Goal: Task Accomplishment & Management: Manage account settings

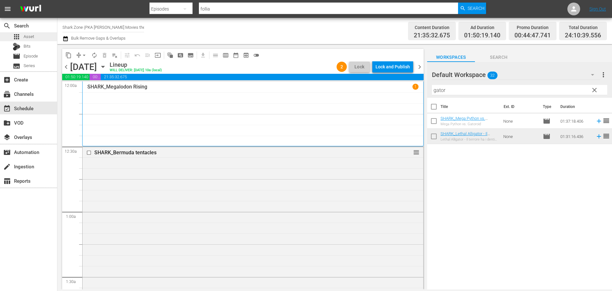
click at [36, 40] on div "apps Asset" at bounding box center [28, 36] width 57 height 9
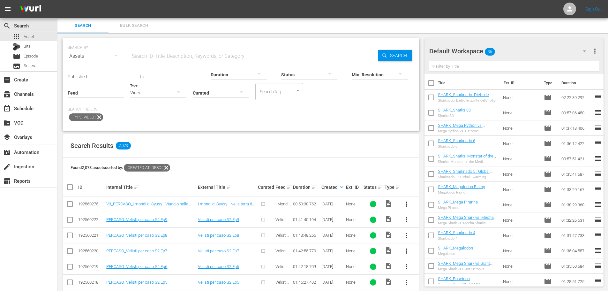
click at [169, 97] on hr at bounding box center [158, 97] width 56 height 0
click at [168, 94] on div "Video" at bounding box center [158, 93] width 56 height 18
click at [177, 135] on div "Promo" at bounding box center [158, 133] width 56 height 10
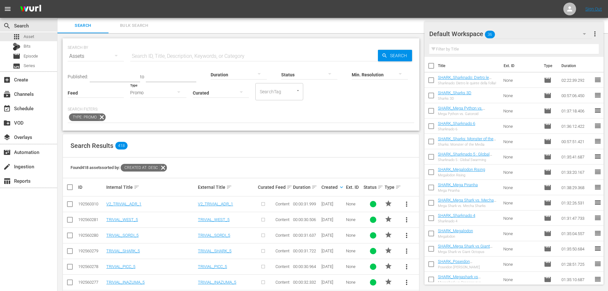
scroll to position [64, 0]
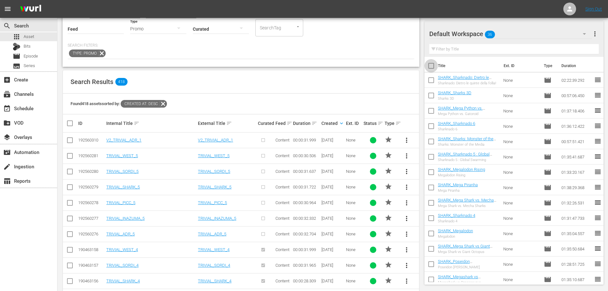
click at [434, 71] on input "checkbox" at bounding box center [430, 66] width 13 height 13
checkbox input "true"
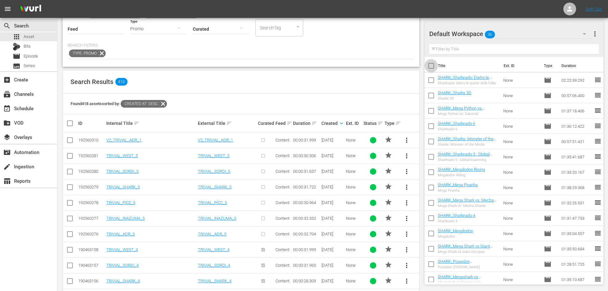
checkbox input "true"
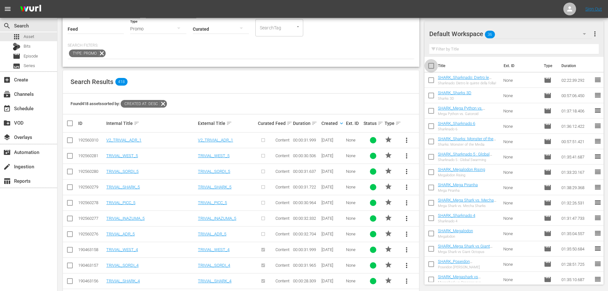
checkbox input "true"
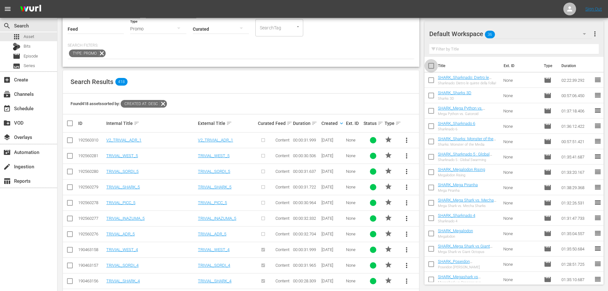
checkbox input "true"
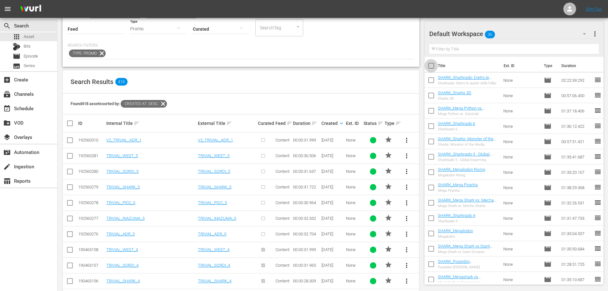
checkbox input "true"
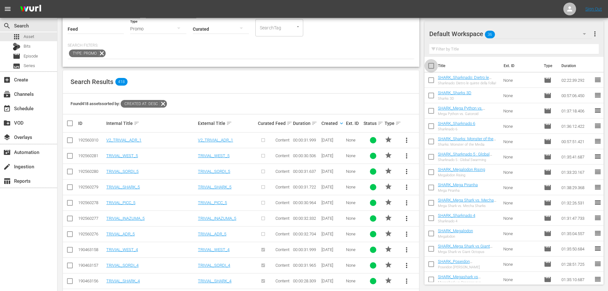
checkbox input "true"
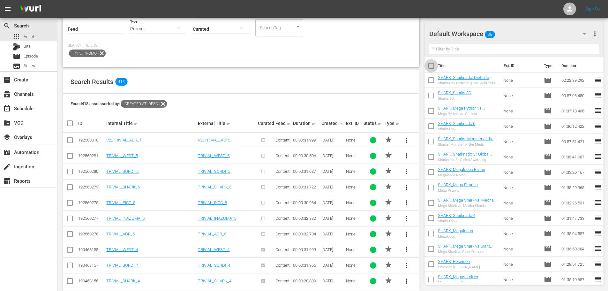
checkbox input "true"
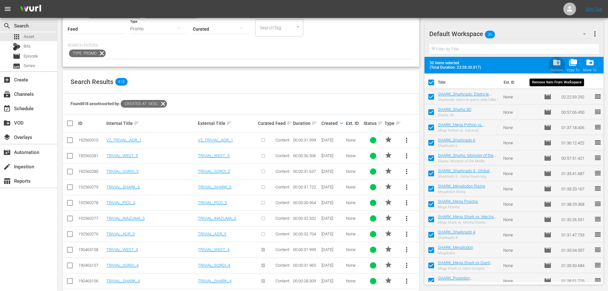
click at [554, 69] on div "Remove" at bounding box center [556, 70] width 13 height 4
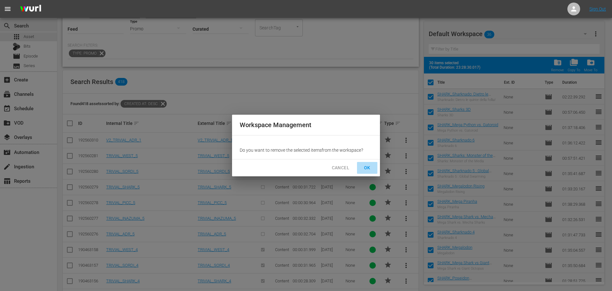
click at [371, 171] on span "OK" at bounding box center [367, 168] width 10 height 8
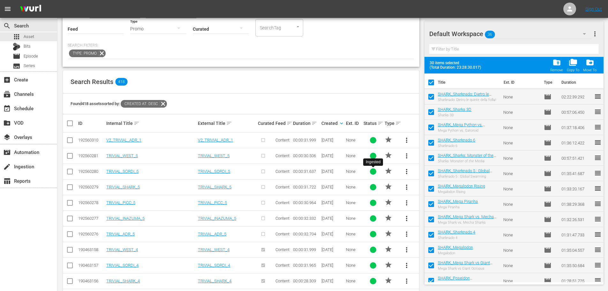
checkbox input "false"
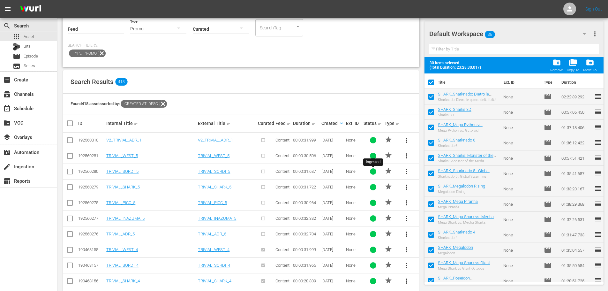
checkbox input "false"
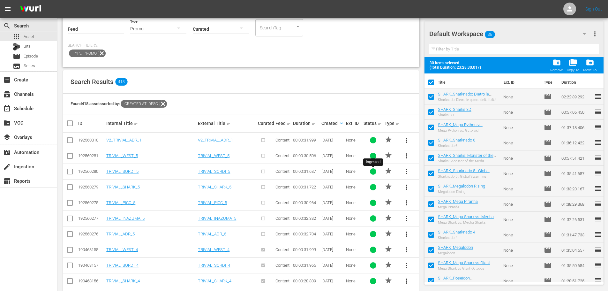
checkbox input "false"
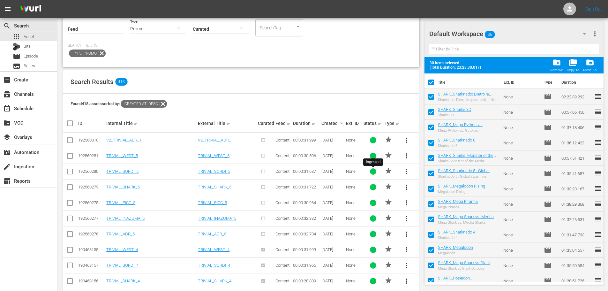
checkbox input "false"
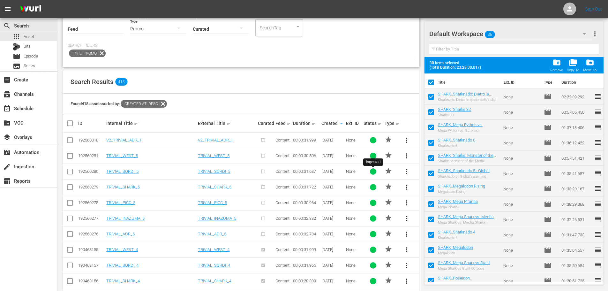
checkbox input "false"
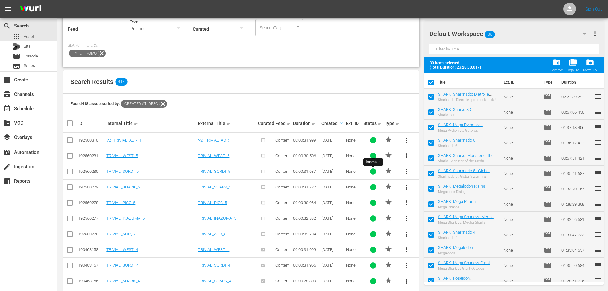
checkbox input "false"
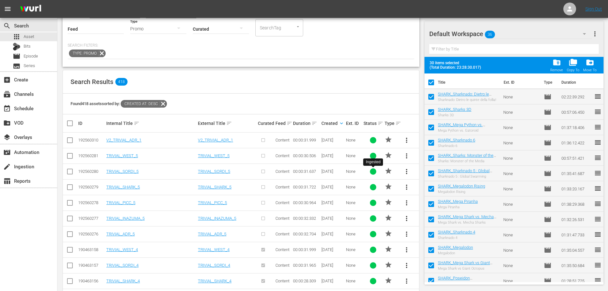
checkbox input "false"
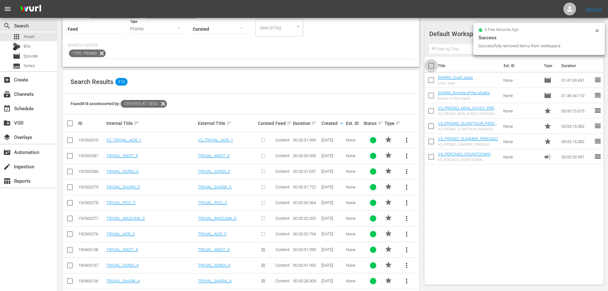
click at [430, 65] on input "checkbox" at bounding box center [430, 66] width 13 height 13
checkbox input "true"
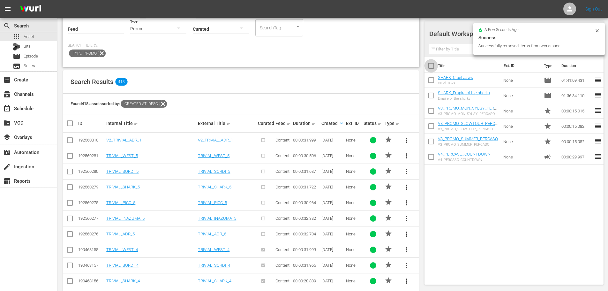
checkbox input "true"
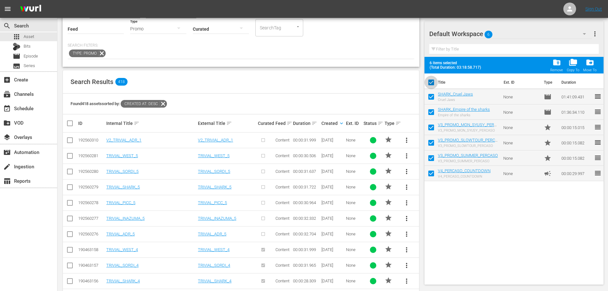
click at [435, 81] on input "checkbox" at bounding box center [430, 83] width 13 height 13
checkbox input "false"
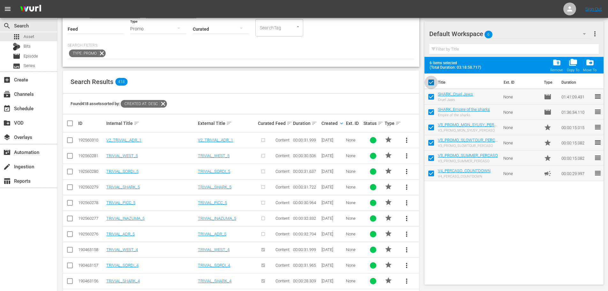
checkbox input "false"
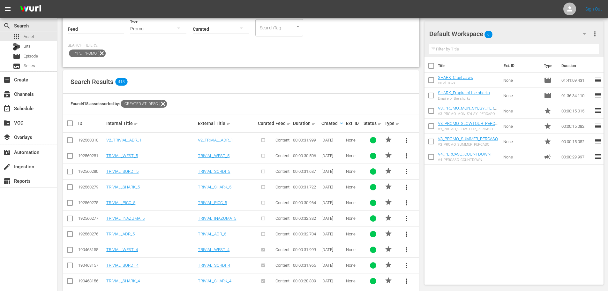
click at [431, 78] on input "checkbox" at bounding box center [430, 81] width 13 height 13
checkbox input "true"
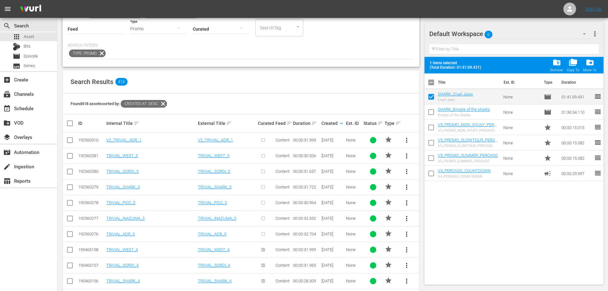
click at [429, 110] on input "checkbox" at bounding box center [430, 113] width 13 height 13
checkbox input "true"
click at [563, 67] on div "folder_delete Remove" at bounding box center [556, 65] width 13 height 14
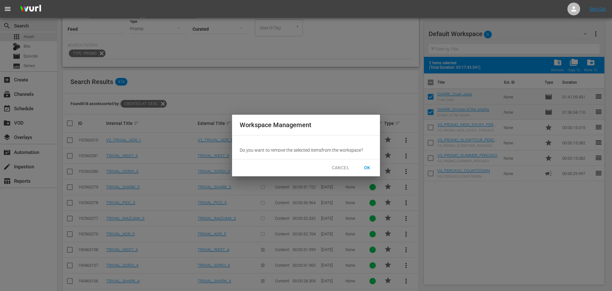
click at [360, 167] on button "OK" at bounding box center [367, 168] width 20 height 12
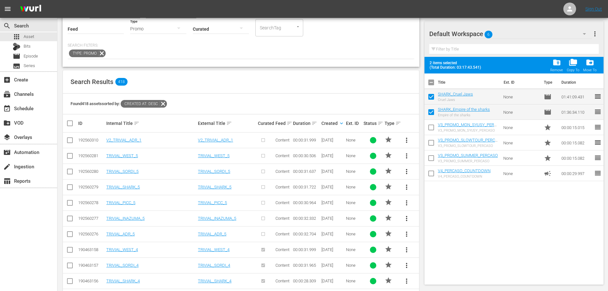
checkbox input "false"
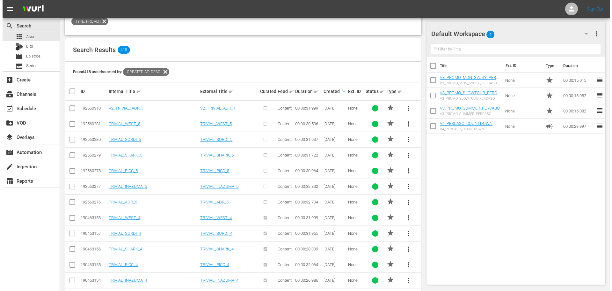
scroll to position [159, 0]
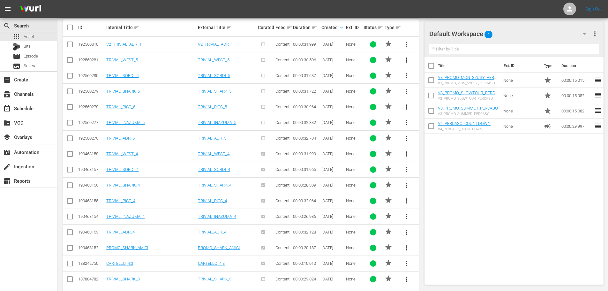
click at [408, 170] on span "more_vert" at bounding box center [406, 170] width 8 height 8
click at [453, 217] on div "Replace within all episodes" at bounding box center [449, 217] width 61 height 15
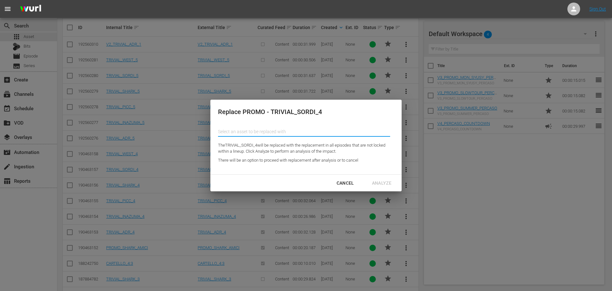
click at [258, 132] on input "text" at bounding box center [304, 131] width 172 height 15
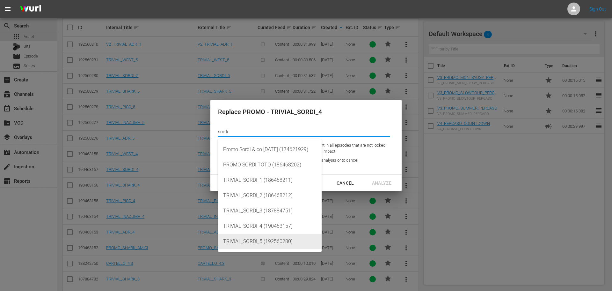
click at [278, 245] on div "TRIVIAL_SORDI_5 (192560280)" at bounding box center [269, 240] width 93 height 15
type input "TRIVIAL_SORDI_5 (192560280)"
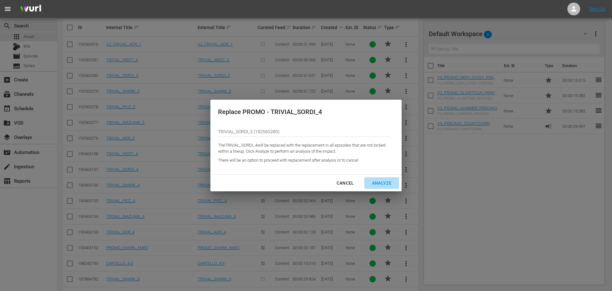
click at [384, 180] on div "Analyze" at bounding box center [382, 183] width 30 height 8
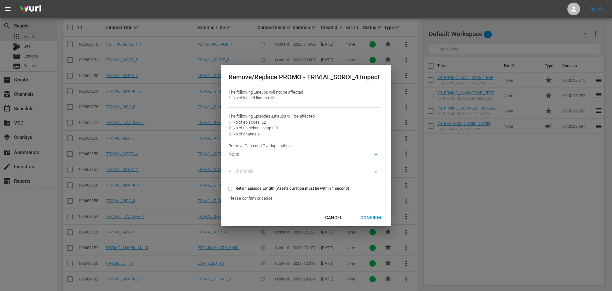
click at [375, 174] on div "All Channels" at bounding box center [304, 172] width 151 height 10
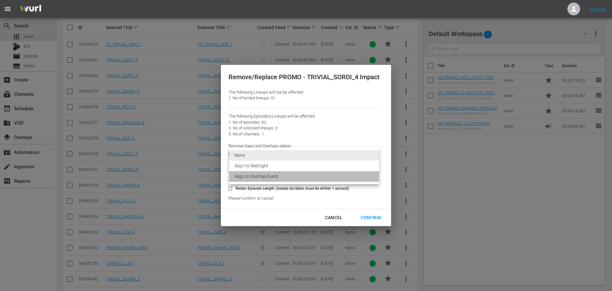
click at [258, 176] on li "Align to Overlap Event" at bounding box center [304, 176] width 150 height 11
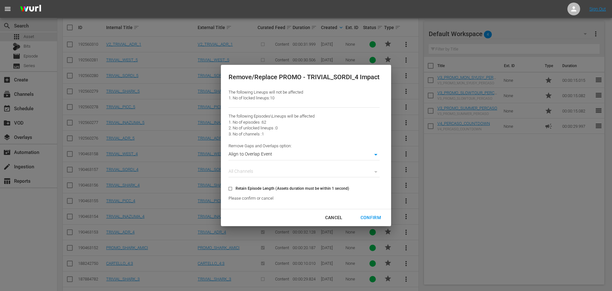
click at [376, 221] on div "Confirm" at bounding box center [371, 217] width 31 height 8
type input "0"
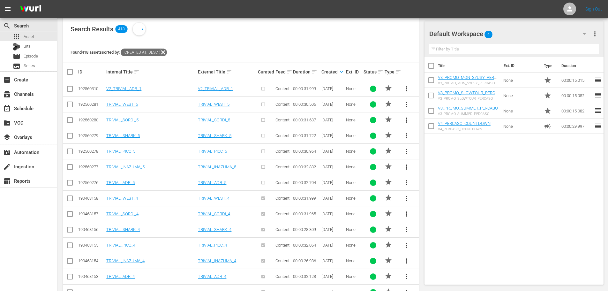
scroll to position [96, 0]
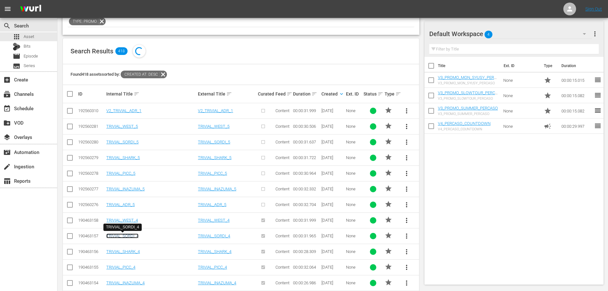
click at [137, 235] on link "TRIVIAL_SORDI_4" at bounding box center [122, 235] width 32 height 5
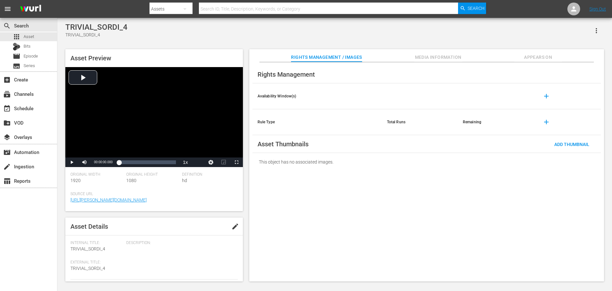
click at [531, 58] on span "Appears On" at bounding box center [538, 57] width 48 height 8
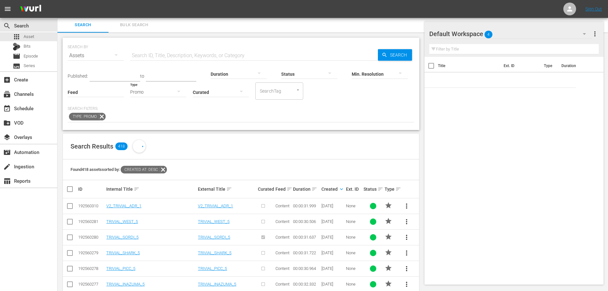
scroll to position [33, 0]
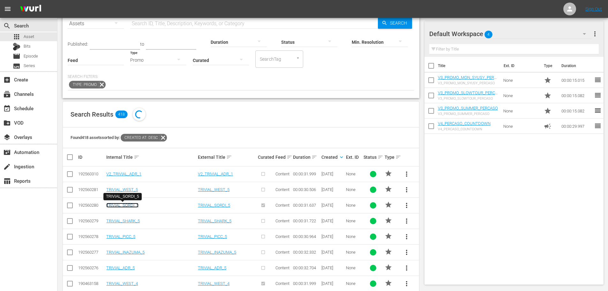
click at [132, 205] on link "TRIVIAL_SORDI_5" at bounding box center [122, 205] width 32 height 5
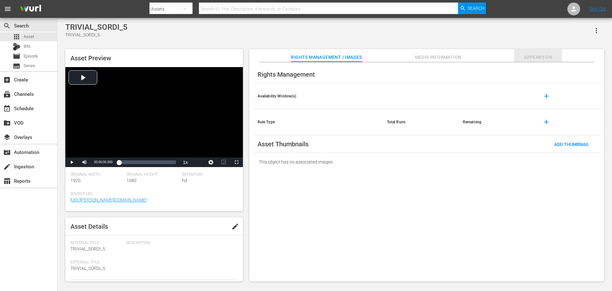
click at [528, 56] on span "Appears On" at bounding box center [538, 57] width 48 height 8
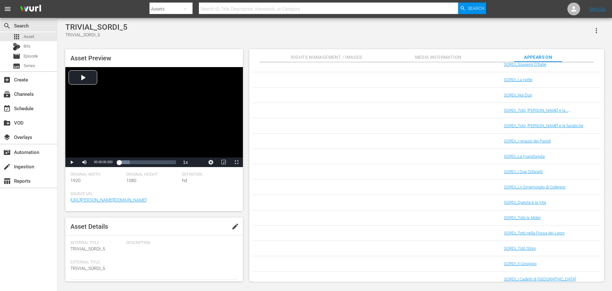
scroll to position [772, 0]
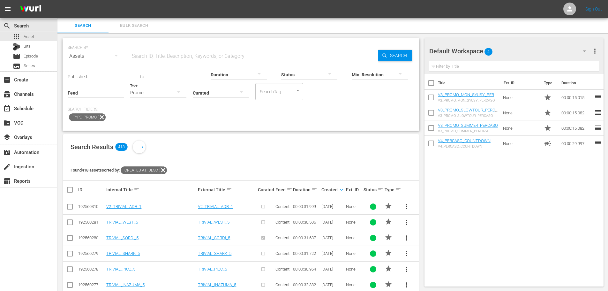
click at [156, 58] on input "text" at bounding box center [253, 55] width 247 height 15
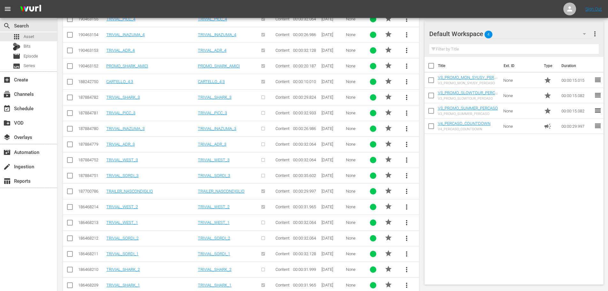
scroll to position [407, 0]
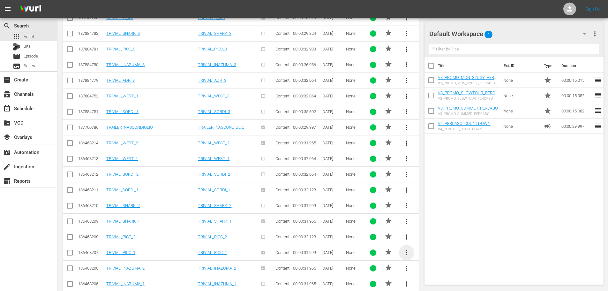
click at [406, 251] on span "more_vert" at bounding box center [406, 252] width 8 height 8
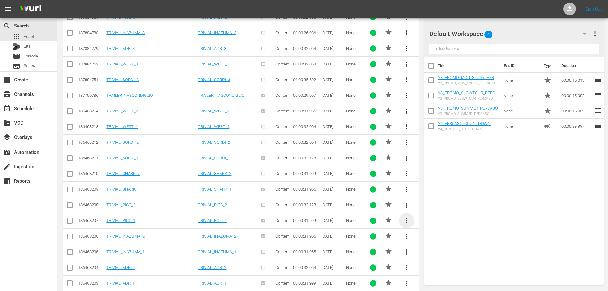
click at [406, 221] on span "more_vert" at bounding box center [406, 221] width 8 height 8
click at [433, 271] on div "Replace within all episodes" at bounding box center [449, 269] width 61 height 15
click at [121, 218] on link "TRIVIAL_PICC_1" at bounding box center [120, 220] width 29 height 5
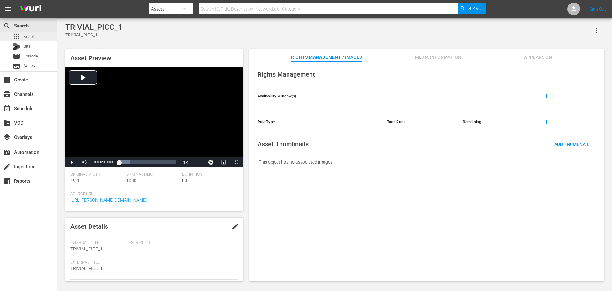
click at [44, 35] on div "apps Asset" at bounding box center [28, 36] width 57 height 9
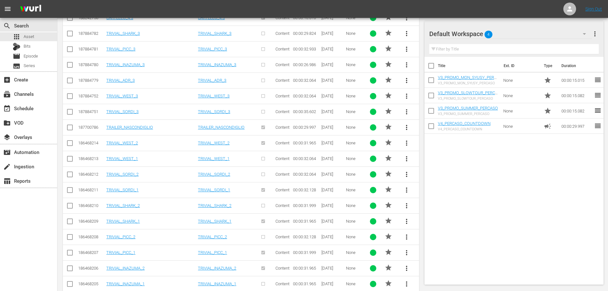
scroll to position [471, 0]
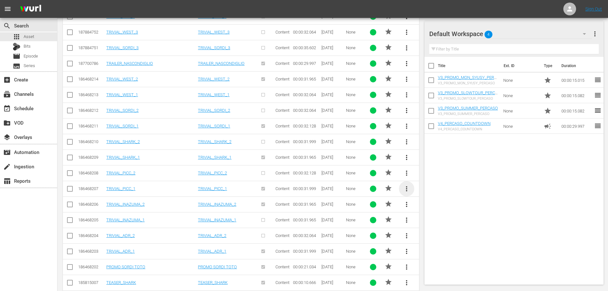
click at [406, 188] on span "more_vert" at bounding box center [406, 189] width 8 height 8
click at [429, 238] on div "Replace within all episodes" at bounding box center [449, 237] width 61 height 15
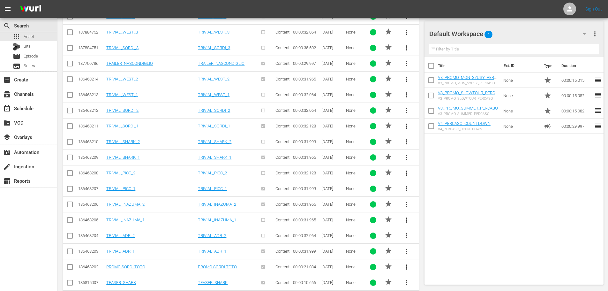
scroll to position [56, 0]
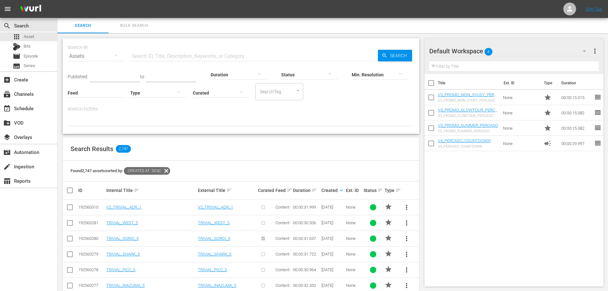
scroll to position [32, 0]
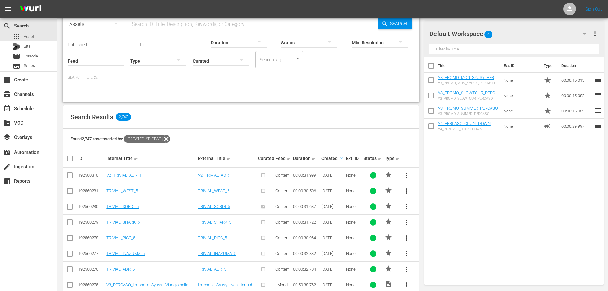
click at [129, 203] on td "TRIVIAL_SORDI_5" at bounding box center [151, 206] width 92 height 16
click at [129, 205] on link "TRIVIAL_SORDI_5" at bounding box center [122, 206] width 32 height 5
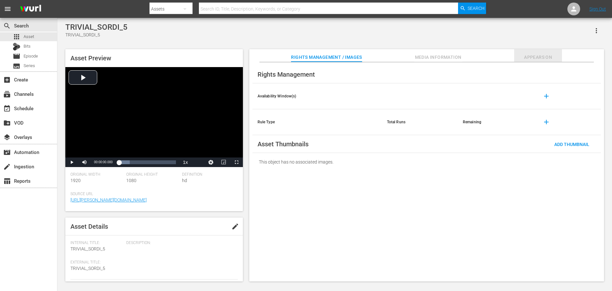
click at [527, 59] on span "Appears On" at bounding box center [538, 57] width 48 height 8
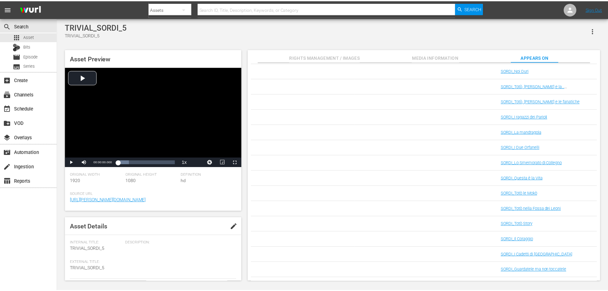
scroll to position [772, 0]
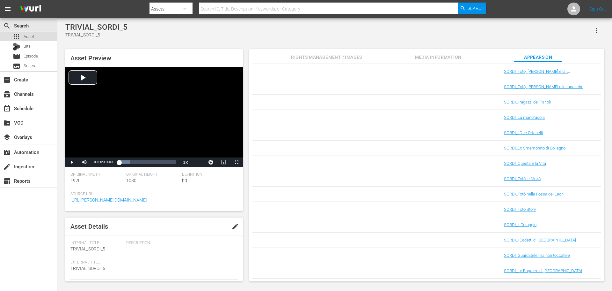
click at [36, 35] on div "apps Asset" at bounding box center [28, 36] width 57 height 9
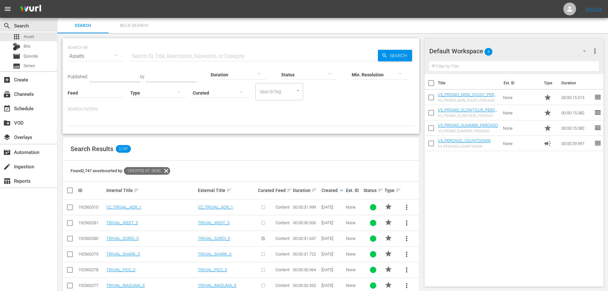
click at [156, 55] on input "text" at bounding box center [253, 55] width 247 height 15
click at [141, 94] on div at bounding box center [158, 93] width 56 height 18
click at [151, 129] on div "Promo" at bounding box center [158, 133] width 56 height 10
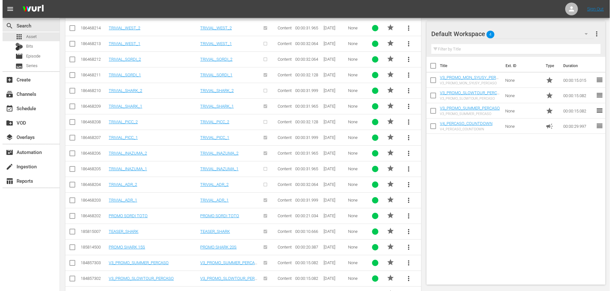
scroll to position [491, 0]
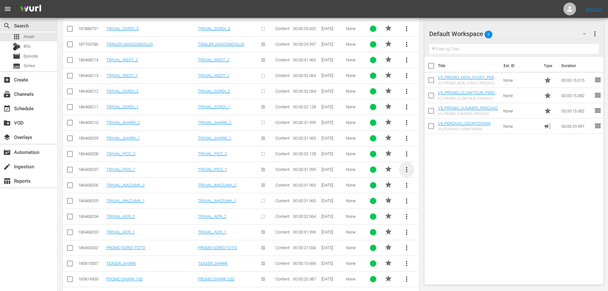
click at [407, 169] on span "more_vert" at bounding box center [406, 170] width 8 height 8
click at [434, 221] on div "Replace within all episodes" at bounding box center [449, 217] width 61 height 15
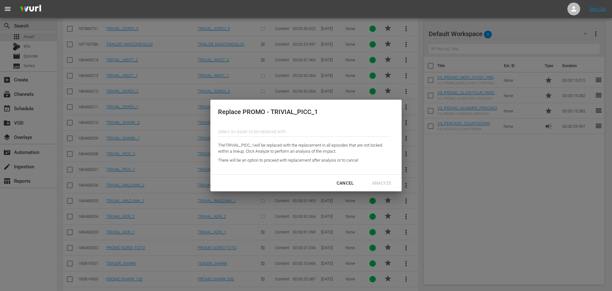
click at [271, 129] on input "text" at bounding box center [304, 131] width 172 height 15
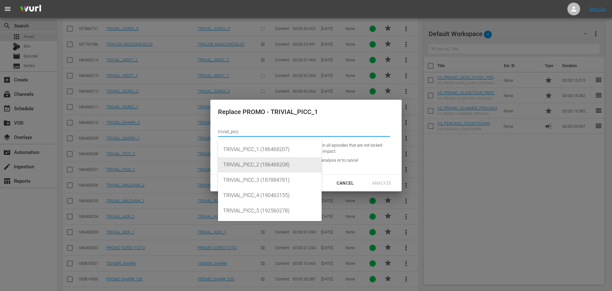
click at [288, 171] on div "TRIVIAL_PICC_2 (186468208)" at bounding box center [269, 164] width 93 height 15
type input "TRIVIAL_PICC_2 (186468208)"
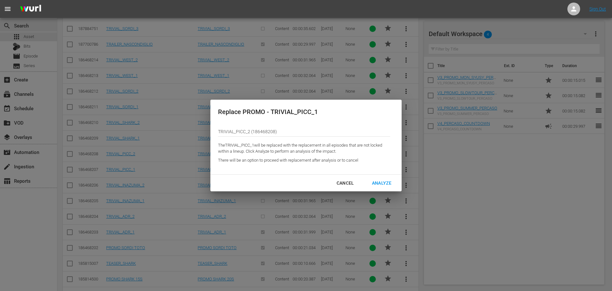
click at [395, 181] on div "Analyze" at bounding box center [382, 183] width 30 height 8
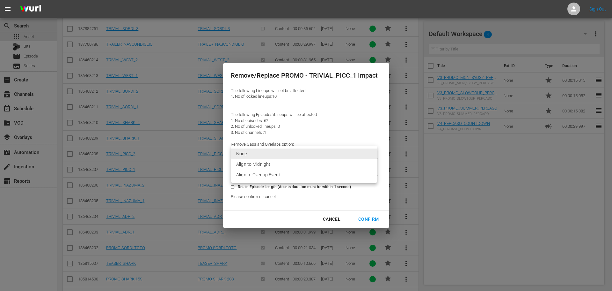
click at [293, 172] on li "Align to Overlap Event" at bounding box center [304, 174] width 146 height 11
type input "2"
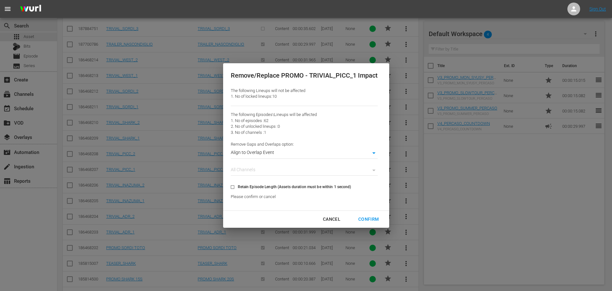
click at [369, 221] on div "Confirm" at bounding box center [368, 219] width 31 height 8
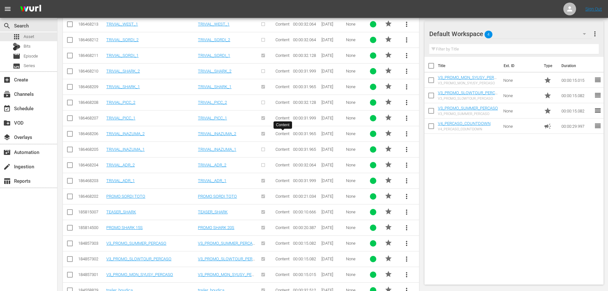
scroll to position [510, 0]
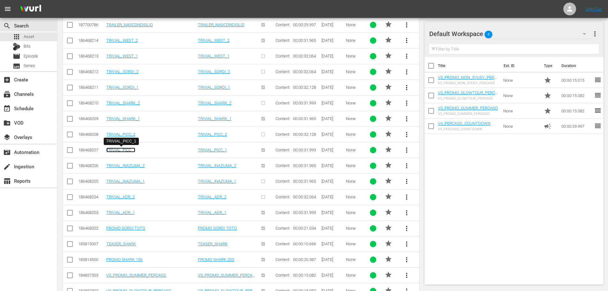
click at [127, 148] on link "TRIVIAL_PICC_1" at bounding box center [120, 149] width 29 height 5
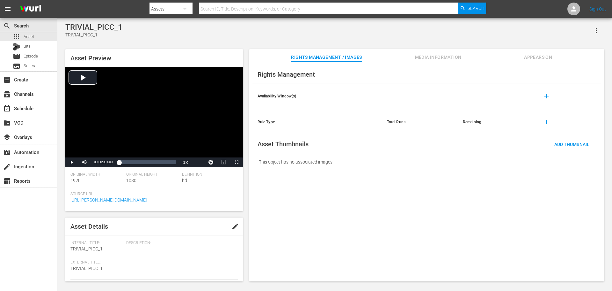
click at [545, 54] on span "Appears On" at bounding box center [538, 57] width 48 height 8
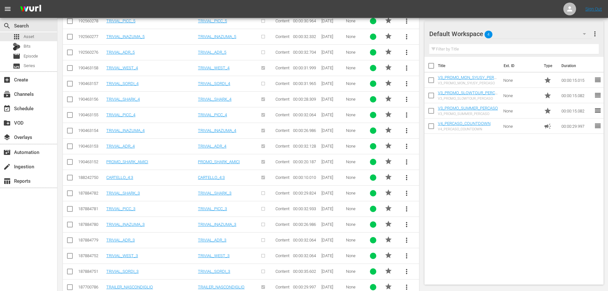
scroll to position [408, 0]
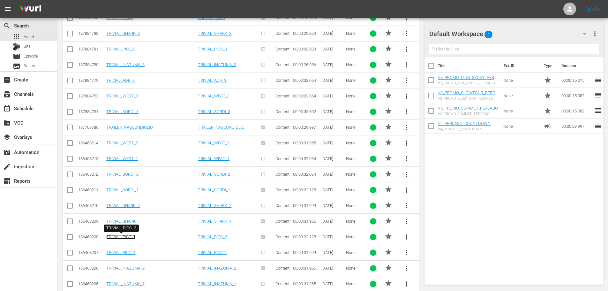
click at [134, 234] on link "TRIVIAL_PICC_2" at bounding box center [120, 236] width 29 height 5
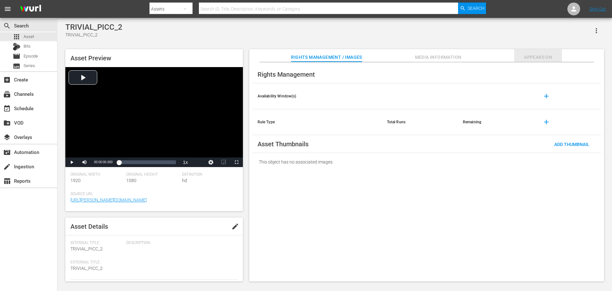
click at [532, 56] on span "Appears On" at bounding box center [538, 57] width 48 height 8
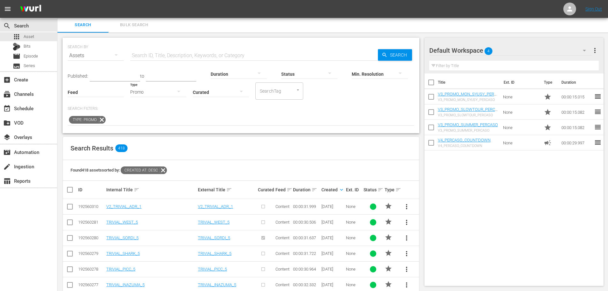
scroll to position [160, 0]
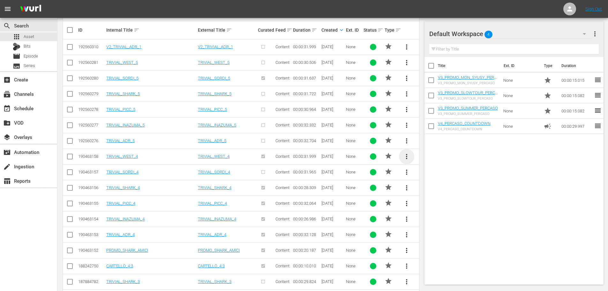
click at [407, 157] on span "more_vert" at bounding box center [406, 156] width 8 height 8
click at [445, 204] on div "Replace within all episodes" at bounding box center [449, 204] width 61 height 15
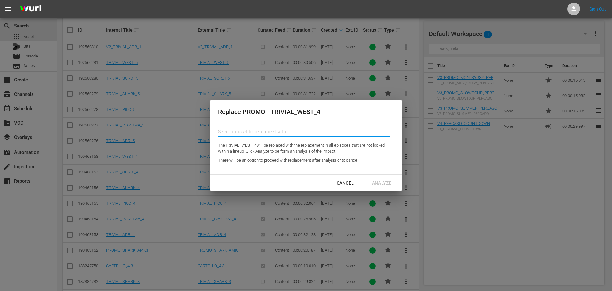
click at [282, 132] on input "text" at bounding box center [304, 131] width 172 height 15
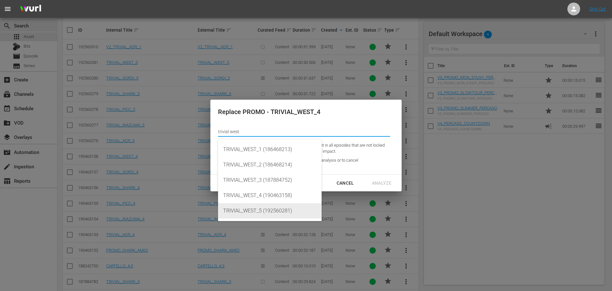
click at [289, 213] on div "TRIVIAL_WEST_5 (192560281)" at bounding box center [269, 210] width 93 height 15
type input "TRIVIAL_WEST_5 (192560281)"
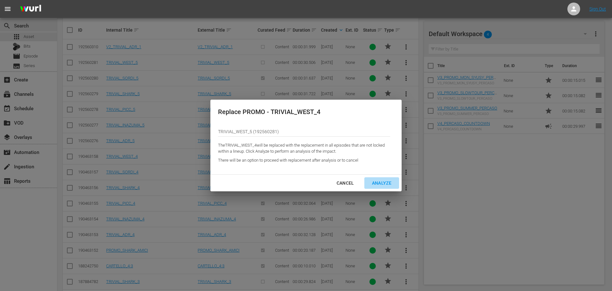
click at [386, 180] on div "Analyze" at bounding box center [382, 183] width 30 height 8
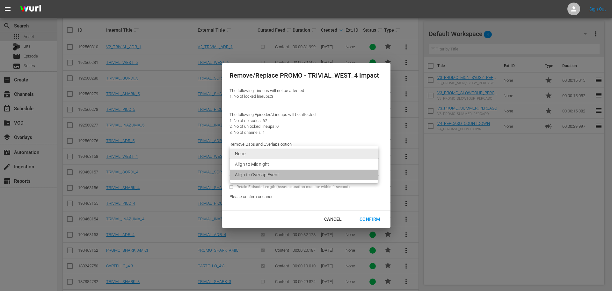
click at [272, 174] on li "Align to Overlap Event" at bounding box center [304, 174] width 149 height 11
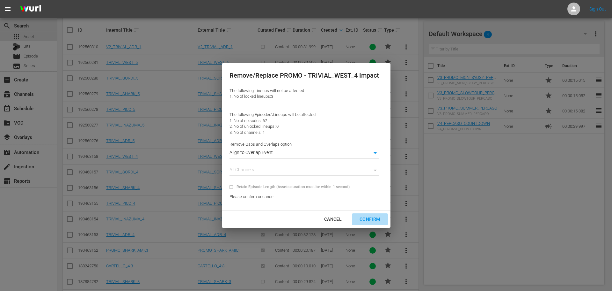
click at [369, 223] on button "Confirm" at bounding box center [370, 219] width 36 height 12
type input "0"
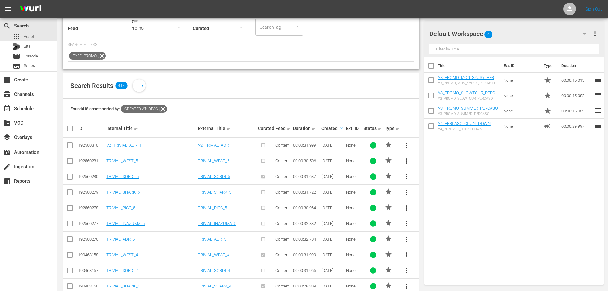
scroll to position [96, 0]
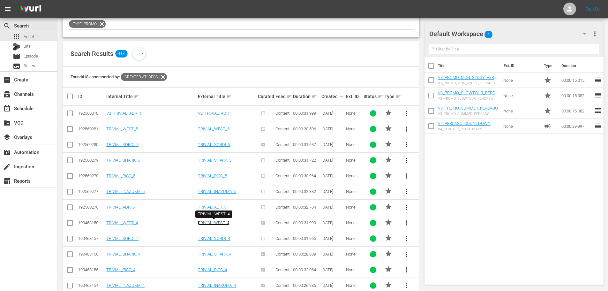
click at [224, 224] on link "TRIVIAL_WEST_4" at bounding box center [214, 222] width 32 height 5
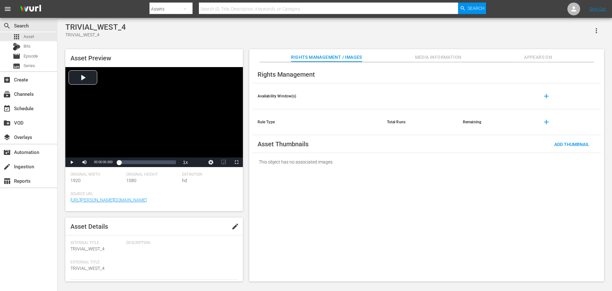
click at [528, 55] on span "Appears On" at bounding box center [538, 57] width 48 height 8
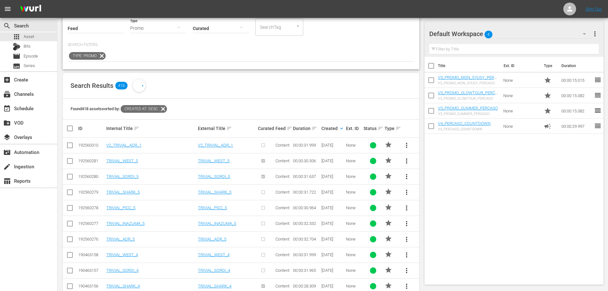
scroll to position [128, 0]
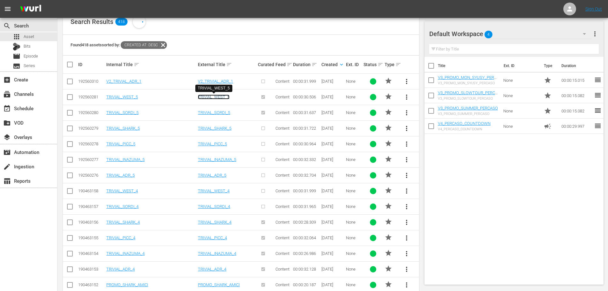
click at [222, 95] on link "TRIVIAL_WEST_5" at bounding box center [214, 96] width 32 height 5
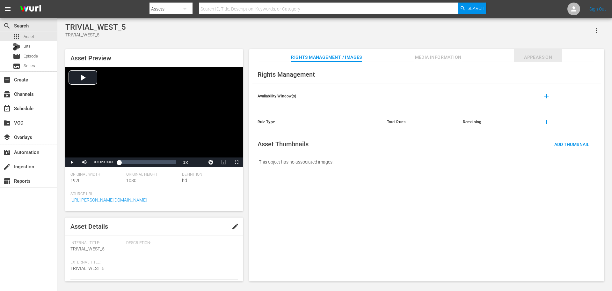
click at [541, 55] on span "Appears On" at bounding box center [538, 57] width 48 height 8
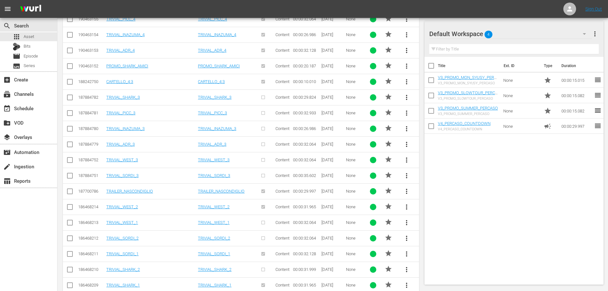
scroll to position [410, 0]
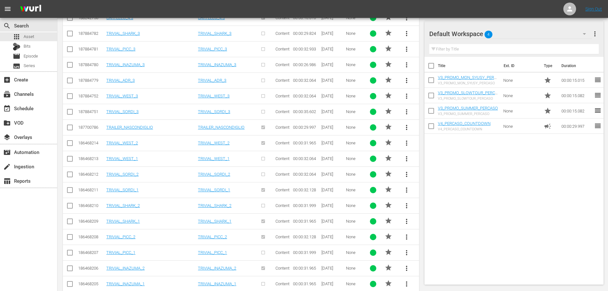
click at [405, 190] on span "more_vert" at bounding box center [406, 190] width 8 height 8
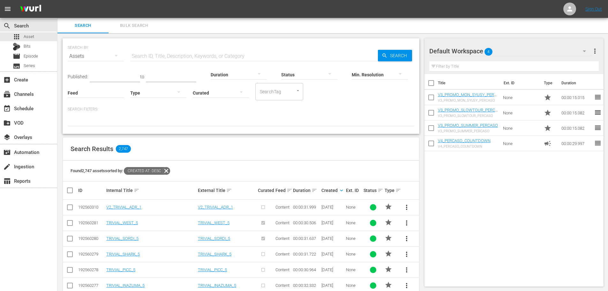
click at [159, 88] on div at bounding box center [158, 93] width 56 height 18
click at [159, 129] on div "Promo" at bounding box center [158, 133] width 56 height 10
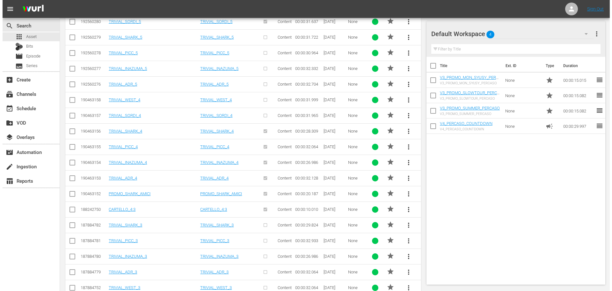
scroll to position [344, 0]
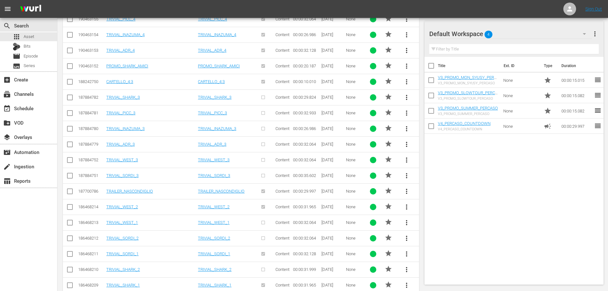
click at [405, 254] on span "more_vert" at bounding box center [406, 254] width 8 height 8
click at [434, 248] on div "Replace within all episodes" at bounding box center [449, 250] width 61 height 15
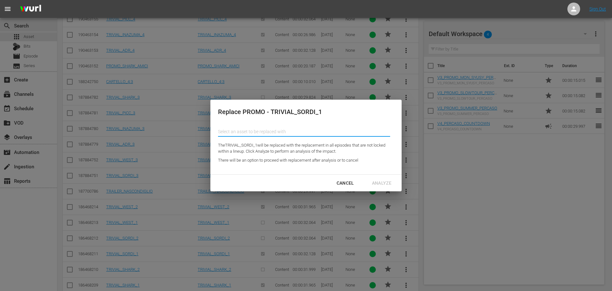
click at [254, 134] on input "text" at bounding box center [304, 131] width 172 height 15
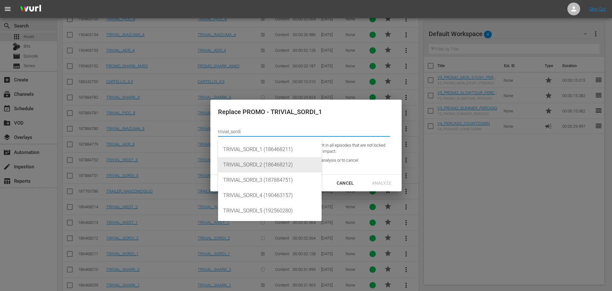
click at [286, 164] on div "TRIVIAL_SORDI_2 (186468212)" at bounding box center [269, 164] width 93 height 15
type input "TRIVIAL_SORDI_2 (186468212)"
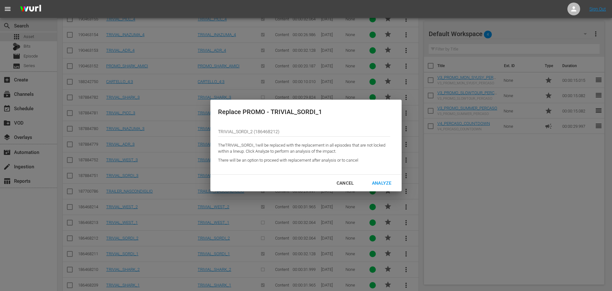
click at [383, 178] on button "Analyze" at bounding box center [382, 183] width 35 height 12
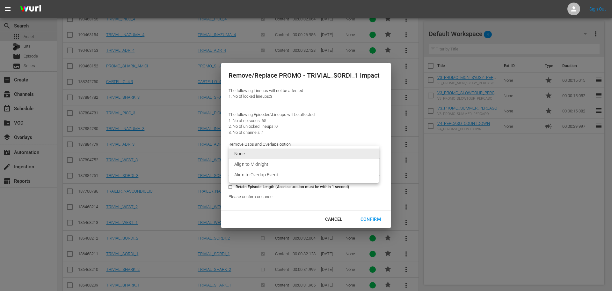
click at [296, 173] on li "Align to Overlap Event" at bounding box center [304, 174] width 150 height 11
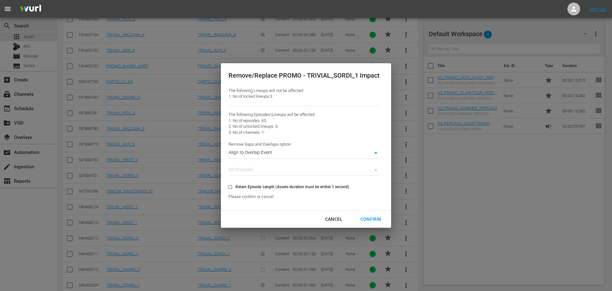
click at [379, 221] on div "Confirm" at bounding box center [371, 219] width 31 height 8
type input "0"
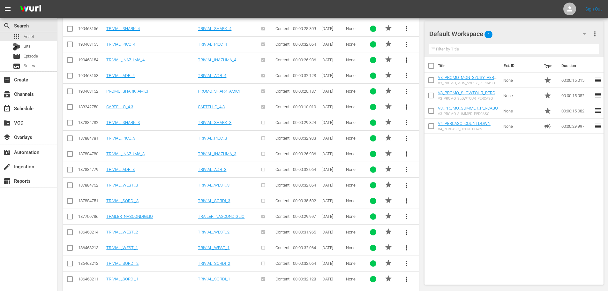
scroll to position [415, 0]
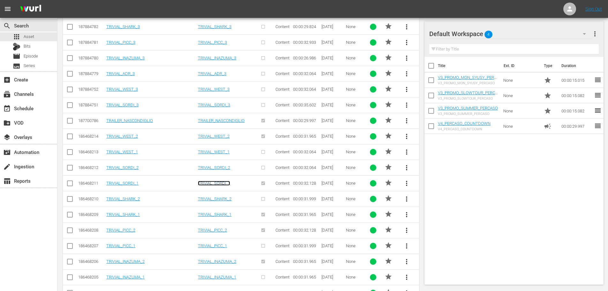
click at [216, 180] on link "TRIVIAL_SORDI_1" at bounding box center [214, 182] width 32 height 5
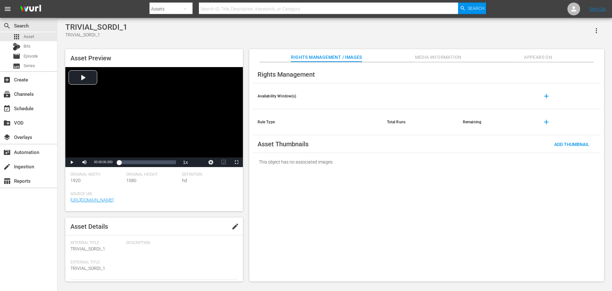
click at [528, 58] on span "Appears On" at bounding box center [538, 57] width 48 height 8
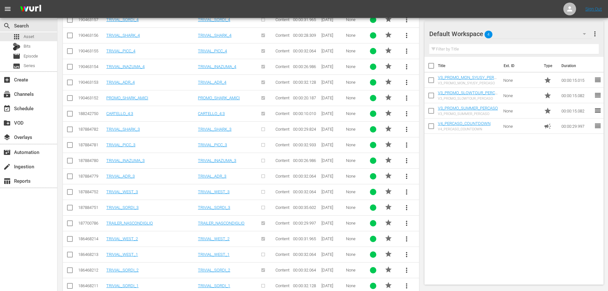
scroll to position [344, 0]
click at [221, 241] on td "TRIVIAL_SORDI_2" at bounding box center [227, 238] width 60 height 16
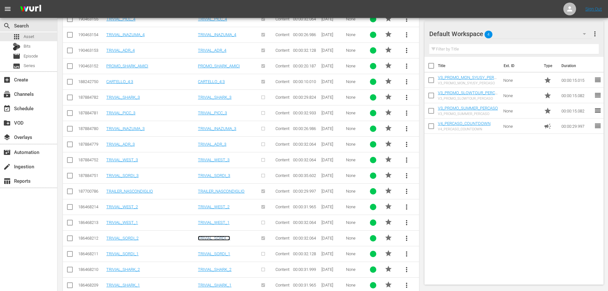
click at [221, 238] on link "TRIVIAL_SORDI_2" at bounding box center [214, 237] width 32 height 5
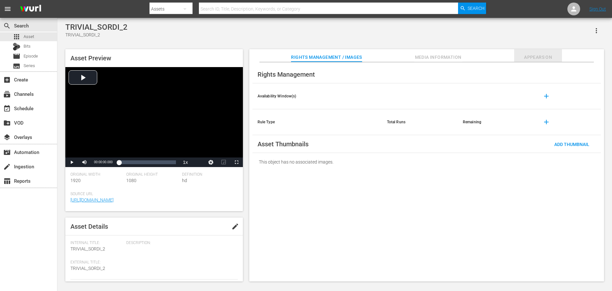
click at [516, 58] on span "Appears On" at bounding box center [538, 57] width 48 height 8
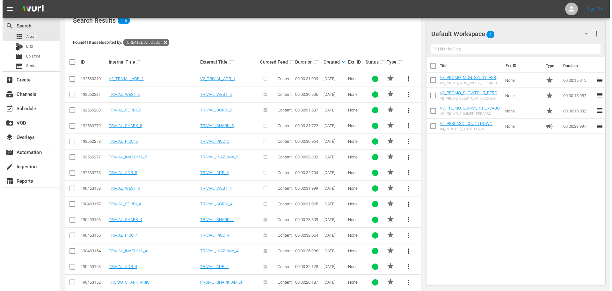
scroll to position [192, 0]
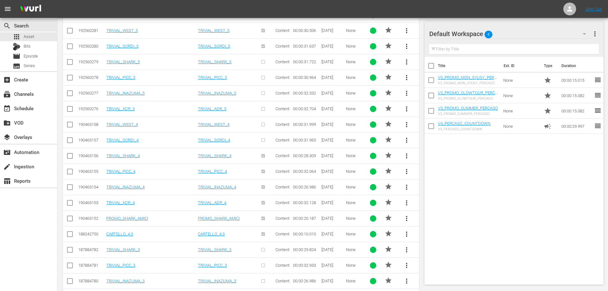
click at [406, 205] on span "more_vert" at bounding box center [406, 203] width 8 height 8
click at [431, 254] on div "Replace within all episodes" at bounding box center [449, 251] width 61 height 15
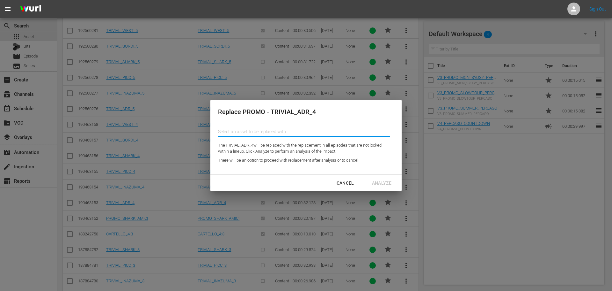
click at [288, 132] on input "text" at bounding box center [304, 131] width 172 height 15
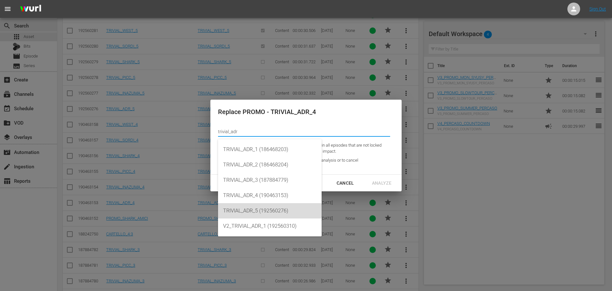
click at [264, 214] on div "TRIVIAL_ADR_5 (192560276)" at bounding box center [269, 210] width 93 height 15
type input "TRIVIAL_ADR_5 (192560276)"
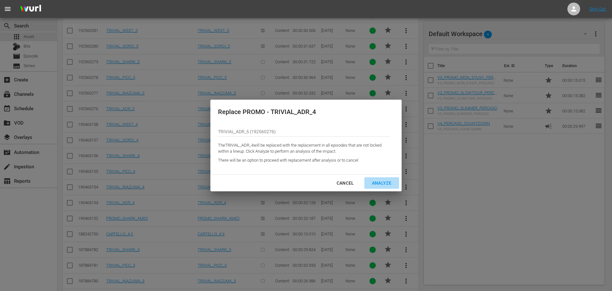
click at [385, 181] on div "Analyze" at bounding box center [382, 183] width 30 height 8
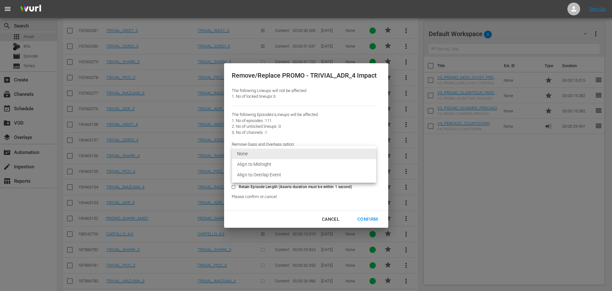
click at [320, 172] on li "Align to Overlap Event" at bounding box center [304, 174] width 144 height 11
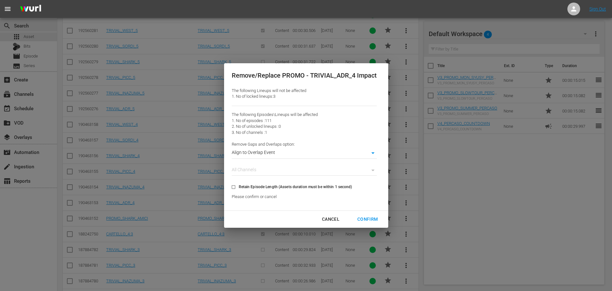
click at [372, 218] on div "Confirm" at bounding box center [367, 219] width 31 height 8
type input "0"
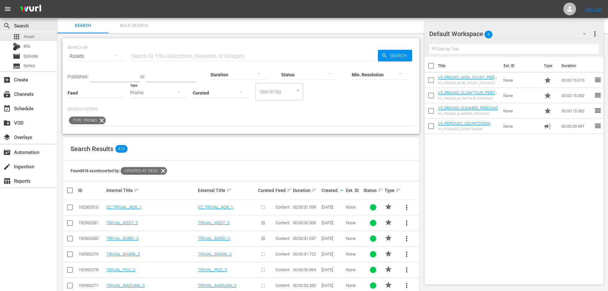
scroll to position [64, 0]
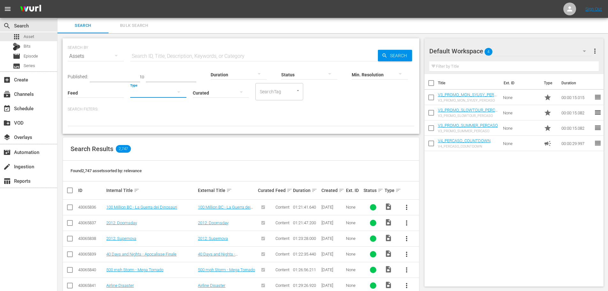
click at [175, 90] on icon "button" at bounding box center [179, 92] width 8 height 8
click at [156, 132] on div "Promo" at bounding box center [158, 133] width 56 height 10
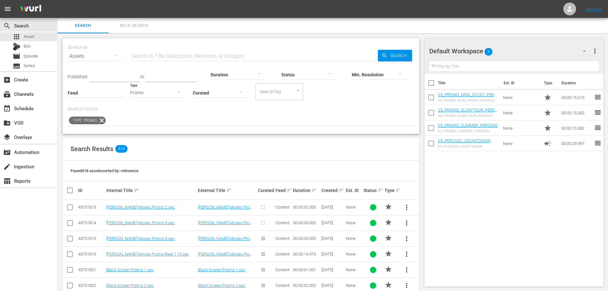
click at [336, 192] on div "Created sort" at bounding box center [332, 190] width 23 height 8
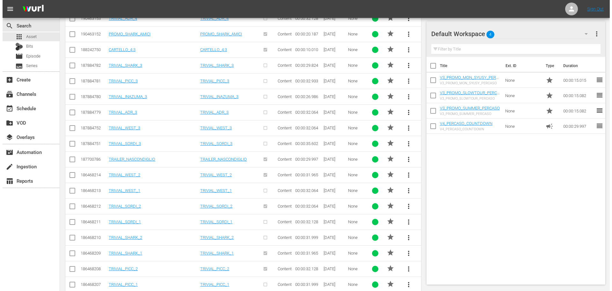
scroll to position [408, 0]
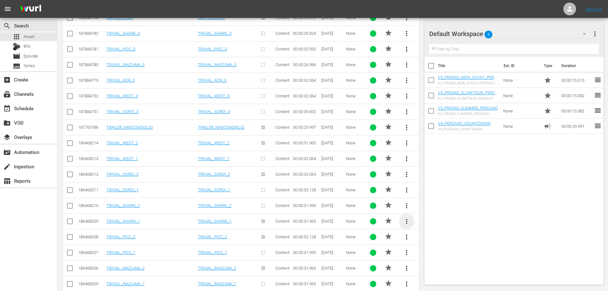
click at [405, 221] on span "more_vert" at bounding box center [406, 221] width 8 height 8
click at [443, 269] on div "Replace within all episodes" at bounding box center [449, 269] width 61 height 15
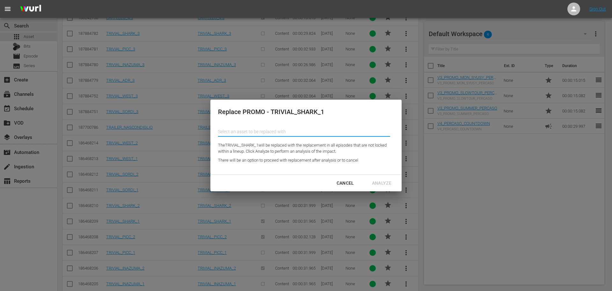
click at [323, 126] on input "text" at bounding box center [304, 131] width 172 height 15
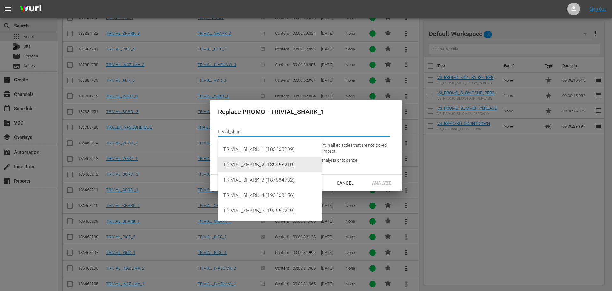
click at [297, 169] on div "TRIVIAL_SHARK_2 (186468210)" at bounding box center [269, 164] width 93 height 15
type input "TRIVIAL_SHARK_2 (186468210)"
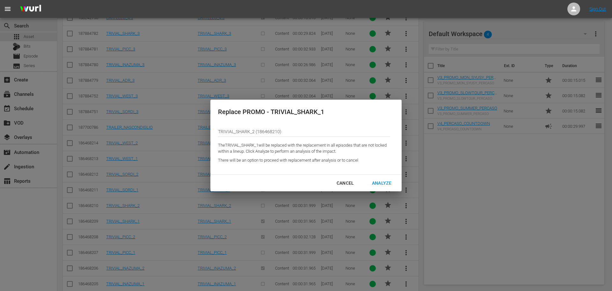
click at [388, 180] on div "Analyze" at bounding box center [382, 183] width 30 height 8
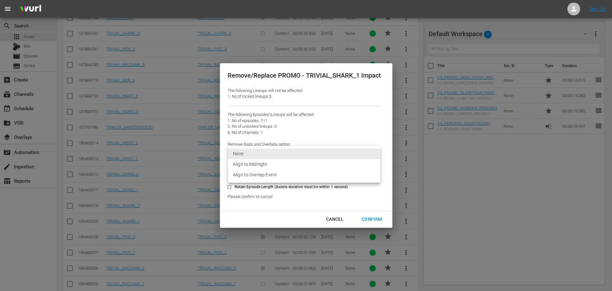
click at [270, 179] on li "Align to Overlap Event" at bounding box center [304, 174] width 152 height 11
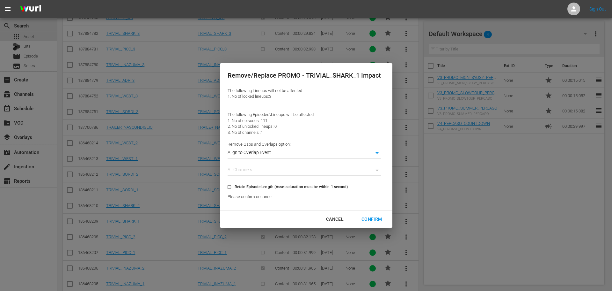
click at [372, 219] on div "Confirm" at bounding box center [372, 219] width 31 height 8
type input "0"
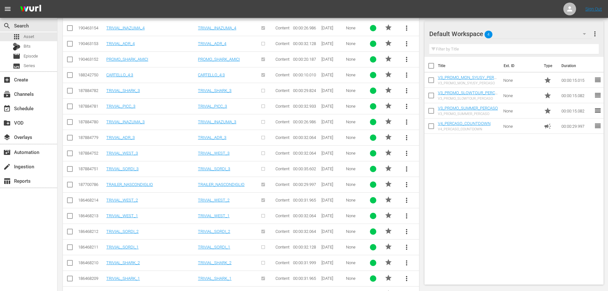
scroll to position [415, 0]
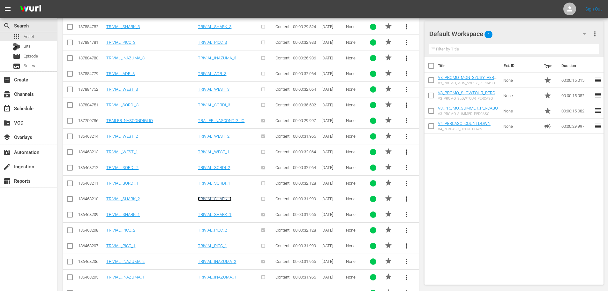
click at [225, 199] on link "TRIVIAL_SHARK_2" at bounding box center [214, 198] width 33 height 5
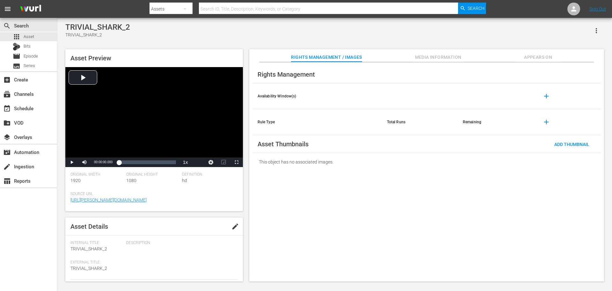
click at [523, 57] on span "Appears On" at bounding box center [538, 57] width 48 height 8
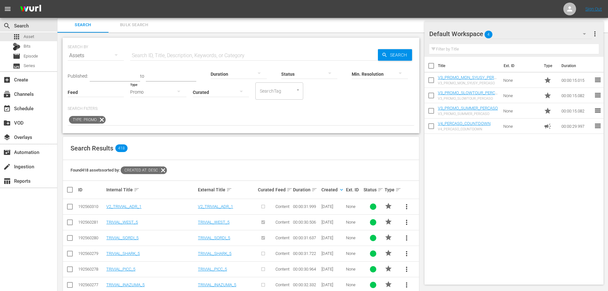
scroll to position [128, 0]
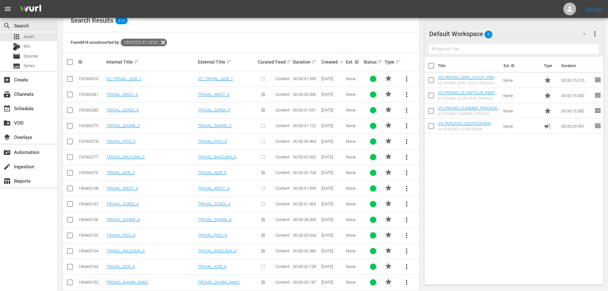
click at [406, 236] on span "more_vert" at bounding box center [406, 235] width 8 height 8
click at [431, 232] on div "Replace within all episodes" at bounding box center [449, 232] width 61 height 15
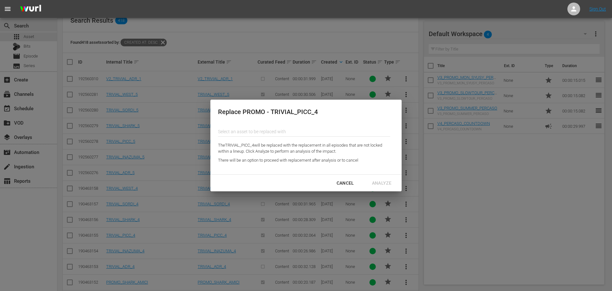
click at [292, 134] on input "text" at bounding box center [304, 131] width 172 height 15
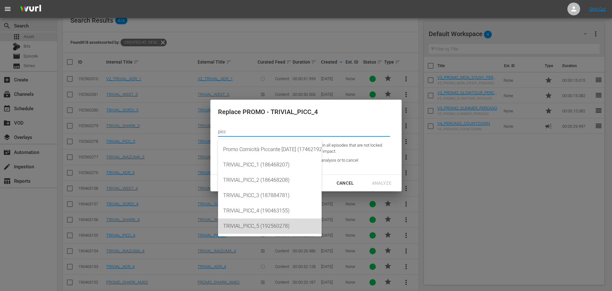
click at [255, 227] on div "TRIVIAL_PICC_5 (192560278)" at bounding box center [269, 225] width 93 height 15
type input "TRIVIAL_PICC_5 (192560278)"
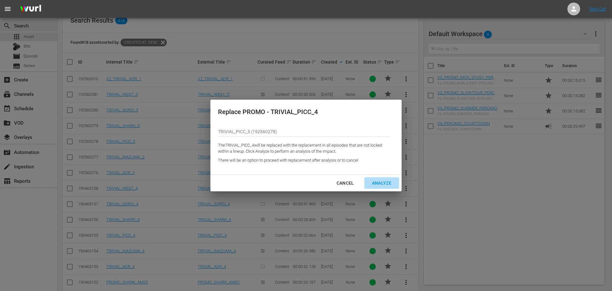
click at [390, 186] on div "Analyze" at bounding box center [382, 183] width 30 height 8
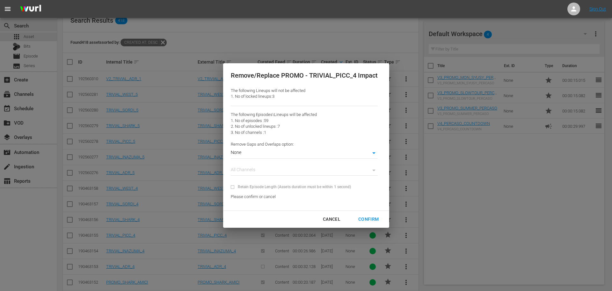
click at [374, 156] on body "menu Sign Out search Search apps Asset Bits movie Episode subtitles Series add_…" at bounding box center [306, 17] width 612 height 291
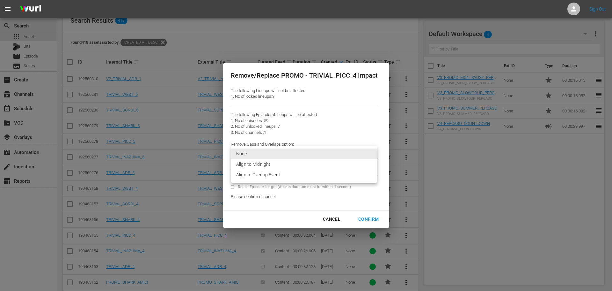
click at [254, 178] on li "Align to Overlap Event" at bounding box center [304, 174] width 146 height 11
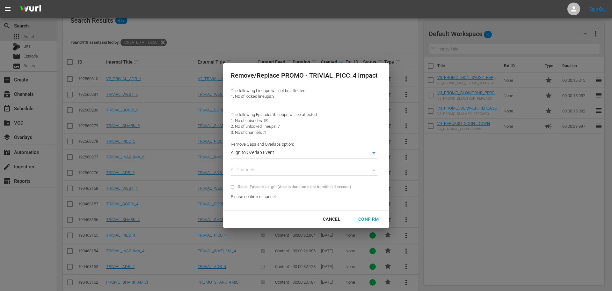
click at [378, 219] on div "Confirm" at bounding box center [368, 219] width 31 height 8
type input "0"
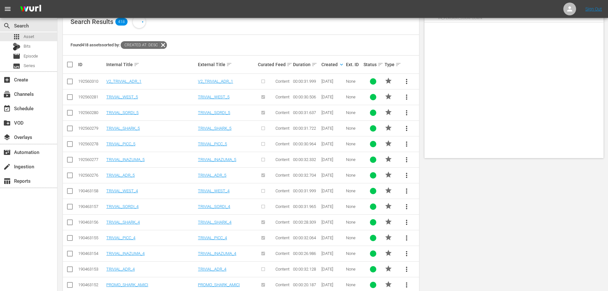
scroll to position [0, 0]
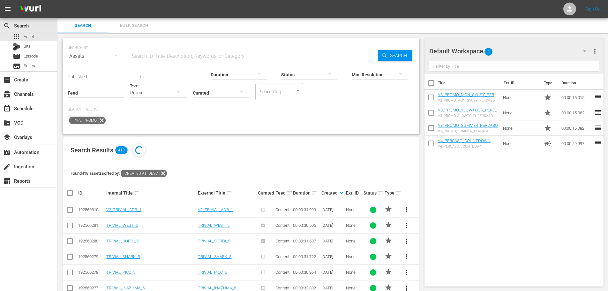
click at [178, 91] on icon "button" at bounding box center [179, 92] width 8 height 8
click at [161, 94] on div "Video" at bounding box center [158, 92] width 56 height 10
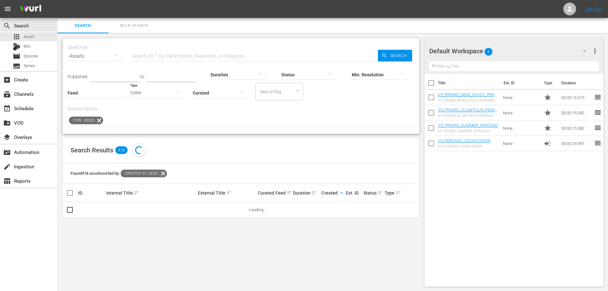
drag, startPoint x: 161, startPoint y: 53, endPoint x: 204, endPoint y: 49, distance: 43.5
click at [161, 53] on input "text" at bounding box center [253, 55] width 247 height 15
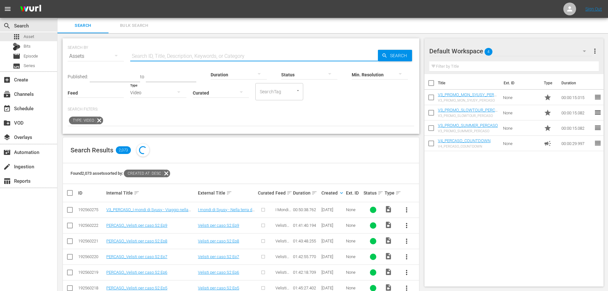
type input "d"
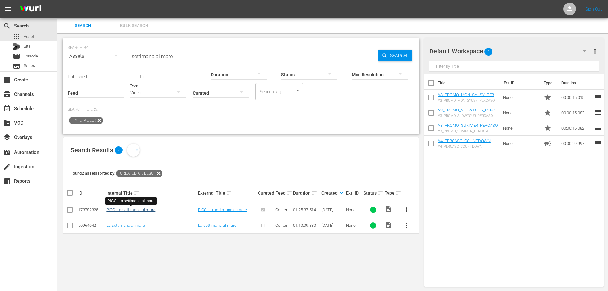
type input "settimana al mare"
click at [151, 208] on link "PICC_La settimana al mare" at bounding box center [130, 209] width 49 height 5
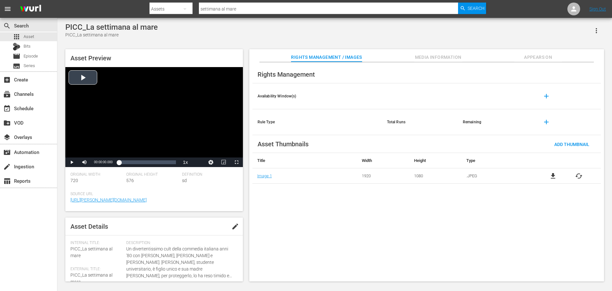
click at [121, 114] on div "Video Player" at bounding box center [154, 112] width 178 height 90
click at [129, 159] on div "Loaded : 0.70% 00:14:25.873 00:00:04.097" at bounding box center [147, 162] width 57 height 6
click at [139, 165] on div "Loaded : 18.23% 00:30:18.333 00:14:35.117" at bounding box center [147, 162] width 57 height 6
click at [147, 162] on div "Loaded : 36.00% 00:42:48.757 00:30:22.611" at bounding box center [147, 162] width 57 height 6
click at [153, 163] on div "Loaded : 50.97% 00:51:28.280 00:42:57.370" at bounding box center [147, 162] width 57 height 6
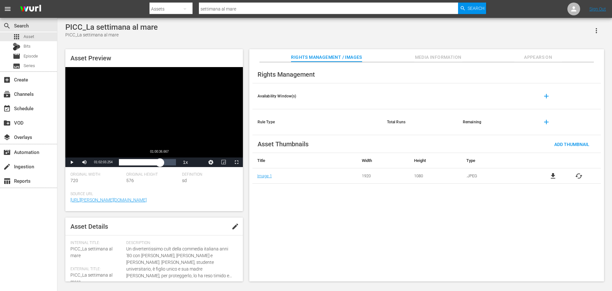
click at [160, 164] on div "Loaded : 60.44% 01:00:36.667 00:51:29.602" at bounding box center [147, 162] width 57 height 6
click at [153, 117] on div "Video Player" at bounding box center [154, 112] width 178 height 90
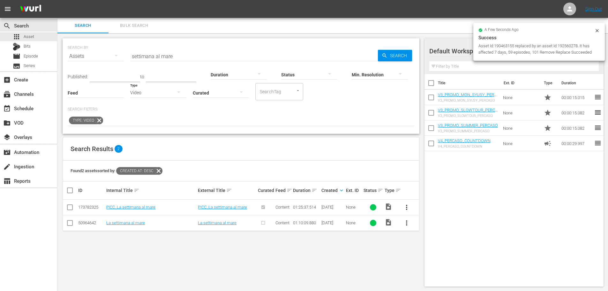
click at [135, 225] on td "La settimana al mare" at bounding box center [151, 223] width 92 height 16
click at [134, 221] on link "La settimana al mare" at bounding box center [125, 222] width 39 height 5
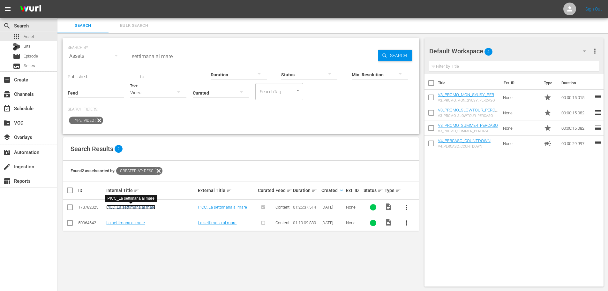
click at [146, 208] on link "PICC_La settimana al mare" at bounding box center [130, 206] width 49 height 5
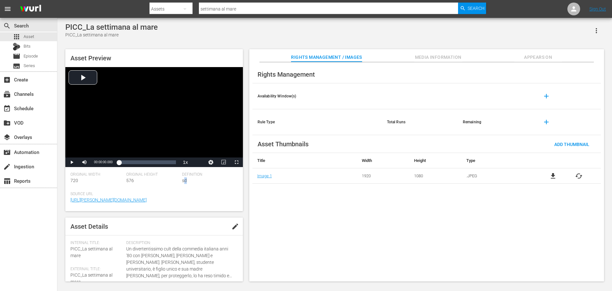
drag, startPoint x: 183, startPoint y: 183, endPoint x: 193, endPoint y: 186, distance: 10.3
click at [193, 186] on div "Definition sd" at bounding box center [210, 181] width 56 height 19
click at [189, 185] on div "Definition sd" at bounding box center [210, 181] width 56 height 19
click at [34, 38] on div "apps Asset" at bounding box center [28, 36] width 57 height 9
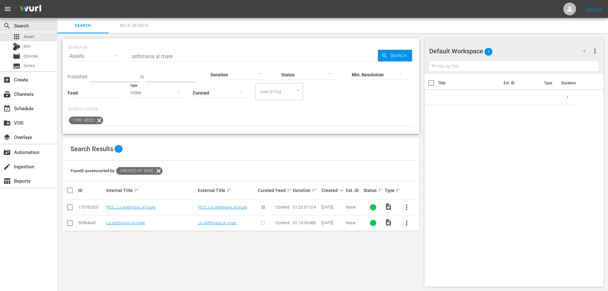
click at [166, 92] on div "Video" at bounding box center [158, 93] width 56 height 18
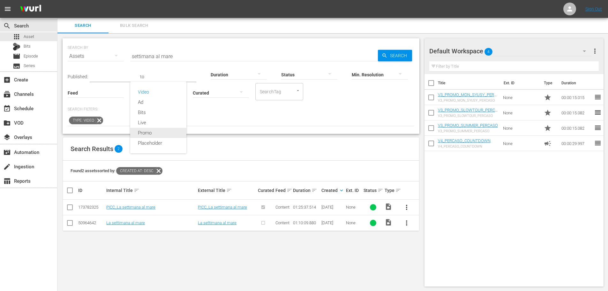
click at [154, 129] on div "Promo" at bounding box center [158, 133] width 56 height 10
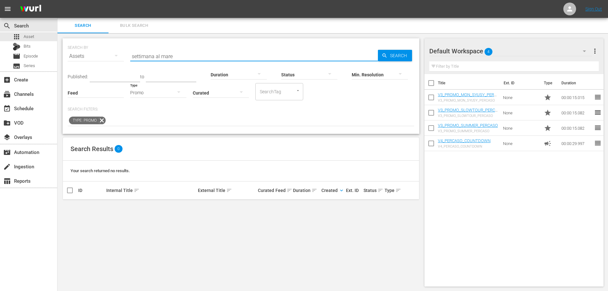
drag, startPoint x: 182, startPoint y: 52, endPoint x: 92, endPoint y: 72, distance: 92.1
click at [92, 72] on div "SEARCH BY Search By Assets Search ID, Title, Description, Keywords, or Category…" at bounding box center [241, 85] width 357 height 95
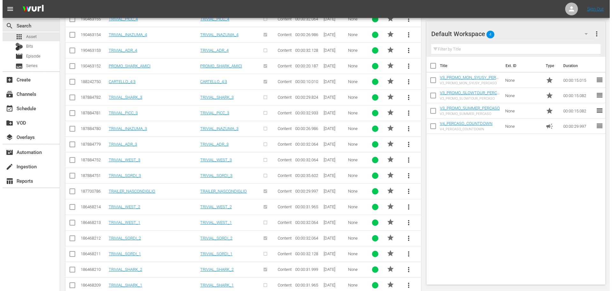
scroll to position [376, 0]
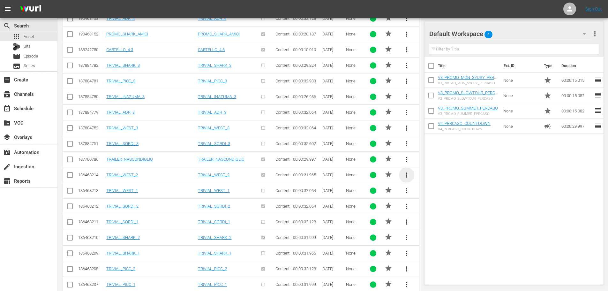
click at [407, 176] on span "more_vert" at bounding box center [406, 175] width 8 height 8
click at [437, 226] on div "Replace within all episodes" at bounding box center [449, 223] width 61 height 15
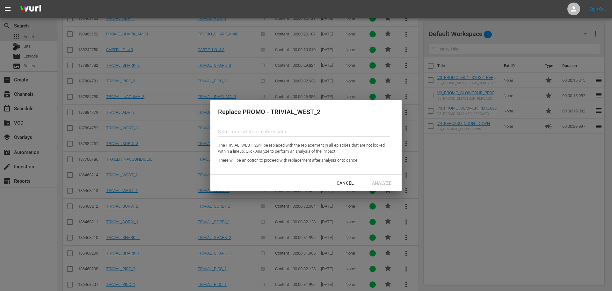
click at [237, 131] on input "text" at bounding box center [304, 131] width 172 height 15
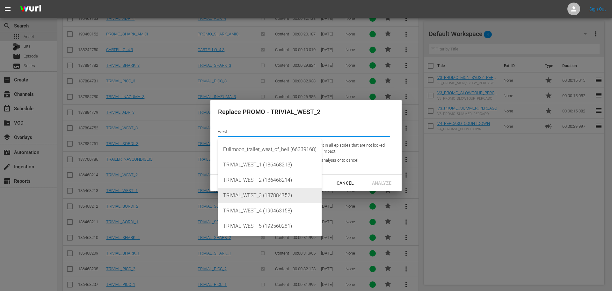
click at [271, 194] on div "TRIVIAL_WEST_3 (187884752)" at bounding box center [269, 195] width 93 height 15
type input "TRIVIAL_WEST_3 (187884752)"
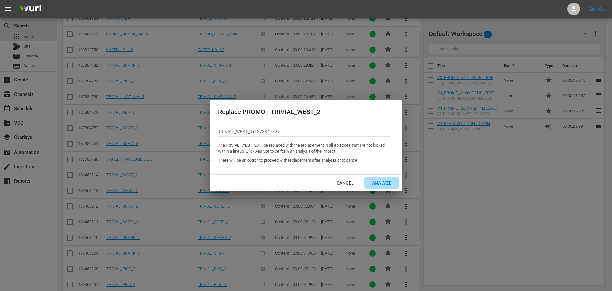
click at [382, 186] on div "Analyze" at bounding box center [382, 183] width 30 height 8
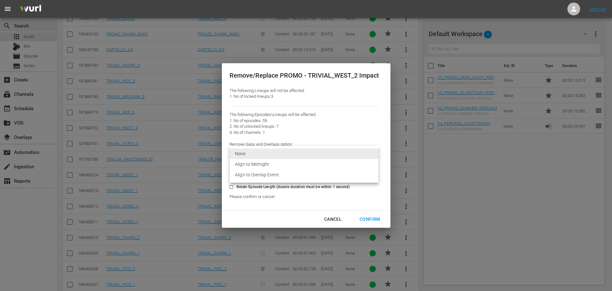
click at [309, 179] on li "Align to Overlap Event" at bounding box center [304, 174] width 149 height 11
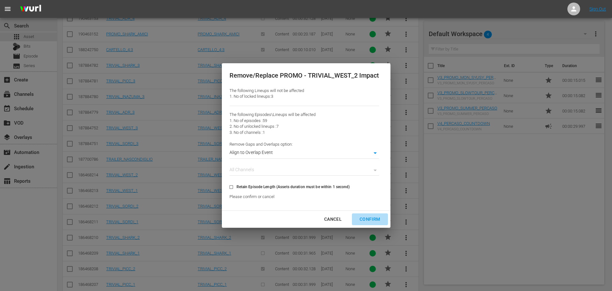
click at [367, 220] on div "Confirm" at bounding box center [370, 219] width 31 height 8
type input "0"
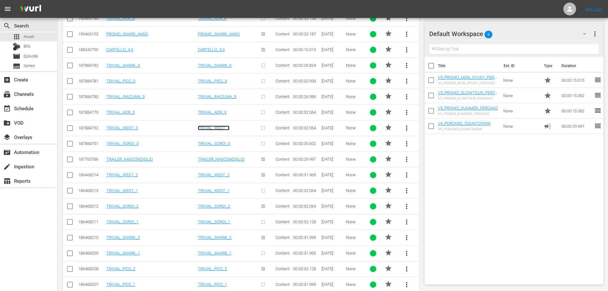
click at [215, 130] on link "TRIVIAL_WEST_3" at bounding box center [214, 127] width 32 height 5
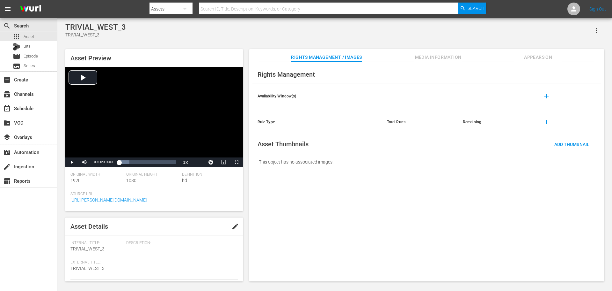
click at [536, 55] on span "Appears On" at bounding box center [538, 57] width 48 height 8
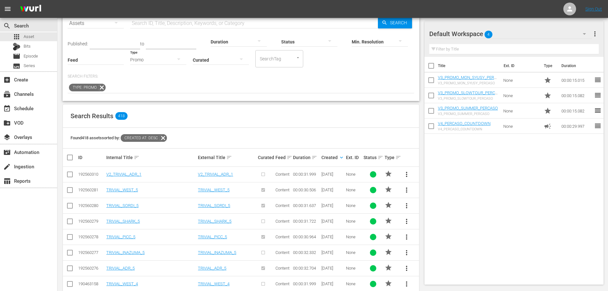
scroll to position [128, 0]
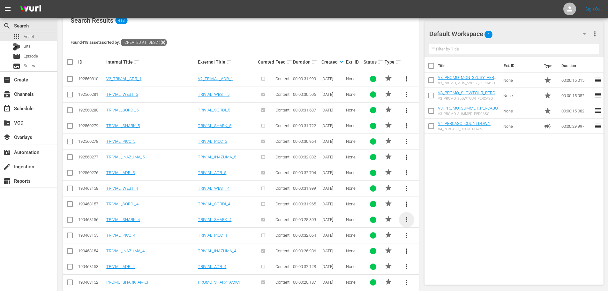
click at [408, 218] on span "more_vert" at bounding box center [406, 220] width 8 height 8
click at [436, 266] on div "Replace within all episodes" at bounding box center [449, 268] width 61 height 15
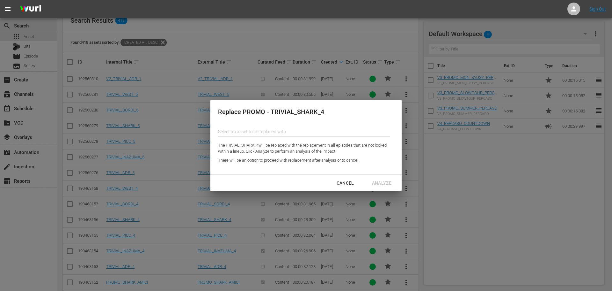
click at [279, 132] on input "text" at bounding box center [304, 131] width 172 height 15
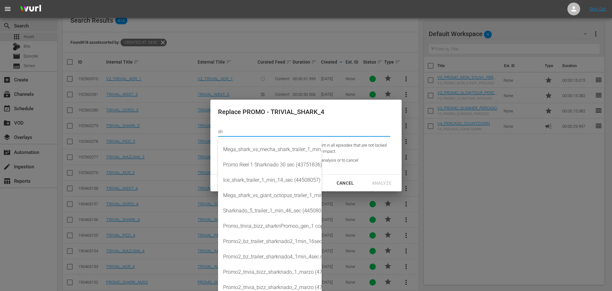
type input "s"
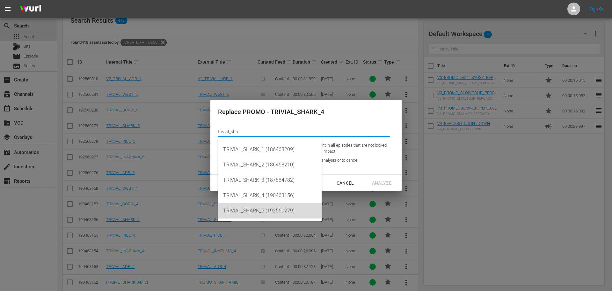
click at [284, 208] on div "TRIVIAL_SHARK_5 (192560279)" at bounding box center [269, 210] width 93 height 15
type input "TRIVIAL_SHARK_5 (192560279)"
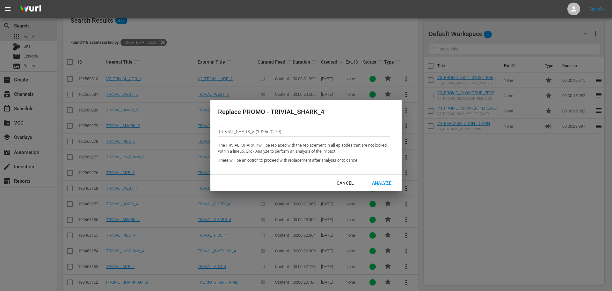
click at [381, 183] on div "Analyze" at bounding box center [382, 183] width 30 height 8
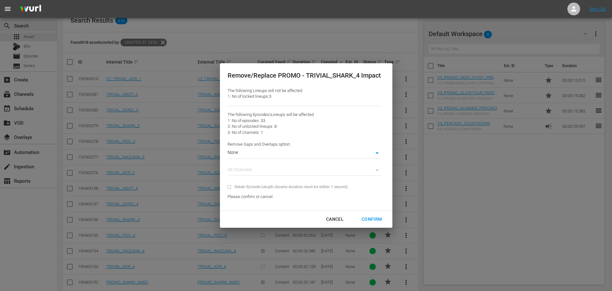
click at [286, 152] on body "menu Sign Out search Search apps Asset Bits movie Episode subtitles Series add_…" at bounding box center [306, 17] width 612 height 291
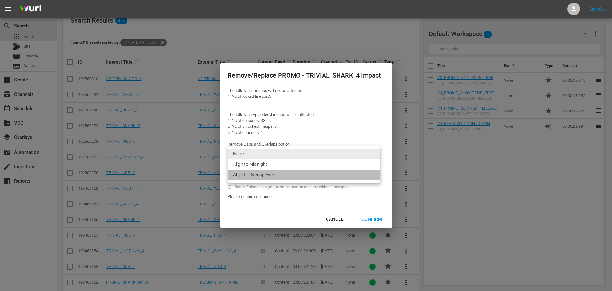
click at [285, 176] on li "Align to Overlap Event" at bounding box center [304, 174] width 152 height 11
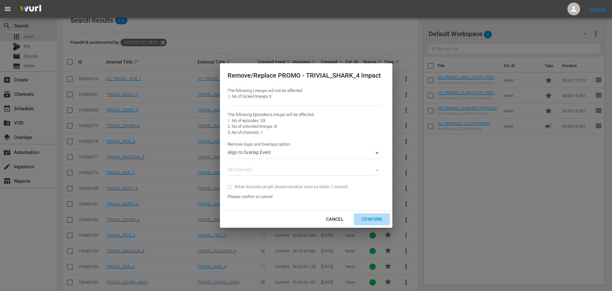
click at [382, 220] on div "Confirm" at bounding box center [372, 219] width 31 height 8
type input "0"
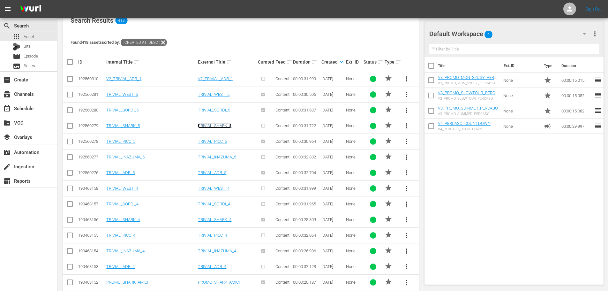
click at [217, 124] on link "TRIVIAL_SHARK_5" at bounding box center [214, 125] width 33 height 5
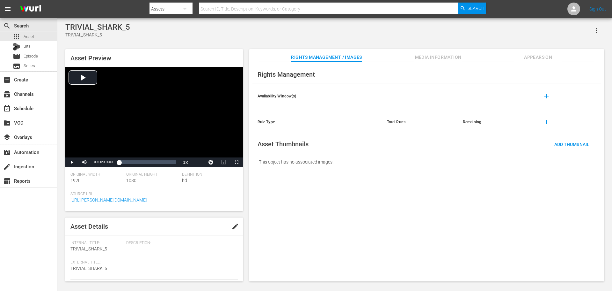
click at [534, 56] on span "Appears On" at bounding box center [538, 57] width 48 height 8
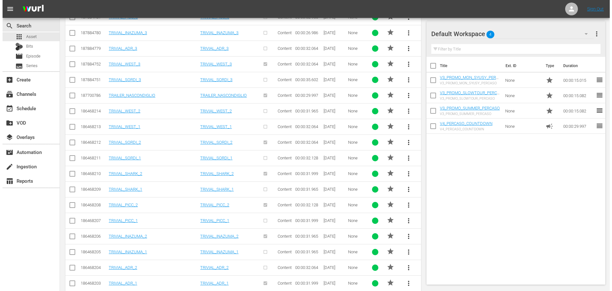
scroll to position [472, 0]
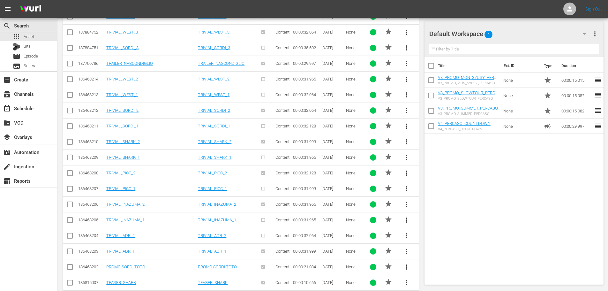
click at [406, 250] on span "more_vert" at bounding box center [406, 251] width 8 height 8
click at [420, 251] on div "Replace within all episodes" at bounding box center [449, 248] width 61 height 15
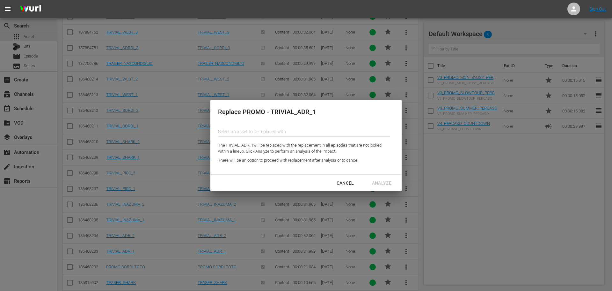
click at [240, 127] on input "text" at bounding box center [304, 131] width 172 height 15
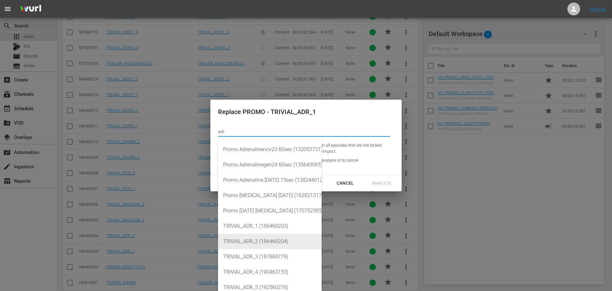
click at [258, 243] on div "TRIVIAL_ADR_2 (186468204)" at bounding box center [269, 240] width 93 height 15
type input "TRIVIAL_ADR_2 (186468204)"
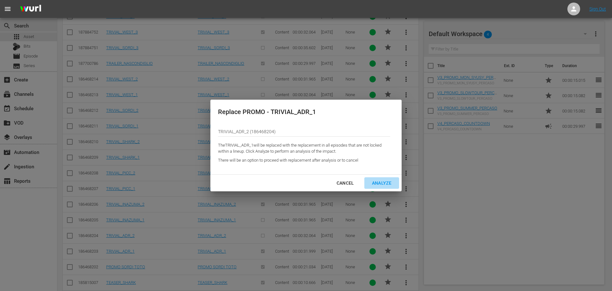
click at [386, 178] on button "Analyze" at bounding box center [382, 183] width 35 height 12
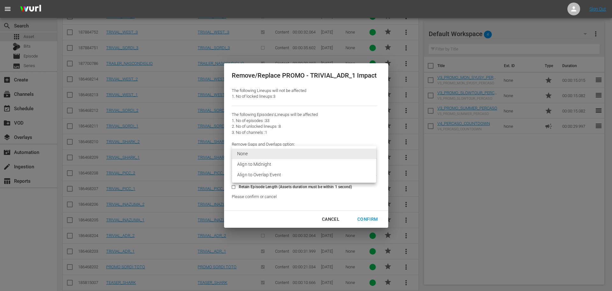
click at [288, 177] on li "Align to Overlap Event" at bounding box center [304, 174] width 144 height 11
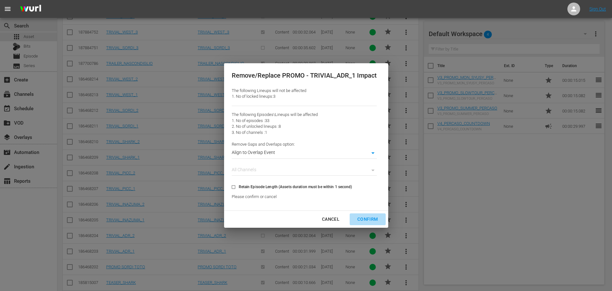
click at [364, 221] on div "Confirm" at bounding box center [367, 219] width 31 height 8
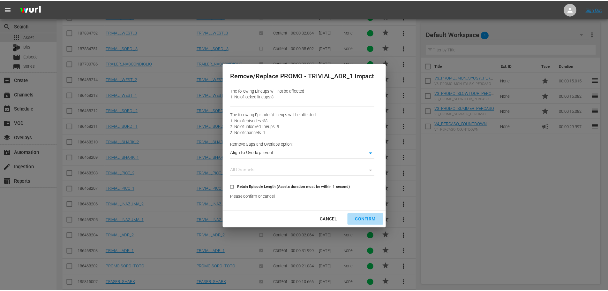
scroll to position [474, 0]
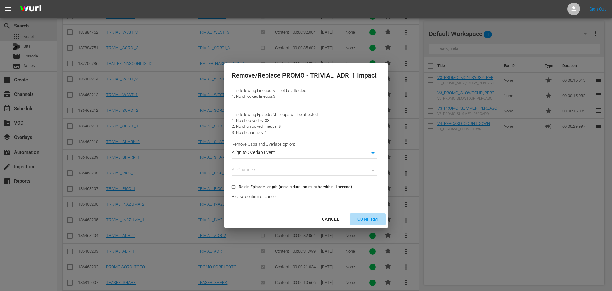
type input "0"
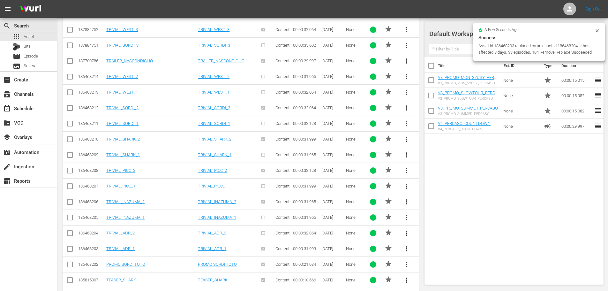
scroll to position [472, 0]
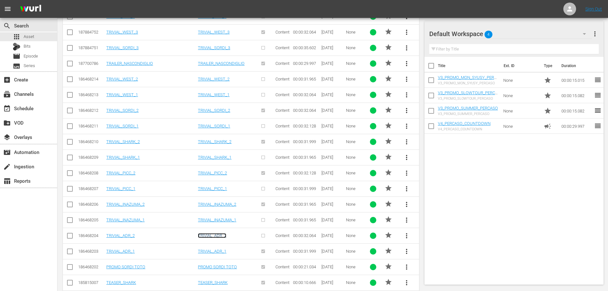
click at [225, 235] on link "TRIVIAL_ADR_2" at bounding box center [212, 235] width 28 height 5
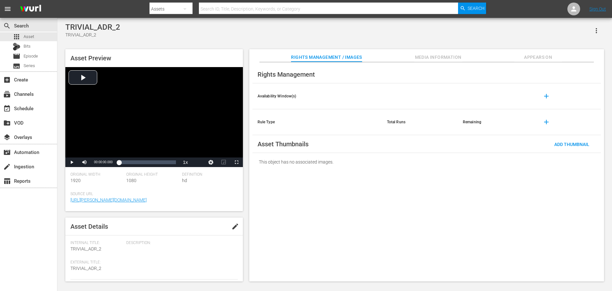
click at [524, 59] on span "Appears On" at bounding box center [538, 57] width 48 height 8
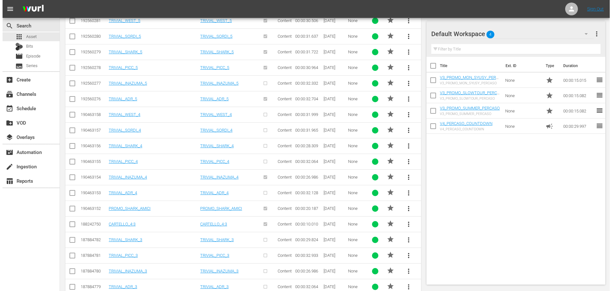
scroll to position [224, 0]
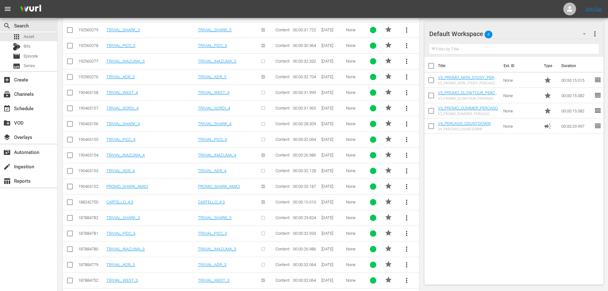
click at [408, 156] on span "more_vert" at bounding box center [406, 155] width 8 height 8
click at [447, 203] on div "Replace within all episodes" at bounding box center [449, 203] width 61 height 15
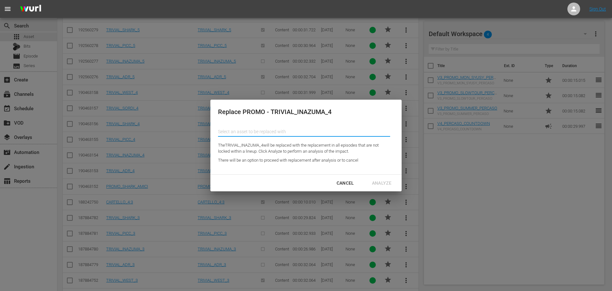
click at [270, 129] on input "text" at bounding box center [304, 131] width 172 height 15
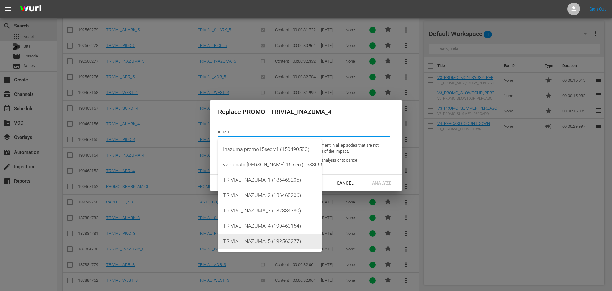
click at [298, 245] on div "TRIVIAL_INAZUMA_5 (192560277)" at bounding box center [269, 240] width 93 height 15
type input "TRIVIAL_INAZUMA_5 (192560277)"
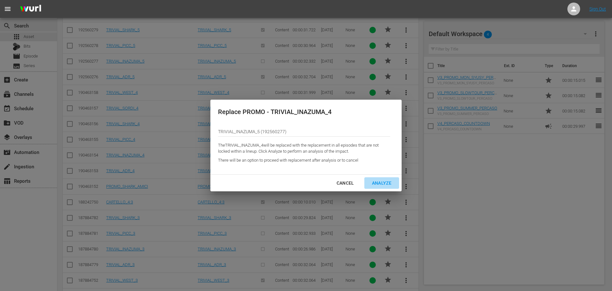
click at [376, 183] on div "Analyze" at bounding box center [382, 183] width 30 height 8
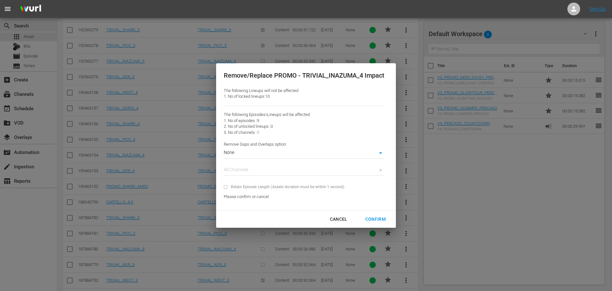
click at [284, 148] on div "None 0" at bounding box center [304, 152] width 161 height 11
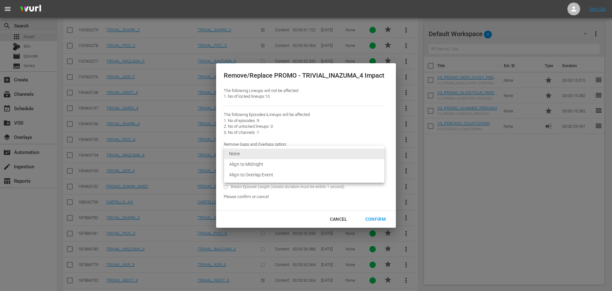
click at [281, 177] on li "Align to Overlap Event" at bounding box center [304, 174] width 160 height 11
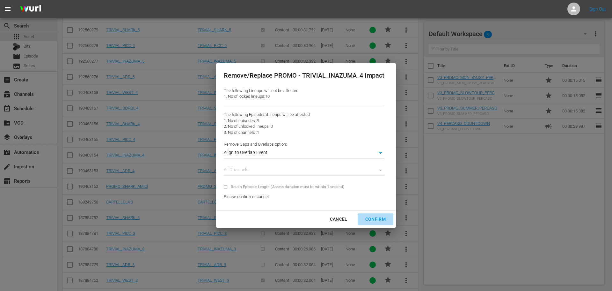
click at [375, 219] on div "Confirm" at bounding box center [375, 219] width 31 height 8
type input "0"
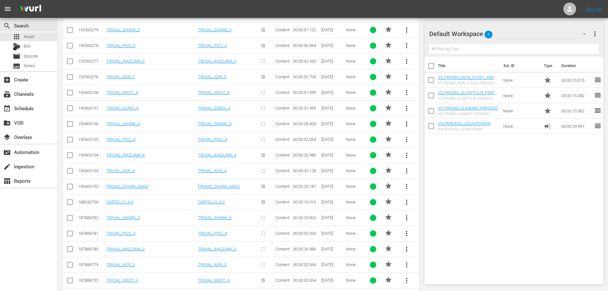
scroll to position [192, 0]
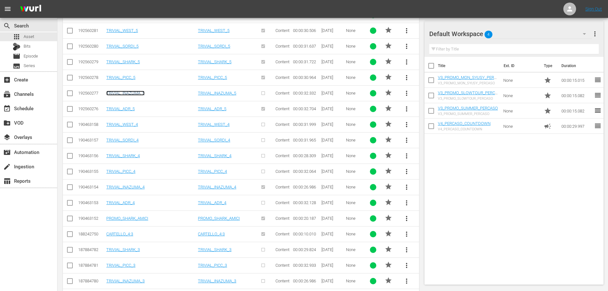
click at [137, 94] on link "TRIVIAL_INAZUMA_5" at bounding box center [125, 93] width 38 height 5
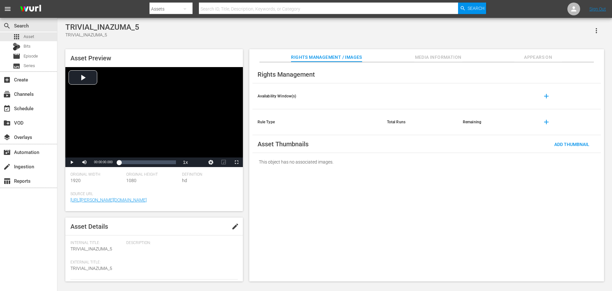
click at [546, 59] on span "Appears On" at bounding box center [538, 57] width 48 height 8
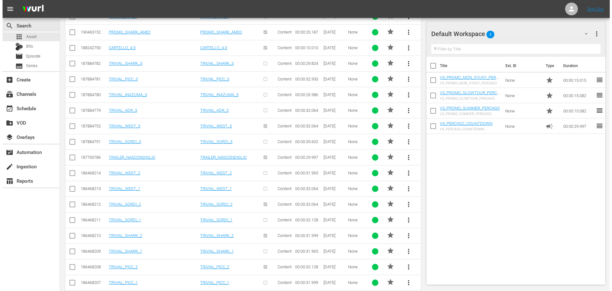
scroll to position [440, 0]
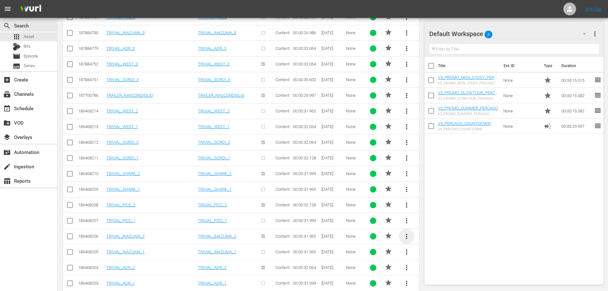
click at [405, 237] on span "more_vert" at bounding box center [406, 236] width 8 height 8
click at [418, 236] on div "Replace within all episodes" at bounding box center [449, 233] width 71 height 15
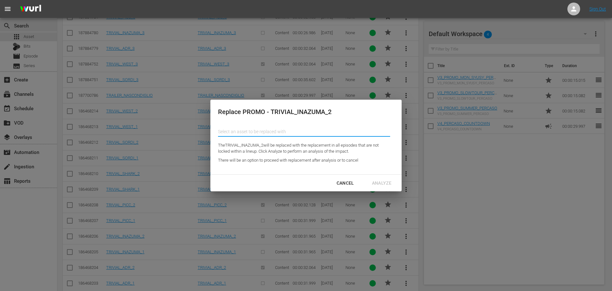
click at [305, 138] on input "text" at bounding box center [304, 131] width 172 height 15
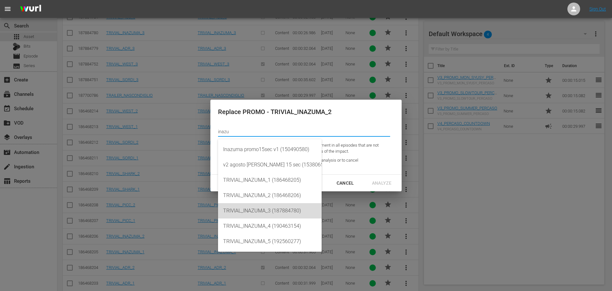
click at [301, 210] on div "TRIVIAL_INAZUMA_3 (187884780)" at bounding box center [269, 210] width 93 height 15
type input "TRIVIAL_INAZUMA_3 (187884780)"
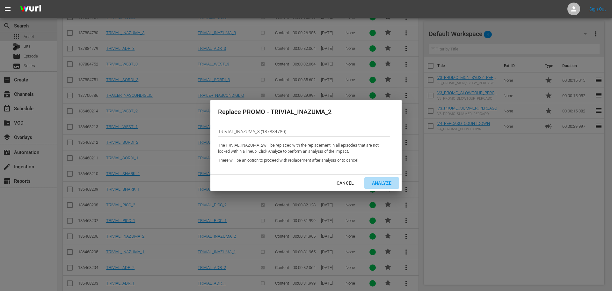
click at [384, 179] on div "Analyze" at bounding box center [382, 183] width 30 height 8
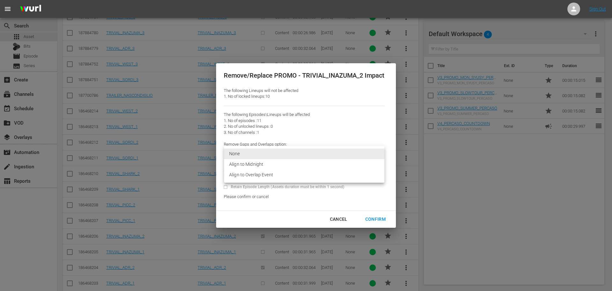
click at [299, 175] on li "Align to Overlap Event" at bounding box center [304, 174] width 160 height 11
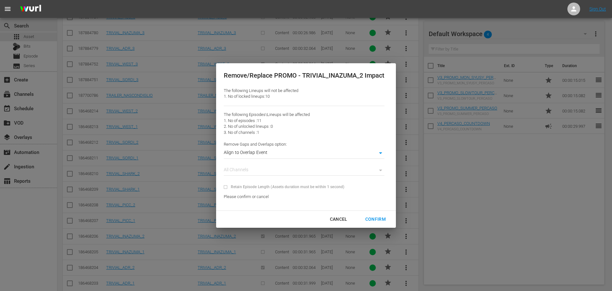
click at [380, 223] on button "Confirm" at bounding box center [376, 219] width 36 height 12
type input "0"
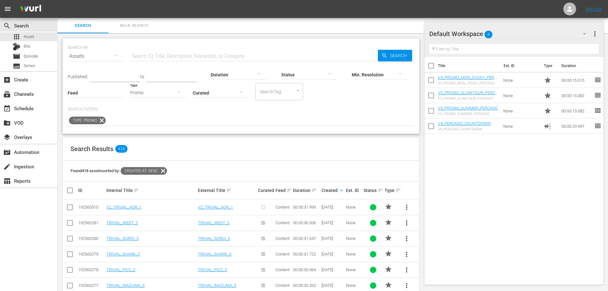
scroll to position [255, 0]
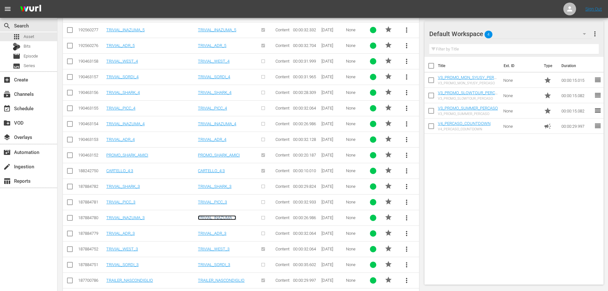
click at [231, 215] on link "TRIVIAL_INAZUMA_3" at bounding box center [217, 217] width 38 height 5
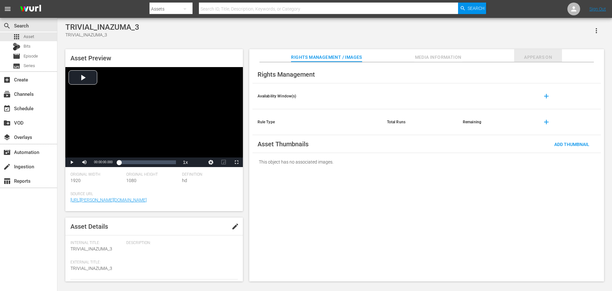
click at [530, 58] on span "Appears On" at bounding box center [538, 57] width 48 height 8
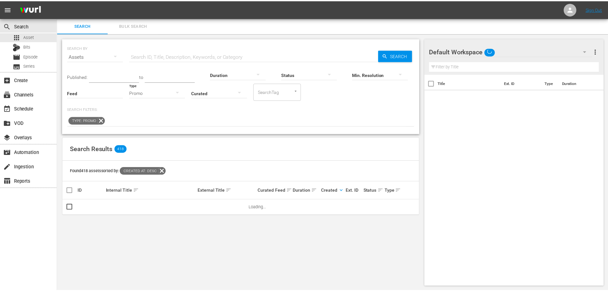
scroll to position [1, 0]
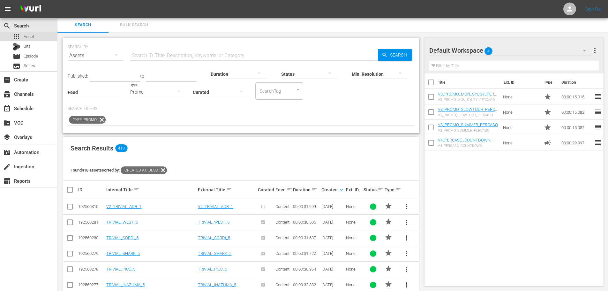
click at [32, 39] on span "Asset" at bounding box center [29, 36] width 11 height 6
click at [161, 97] on hr at bounding box center [158, 97] width 56 height 0
click at [159, 93] on div "Promo" at bounding box center [158, 92] width 56 height 18
click at [155, 90] on div "Video" at bounding box center [158, 91] width 56 height 10
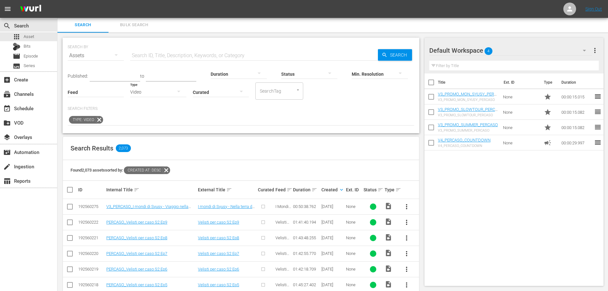
click at [193, 55] on input "text" at bounding box center [253, 55] width 247 height 15
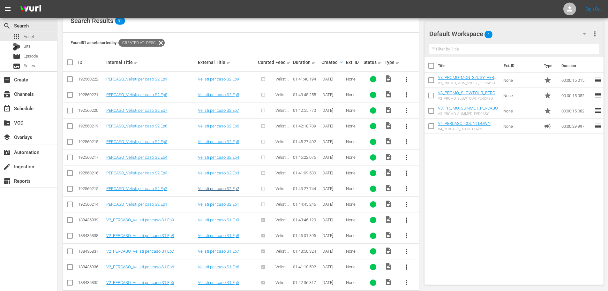
scroll to position [128, 0]
type input "vel"
click at [137, 217] on link "V2_PERCASO_Velisti per caso S1 Ep9" at bounding box center [140, 219] width 68 height 5
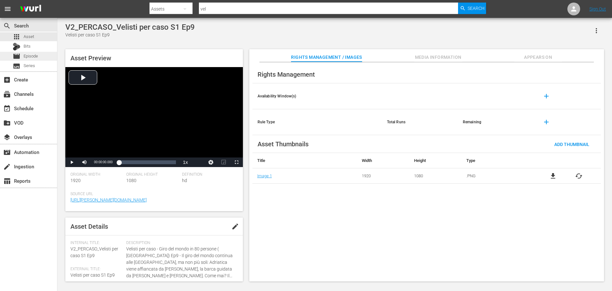
click at [48, 55] on div "movie Episode" at bounding box center [28, 56] width 57 height 9
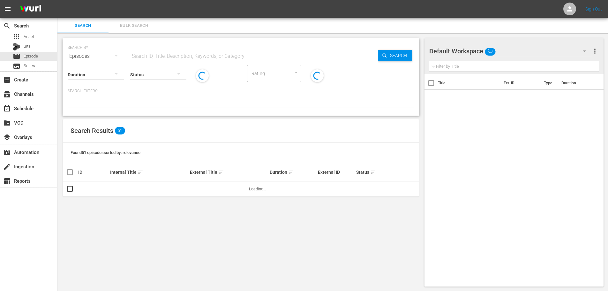
drag, startPoint x: 132, startPoint y: 55, endPoint x: 162, endPoint y: 57, distance: 30.0
click at [162, 57] on input "text" at bounding box center [253, 55] width 247 height 15
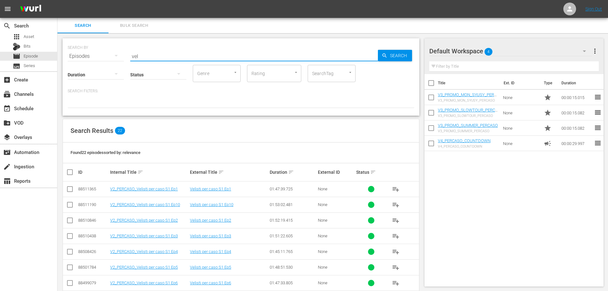
type input "vel"
click at [163, 185] on td "V2_PERCASO_Velisti per caso S1 Ep1" at bounding box center [149, 189] width 80 height 16
click at [163, 186] on td "V2_PERCASO_Velisti per caso S1 Ep1" at bounding box center [149, 189] width 80 height 16
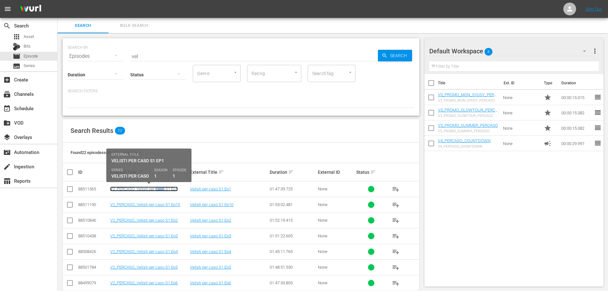
click at [162, 188] on link "V2_PERCASO_Velisti per caso S1 Ep1" at bounding box center [144, 188] width 68 height 5
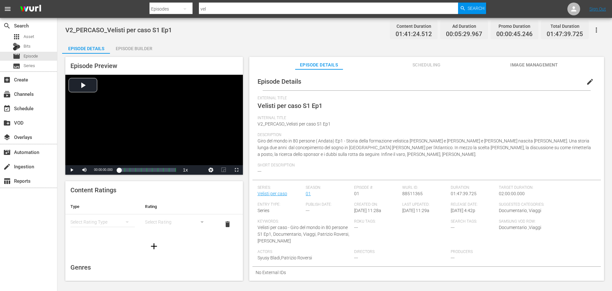
click at [137, 52] on div "Episode Builder" at bounding box center [134, 48] width 48 height 15
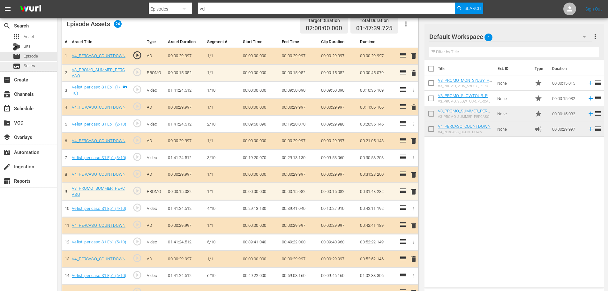
scroll to position [53, 0]
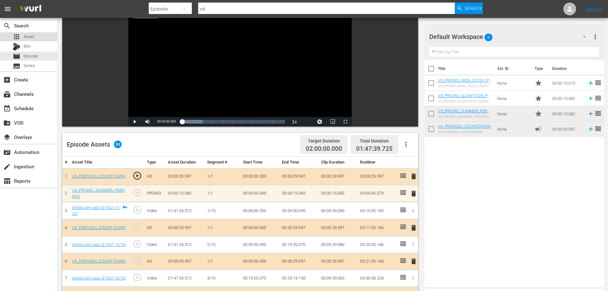
click at [27, 36] on span "Asset" at bounding box center [29, 36] width 11 height 6
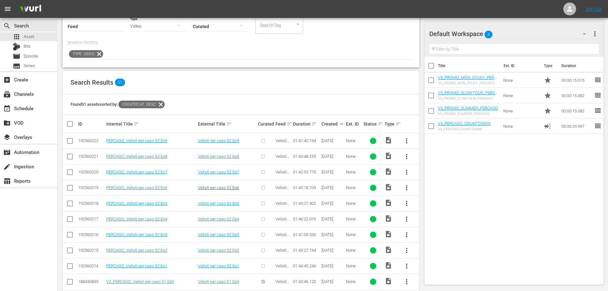
scroll to position [96, 0]
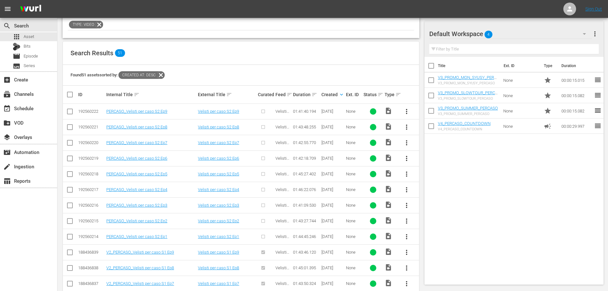
click at [405, 238] on span "more_vert" at bounding box center [406, 236] width 8 height 8
click at [424, 236] on div "Episode" at bounding box center [440, 233] width 43 height 15
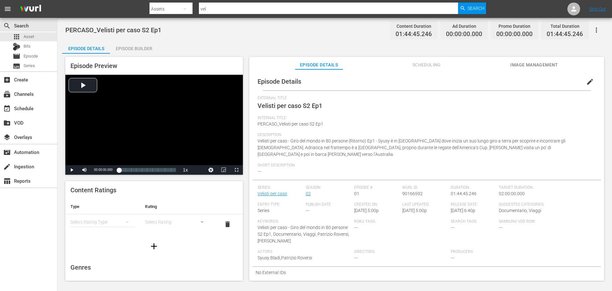
click at [583, 85] on button "edit" at bounding box center [590, 81] width 15 height 15
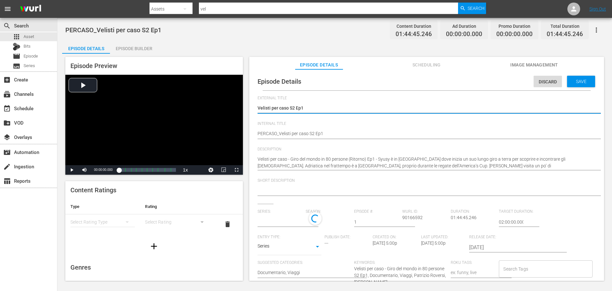
type input "Velisti per caso"
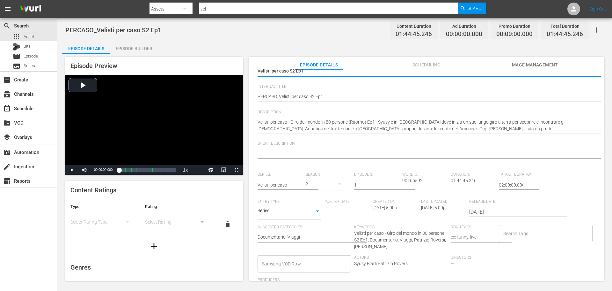
scroll to position [75, 0]
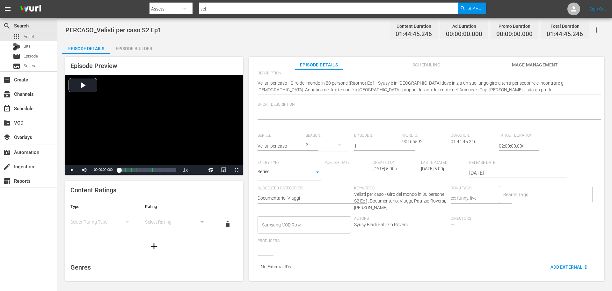
click at [301, 223] on input "Samsung VOD Row" at bounding box center [300, 224] width 78 height 11
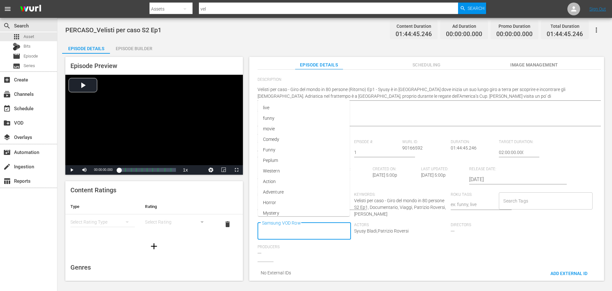
scroll to position [0, 0]
type input "Documen"
click at [298, 159] on li "Documentario" at bounding box center [304, 155] width 92 height 11
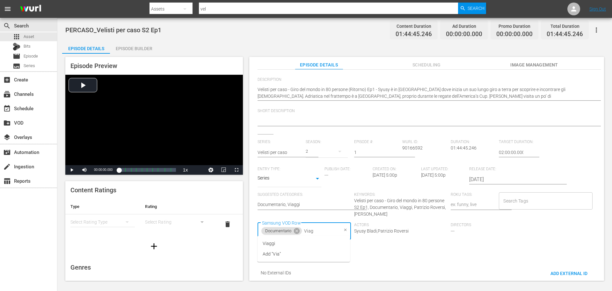
type input "Viagg"
click at [269, 246] on span "Viaggi" at bounding box center [269, 243] width 13 height 7
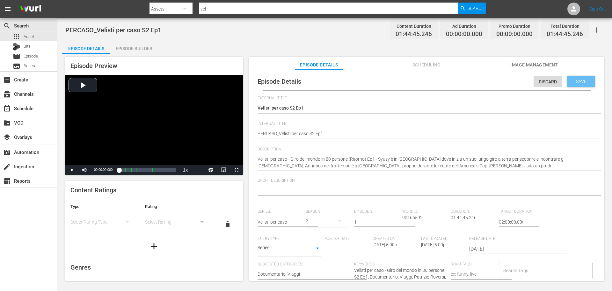
click at [576, 85] on div "Save" at bounding box center [581, 81] width 28 height 11
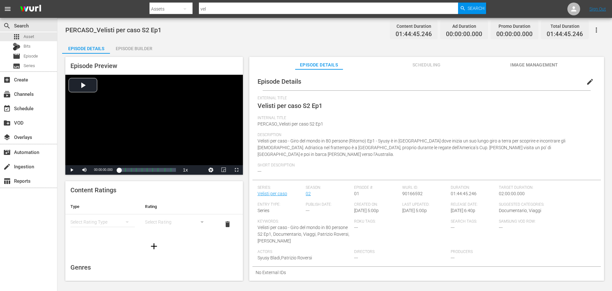
click at [139, 49] on div "Episode Builder" at bounding box center [134, 48] width 48 height 15
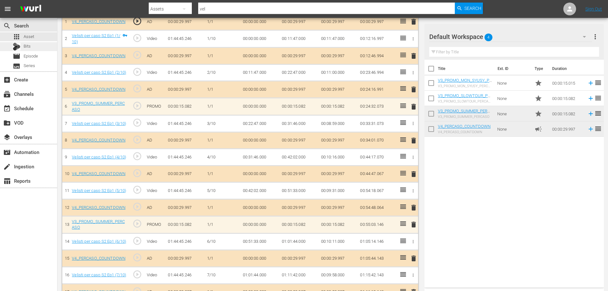
scroll to position [117, 0]
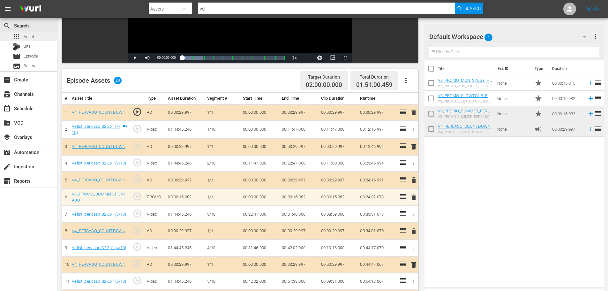
click at [36, 35] on div "apps Asset" at bounding box center [28, 36] width 57 height 9
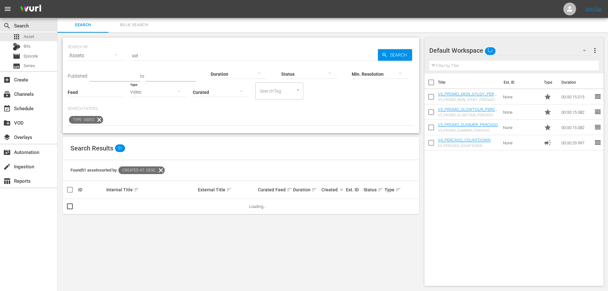
scroll to position [117, 0]
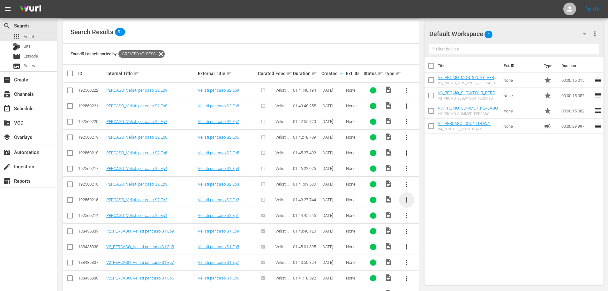
click at [407, 201] on span "more_vert" at bounding box center [406, 200] width 8 height 8
click at [431, 250] on div "Episode" at bounding box center [440, 247] width 43 height 15
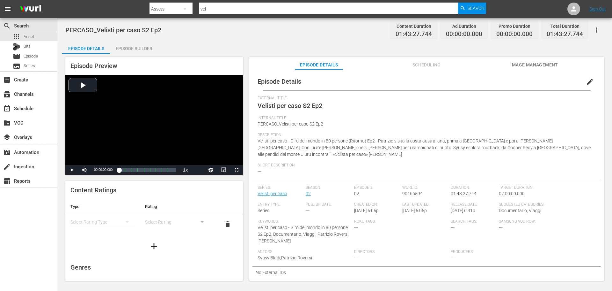
click at [583, 84] on button "edit" at bounding box center [590, 81] width 15 height 15
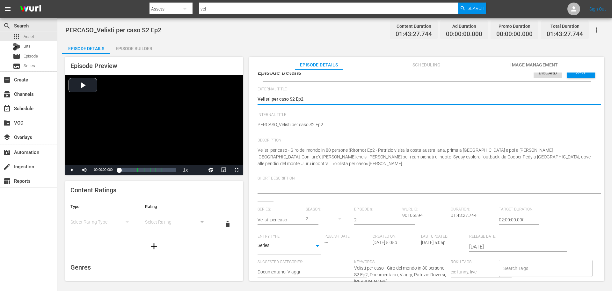
scroll to position [6, 0]
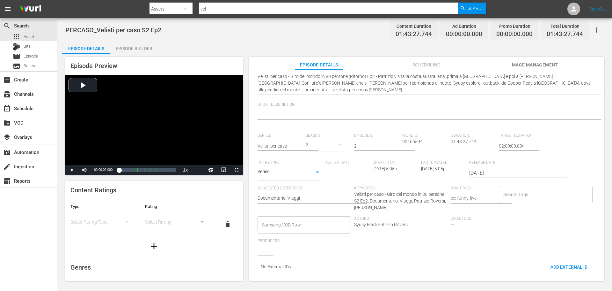
click at [291, 221] on input "Samsung VOD Row" at bounding box center [300, 224] width 78 height 11
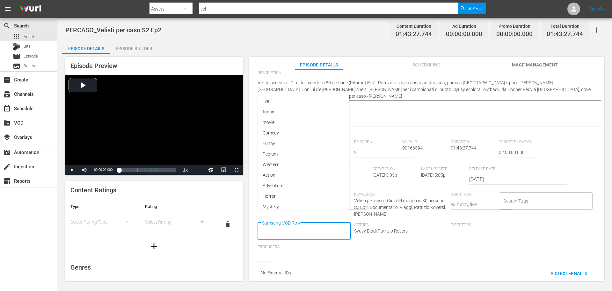
scroll to position [0, 0]
type input "Documenta"
click at [282, 169] on span "Documentario" at bounding box center [277, 166] width 28 height 7
type input "Vi"
click at [295, 196] on li "Viaggi" at bounding box center [304, 197] width 92 height 11
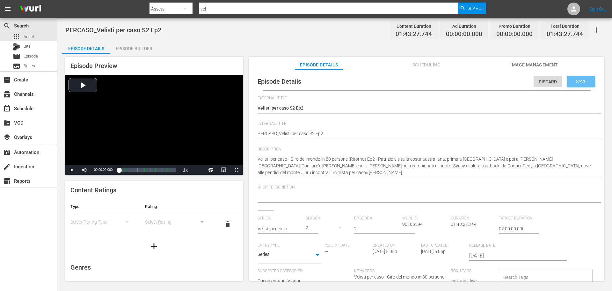
click at [583, 79] on span "Save" at bounding box center [581, 81] width 21 height 5
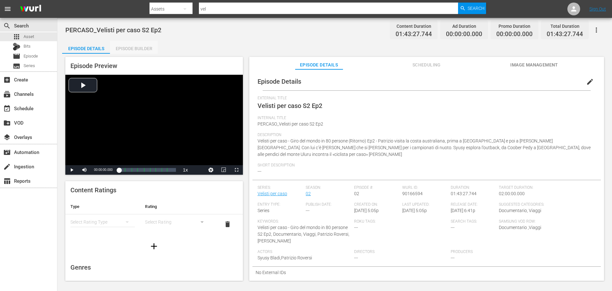
click at [128, 50] on div "Episode Builder" at bounding box center [134, 48] width 48 height 15
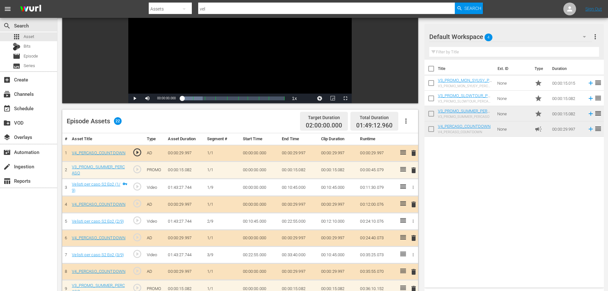
scroll to position [19, 0]
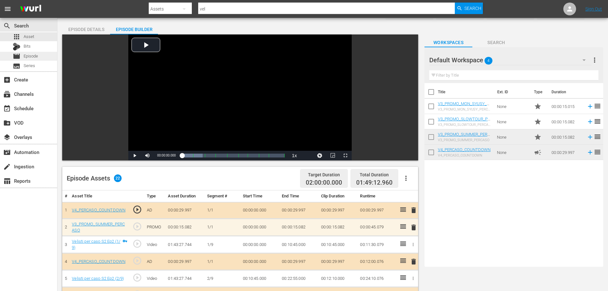
click at [42, 53] on div "movie Episode" at bounding box center [28, 56] width 57 height 9
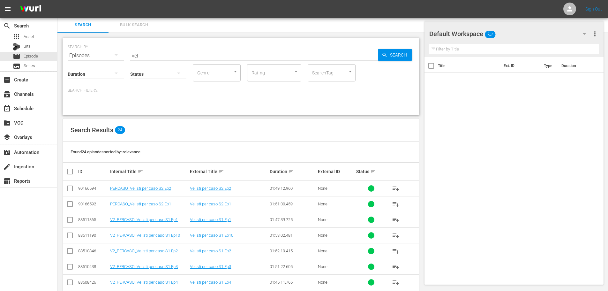
scroll to position [19, 0]
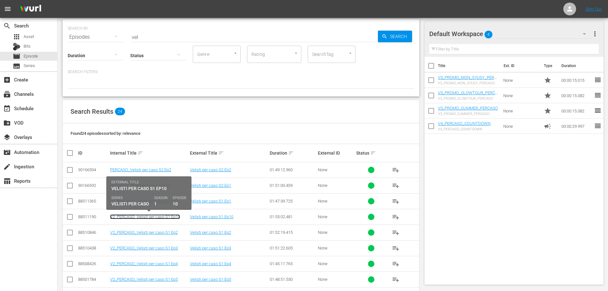
click at [168, 215] on link "V2_PERCASO_Velisti per caso S1 Ep10" at bounding box center [145, 216] width 70 height 5
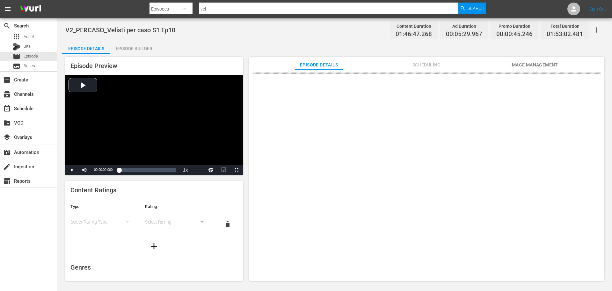
click at [137, 51] on div "Episode Builder" at bounding box center [134, 48] width 48 height 15
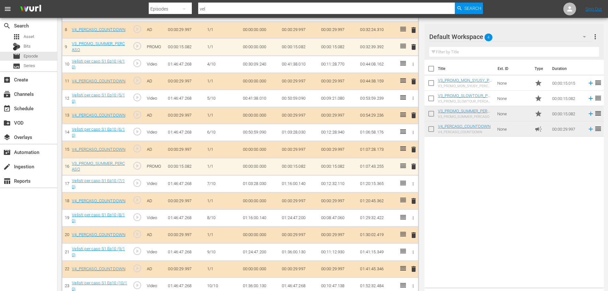
scroll to position [319, 0]
click at [35, 55] on span "Episode" at bounding box center [31, 56] width 14 height 6
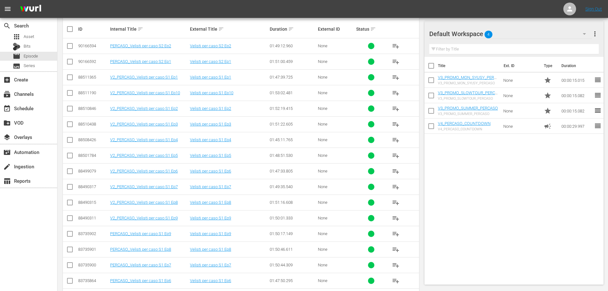
scroll to position [71, 0]
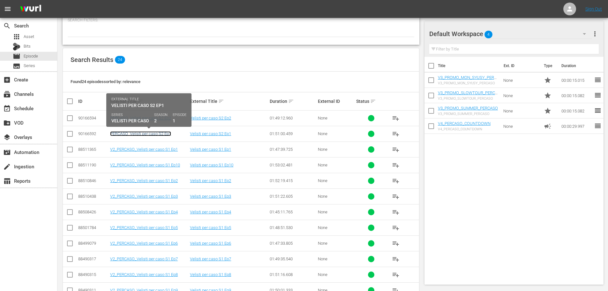
click at [167, 135] on link "PERCASO_Velisti per caso S2 Ep1" at bounding box center [140, 133] width 61 height 5
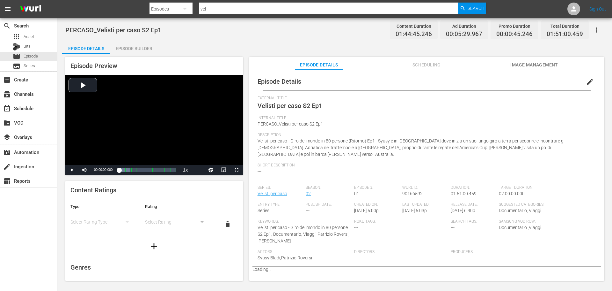
click at [144, 48] on div "Episode Builder" at bounding box center [134, 48] width 48 height 15
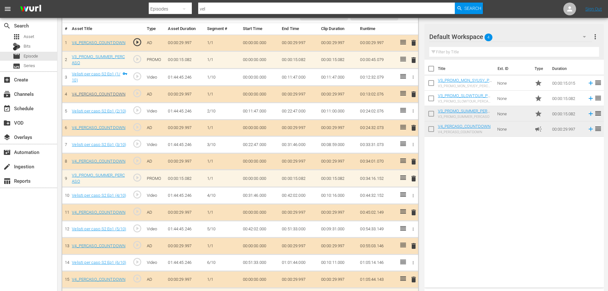
scroll to position [149, 0]
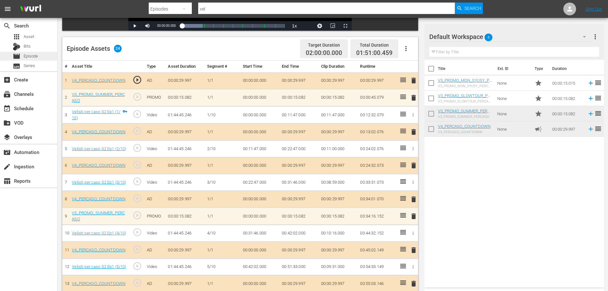
click at [38, 54] on div "movie Episode" at bounding box center [28, 56] width 57 height 9
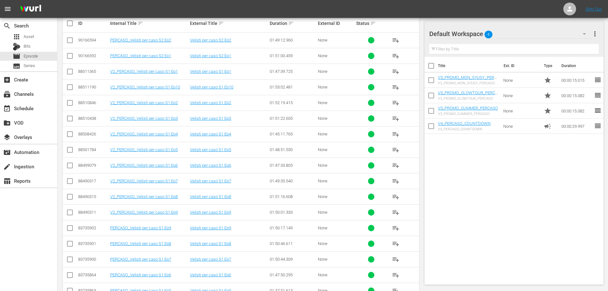
scroll to position [53, 0]
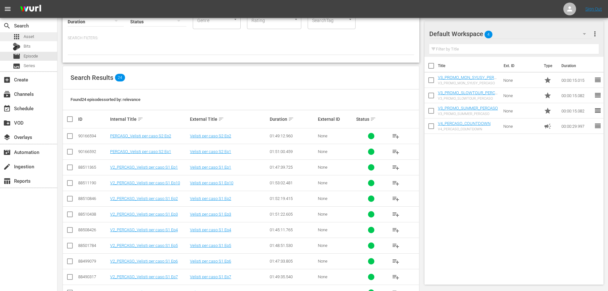
click at [27, 40] on span "Asset" at bounding box center [29, 36] width 11 height 6
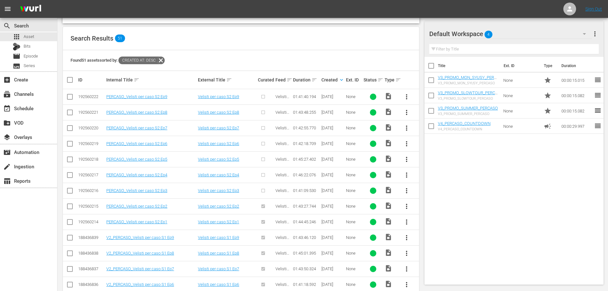
scroll to position [117, 0]
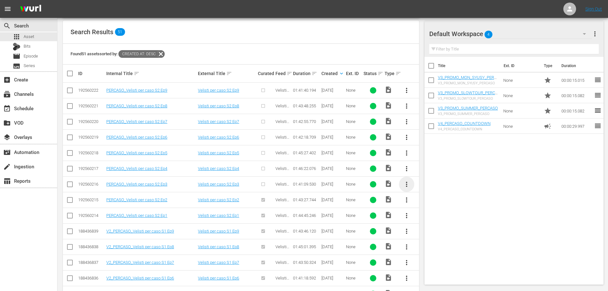
click at [407, 184] on span "more_vert" at bounding box center [406, 184] width 8 height 8
click at [430, 237] on div "Episode" at bounding box center [440, 232] width 43 height 15
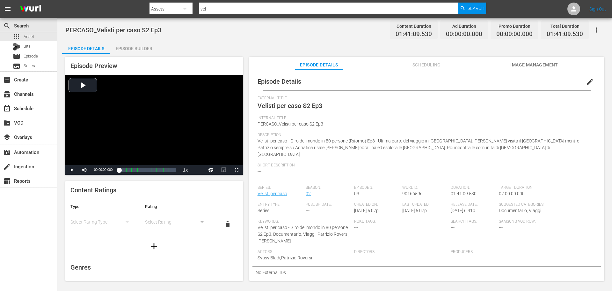
click at [586, 78] on span "edit" at bounding box center [590, 82] width 8 height 8
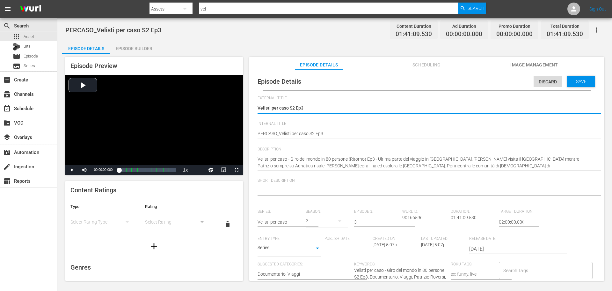
scroll to position [6, 0]
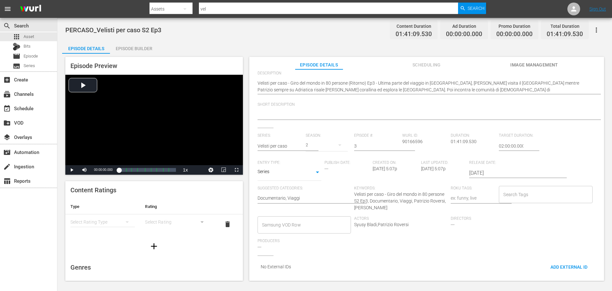
click at [297, 222] on input "Samsung VOD Row" at bounding box center [300, 224] width 78 height 11
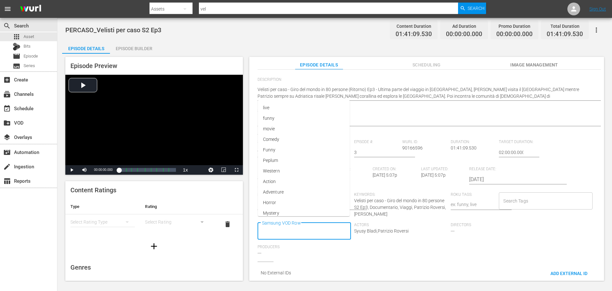
scroll to position [0, 0]
type input "Docume"
click at [284, 155] on span "Documentario" at bounding box center [277, 155] width 28 height 7
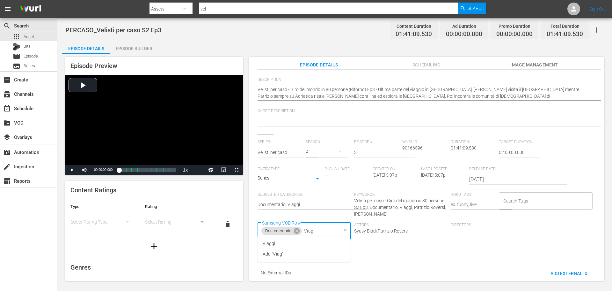
type input "Viagg"
click at [279, 241] on li "Viaggi" at bounding box center [304, 243] width 92 height 11
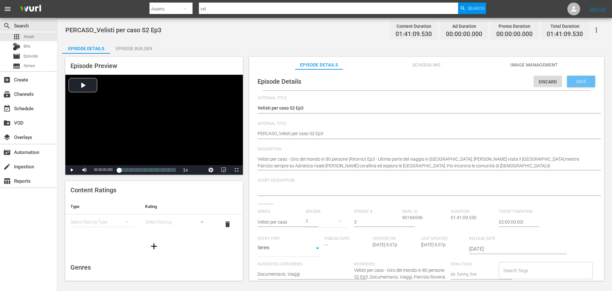
click at [575, 85] on div "Save" at bounding box center [581, 81] width 28 height 11
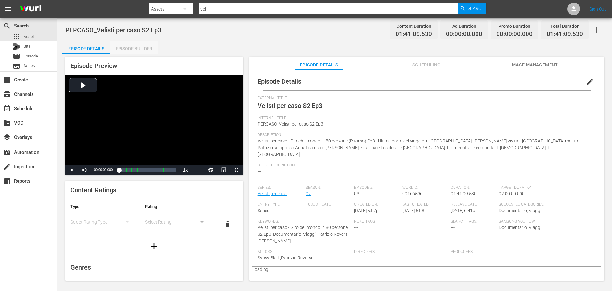
click at [132, 49] on div "Episode Builder" at bounding box center [134, 48] width 48 height 15
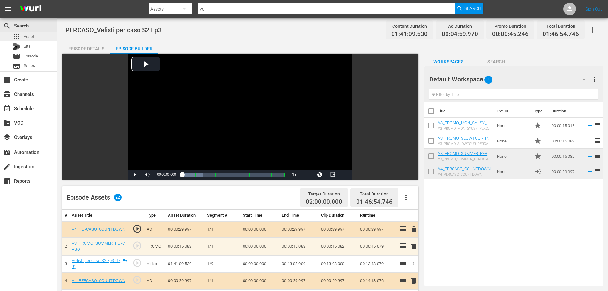
click at [29, 37] on span "Asset" at bounding box center [29, 36] width 11 height 6
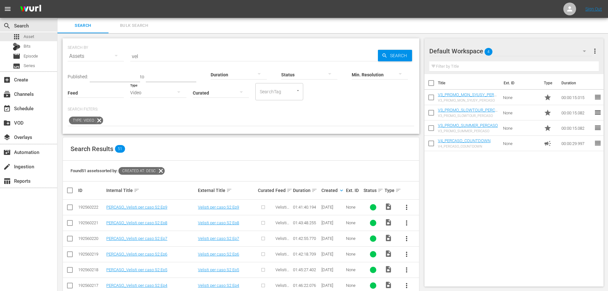
scroll to position [64, 0]
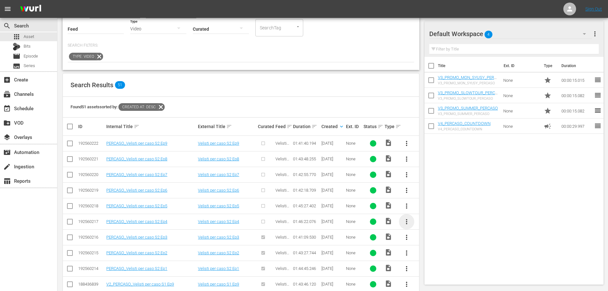
click at [406, 220] on span "more_vert" at bounding box center [406, 221] width 8 height 8
click at [423, 269] on div "Episode" at bounding box center [440, 269] width 43 height 15
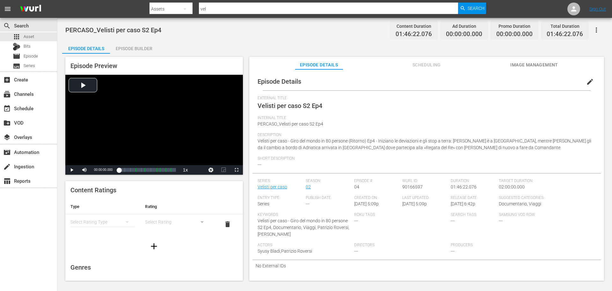
click at [588, 79] on span "edit" at bounding box center [590, 82] width 8 height 8
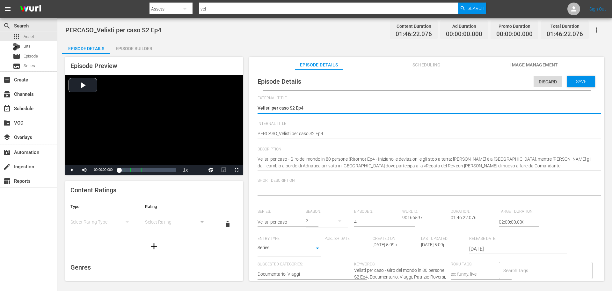
scroll to position [6, 0]
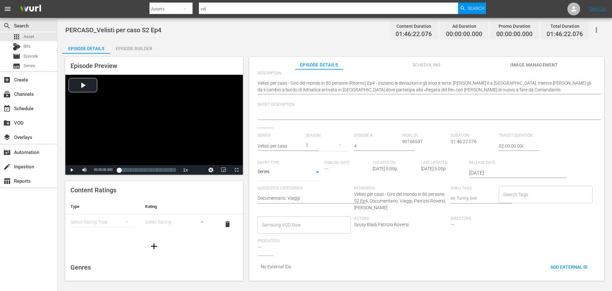
click at [287, 224] on input "Samsung VOD Row" at bounding box center [300, 224] width 78 height 11
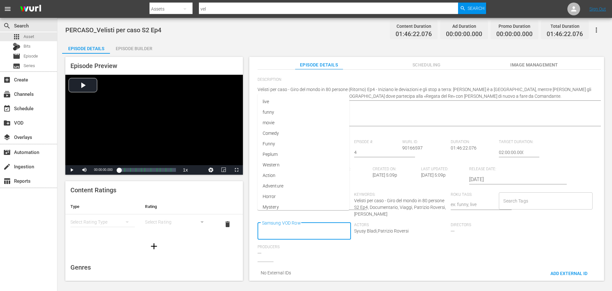
scroll to position [0, 0]
type input "Docume"
click at [315, 155] on li "Documentario" at bounding box center [304, 155] width 92 height 11
type input "Via"
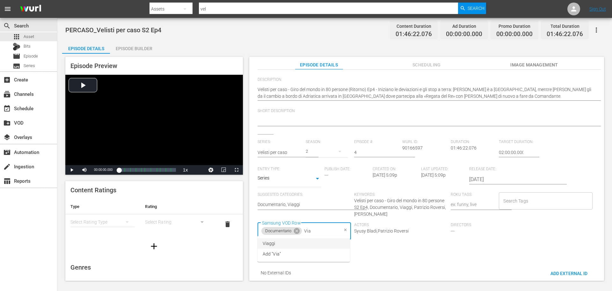
click at [316, 244] on li "Viaggi" at bounding box center [304, 243] width 92 height 11
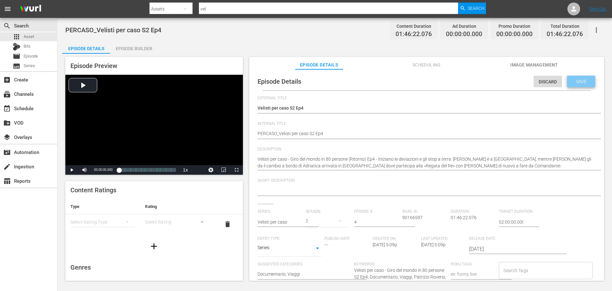
click at [580, 80] on span "Save" at bounding box center [581, 81] width 21 height 5
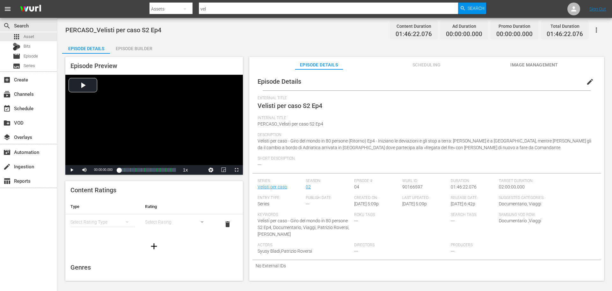
click at [127, 46] on div "Episode Builder" at bounding box center [134, 48] width 48 height 15
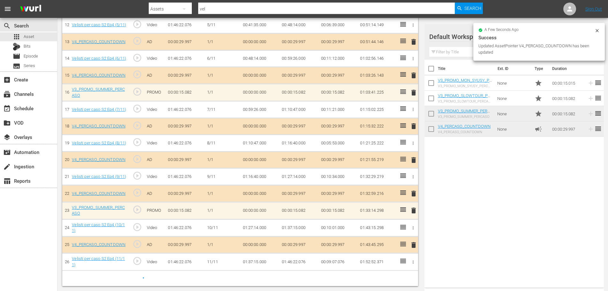
scroll to position [390, 0]
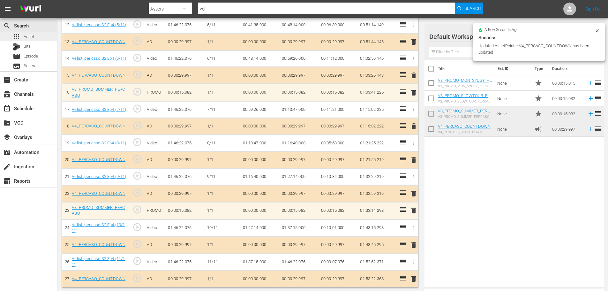
click at [47, 38] on div "apps Asset" at bounding box center [28, 36] width 57 height 9
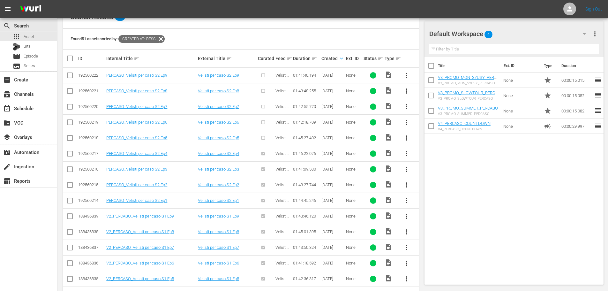
scroll to position [89, 0]
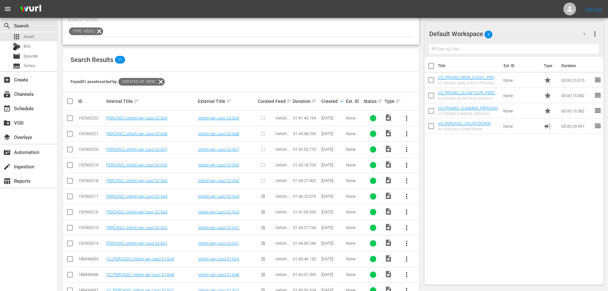
click at [406, 181] on span "more_vert" at bounding box center [406, 181] width 8 height 8
click at [433, 231] on div "Episode" at bounding box center [440, 228] width 43 height 15
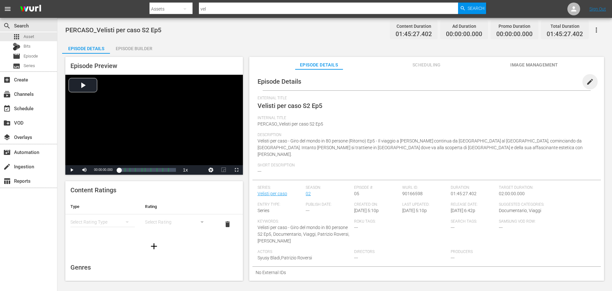
click at [586, 81] on span "edit" at bounding box center [590, 82] width 8 height 8
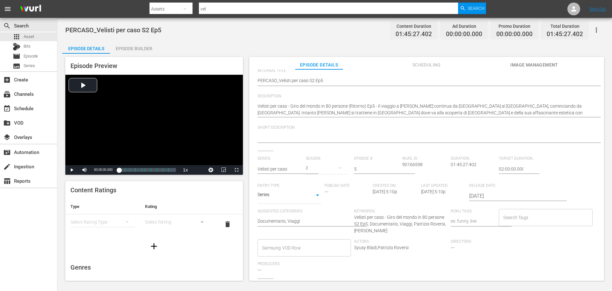
scroll to position [75, 0]
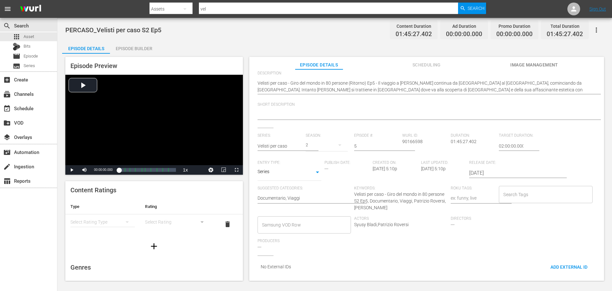
click at [307, 224] on input "Samsung VOD Row" at bounding box center [300, 224] width 78 height 11
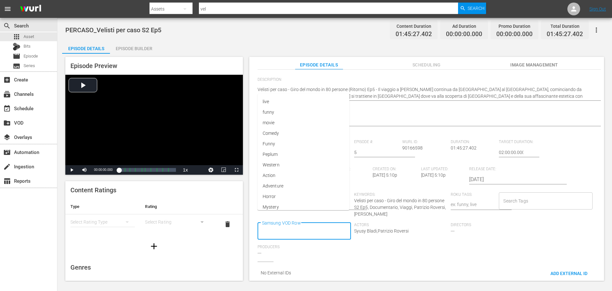
scroll to position [0, 0]
type input "Docu"
click at [276, 159] on li "Documentario" at bounding box center [304, 155] width 92 height 11
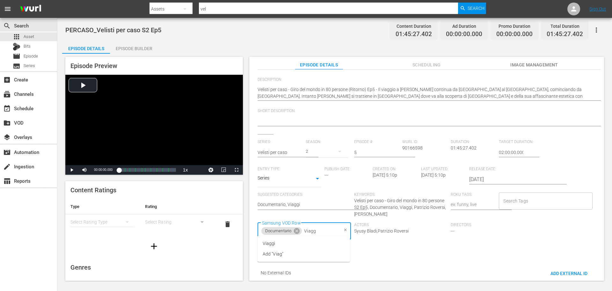
type input "Viaggi"
click at [324, 240] on li "Viaggi" at bounding box center [304, 243] width 92 height 11
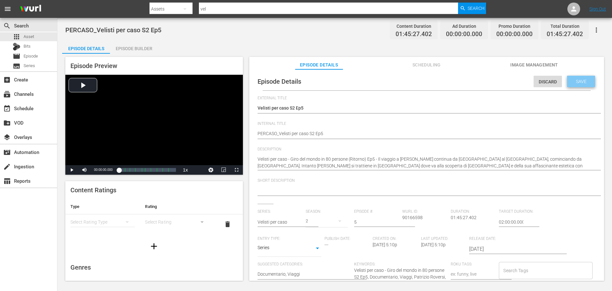
click at [584, 83] on span "Save" at bounding box center [581, 81] width 21 height 5
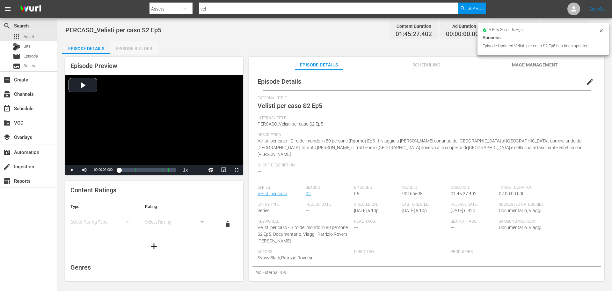
click at [138, 50] on div "Episode Builder" at bounding box center [134, 48] width 48 height 15
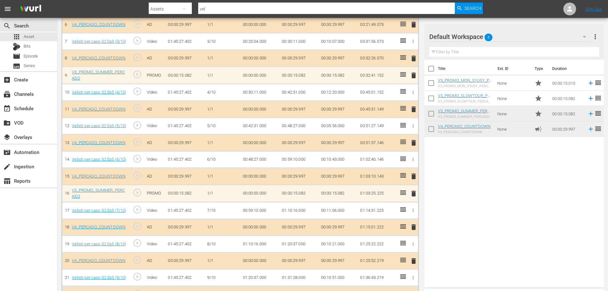
scroll to position [196, 0]
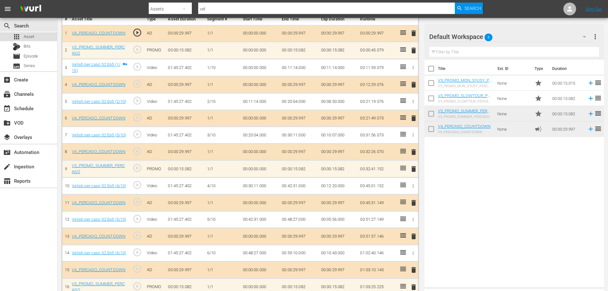
click at [38, 36] on div "apps Asset" at bounding box center [28, 36] width 57 height 9
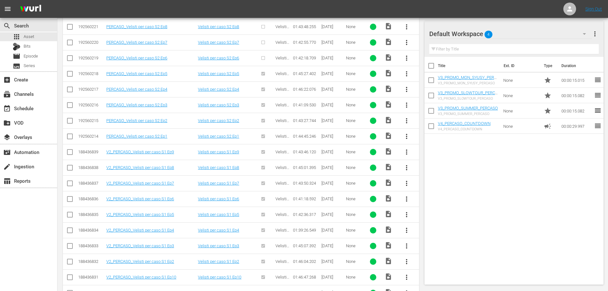
scroll to position [164, 0]
click at [407, 89] on span "more_vert" at bounding box center [406, 90] width 8 height 8
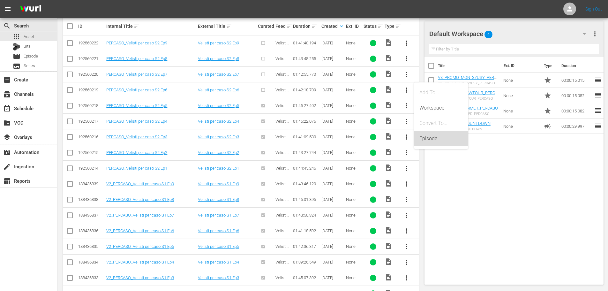
click at [426, 143] on div "Episode" at bounding box center [440, 138] width 43 height 15
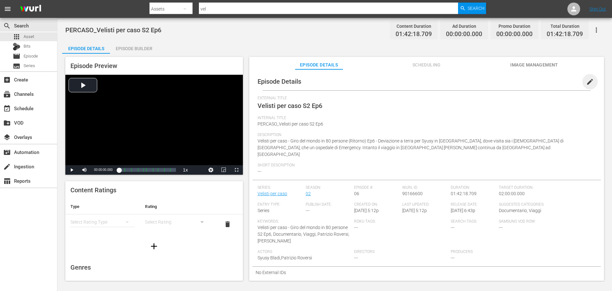
click at [589, 79] on span "edit" at bounding box center [590, 82] width 8 height 8
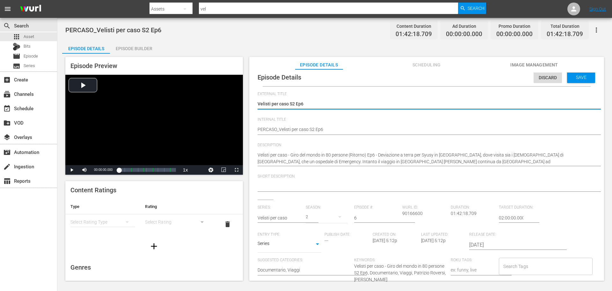
scroll to position [6, 0]
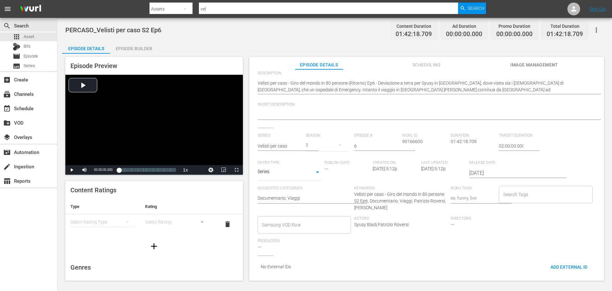
click at [285, 216] on div "Samsung VOD Row" at bounding box center [304, 224] width 93 height 17
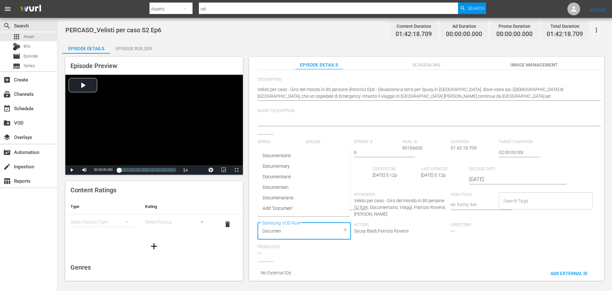
type input "Document"
click at [270, 167] on span "Documentario" at bounding box center [277, 166] width 28 height 7
type input "Viagg"
click at [319, 244] on li "Viaggi" at bounding box center [304, 243] width 92 height 11
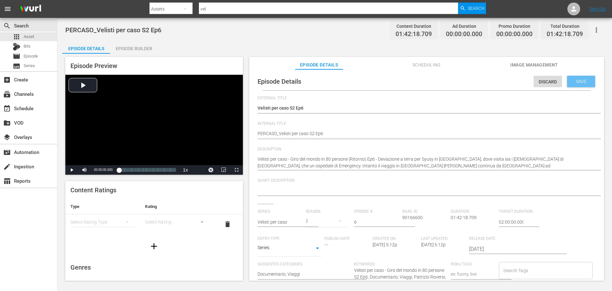
click at [579, 79] on span "Save" at bounding box center [581, 81] width 21 height 5
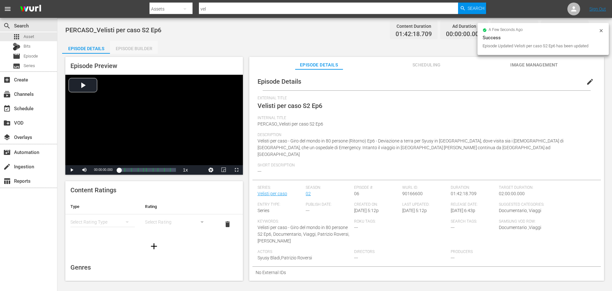
click at [135, 48] on div "Episode Builder" at bounding box center [134, 48] width 48 height 15
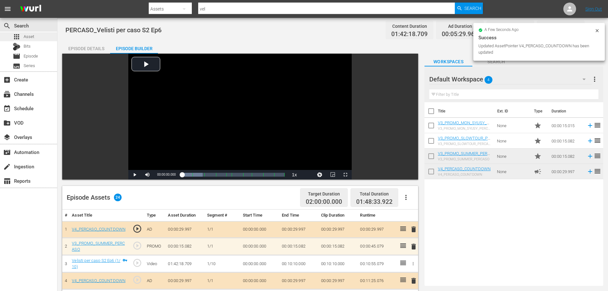
click at [36, 37] on div "apps Asset" at bounding box center [28, 36] width 57 height 9
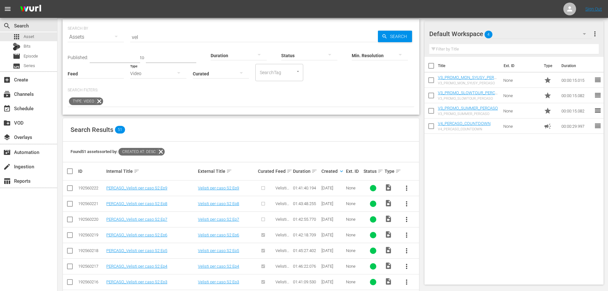
scroll to position [64, 0]
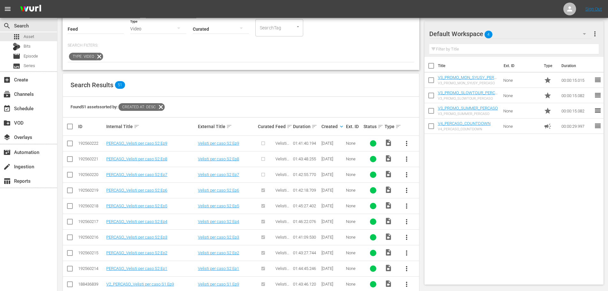
click at [404, 176] on span "more_vert" at bounding box center [406, 175] width 8 height 8
click at [426, 223] on div "Episode" at bounding box center [440, 222] width 43 height 15
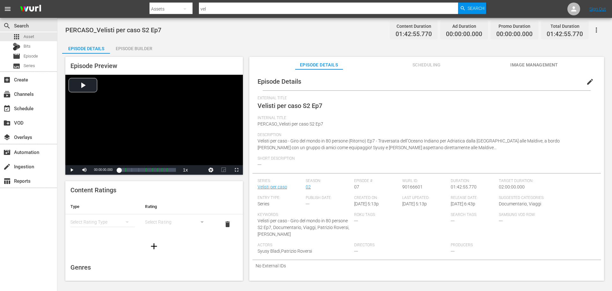
click at [586, 83] on span "edit" at bounding box center [590, 82] width 8 height 8
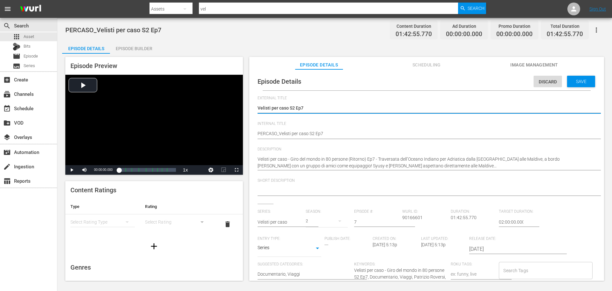
scroll to position [6, 0]
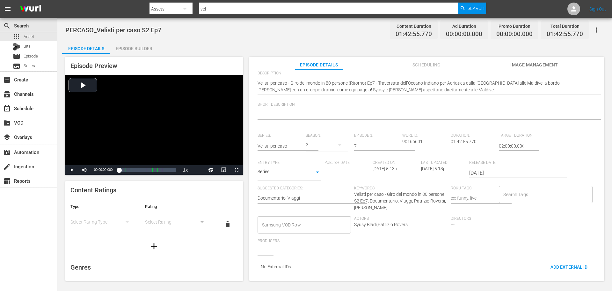
click at [298, 219] on input "Samsung VOD Row" at bounding box center [300, 224] width 78 height 11
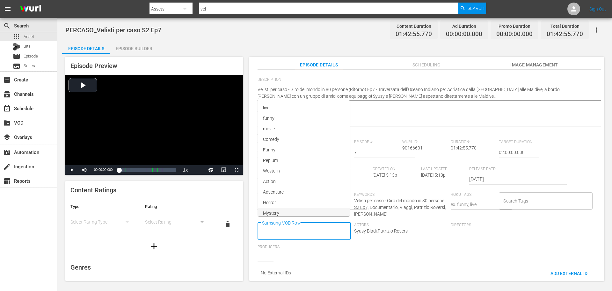
scroll to position [0, 0]
type input "Docume"
click at [290, 155] on span "Documentario" at bounding box center [277, 155] width 28 height 7
type input "via"
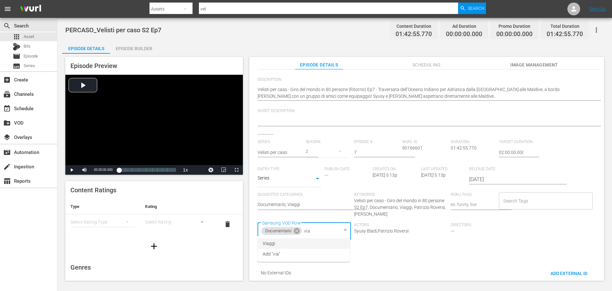
click at [336, 239] on li "Viaggi" at bounding box center [304, 243] width 92 height 11
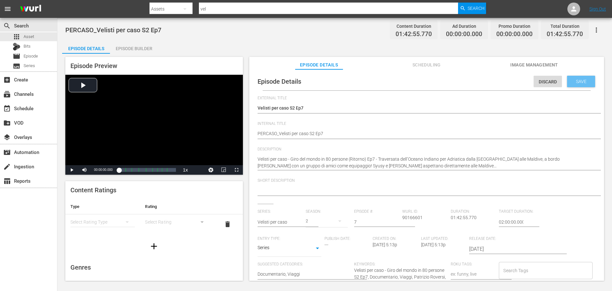
click at [576, 85] on div "Save" at bounding box center [581, 81] width 28 height 11
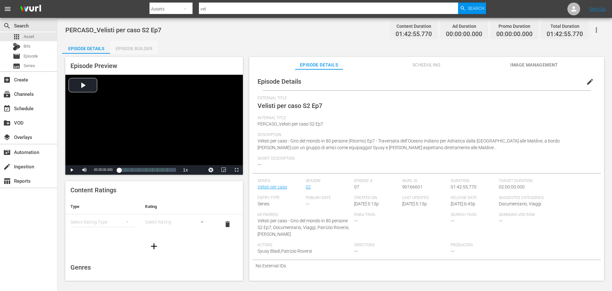
click at [127, 51] on div "Episode Builder" at bounding box center [134, 48] width 48 height 15
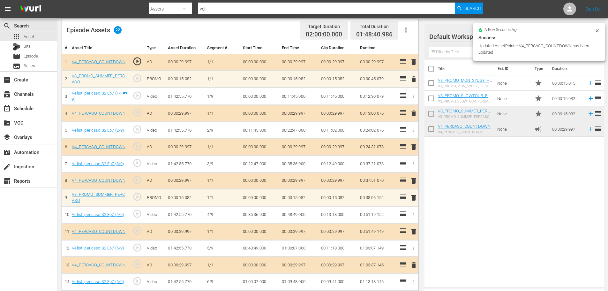
scroll to position [98, 0]
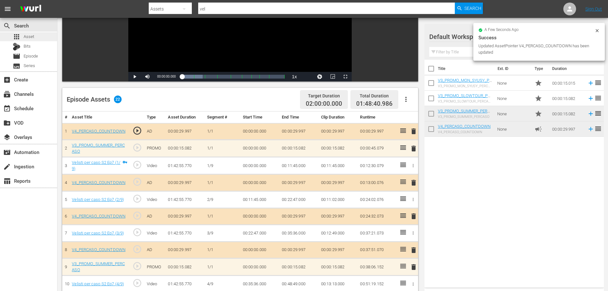
click at [35, 36] on div "apps Asset" at bounding box center [28, 36] width 57 height 9
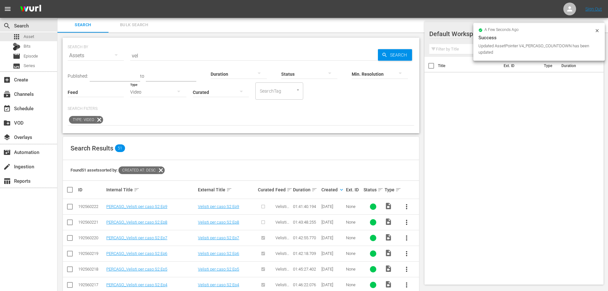
scroll to position [98, 0]
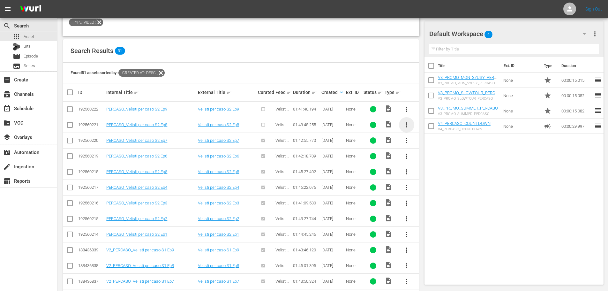
click at [405, 123] on span "more_vert" at bounding box center [406, 125] width 8 height 8
click at [420, 170] on div "Episode" at bounding box center [440, 173] width 43 height 15
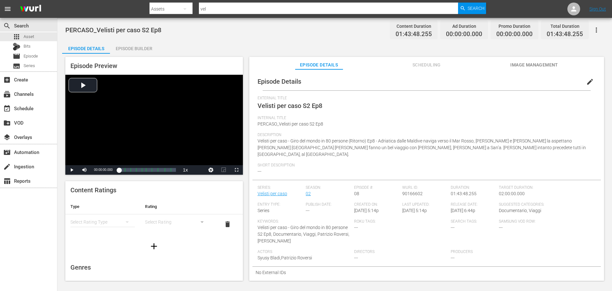
click at [586, 77] on button "edit" at bounding box center [590, 81] width 15 height 15
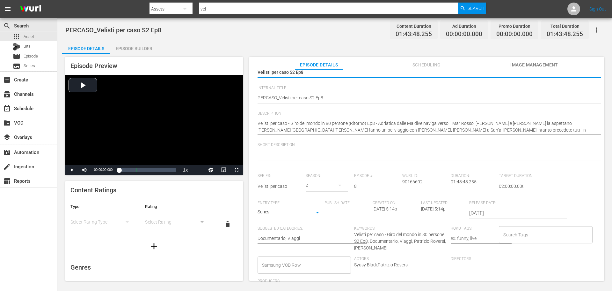
scroll to position [75, 0]
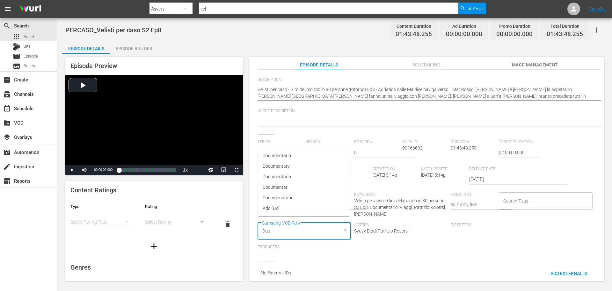
type input "Docu"
click at [303, 154] on li "Documentario" at bounding box center [304, 155] width 92 height 11
type input "Via"
click at [287, 245] on li "Viaggi" at bounding box center [304, 243] width 92 height 11
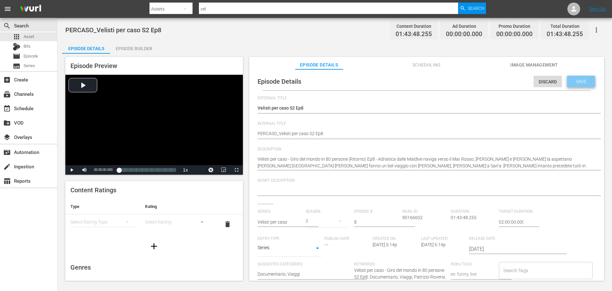
click at [585, 81] on span "Save" at bounding box center [581, 81] width 21 height 5
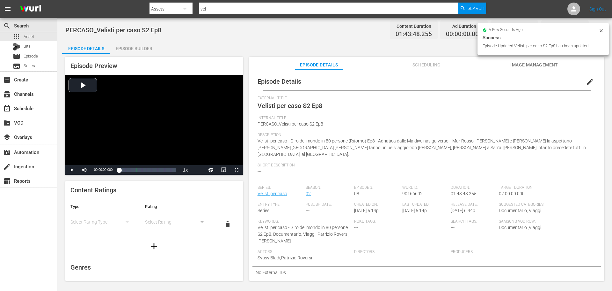
click at [138, 51] on div "Episode Builder" at bounding box center [134, 48] width 48 height 15
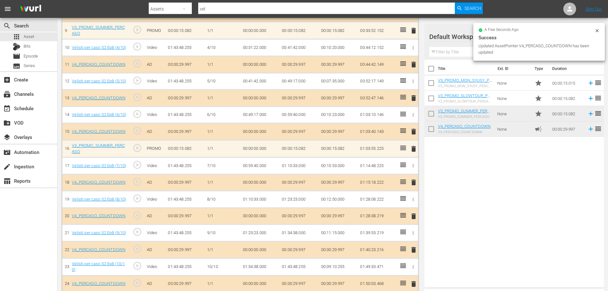
scroll to position [340, 0]
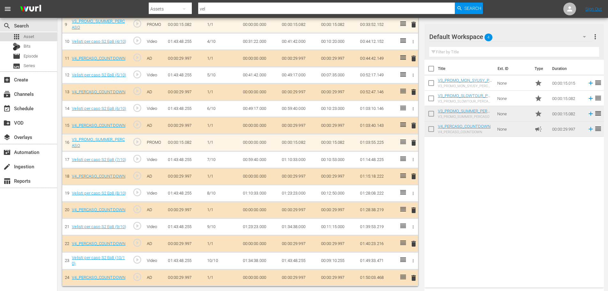
click at [29, 33] on span "Asset" at bounding box center [29, 36] width 11 height 6
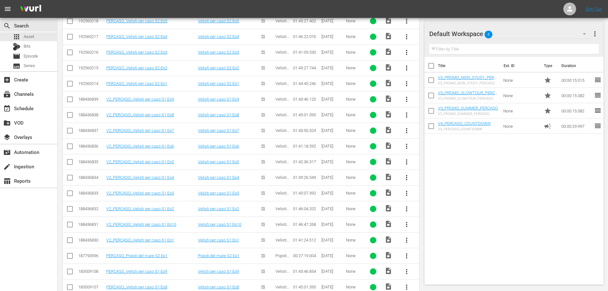
scroll to position [153, 0]
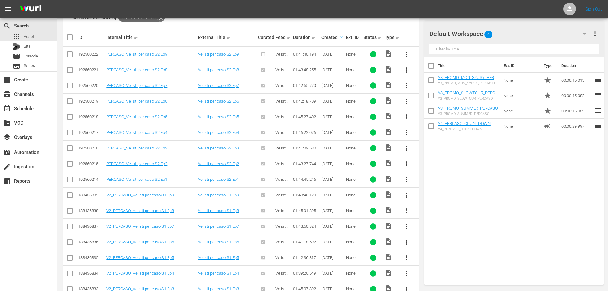
click at [408, 55] on span "more_vert" at bounding box center [406, 54] width 8 height 8
click at [435, 102] on div "Episode" at bounding box center [440, 102] width 43 height 15
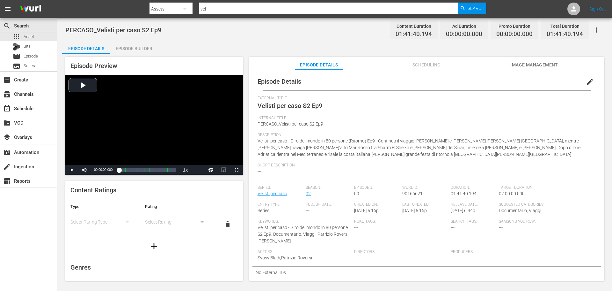
click at [583, 84] on button "edit" at bounding box center [590, 81] width 15 height 15
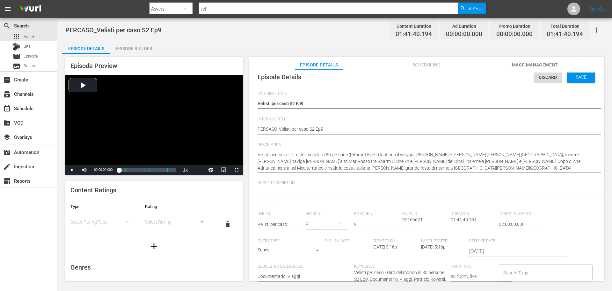
scroll to position [6, 0]
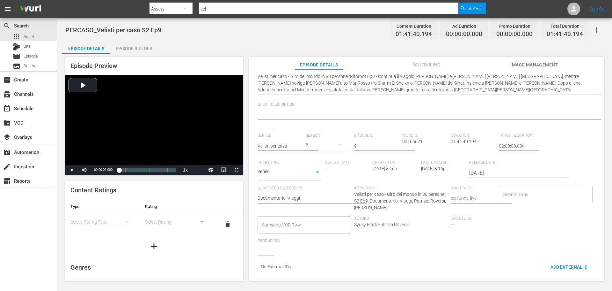
click at [302, 224] on input "Samsung VOD Row" at bounding box center [300, 224] width 78 height 11
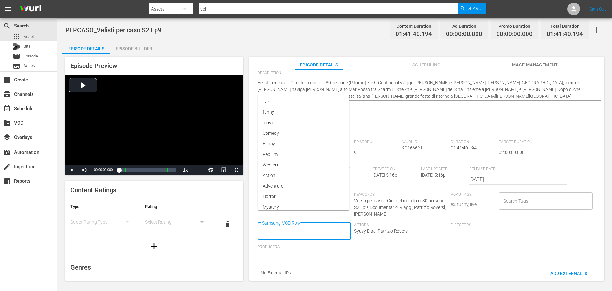
scroll to position [0, 0]
type input "Docume"
click at [290, 151] on li "Documentario" at bounding box center [304, 155] width 92 height 11
type input "Via"
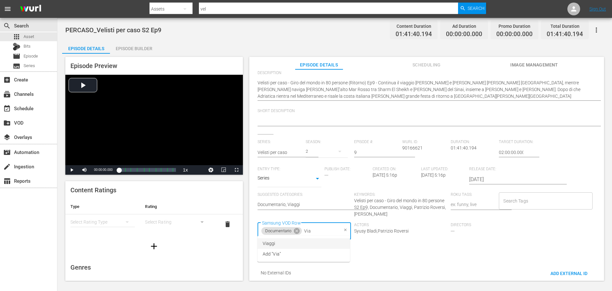
click at [290, 245] on li "Viaggi" at bounding box center [304, 243] width 92 height 11
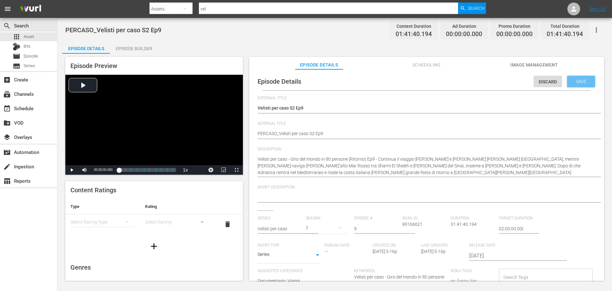
click at [583, 85] on div "Save" at bounding box center [581, 81] width 28 height 11
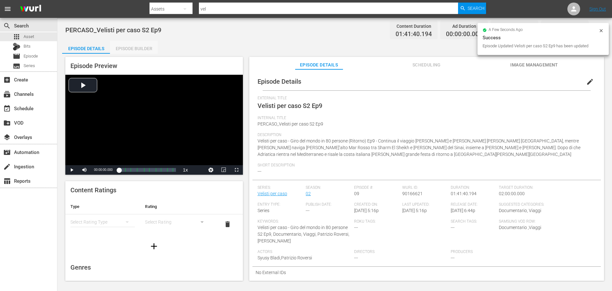
click at [147, 48] on div "Episode Builder" at bounding box center [134, 48] width 48 height 15
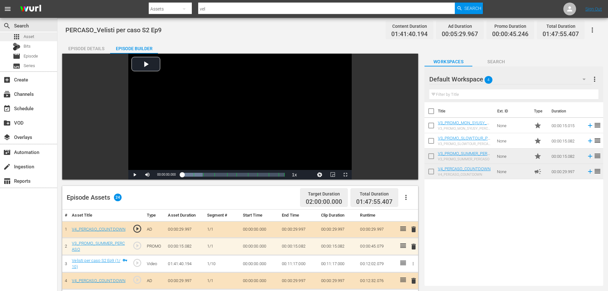
click at [37, 37] on div "apps Asset" at bounding box center [28, 36] width 57 height 9
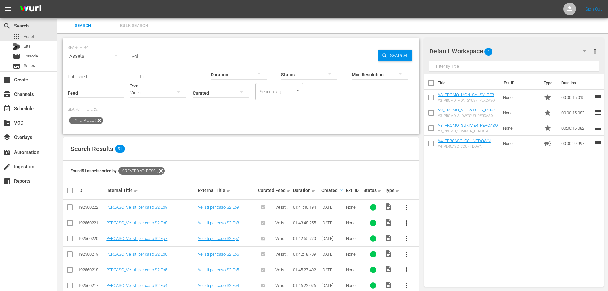
drag, startPoint x: 152, startPoint y: 51, endPoint x: 72, endPoint y: 76, distance: 84.0
click at [72, 76] on div "SEARCH BY Search By Assets Search ID, Title, Description, Keywords, or Category…" at bounding box center [241, 85] width 357 height 95
type input "maya"
click at [37, 58] on span "Episode" at bounding box center [31, 56] width 14 height 6
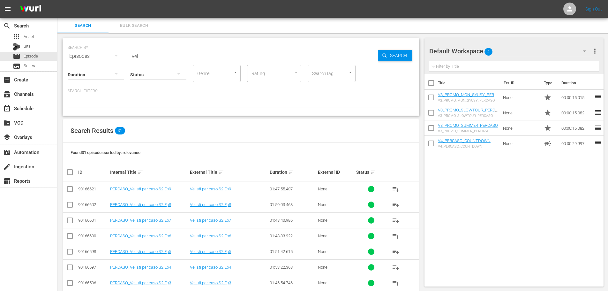
drag, startPoint x: 173, startPoint y: 59, endPoint x: 73, endPoint y: 60, distance: 99.8
click at [73, 64] on div "Duration Status Genre Genre Rating Rating SearchTag SearchTag" at bounding box center [241, 73] width 346 height 18
drag, startPoint x: 172, startPoint y: 51, endPoint x: 69, endPoint y: 69, distance: 104.2
click at [67, 69] on div "SEARCH BY Search By Episodes Search ID, Title, Description, Keywords, or Catego…" at bounding box center [241, 76] width 357 height 77
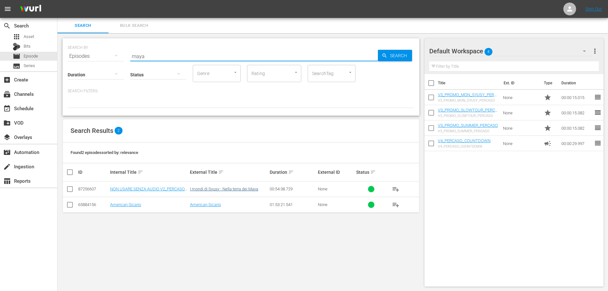
type input "maya"
click at [249, 188] on link "I mondi di Syusy - Nella terra dei Maya" at bounding box center [224, 188] width 68 height 5
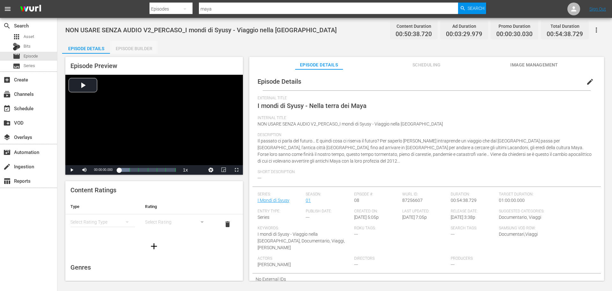
click at [139, 50] on div "Episode Builder" at bounding box center [134, 48] width 48 height 15
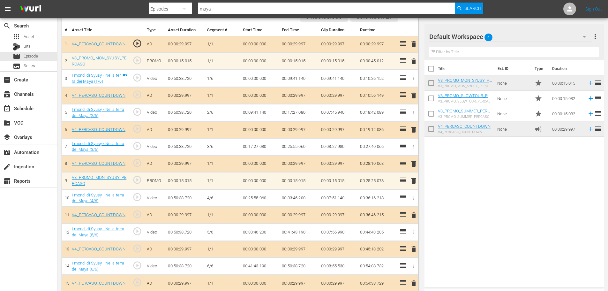
scroll to position [191, 0]
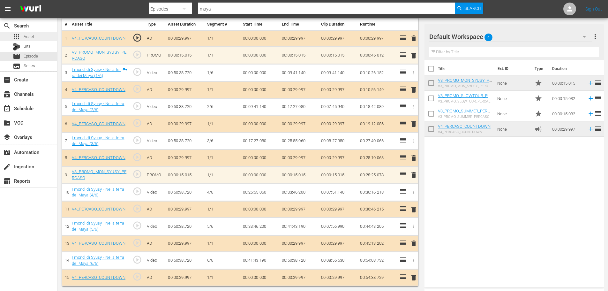
click at [34, 38] on span "Asset" at bounding box center [29, 36] width 11 height 6
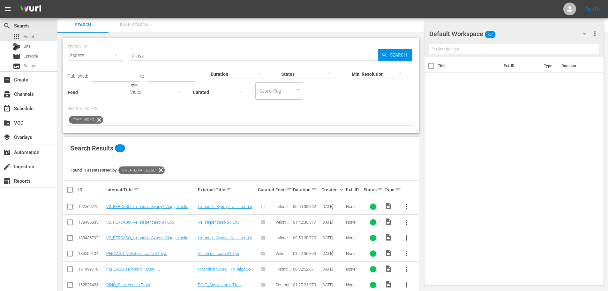
scroll to position [92, 0]
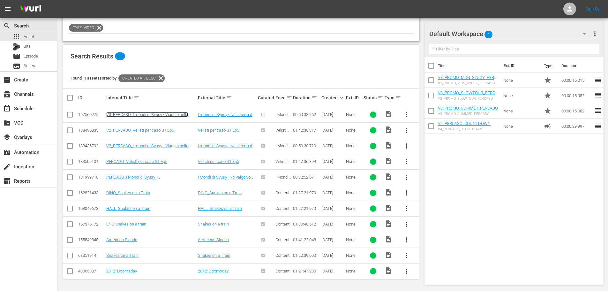
click at [181, 116] on link "V3_PERCASO_I mondi di Syusy - Viaggio nella [GEOGRAPHIC_DATA]" at bounding box center [147, 117] width 82 height 10
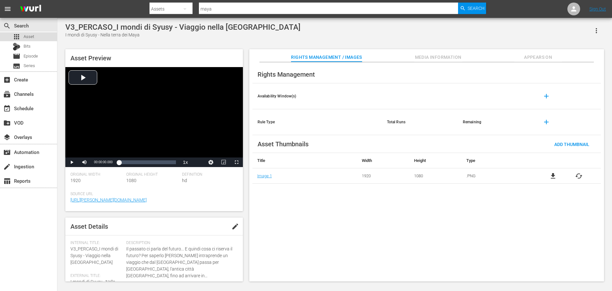
click at [35, 37] on div "apps Asset" at bounding box center [28, 36] width 57 height 9
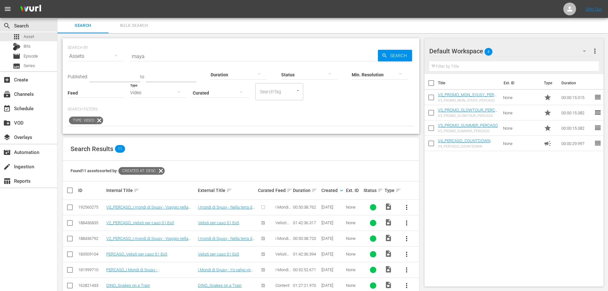
click at [407, 207] on span "more_vert" at bounding box center [406, 207] width 8 height 8
click at [439, 255] on div "Episode" at bounding box center [440, 255] width 43 height 15
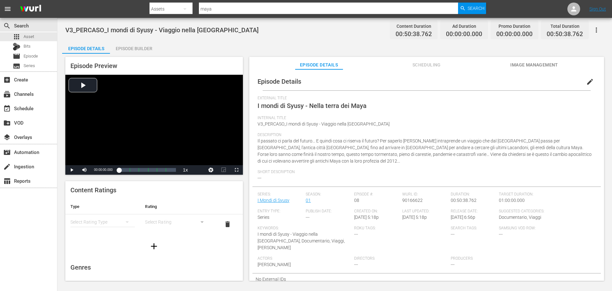
click at [583, 80] on button "edit" at bounding box center [590, 81] width 15 height 15
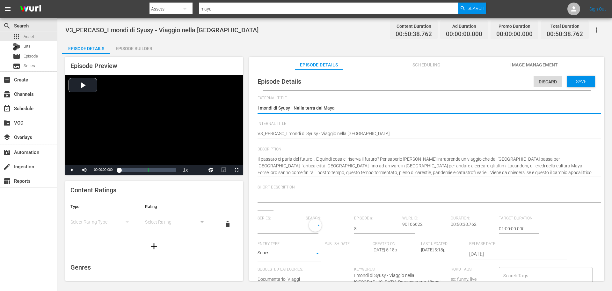
type input "I Mondi di Syusy"
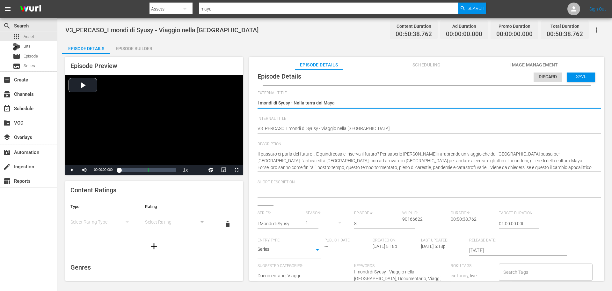
scroll to position [6, 0]
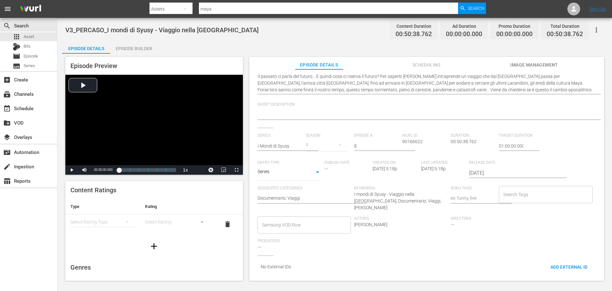
click at [284, 219] on input "Samsung VOD Row" at bounding box center [300, 224] width 78 height 11
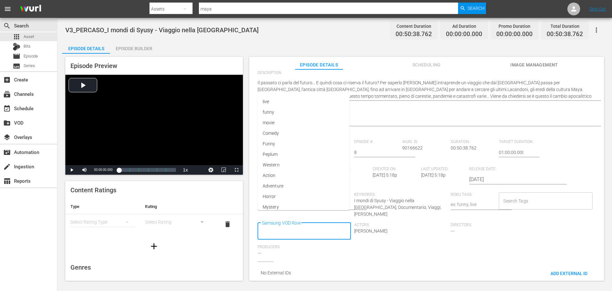
scroll to position [0, 0]
type input "Docu"
click at [296, 158] on li "Documentario" at bounding box center [304, 155] width 92 height 11
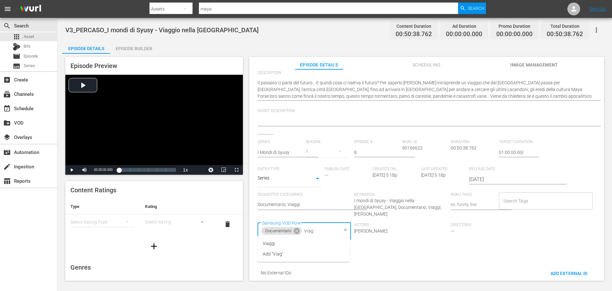
type input "Viagg"
click at [297, 242] on li "Viaggi" at bounding box center [304, 243] width 92 height 11
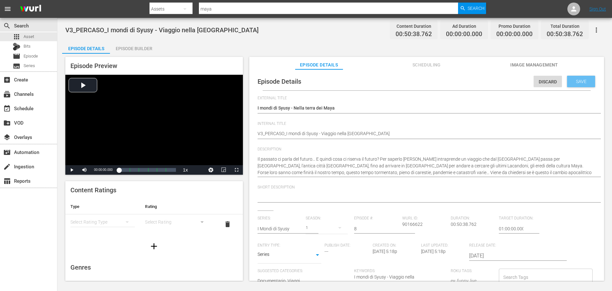
click at [578, 81] on span "Save" at bounding box center [581, 81] width 21 height 5
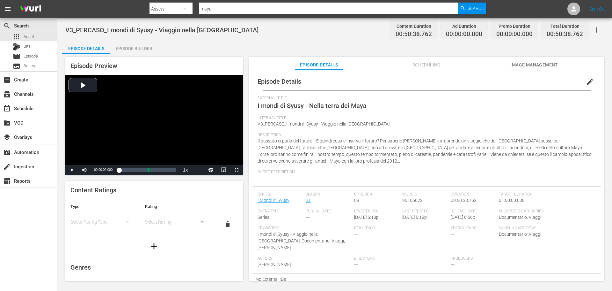
click at [137, 46] on div "Episode Builder" at bounding box center [134, 48] width 48 height 15
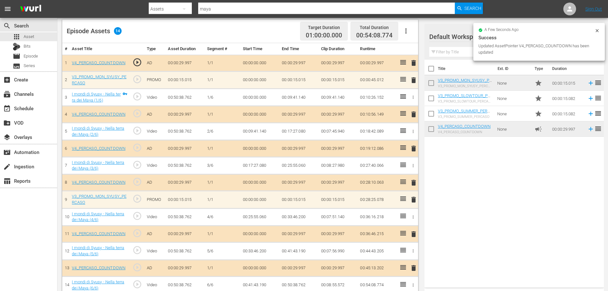
scroll to position [174, 0]
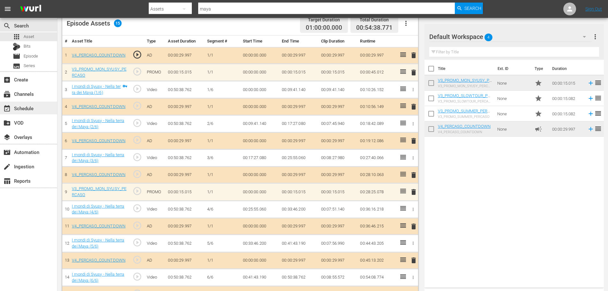
click at [48, 111] on div "event_available Schedule" at bounding box center [28, 107] width 57 height 13
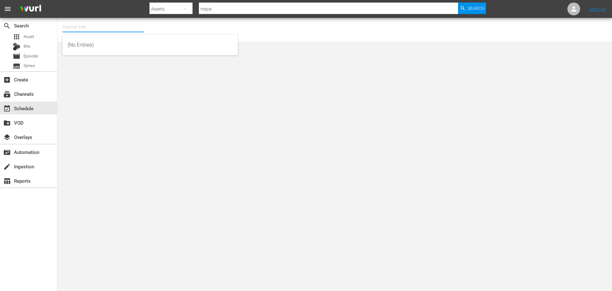
click at [110, 31] on input "text" at bounding box center [104, 26] width 82 height 15
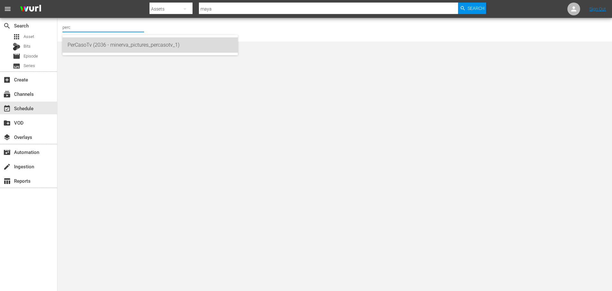
click at [123, 48] on div "PerCasoTv (2036 - minerva_pictures_percasotv_1)" at bounding box center [150, 44] width 165 height 15
type input "PerCasoTv (2036 - minerva_pictures_percasotv_1)"
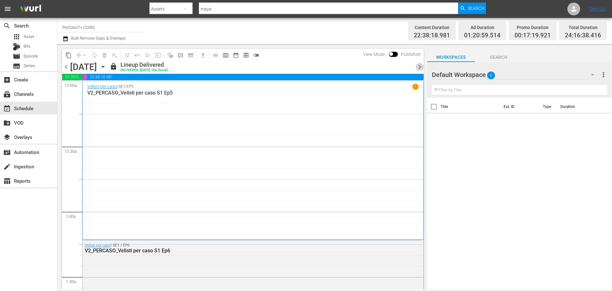
click at [419, 66] on span "chevron_right" at bounding box center [420, 67] width 8 height 8
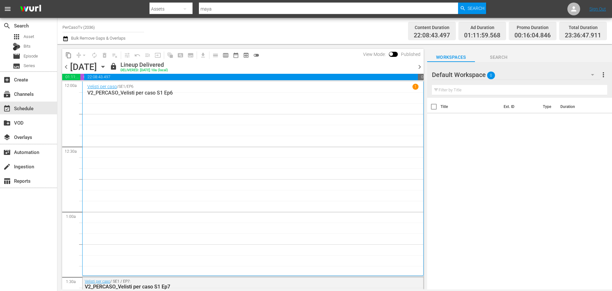
click at [419, 66] on span "chevron_right" at bounding box center [420, 67] width 8 height 8
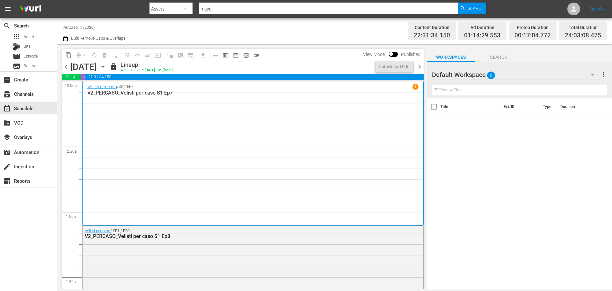
click at [419, 66] on span "chevron_right" at bounding box center [420, 67] width 8 height 8
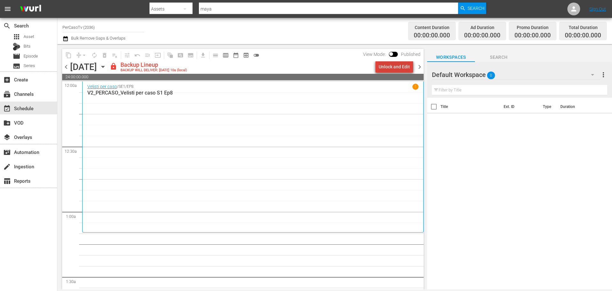
click at [404, 63] on div "Unlock and Edit" at bounding box center [394, 66] width 31 height 11
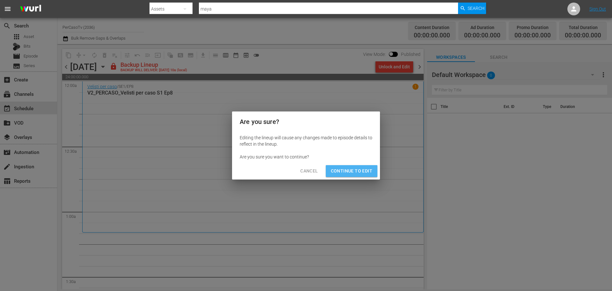
click at [367, 167] on span "Continue to Edit" at bounding box center [351, 171] width 41 height 8
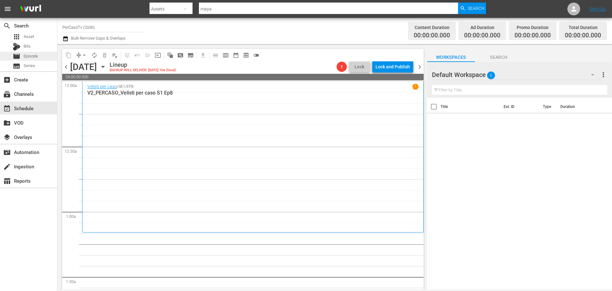
click at [42, 53] on div "movie Episode" at bounding box center [28, 56] width 57 height 9
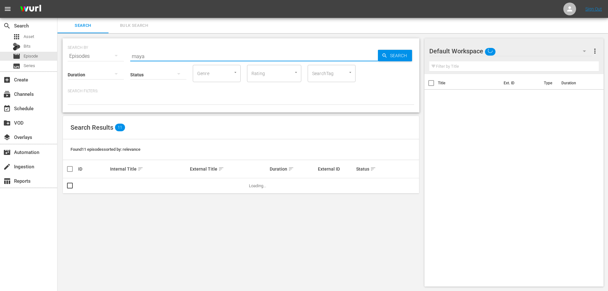
drag, startPoint x: 133, startPoint y: 60, endPoint x: 126, endPoint y: 60, distance: 7.0
click at [124, 64] on div "SEARCH BY Search By Episodes Search ID, Title, Description, Keywords, or Catego…" at bounding box center [241, 75] width 357 height 74
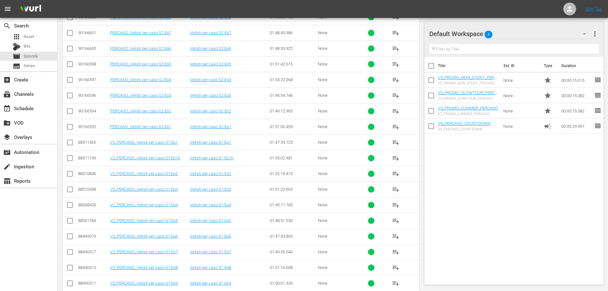
scroll to position [191, 0]
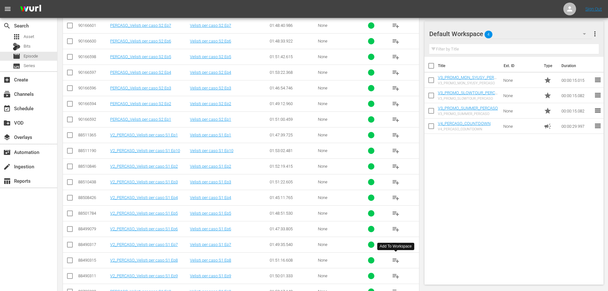
click at [397, 261] on span "playlist_add" at bounding box center [396, 260] width 8 height 8
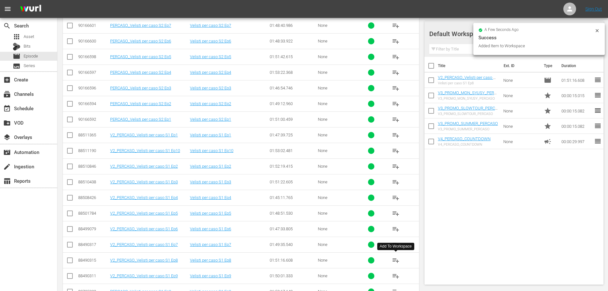
scroll to position [223, 0]
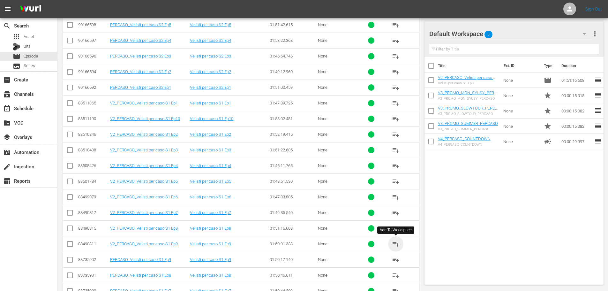
click at [394, 245] on span "playlist_add" at bounding box center [396, 244] width 8 height 8
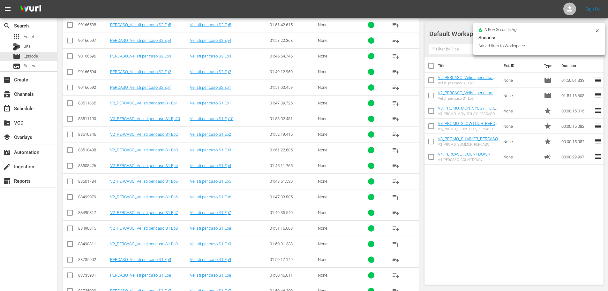
scroll to position [191, 0]
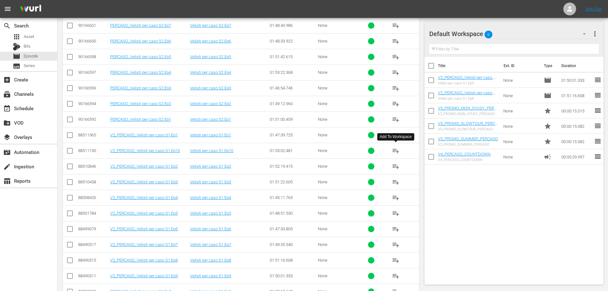
click at [395, 151] on span "playlist_add" at bounding box center [396, 151] width 8 height 8
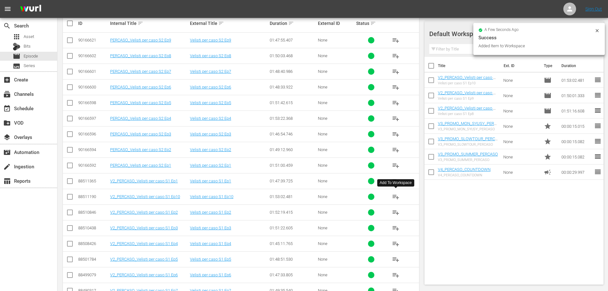
scroll to position [128, 0]
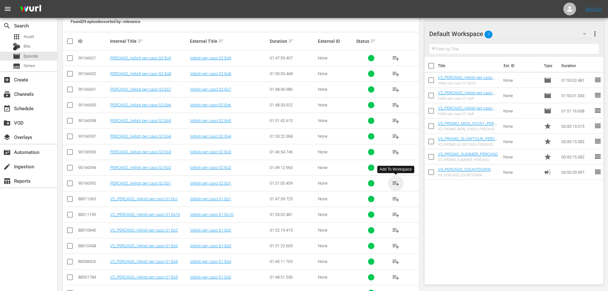
click at [396, 183] on span "playlist_add" at bounding box center [396, 183] width 8 height 8
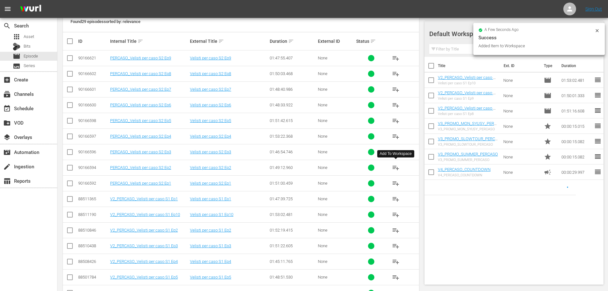
click at [396, 167] on span "playlist_add" at bounding box center [396, 168] width 8 height 8
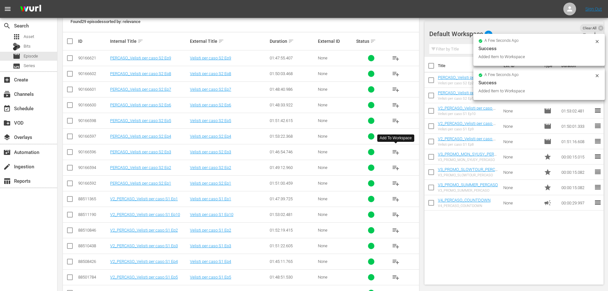
click at [394, 150] on span "playlist_add" at bounding box center [396, 152] width 8 height 8
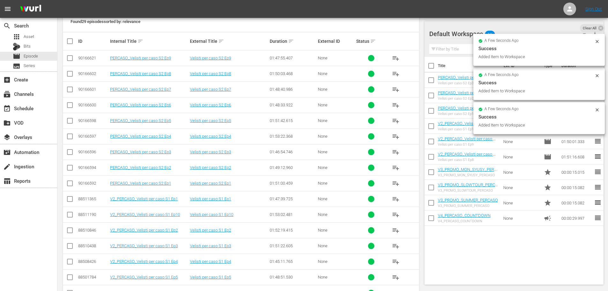
click at [397, 136] on span "playlist_add" at bounding box center [396, 136] width 8 height 8
click at [395, 122] on span "playlist_add" at bounding box center [396, 121] width 8 height 8
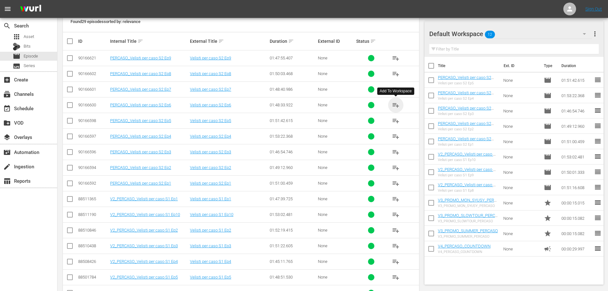
click at [396, 106] on span "playlist_add" at bounding box center [396, 105] width 8 height 8
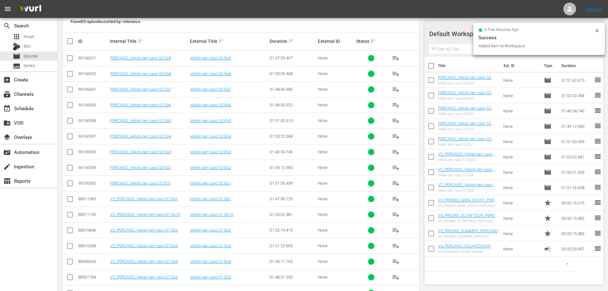
click at [398, 90] on span "playlist_add" at bounding box center [396, 89] width 8 height 8
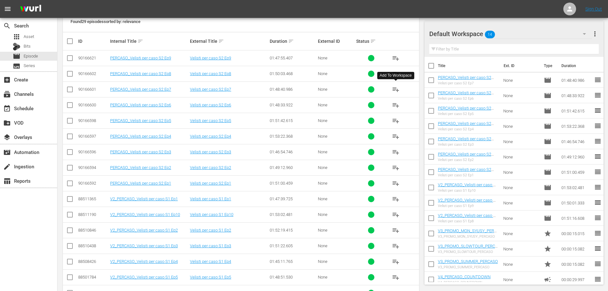
scroll to position [0, 0]
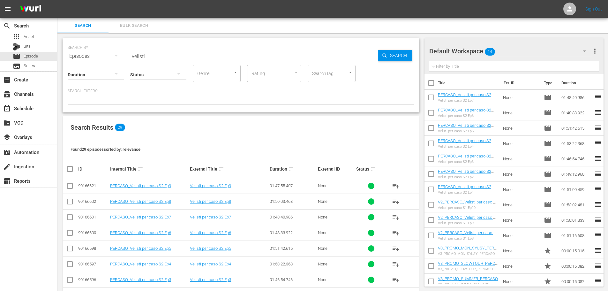
drag, startPoint x: 150, startPoint y: 57, endPoint x: 103, endPoint y: 62, distance: 46.5
click at [103, 62] on div "SEARCH BY Search By Episodes Search ID, Title, Description, Keywords, or Catego…" at bounding box center [241, 75] width 357 height 74
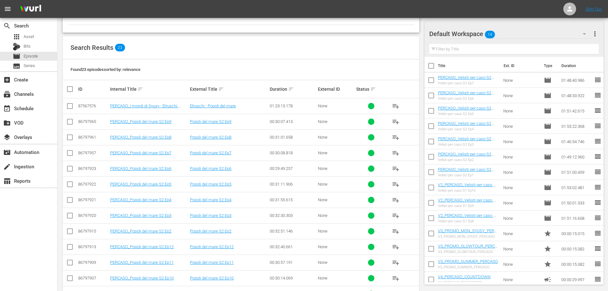
scroll to position [96, 0]
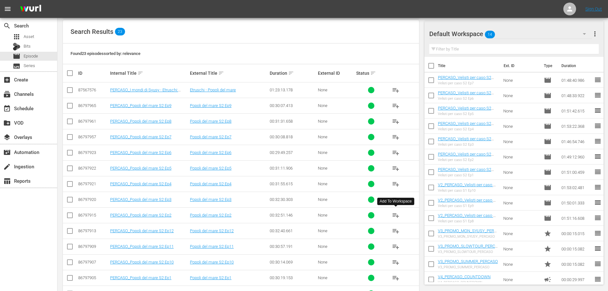
click at [394, 216] on span "playlist_add" at bounding box center [396, 215] width 8 height 8
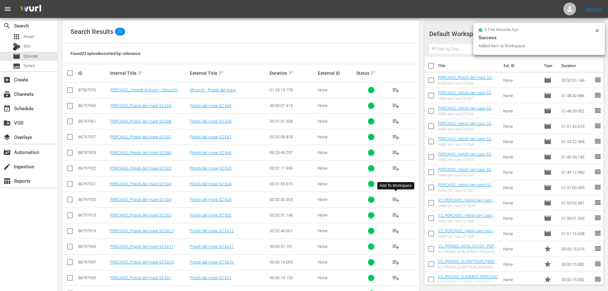
click at [395, 199] on span "playlist_add" at bounding box center [396, 199] width 8 height 8
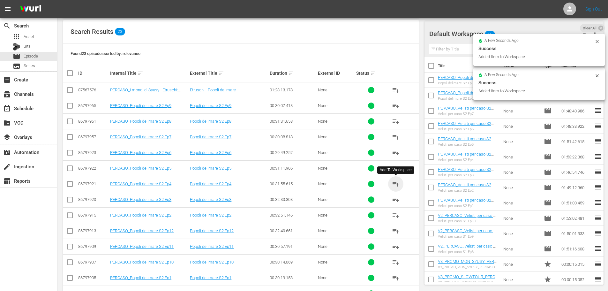
click at [394, 184] on span "playlist_add" at bounding box center [396, 184] width 8 height 8
click at [394, 168] on span "playlist_add" at bounding box center [396, 168] width 8 height 8
click at [397, 152] on span "playlist_add" at bounding box center [396, 153] width 8 height 8
click at [394, 138] on span "playlist_add" at bounding box center [396, 137] width 8 height 8
click at [394, 121] on span "playlist_add" at bounding box center [396, 121] width 8 height 8
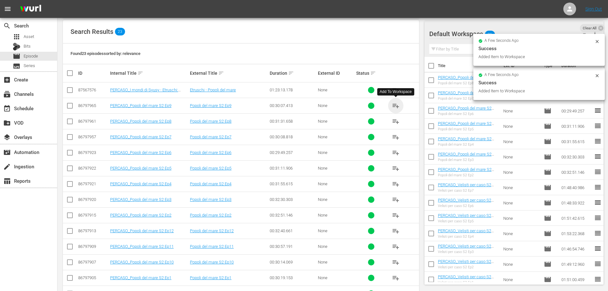
click at [396, 106] on span "playlist_add" at bounding box center [396, 106] width 8 height 8
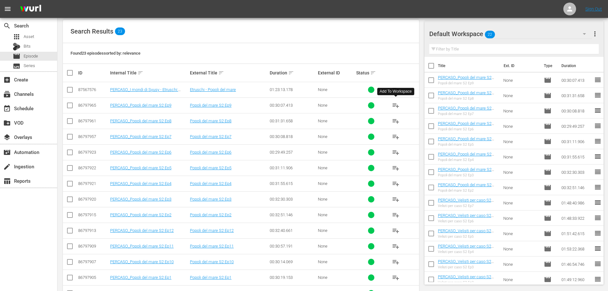
scroll to position [128, 0]
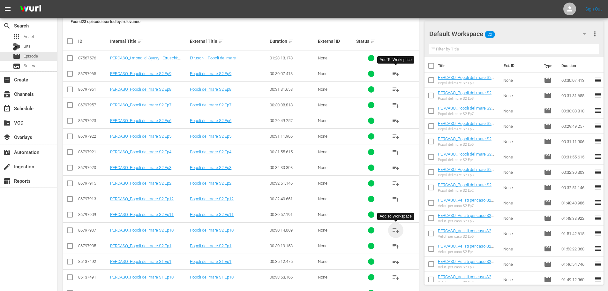
click at [393, 232] on span "playlist_add" at bounding box center [396, 230] width 8 height 8
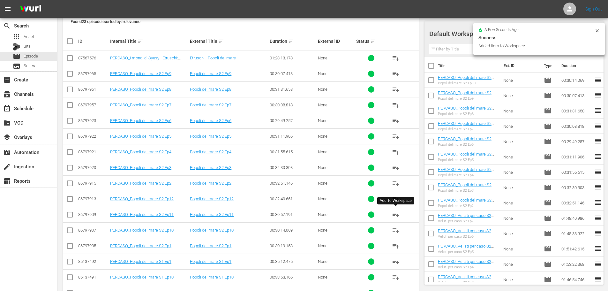
click at [392, 215] on span "playlist_add" at bounding box center [396, 214] width 8 height 8
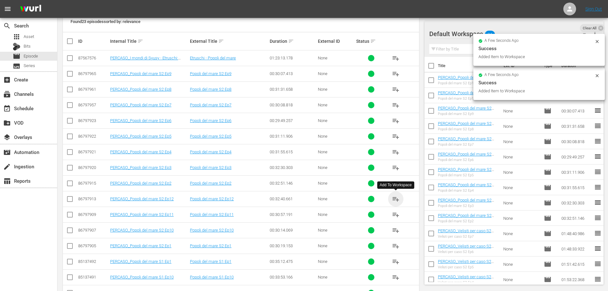
click at [398, 198] on span "playlist_add" at bounding box center [396, 199] width 8 height 8
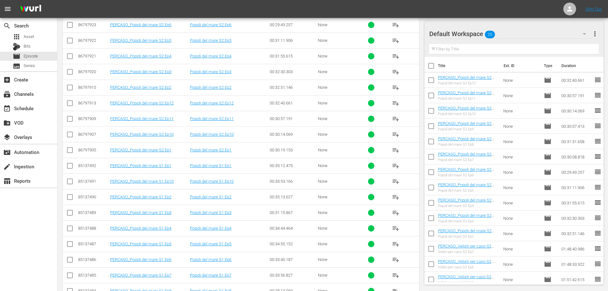
scroll to position [259, 0]
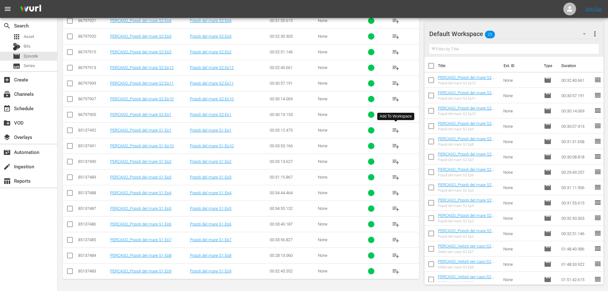
click at [397, 131] on span "playlist_add" at bounding box center [396, 130] width 8 height 8
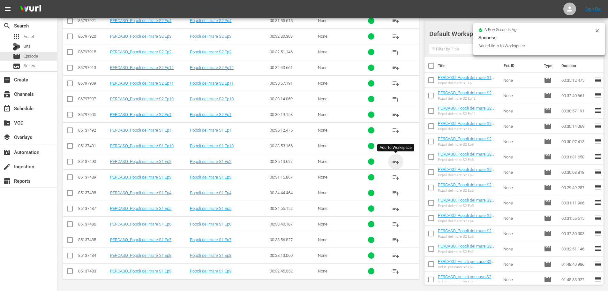
click at [393, 162] on span "playlist_add" at bounding box center [396, 162] width 8 height 8
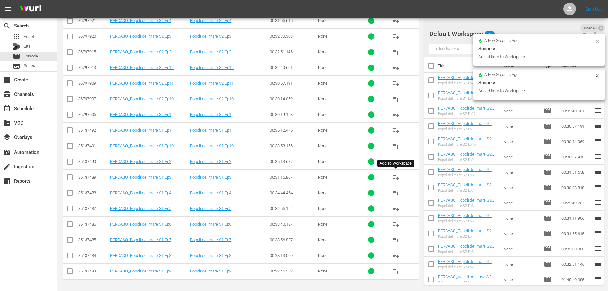
click at [396, 178] on span "playlist_add" at bounding box center [396, 177] width 8 height 8
click at [398, 192] on span "playlist_add" at bounding box center [396, 193] width 8 height 8
click at [396, 211] on span "playlist_add" at bounding box center [396, 208] width 8 height 8
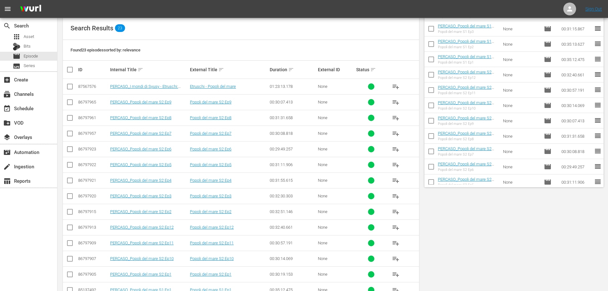
scroll to position [4, 0]
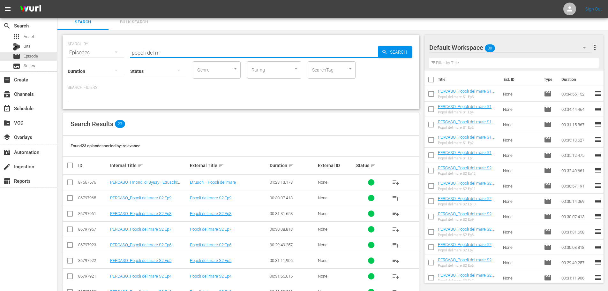
drag, startPoint x: 166, startPoint y: 51, endPoint x: 127, endPoint y: 55, distance: 39.4
click at [127, 55] on div "SEARCH BY Search By Episodes Search ID, Title, Description, Keywords, or Catego…" at bounding box center [241, 48] width 346 height 23
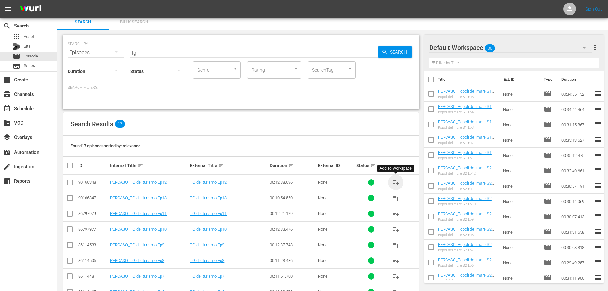
click at [397, 184] on span "playlist_add" at bounding box center [396, 182] width 8 height 8
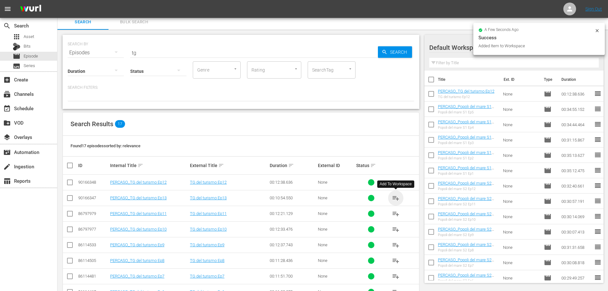
click at [396, 198] on span "playlist_add" at bounding box center [396, 198] width 8 height 8
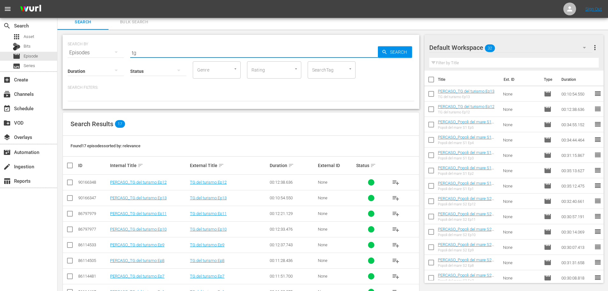
drag, startPoint x: 162, startPoint y: 52, endPoint x: 109, endPoint y: 51, distance: 52.6
click at [109, 51] on div "SEARCH BY Search By Episodes Search ID, Title, Description, Keywords, or Catego…" at bounding box center [241, 48] width 346 height 23
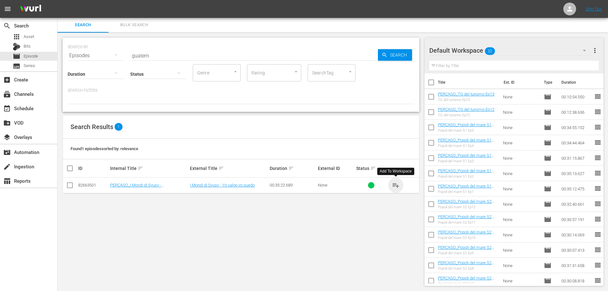
click at [398, 184] on span "playlist_add" at bounding box center [396, 185] width 8 height 8
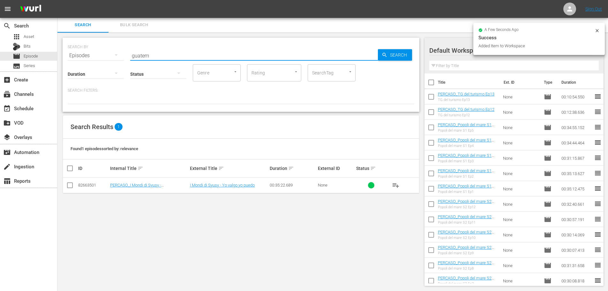
drag, startPoint x: 160, startPoint y: 53, endPoint x: 78, endPoint y: 59, distance: 81.9
click at [73, 60] on div "SEARCH BY Search By Episodes Search ID, Title, Description, Keywords, or Catego…" at bounding box center [241, 75] width 357 height 74
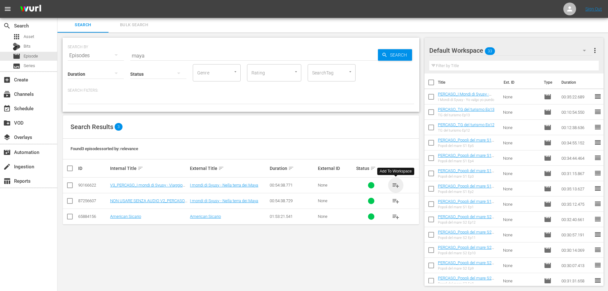
click at [392, 184] on span "playlist_add" at bounding box center [396, 185] width 8 height 8
drag, startPoint x: 164, startPoint y: 55, endPoint x: 116, endPoint y: 59, distance: 48.4
click at [116, 59] on div "SEARCH BY Search By Episodes Search ID, Title, Description, Keywords, or Catego…" at bounding box center [241, 75] width 357 height 74
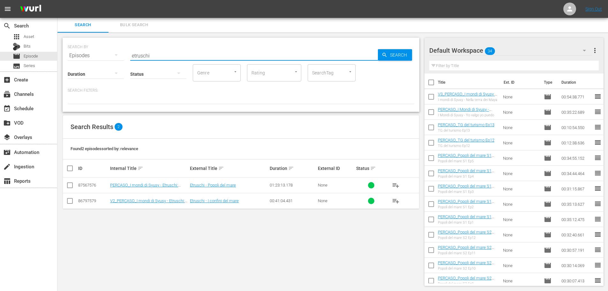
click at [396, 184] on span "playlist_add" at bounding box center [396, 185] width 8 height 8
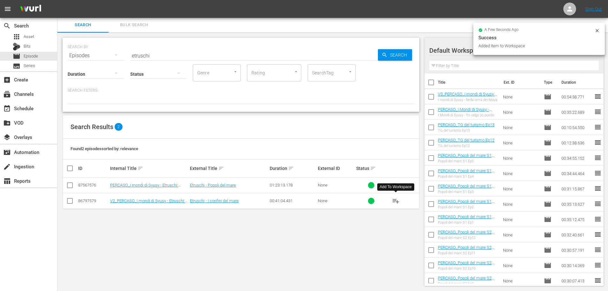
click at [394, 203] on span "playlist_add" at bounding box center [396, 201] width 8 height 8
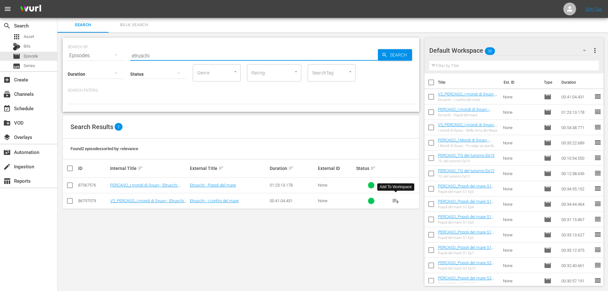
drag, startPoint x: 161, startPoint y: 53, endPoint x: 83, endPoint y: 76, distance: 81.0
click at [83, 76] on div "SEARCH BY Search By Episodes Search ID, Title, Description, Keywords, or Catego…" at bounding box center [241, 75] width 357 height 74
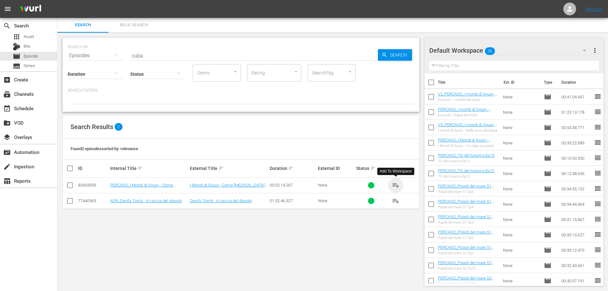
click at [393, 183] on span "playlist_add" at bounding box center [396, 185] width 8 height 8
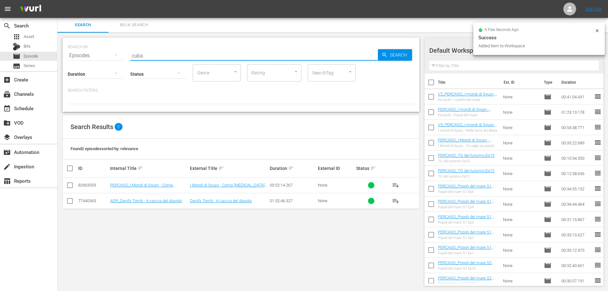
drag, startPoint x: 146, startPoint y: 53, endPoint x: 125, endPoint y: 58, distance: 21.7
click at [125, 58] on div "SEARCH BY Search By Episodes Search ID, Title, Description, Keywords, or Catego…" at bounding box center [241, 51] width 346 height 23
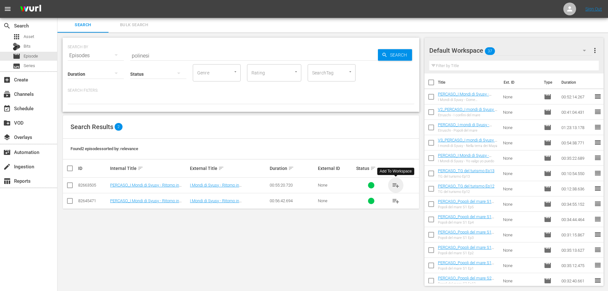
click at [393, 183] on span "playlist_add" at bounding box center [396, 185] width 8 height 8
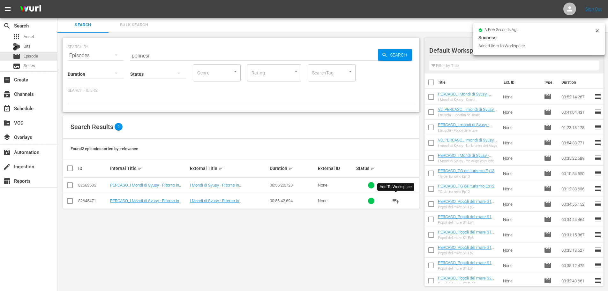
click at [397, 201] on span "playlist_add" at bounding box center [396, 201] width 8 height 8
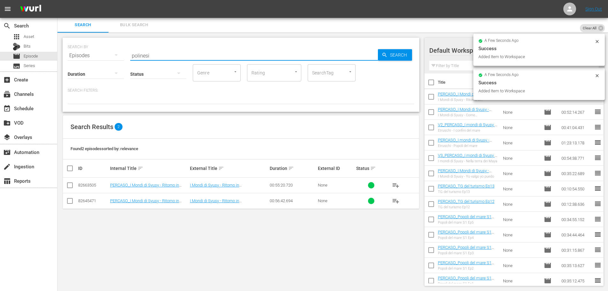
drag, startPoint x: 160, startPoint y: 54, endPoint x: 75, endPoint y: 67, distance: 86.6
click at [73, 69] on div "SEARCH BY Search By Episodes Search ID, Title, Description, Keywords, or Catego…" at bounding box center [241, 75] width 357 height 74
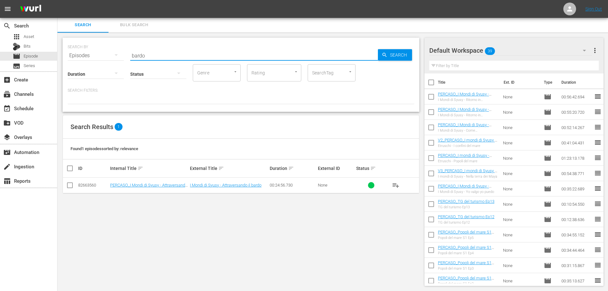
drag, startPoint x: 393, startPoint y: 186, endPoint x: 385, endPoint y: 179, distance: 10.6
click at [393, 186] on span "playlist_add" at bounding box center [396, 185] width 8 height 8
drag, startPoint x: 140, startPoint y: 51, endPoint x: 111, endPoint y: 63, distance: 31.4
click at [111, 63] on div "SEARCH BY Search By Episodes Search ID, Title, Description, Keywords, or Catego…" at bounding box center [241, 75] width 357 height 74
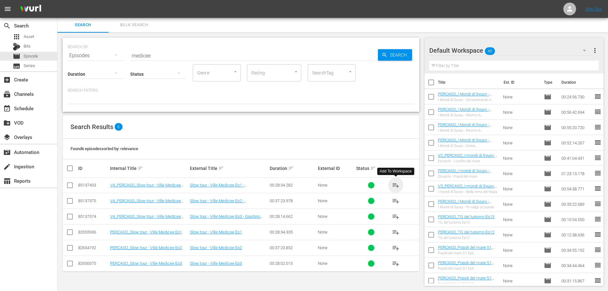
click at [397, 185] on span "playlist_add" at bounding box center [396, 185] width 8 height 8
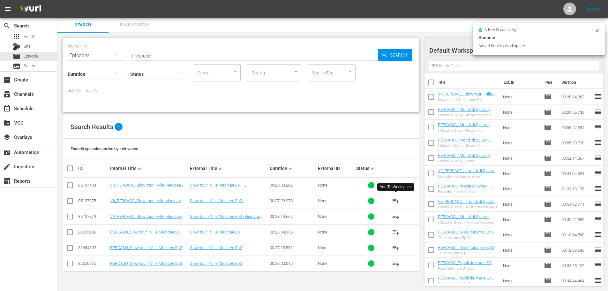
click at [394, 201] on span "playlist_add" at bounding box center [396, 201] width 8 height 8
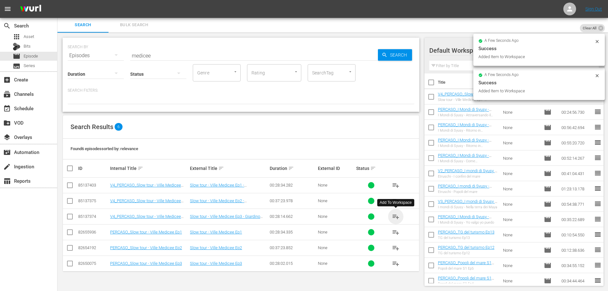
click at [393, 217] on span "playlist_add" at bounding box center [396, 216] width 8 height 8
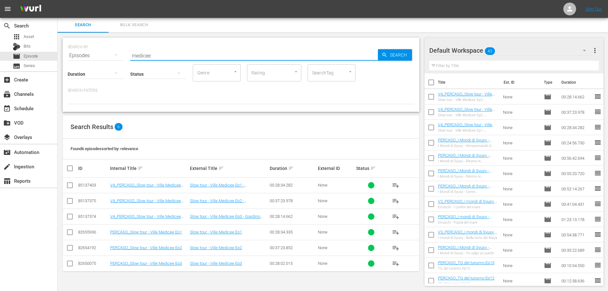
click at [95, 63] on div "SEARCH BY Search By Episodes Search ID, Title, Description, Keywords, or Catego…" at bounding box center [241, 75] width 357 height 74
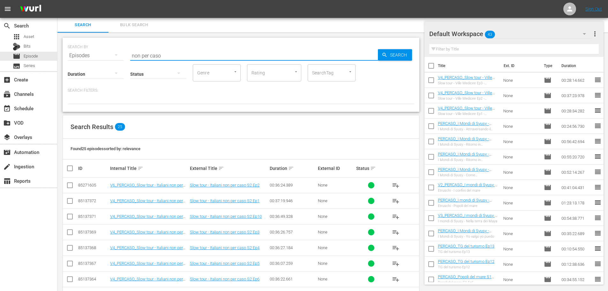
scroll to position [64, 0]
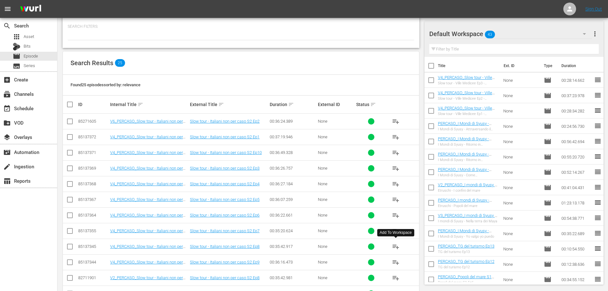
click at [392, 246] on span "playlist_add" at bounding box center [396, 246] width 8 height 8
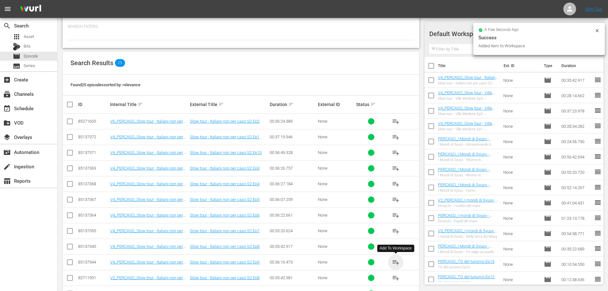
click at [394, 260] on span "playlist_add" at bounding box center [396, 262] width 8 height 8
click at [394, 151] on span "playlist_add" at bounding box center [396, 153] width 8 height 8
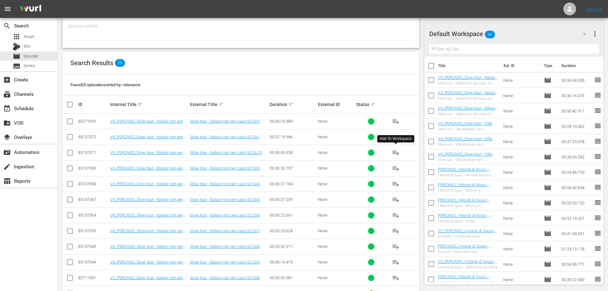
click at [409, 139] on div "Add To Workspace" at bounding box center [395, 138] width 32 height 5
click at [398, 136] on span "playlist_add" at bounding box center [396, 137] width 8 height 8
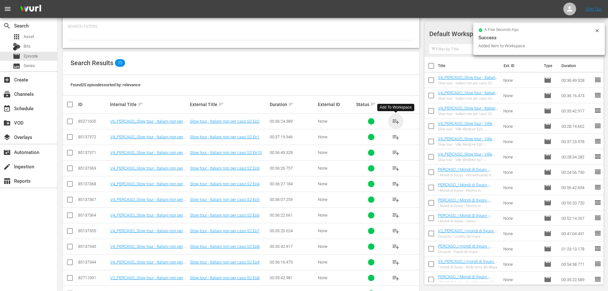
click at [394, 121] on span "playlist_add" at bounding box center [396, 121] width 8 height 8
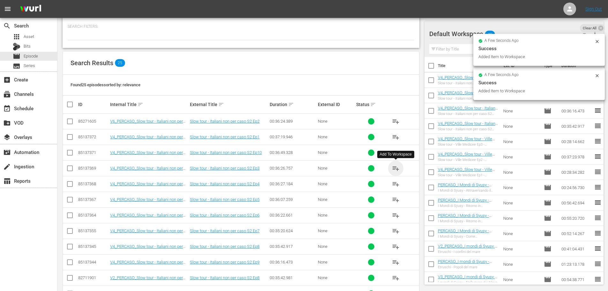
click at [393, 167] on span "playlist_add" at bounding box center [396, 168] width 8 height 8
click at [395, 183] on span "playlist_add" at bounding box center [396, 184] width 8 height 8
click at [393, 200] on span "playlist_add" at bounding box center [396, 199] width 8 height 8
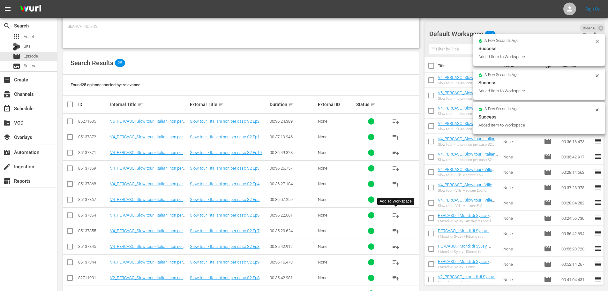
click at [395, 213] on span "playlist_add" at bounding box center [396, 215] width 8 height 8
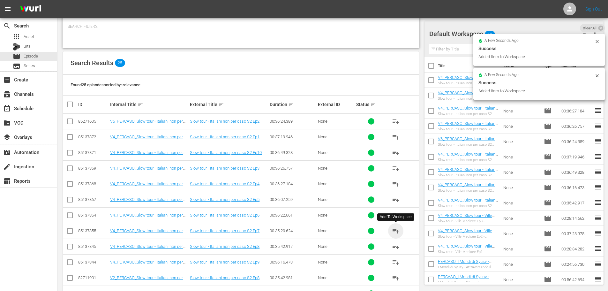
click at [396, 231] on span "playlist_add" at bounding box center [396, 231] width 8 height 8
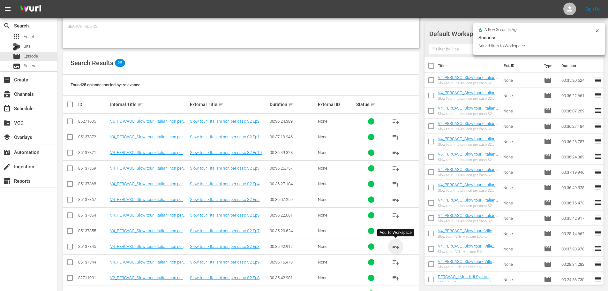
click at [394, 246] on span "playlist_add" at bounding box center [396, 246] width 8 height 8
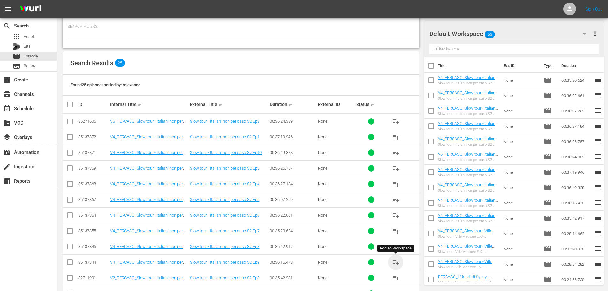
click at [394, 262] on span "playlist_add" at bounding box center [396, 262] width 8 height 8
click at [392, 279] on span "playlist_add" at bounding box center [396, 278] width 8 height 8
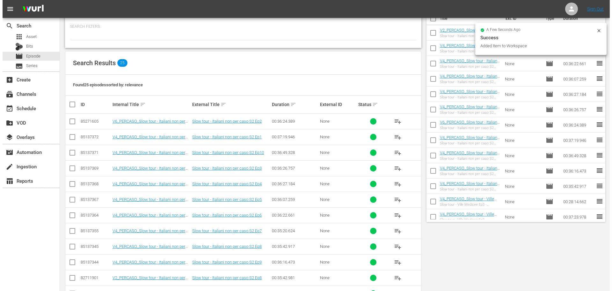
scroll to position [0, 0]
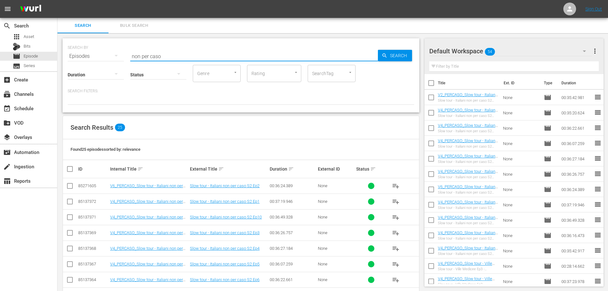
drag, startPoint x: 168, startPoint y: 54, endPoint x: 107, endPoint y: 61, distance: 60.9
click at [107, 61] on div "SEARCH BY Search By Episodes Search ID, Title, Description, Keywords, or Catego…" at bounding box center [241, 75] width 357 height 74
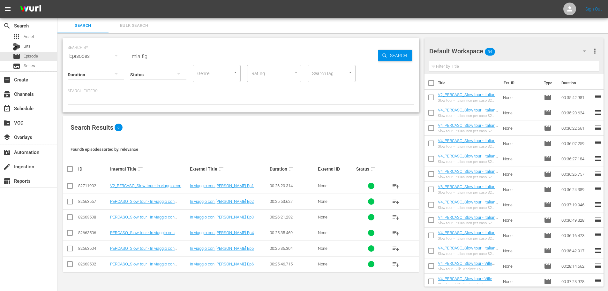
type input "mia fig"
click at [395, 185] on span "playlist_add" at bounding box center [396, 186] width 8 height 8
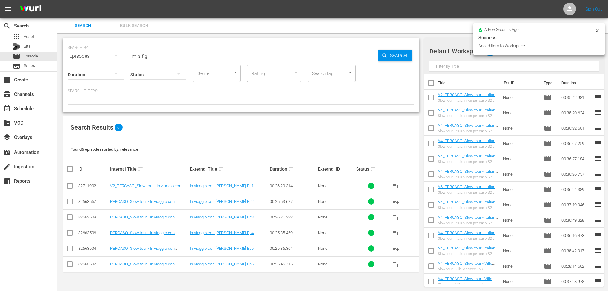
click at [397, 201] on span "playlist_add" at bounding box center [396, 201] width 8 height 8
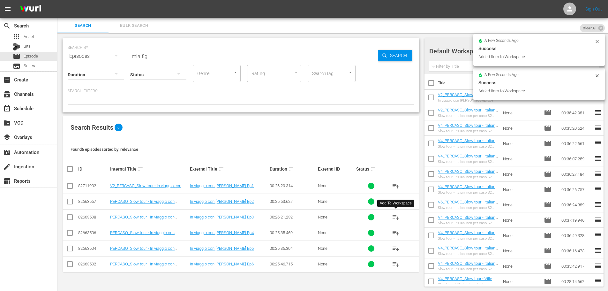
click at [395, 217] on span "playlist_add" at bounding box center [396, 217] width 8 height 8
click at [396, 234] on span "playlist_add" at bounding box center [396, 233] width 8 height 8
click at [398, 248] on span "playlist_add" at bounding box center [396, 248] width 8 height 8
click at [395, 262] on span "playlist_add" at bounding box center [396, 264] width 8 height 8
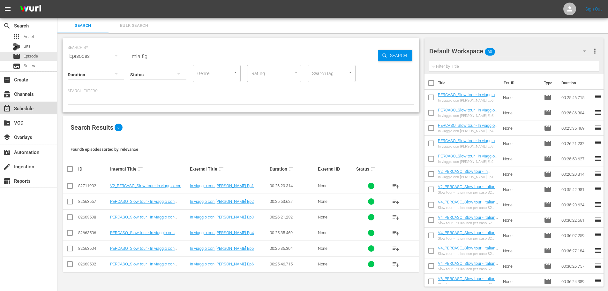
click at [40, 107] on div "event_available Schedule" at bounding box center [28, 107] width 57 height 13
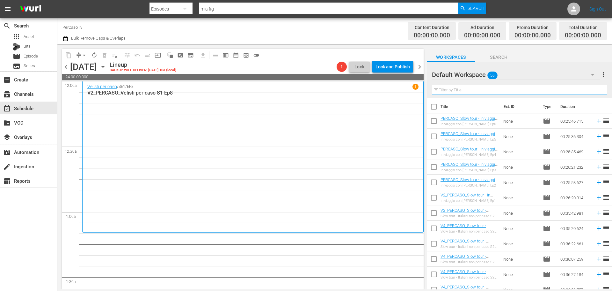
drag, startPoint x: 443, startPoint y: 92, endPoint x: 459, endPoint y: 82, distance: 18.7
click at [443, 92] on input "text" at bounding box center [519, 90] width 175 height 10
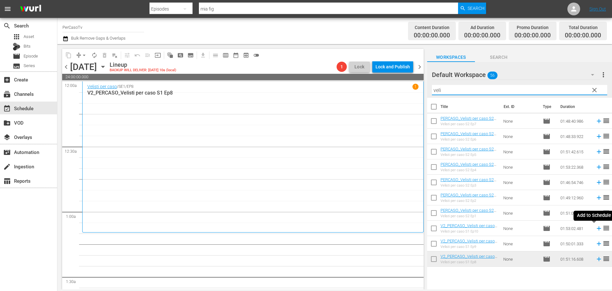
click at [597, 229] on icon at bounding box center [599, 228] width 4 height 4
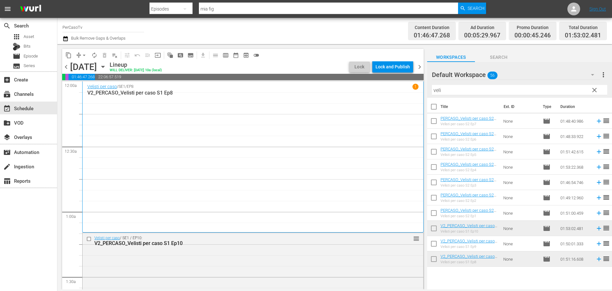
click at [416, 93] on div "content_copy compress arrow_drop_down autorenew_outlined delete_forever_outline…" at bounding box center [334, 166] width 555 height 245
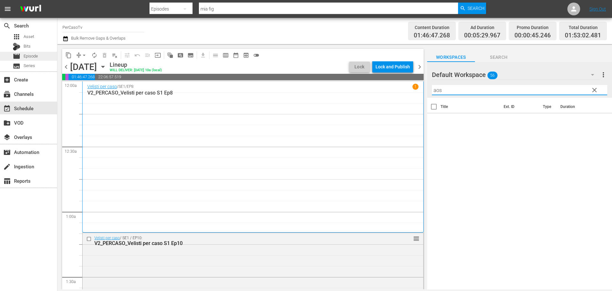
type input "aos"
click at [42, 55] on div "movie Episode" at bounding box center [28, 56] width 57 height 9
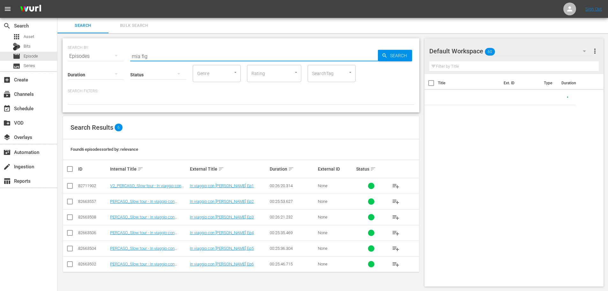
drag, startPoint x: 151, startPoint y: 55, endPoint x: 101, endPoint y: 68, distance: 52.1
click at [101, 68] on div "SEARCH BY Search By Episodes Search ID, Title, Description, Keywords, or Catego…" at bounding box center [241, 75] width 357 height 74
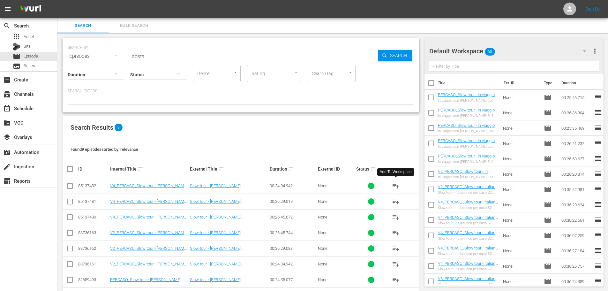
type input "aosta"
click at [399, 183] on span "playlist_add" at bounding box center [396, 186] width 8 height 8
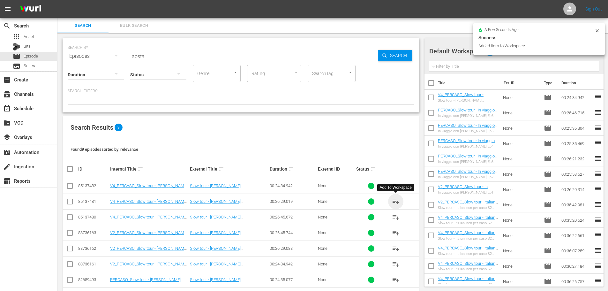
click at [395, 201] on span "playlist_add" at bounding box center [396, 201] width 8 height 8
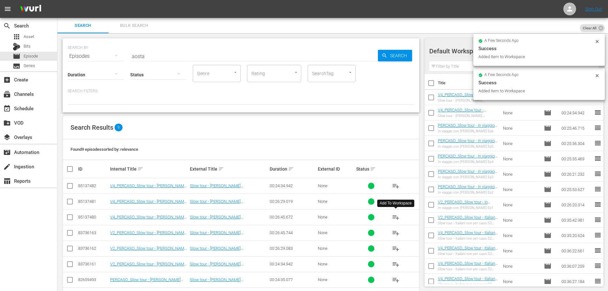
click at [394, 216] on span "playlist_add" at bounding box center [396, 217] width 8 height 8
click at [43, 107] on div "event_available Schedule" at bounding box center [28, 107] width 57 height 13
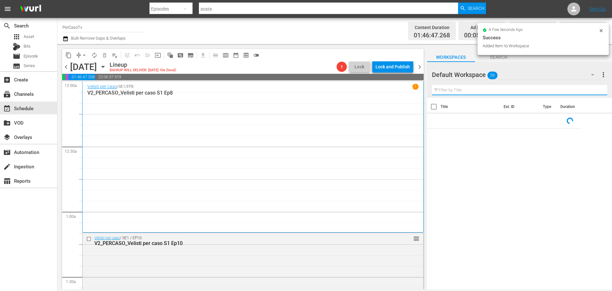
click at [458, 92] on input "text" at bounding box center [519, 90] width 175 height 10
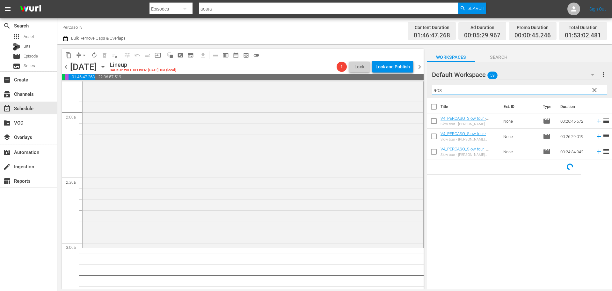
scroll to position [255, 0]
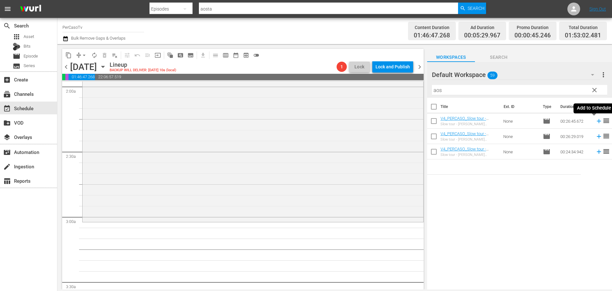
click at [596, 122] on icon at bounding box center [599, 120] width 7 height 7
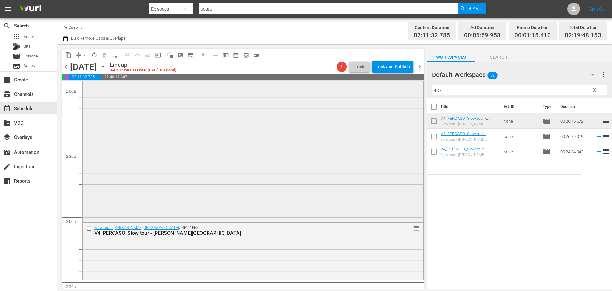
drag, startPoint x: 452, startPoint y: 91, endPoint x: 415, endPoint y: 94, distance: 37.2
click at [415, 94] on div "content_copy compress arrow_drop_down autorenew_outlined delete_forever_outline…" at bounding box center [334, 166] width 555 height 245
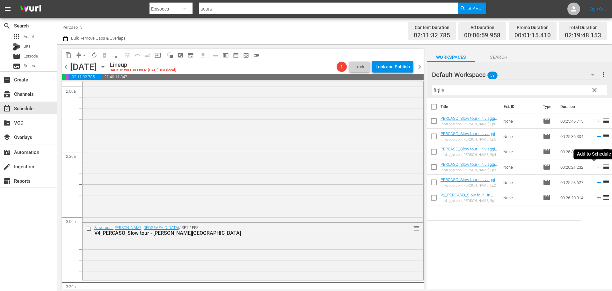
click at [596, 168] on icon at bounding box center [599, 166] width 7 height 7
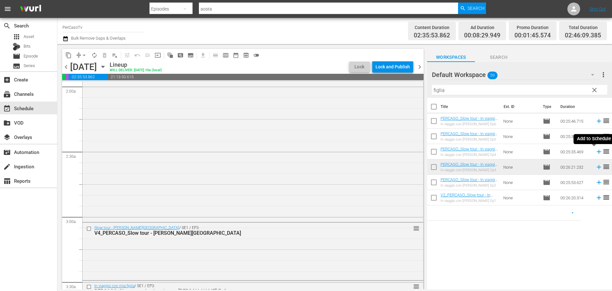
click at [597, 151] on icon at bounding box center [599, 152] width 4 height 4
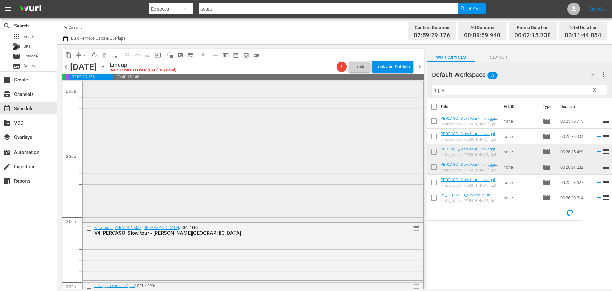
drag, startPoint x: 454, startPoint y: 92, endPoint x: 416, endPoint y: 95, distance: 38.4
click at [416, 95] on div "content_copy compress arrow_drop_down autorenew_outlined delete_forever_outline…" at bounding box center [334, 166] width 555 height 245
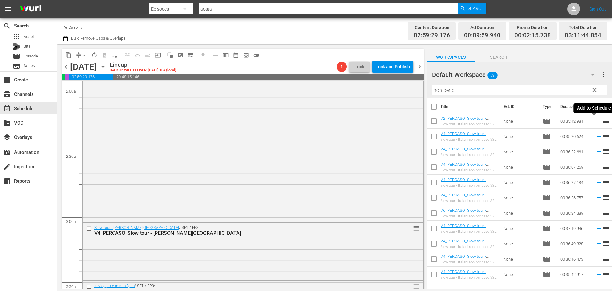
type input "non per c"
click at [597, 122] on icon at bounding box center [599, 121] width 4 height 4
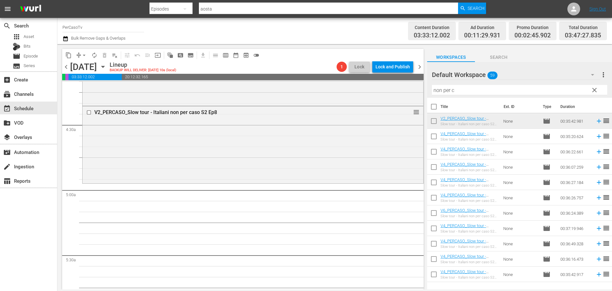
scroll to position [510, 0]
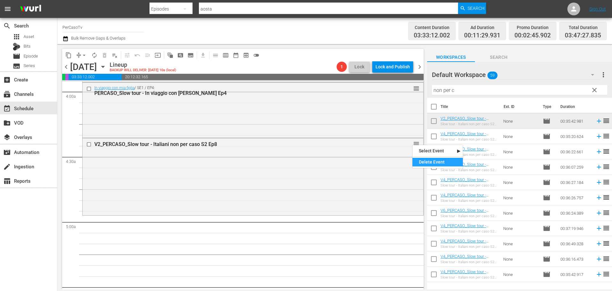
click at [427, 163] on div "Delete Event" at bounding box center [438, 162] width 50 height 9
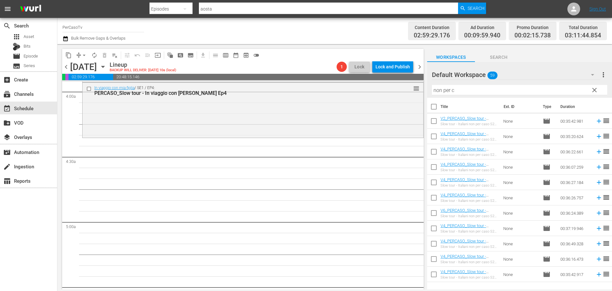
click at [430, 121] on input "checkbox" at bounding box center [433, 121] width 13 height 13
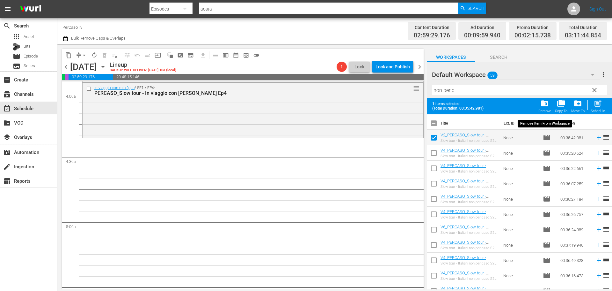
click at [548, 106] on span "folder_delete" at bounding box center [545, 103] width 9 height 9
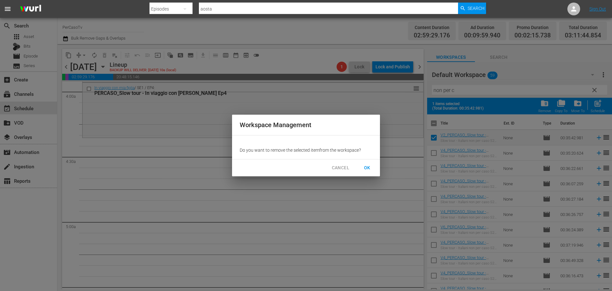
click at [369, 166] on span "OK" at bounding box center [367, 168] width 10 height 8
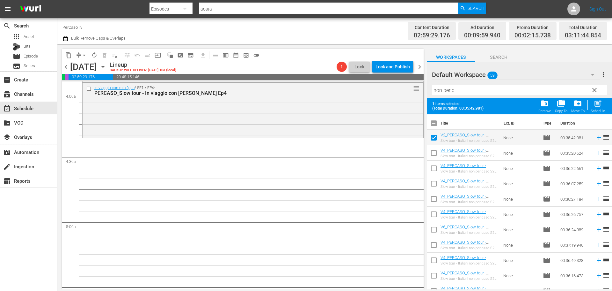
checkbox input "false"
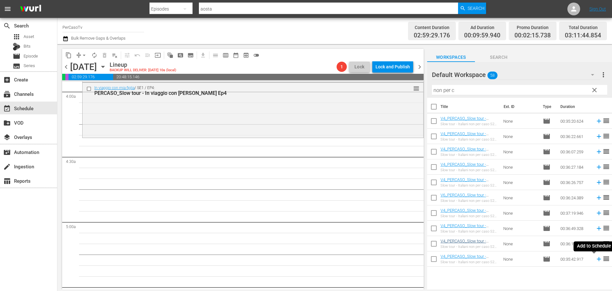
drag, startPoint x: 595, startPoint y: 260, endPoint x: 445, endPoint y: 240, distance: 151.6
click at [596, 260] on icon at bounding box center [599, 258] width 7 height 7
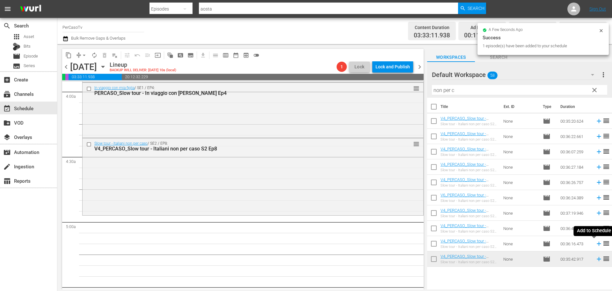
click at [597, 245] on icon at bounding box center [599, 243] width 4 height 4
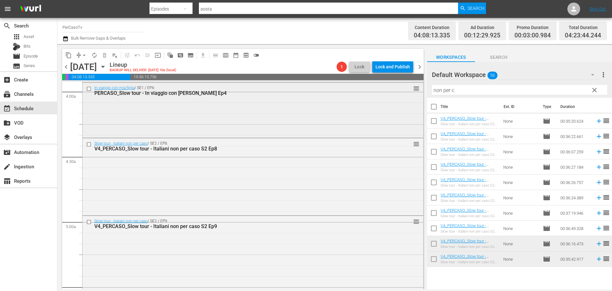
drag, startPoint x: 460, startPoint y: 89, endPoint x: 402, endPoint y: 104, distance: 59.3
click at [401, 105] on div "content_copy compress arrow_drop_down autorenew_outlined delete_forever_outline…" at bounding box center [334, 166] width 555 height 245
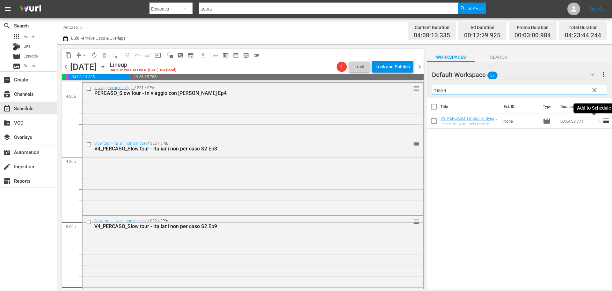
click at [596, 123] on icon at bounding box center [599, 120] width 7 height 7
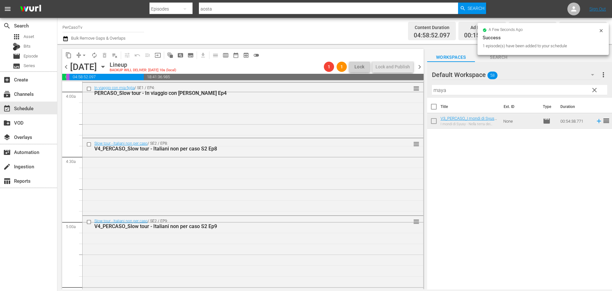
click at [398, 97] on div "content_copy compress arrow_drop_down autorenew_outlined delete_forever_outline…" at bounding box center [334, 166] width 555 height 245
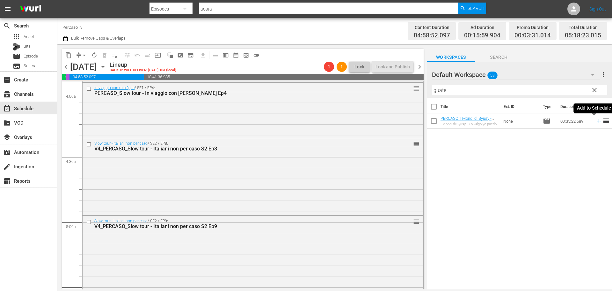
click at [597, 121] on icon at bounding box center [599, 121] width 4 height 4
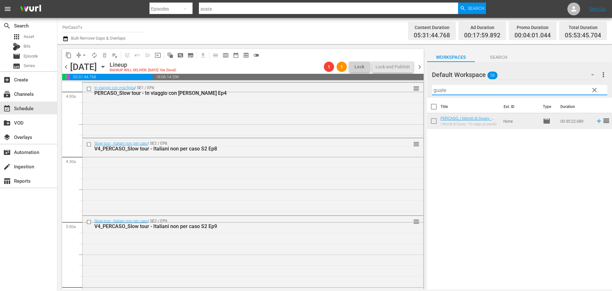
drag, startPoint x: 457, startPoint y: 91, endPoint x: 420, endPoint y: 97, distance: 37.6
click at [420, 97] on div "content_copy compress arrow_drop_down autorenew_outlined delete_forever_outline…" at bounding box center [334, 166] width 555 height 245
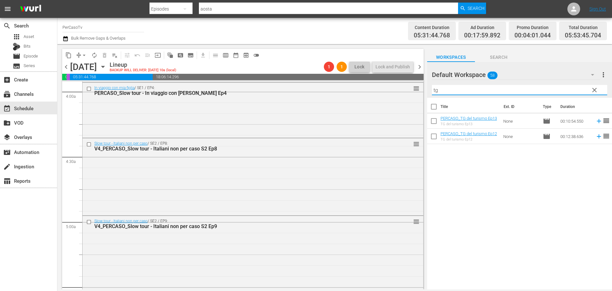
click at [594, 140] on td at bounding box center [598, 136] width 10 height 15
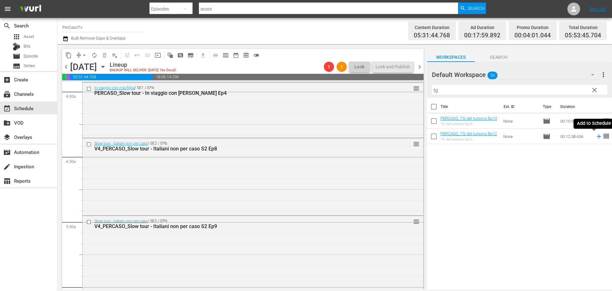
click at [596, 136] on icon at bounding box center [599, 136] width 7 height 7
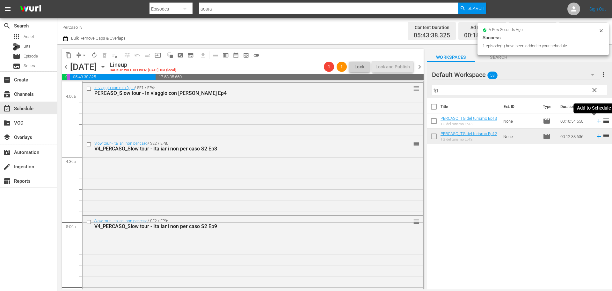
click at [597, 121] on icon at bounding box center [599, 121] width 4 height 4
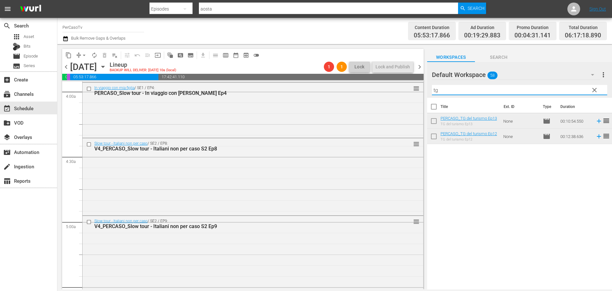
drag, startPoint x: 446, startPoint y: 92, endPoint x: 424, endPoint y: 90, distance: 22.1
click at [424, 90] on div "content_copy compress arrow_drop_down autorenew_outlined delete_forever_outline…" at bounding box center [334, 166] width 555 height 245
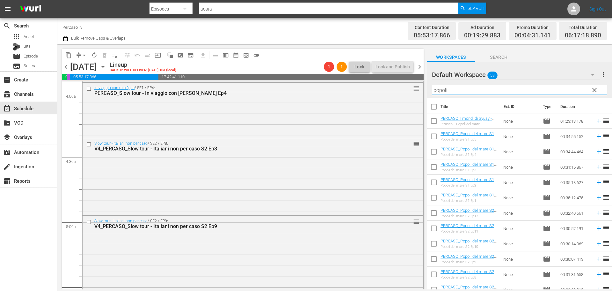
type input "popoli"
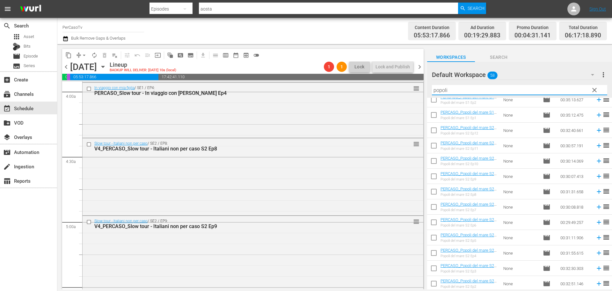
scroll to position [84, 0]
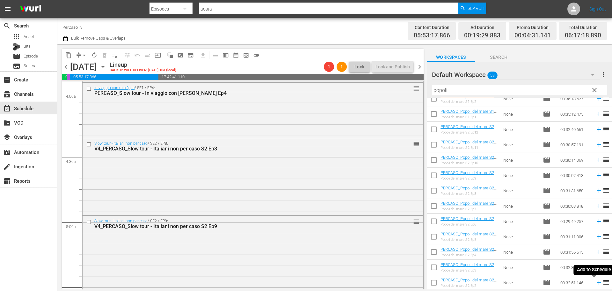
click at [596, 284] on icon at bounding box center [599, 282] width 7 height 7
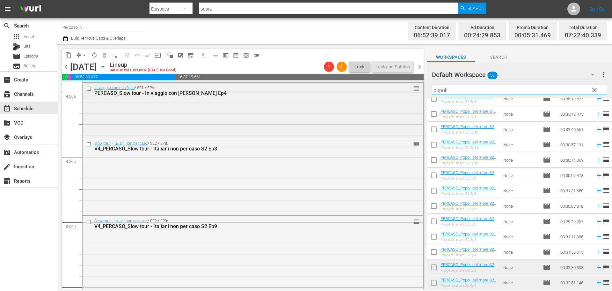
drag, startPoint x: 503, startPoint y: 86, endPoint x: 418, endPoint y: 98, distance: 86.0
click at [418, 98] on div "content_copy compress arrow_drop_down autorenew_outlined delete_forever_outline…" at bounding box center [334, 166] width 555 height 245
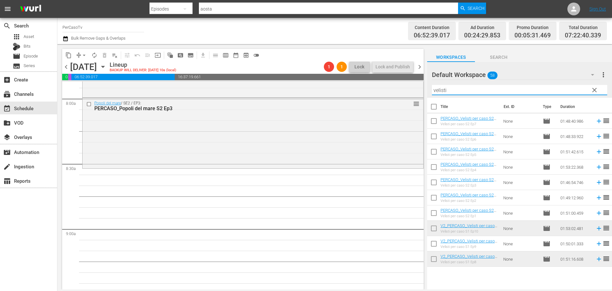
scroll to position [1009, 0]
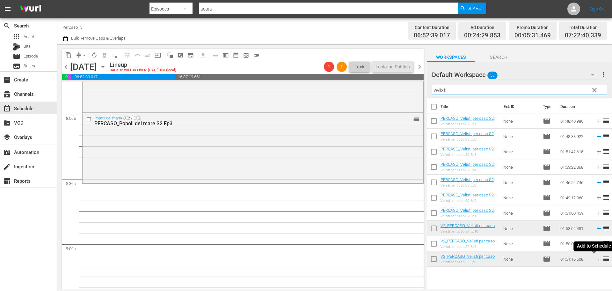
click at [596, 260] on icon at bounding box center [599, 258] width 7 height 7
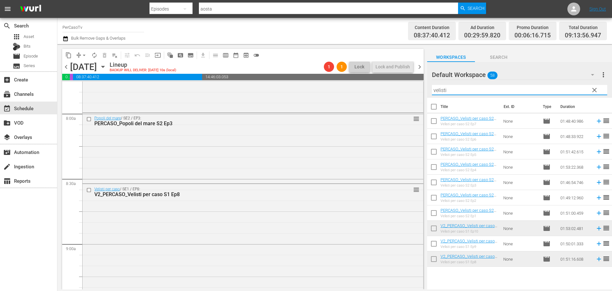
drag, startPoint x: 458, startPoint y: 93, endPoint x: 430, endPoint y: 88, distance: 28.2
click at [420, 92] on div "content_copy compress arrow_drop_down autorenew_outlined delete_forever_outline…" at bounding box center [334, 166] width 555 height 245
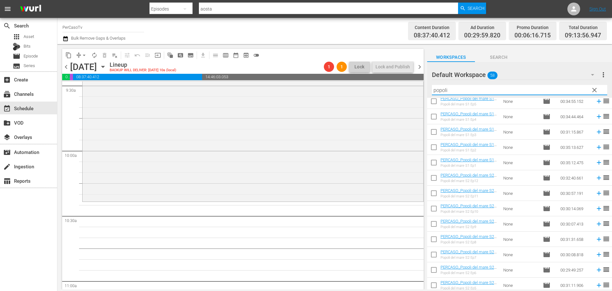
scroll to position [84, 0]
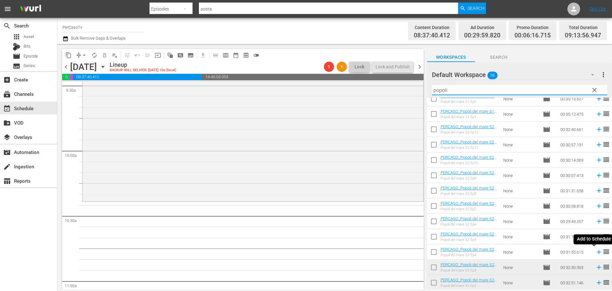
click at [596, 254] on icon at bounding box center [599, 251] width 7 height 7
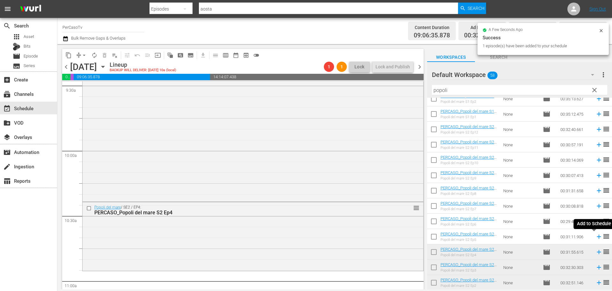
click at [596, 238] on icon at bounding box center [599, 236] width 7 height 7
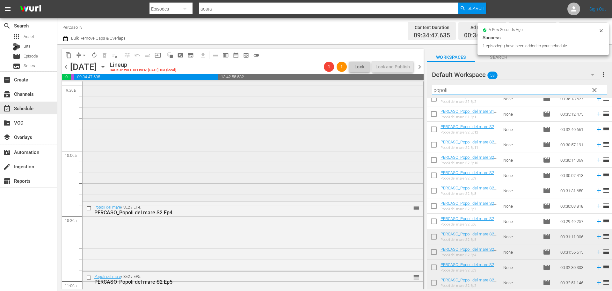
click at [394, 101] on div "content_copy compress arrow_drop_down autorenew_outlined delete_forever_outline…" at bounding box center [334, 166] width 555 height 245
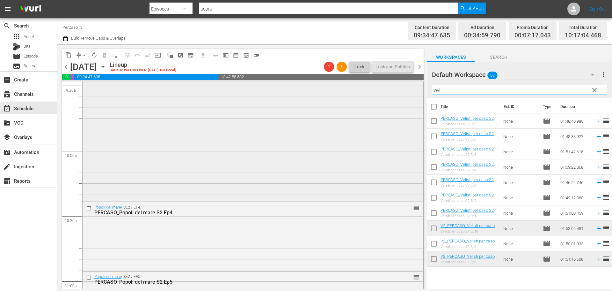
scroll to position [0, 0]
click at [596, 245] on icon at bounding box center [599, 243] width 7 height 7
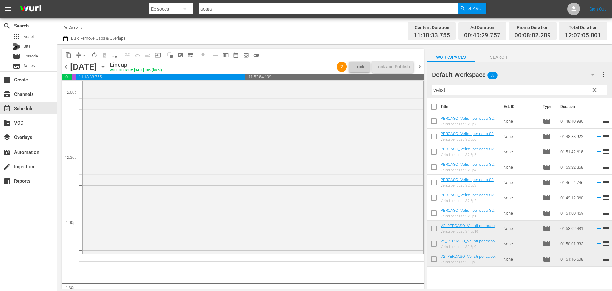
scroll to position [1551, 0]
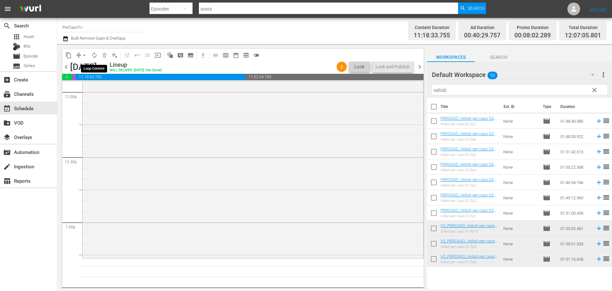
click at [96, 56] on span "autorenew_outlined" at bounding box center [94, 55] width 6 height 6
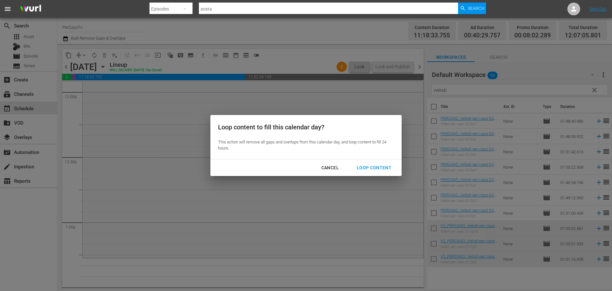
click at [380, 171] on div "Loop Content" at bounding box center [374, 168] width 45 height 8
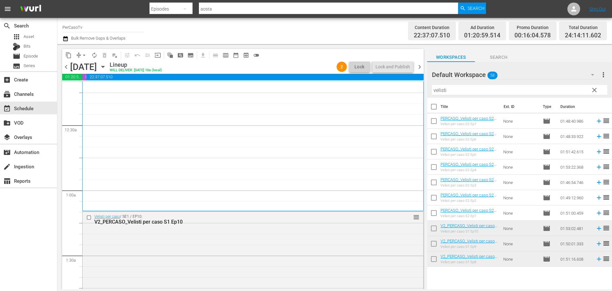
scroll to position [32, 0]
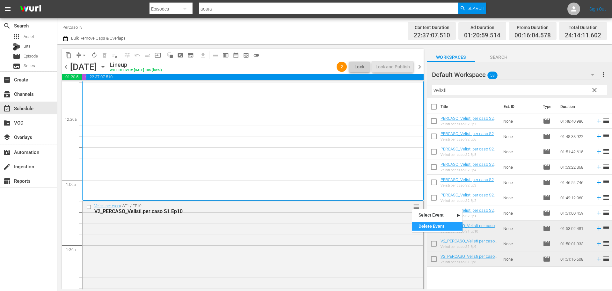
click at [429, 224] on div "Delete Event" at bounding box center [437, 226] width 50 height 9
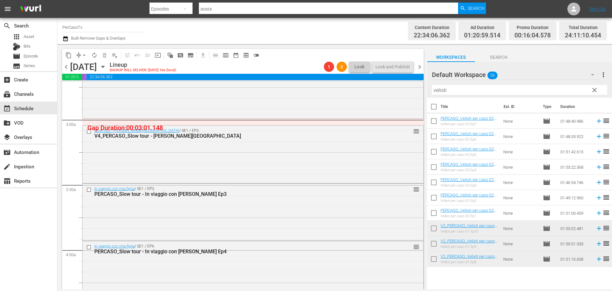
scroll to position [351, 0]
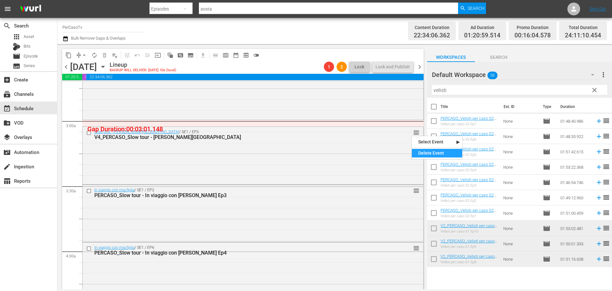
click at [417, 152] on div "Delete Event" at bounding box center [437, 153] width 50 height 9
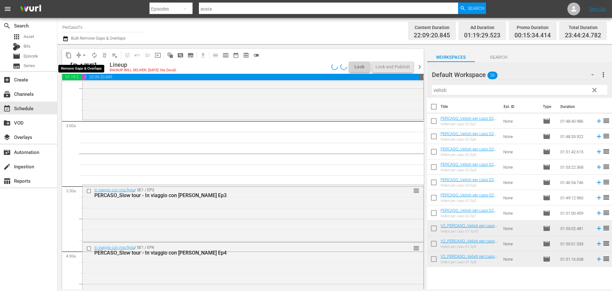
click at [84, 55] on span "arrow_drop_down" at bounding box center [84, 55] width 6 height 6
click at [92, 90] on li "Align to End of Previous Day" at bounding box center [84, 89] width 67 height 11
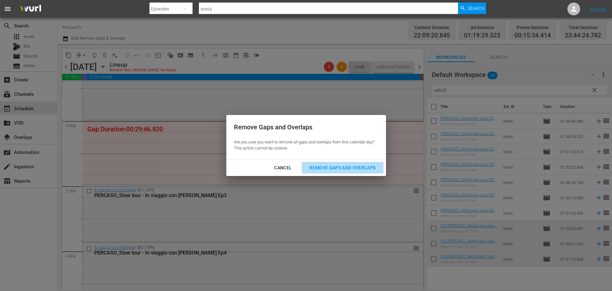
click at [351, 171] on div "Remove Gaps and Overlaps" at bounding box center [343, 168] width 76 height 8
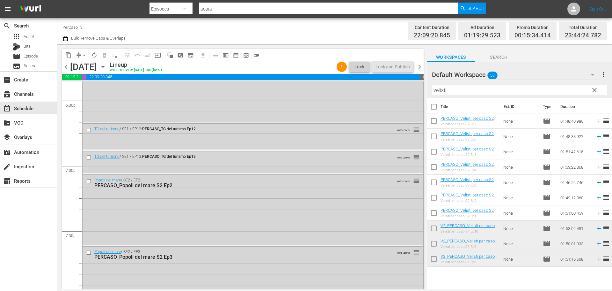
scroll to position [2936, 0]
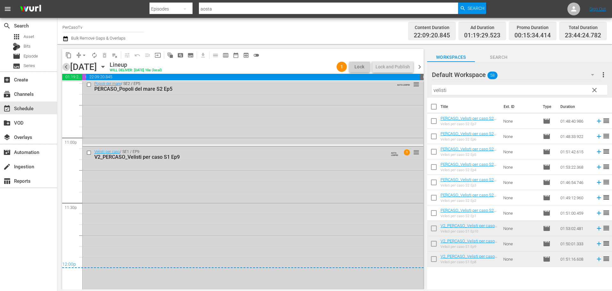
click at [67, 66] on span "chevron_left" at bounding box center [66, 67] width 8 height 8
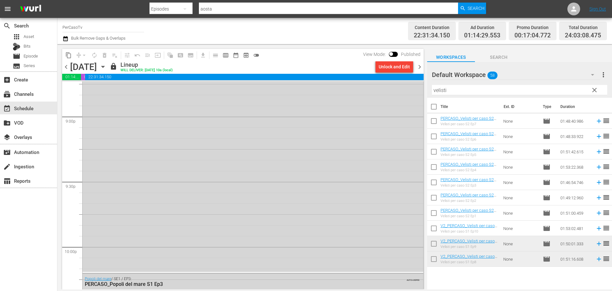
scroll to position [2921, 0]
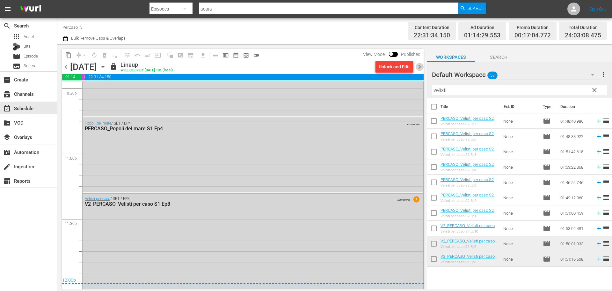
click at [417, 70] on span "chevron_right" at bounding box center [420, 67] width 8 height 8
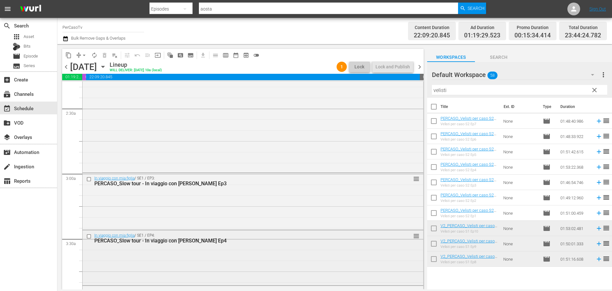
scroll to position [287, 0]
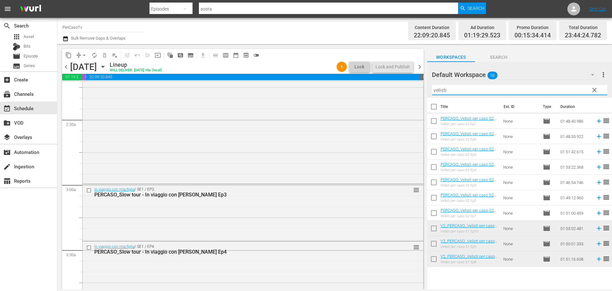
drag, startPoint x: 452, startPoint y: 88, endPoint x: 424, endPoint y: 95, distance: 29.2
click at [424, 95] on div "content_copy compress arrow_drop_down autorenew_outlined delete_forever_outline…" at bounding box center [334, 166] width 555 height 245
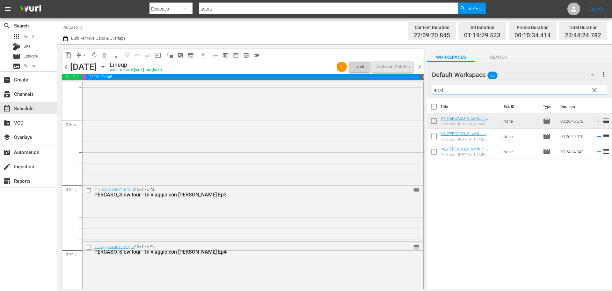
type input "aost"
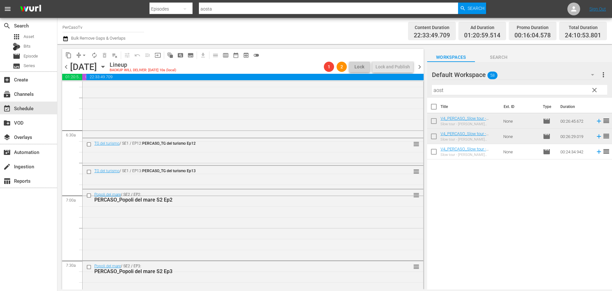
scroll to position [797, 0]
click at [425, 161] on div "Delete Event" at bounding box center [435, 162] width 50 height 9
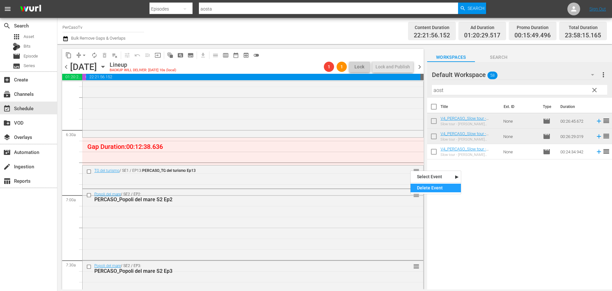
click at [421, 186] on div "Delete Event" at bounding box center [436, 187] width 50 height 9
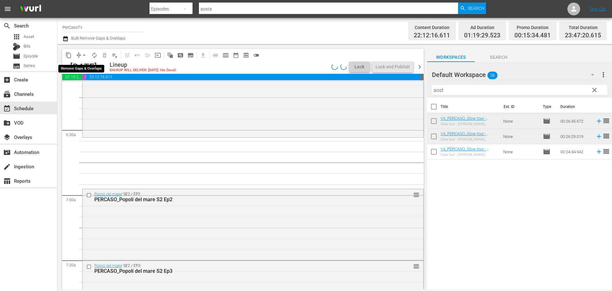
click at [84, 55] on span "arrow_drop_down" at bounding box center [84, 55] width 6 height 6
click at [88, 90] on li "Align to End of Previous Day" at bounding box center [84, 89] width 67 height 11
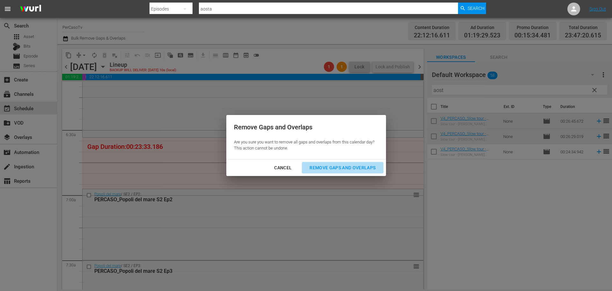
click at [369, 167] on div "Remove Gaps and Overlaps" at bounding box center [343, 168] width 76 height 8
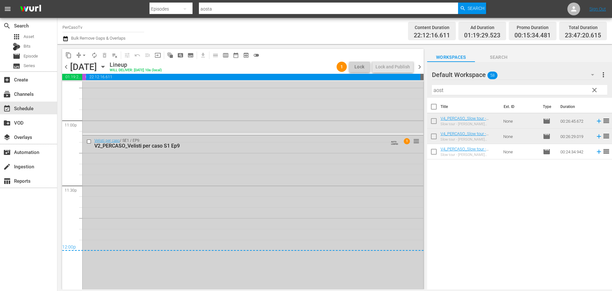
scroll to position [2938, 0]
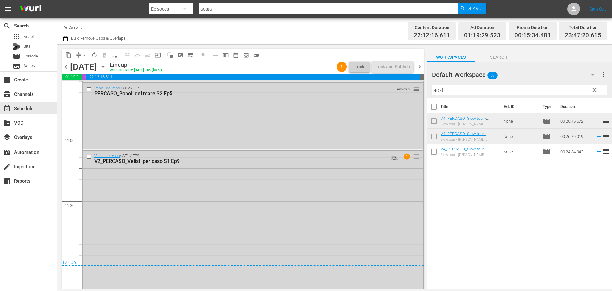
click at [421, 65] on span "chevron_right" at bounding box center [420, 67] width 8 height 8
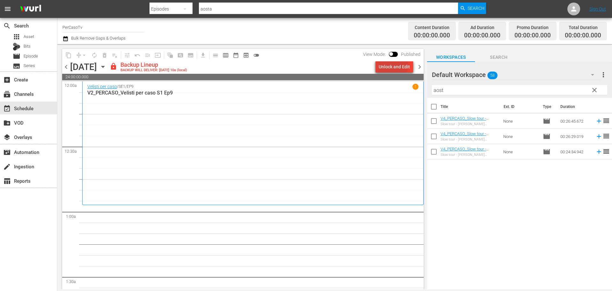
click at [394, 65] on div "Unlock and Edit" at bounding box center [394, 66] width 31 height 11
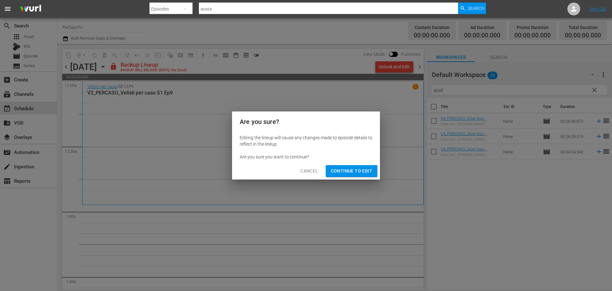
click at [351, 174] on span "Continue to Edit" at bounding box center [351, 171] width 41 height 8
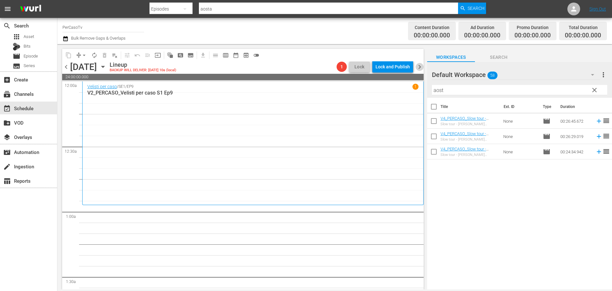
click at [422, 65] on span "chevron_right" at bounding box center [420, 67] width 8 height 8
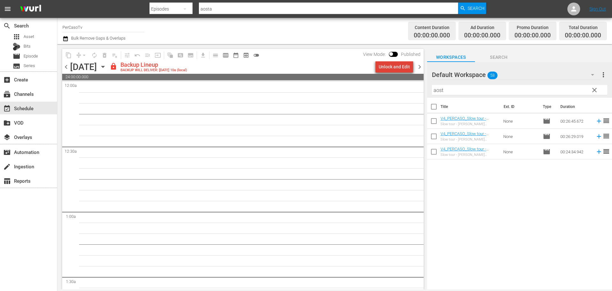
click at [399, 67] on div "Unlock and Edit" at bounding box center [394, 66] width 31 height 11
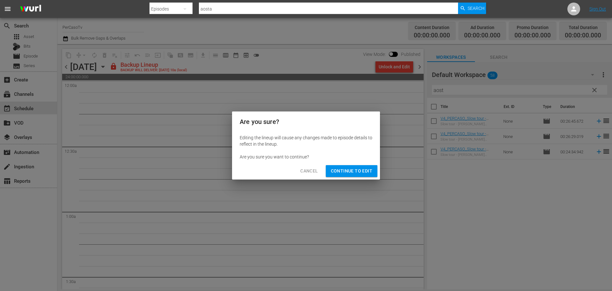
click at [357, 170] on span "Continue to Edit" at bounding box center [351, 171] width 41 height 8
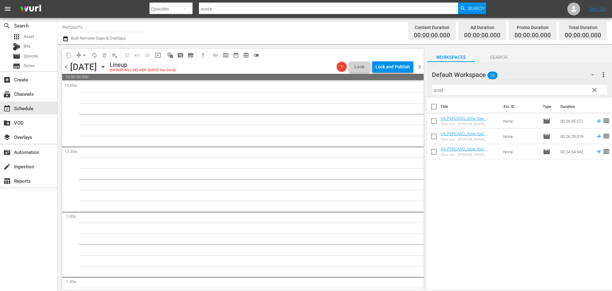
click at [417, 71] on div "chevron_left [DATE] [DATE] Lineup BACKUP WILL DELIVER: [DATE] 10a (local) 1 Loc…" at bounding box center [243, 67] width 362 height 12
click at [418, 66] on span "chevron_right" at bounding box center [420, 67] width 8 height 8
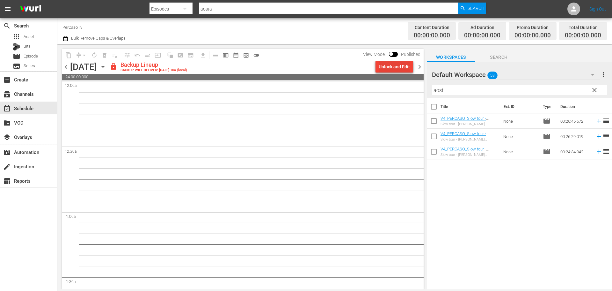
click at [396, 63] on div "Unlock and Edit" at bounding box center [394, 66] width 31 height 11
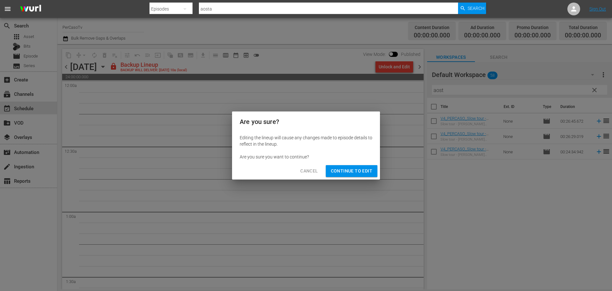
drag, startPoint x: 359, startPoint y: 168, endPoint x: 406, endPoint y: 91, distance: 90.3
click at [359, 167] on span "Continue to Edit" at bounding box center [351, 171] width 41 height 8
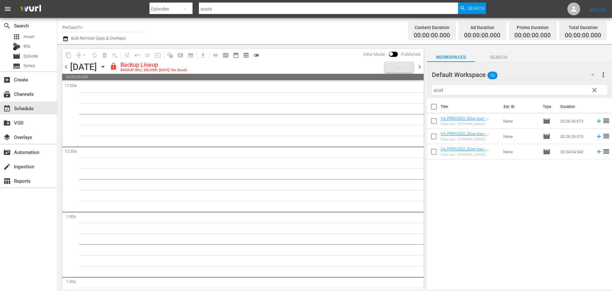
click at [418, 69] on span "chevron_right" at bounding box center [420, 67] width 8 height 8
click at [401, 69] on div "Unlock and Edit" at bounding box center [394, 66] width 31 height 11
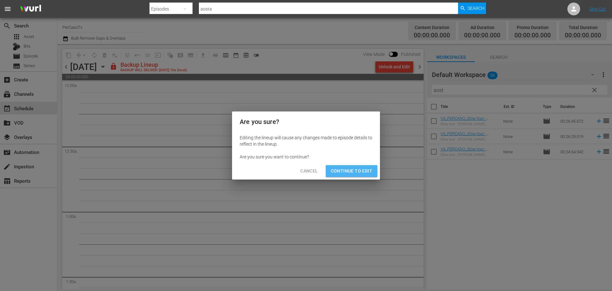
click at [356, 168] on span "Continue to Edit" at bounding box center [351, 171] width 41 height 8
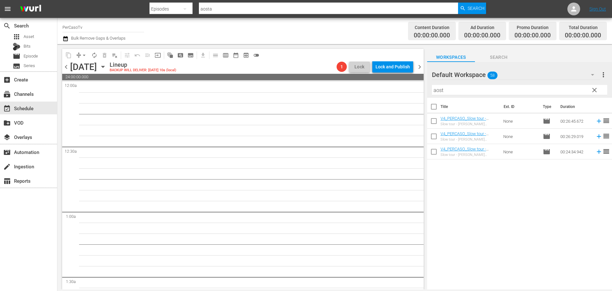
click at [419, 65] on span "chevron_right" at bounding box center [420, 67] width 8 height 8
click at [104, 66] on icon "button" at bounding box center [102, 67] width 3 height 2
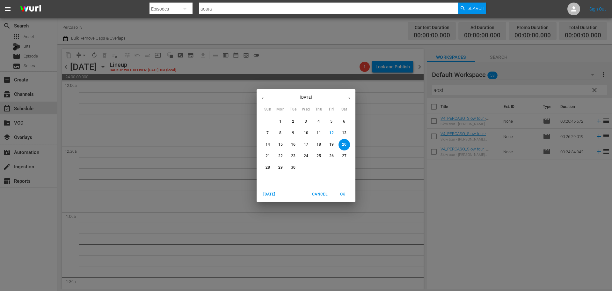
click at [282, 145] on p "15" at bounding box center [280, 144] width 4 height 5
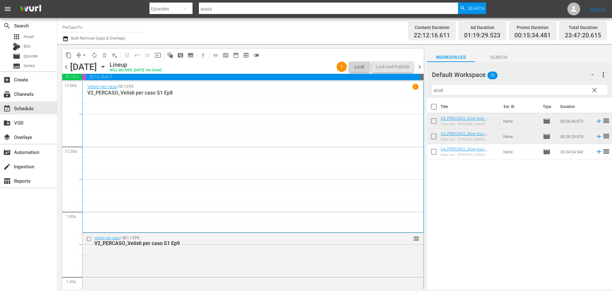
click at [420, 66] on span "chevron_right" at bounding box center [420, 67] width 8 height 8
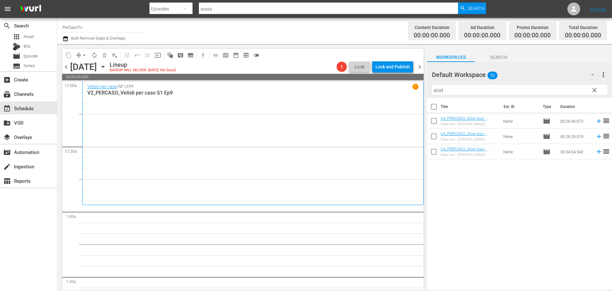
click at [594, 88] on span "clear" at bounding box center [595, 90] width 8 height 8
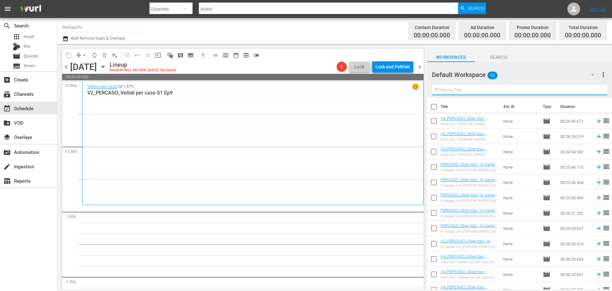
click at [469, 90] on input "text" at bounding box center [519, 90] width 175 height 10
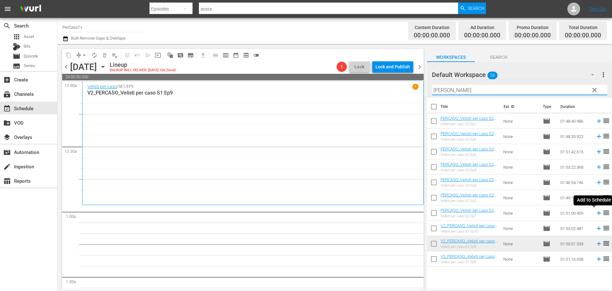
click at [596, 215] on icon at bounding box center [599, 212] width 7 height 7
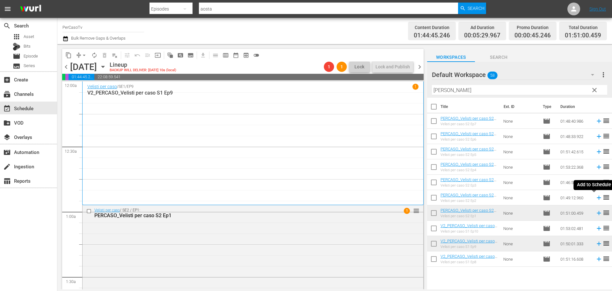
click at [596, 198] on icon at bounding box center [599, 197] width 7 height 7
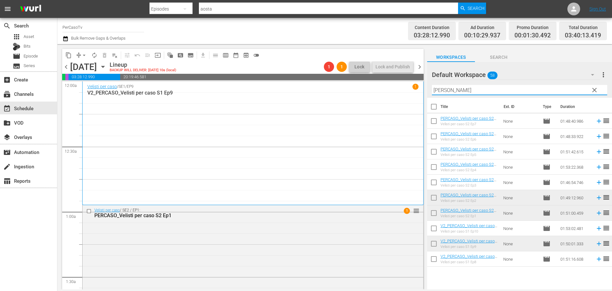
drag, startPoint x: 452, startPoint y: 92, endPoint x: 422, endPoint y: 93, distance: 30.0
click at [421, 93] on div "content_copy compress arrow_drop_down autorenew_outlined delete_forever_outline…" at bounding box center [334, 166] width 555 height 245
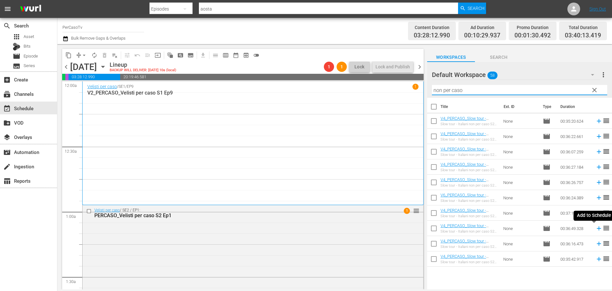
type input "non per caso"
click at [596, 230] on icon at bounding box center [599, 228] width 7 height 7
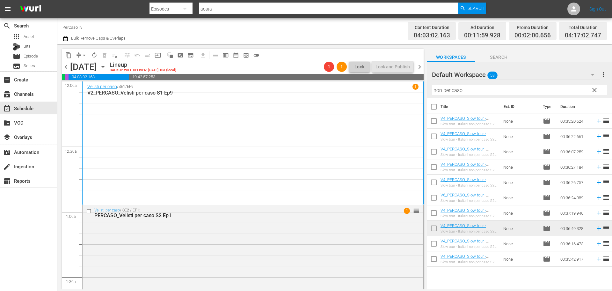
drag, startPoint x: 500, startPoint y: 85, endPoint x: 459, endPoint y: 97, distance: 43.4
click at [459, 97] on div "Filter by Title non per caso" at bounding box center [519, 89] width 175 height 15
click at [453, 92] on input "non per caso" at bounding box center [519, 90] width 175 height 10
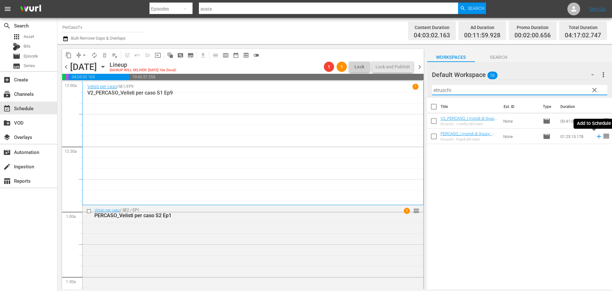
click at [596, 137] on icon at bounding box center [599, 136] width 7 height 7
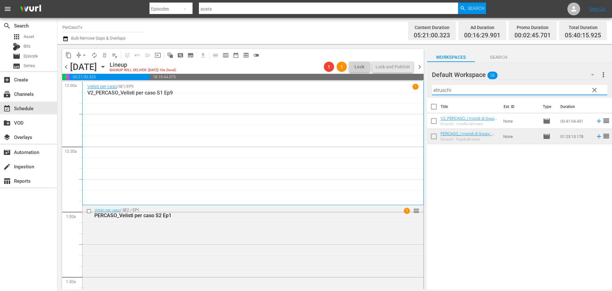
drag, startPoint x: 456, startPoint y: 89, endPoint x: 398, endPoint y: 105, distance: 59.7
click at [398, 105] on div "content_copy compress arrow_drop_down autorenew_outlined delete_forever_outline…" at bounding box center [334, 166] width 555 height 245
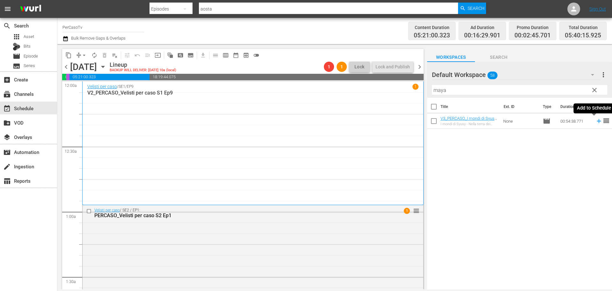
click at [596, 122] on icon at bounding box center [599, 120] width 7 height 7
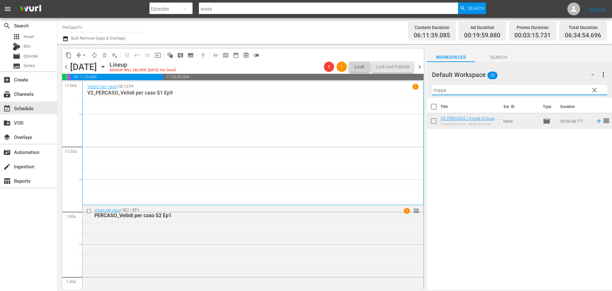
drag, startPoint x: 467, startPoint y: 90, endPoint x: 400, endPoint y: 110, distance: 69.4
click at [400, 110] on div "content_copy compress arrow_drop_down autorenew_outlined delete_forever_outline…" at bounding box center [334, 166] width 555 height 245
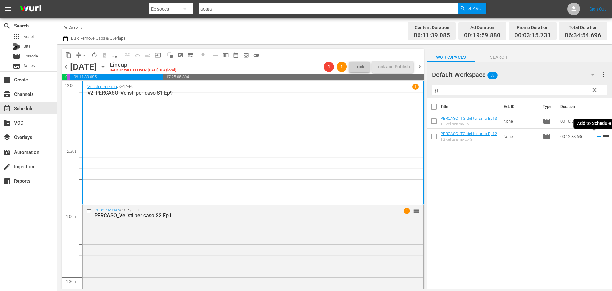
click at [596, 137] on icon at bounding box center [599, 136] width 7 height 7
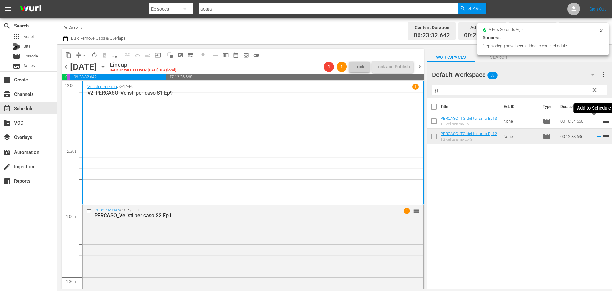
click at [596, 122] on icon at bounding box center [599, 120] width 7 height 7
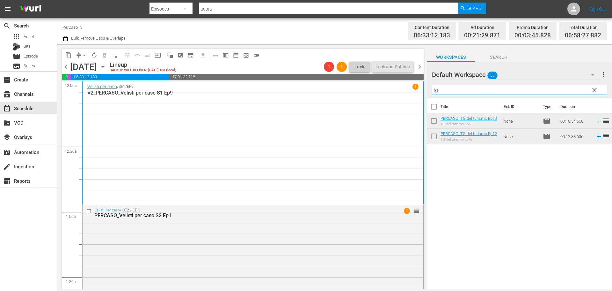
drag, startPoint x: 443, startPoint y: 89, endPoint x: 418, endPoint y: 98, distance: 26.4
click at [418, 98] on div "content_copy compress arrow_drop_down autorenew_outlined delete_forever_outline…" at bounding box center [334, 166] width 555 height 245
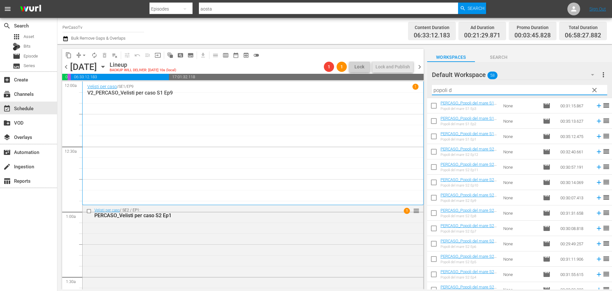
scroll to position [84, 0]
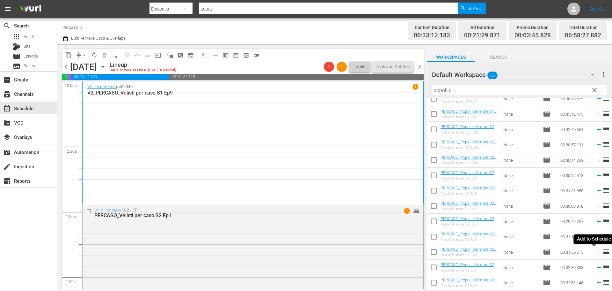
click at [596, 253] on icon at bounding box center [599, 251] width 7 height 7
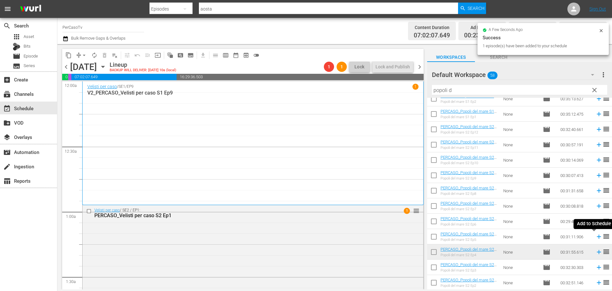
click at [596, 238] on icon at bounding box center [599, 236] width 7 height 7
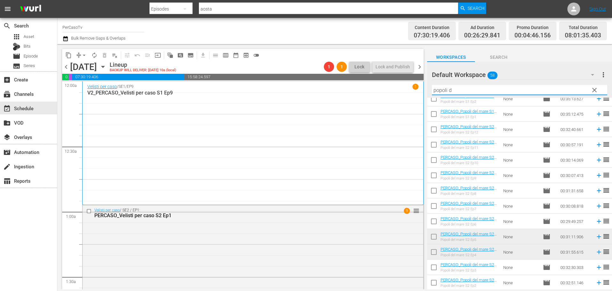
drag, startPoint x: 460, startPoint y: 89, endPoint x: 428, endPoint y: 95, distance: 32.5
click at [428, 95] on div "Default Workspace 58 Default more_vert clear Filter by Title popoli d" at bounding box center [519, 80] width 185 height 36
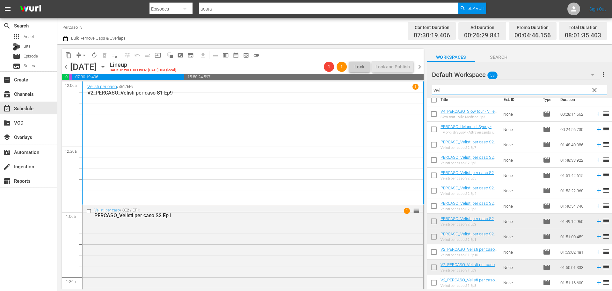
scroll to position [0, 0]
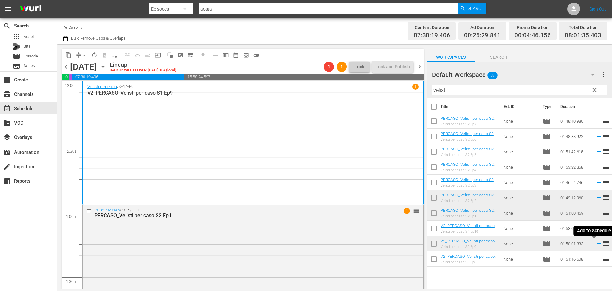
click at [596, 245] on icon at bounding box center [599, 243] width 7 height 7
drag, startPoint x: 447, startPoint y: 88, endPoint x: 412, endPoint y: 103, distance: 38.9
click at [412, 103] on div "content_copy compress arrow_drop_down autorenew_outlined delete_forever_outline…" at bounding box center [334, 166] width 555 height 245
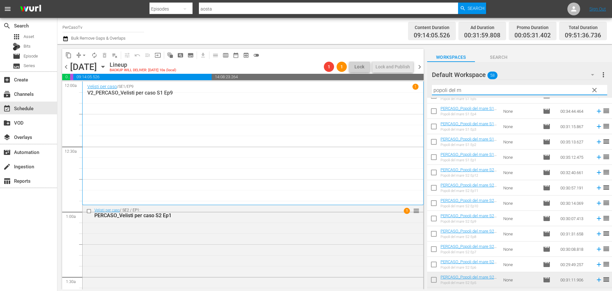
scroll to position [84, 0]
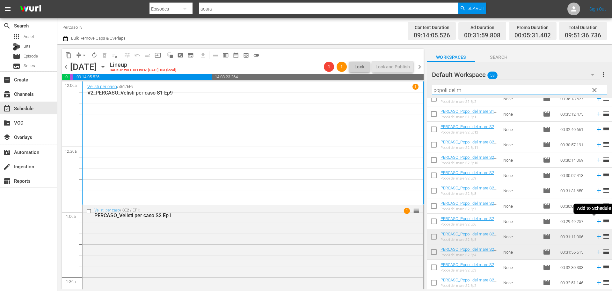
click at [597, 222] on icon at bounding box center [599, 221] width 4 height 4
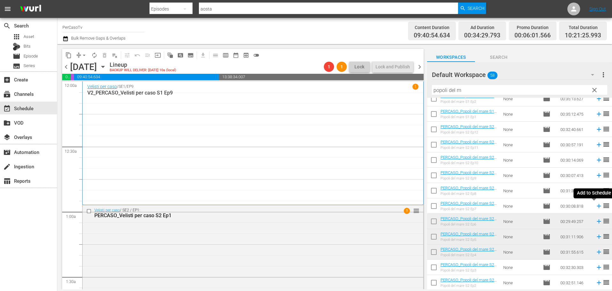
click at [596, 207] on icon at bounding box center [599, 205] width 7 height 7
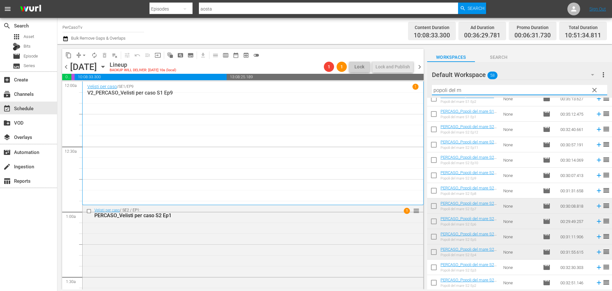
drag, startPoint x: 464, startPoint y: 94, endPoint x: 406, endPoint y: 105, distance: 58.9
click at [406, 105] on div "content_copy compress arrow_drop_down autorenew_outlined delete_forever_outline…" at bounding box center [334, 166] width 555 height 245
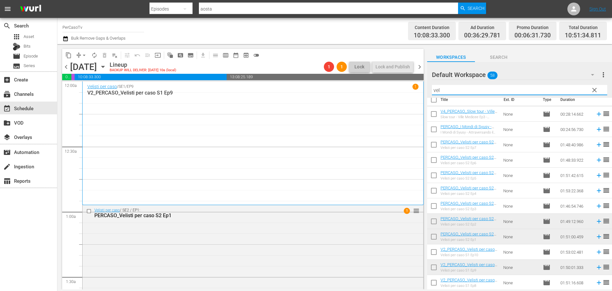
scroll to position [0, 0]
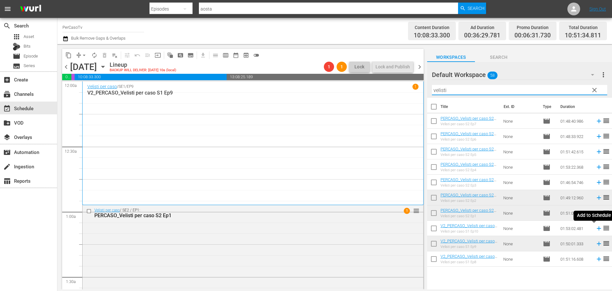
drag, startPoint x: 595, startPoint y: 230, endPoint x: 580, endPoint y: 230, distance: 15.0
click at [596, 230] on icon at bounding box center [599, 228] width 7 height 7
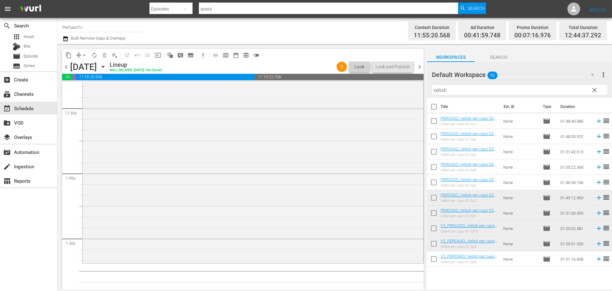
scroll to position [1462, 0]
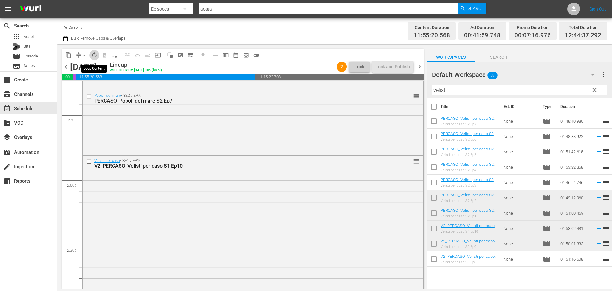
click at [93, 54] on span "autorenew_outlined" at bounding box center [94, 55] width 6 height 6
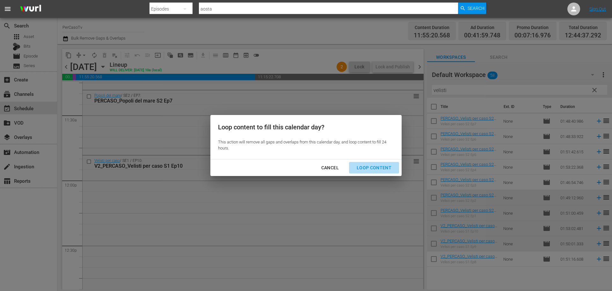
drag, startPoint x: 377, startPoint y: 170, endPoint x: 89, endPoint y: 11, distance: 328.7
click at [372, 167] on div "Loop Content" at bounding box center [374, 168] width 45 height 8
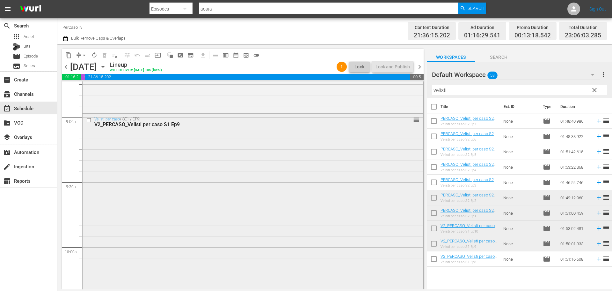
scroll to position [1104, 0]
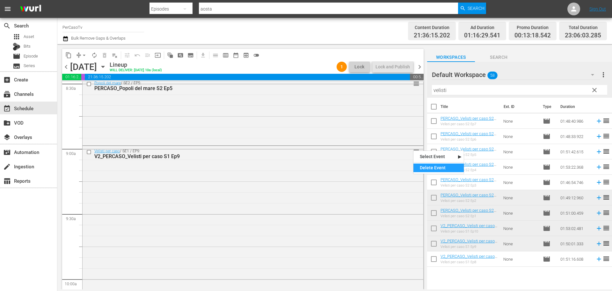
click at [432, 166] on div "Delete Event" at bounding box center [439, 167] width 50 height 9
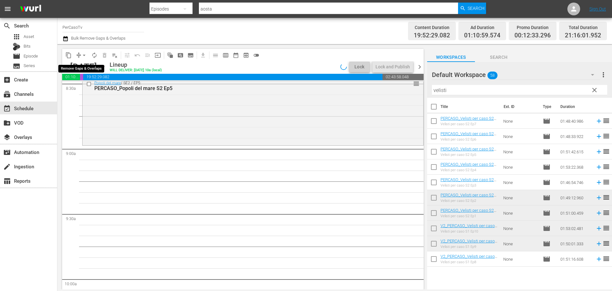
click at [83, 55] on span "arrow_drop_down" at bounding box center [84, 55] width 6 height 6
click at [85, 89] on li "Align to End of Previous Day" at bounding box center [84, 89] width 67 height 11
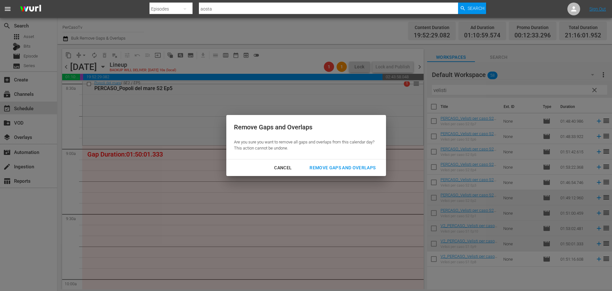
click at [352, 167] on div "Remove Gaps and Overlaps" at bounding box center [343, 168] width 76 height 8
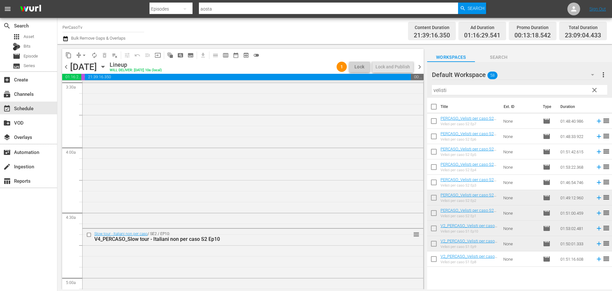
scroll to position [447, 0]
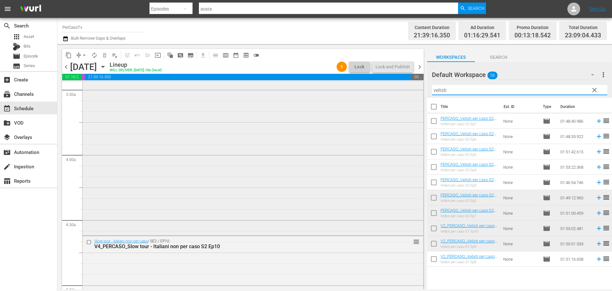
drag, startPoint x: 499, startPoint y: 92, endPoint x: 383, endPoint y: 103, distance: 117.2
click at [383, 103] on div "content_copy compress arrow_drop_down autorenew_outlined delete_forever_outline…" at bounding box center [334, 166] width 555 height 245
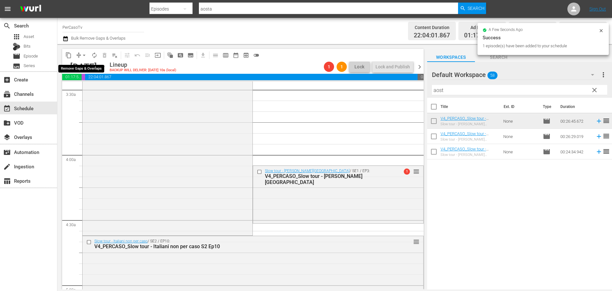
click at [83, 55] on span "arrow_drop_down" at bounding box center [84, 55] width 6 height 6
click at [89, 89] on li "Align to End of Previous Day" at bounding box center [84, 89] width 67 height 11
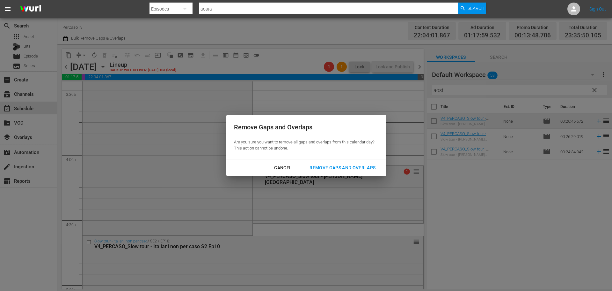
click at [359, 163] on button "Remove Gaps and Overlaps" at bounding box center [342, 168] width 81 height 12
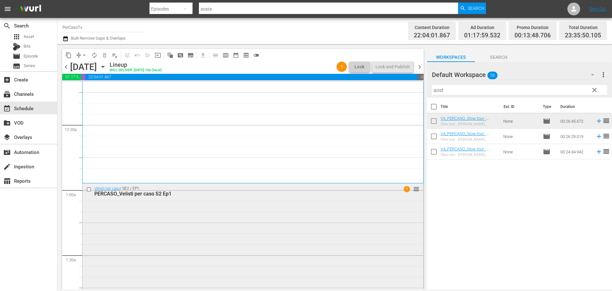
scroll to position [32, 0]
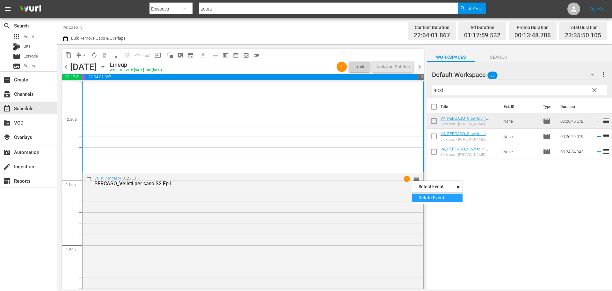
click at [423, 196] on div "Delete Event" at bounding box center [437, 197] width 50 height 9
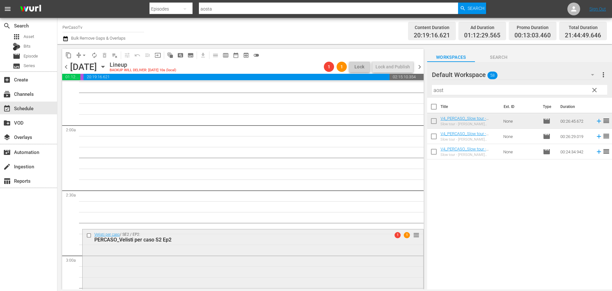
scroll to position [255, 0]
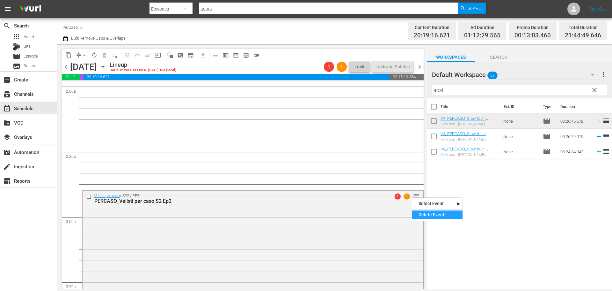
click at [420, 213] on div "Delete Event" at bounding box center [437, 214] width 50 height 9
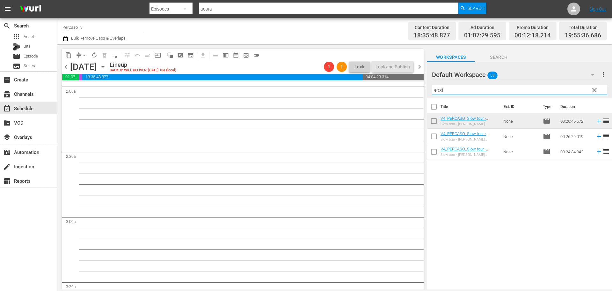
drag, startPoint x: 471, startPoint y: 91, endPoint x: 417, endPoint y: 97, distance: 54.6
click at [417, 97] on div "content_copy compress arrow_drop_down autorenew_outlined delete_forever_outline…" at bounding box center [334, 166] width 555 height 245
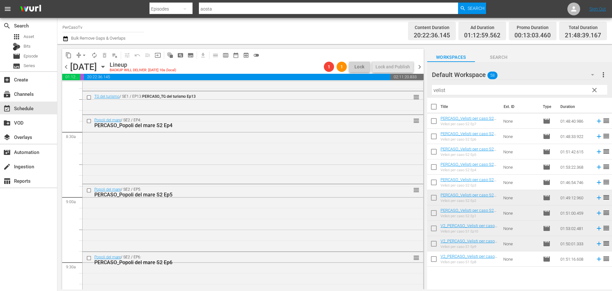
scroll to position [1035, 0]
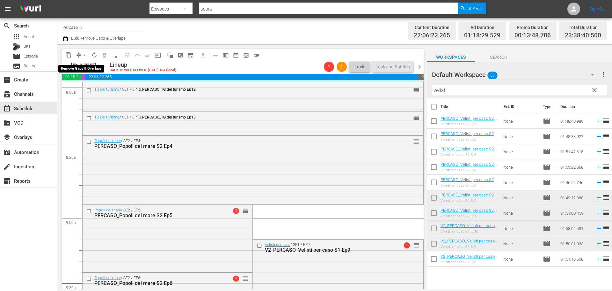
click at [85, 55] on span "arrow_drop_down" at bounding box center [84, 55] width 6 height 6
click at [88, 89] on li "Align to End of Previous Day" at bounding box center [84, 89] width 67 height 11
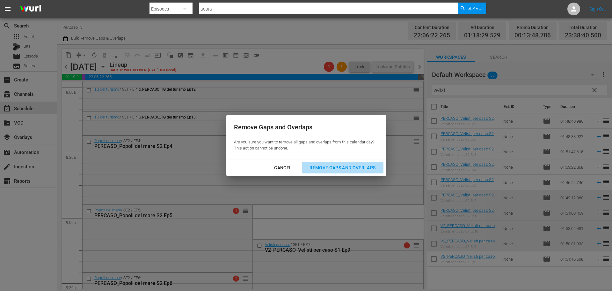
click at [321, 172] on button "Remove Gaps and Overlaps" at bounding box center [342, 168] width 81 height 12
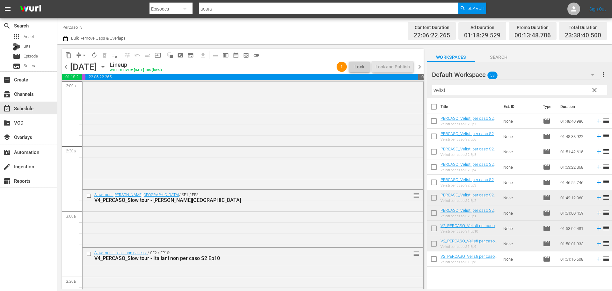
scroll to position [252, 0]
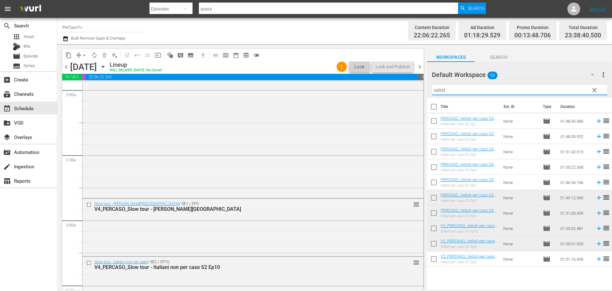
drag, startPoint x: 452, startPoint y: 92, endPoint x: 434, endPoint y: 97, distance: 18.6
click at [434, 97] on div "Filter by Title velist" at bounding box center [519, 89] width 175 height 15
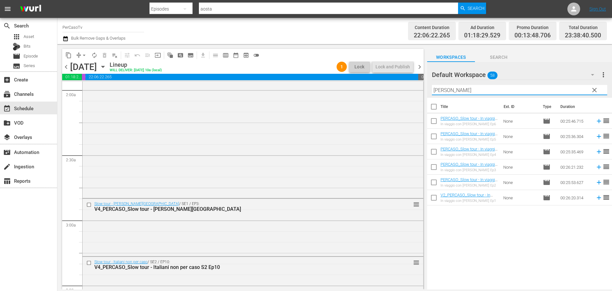
type input "mia figl"
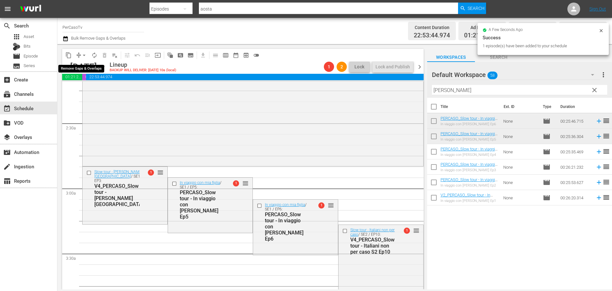
click at [84, 55] on span "arrow_drop_down" at bounding box center [84, 55] width 6 height 6
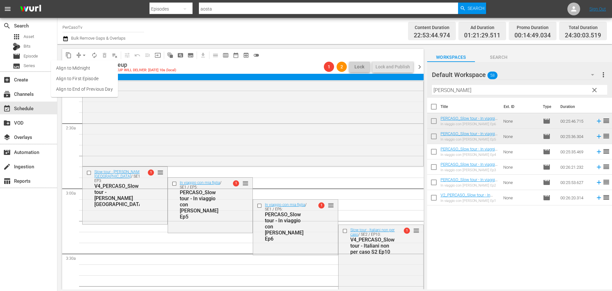
click at [96, 88] on li "Align to End of Previous Day" at bounding box center [84, 89] width 67 height 11
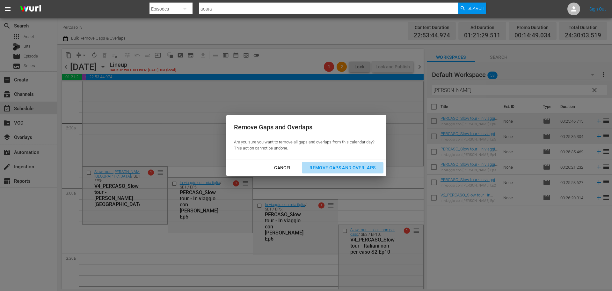
click at [340, 167] on div "Remove Gaps and Overlaps" at bounding box center [343, 168] width 76 height 8
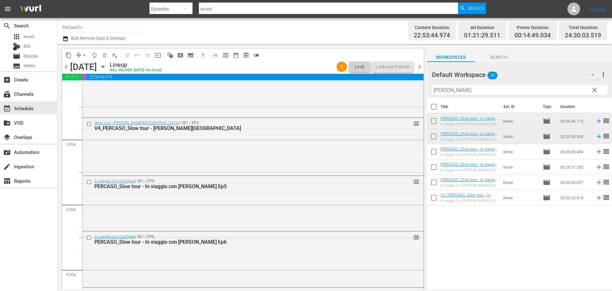
scroll to position [327, 0]
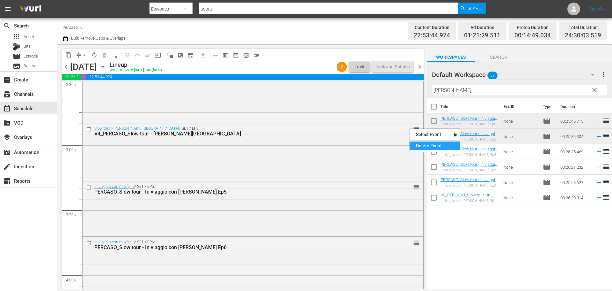
click at [427, 145] on div "Delete Event" at bounding box center [435, 145] width 50 height 9
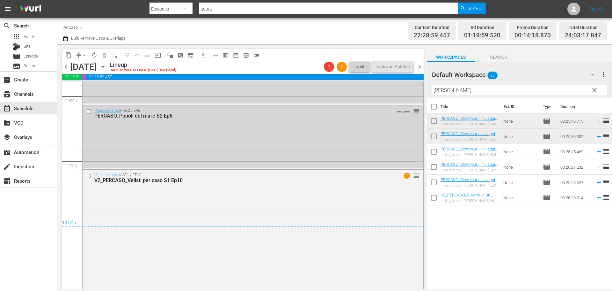
scroll to position [2967, 0]
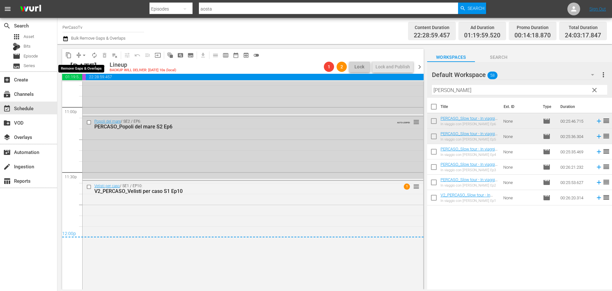
click at [83, 54] on span "arrow_drop_down" at bounding box center [84, 55] width 6 height 6
click at [97, 92] on li "Align to End of Previous Day" at bounding box center [84, 89] width 67 height 11
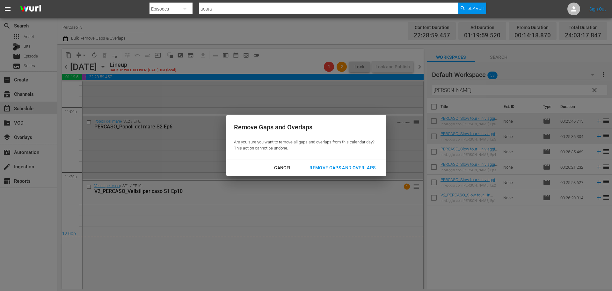
click at [353, 166] on div "Remove Gaps and Overlaps" at bounding box center [343, 168] width 76 height 8
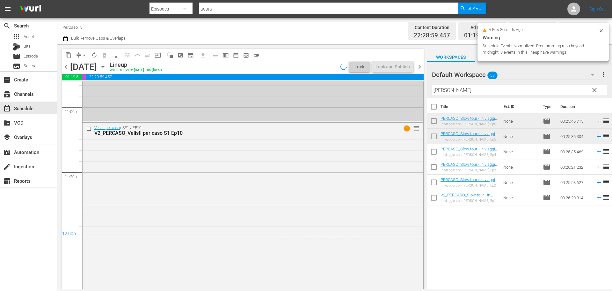
scroll to position [2924, 0]
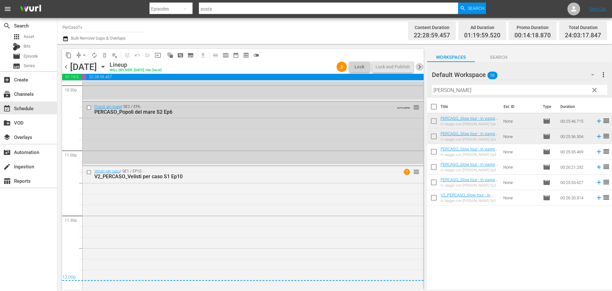
click at [420, 67] on span "chevron_right" at bounding box center [420, 67] width 8 height 8
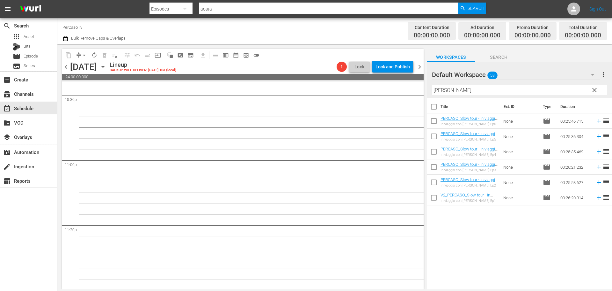
scroll to position [2915, 0]
drag, startPoint x: 476, startPoint y: 90, endPoint x: 372, endPoint y: 103, distance: 104.8
click at [372, 103] on div "content_copy compress arrow_drop_down autorenew_outlined delete_forever_outline…" at bounding box center [334, 166] width 555 height 245
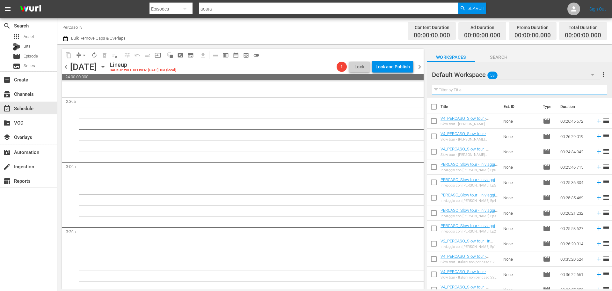
scroll to position [0, 0]
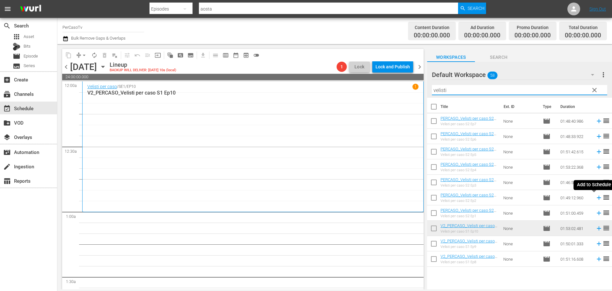
click at [596, 200] on icon at bounding box center [599, 197] width 7 height 7
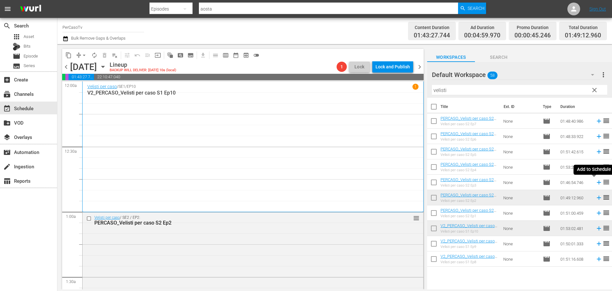
click at [596, 183] on icon at bounding box center [599, 182] width 7 height 7
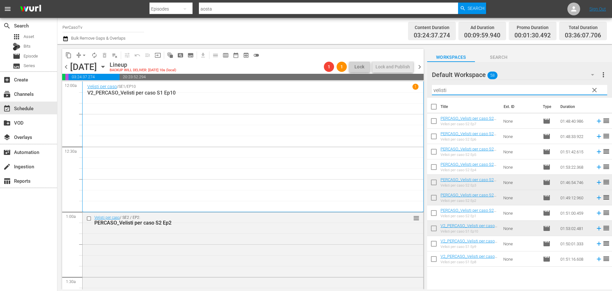
drag, startPoint x: 459, startPoint y: 90, endPoint x: 430, endPoint y: 93, distance: 29.9
click at [430, 93] on div "Default Workspace 58 Default more_vert clear Filter by Title velisti" at bounding box center [519, 80] width 185 height 36
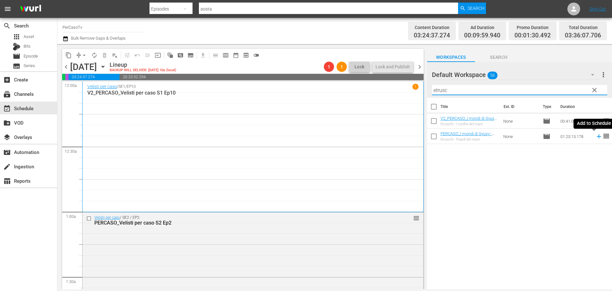
click at [596, 138] on icon at bounding box center [599, 136] width 7 height 7
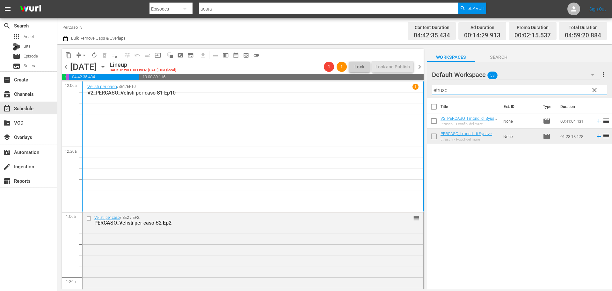
drag, startPoint x: 449, startPoint y: 89, endPoint x: 411, endPoint y: 92, distance: 38.4
click at [411, 92] on div "content_copy compress arrow_drop_down autorenew_outlined delete_forever_outline…" at bounding box center [334, 166] width 555 height 245
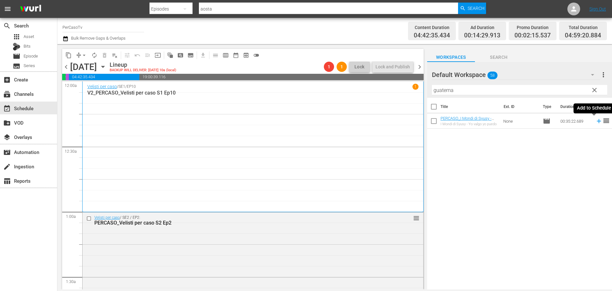
click at [596, 124] on icon at bounding box center [599, 120] width 7 height 7
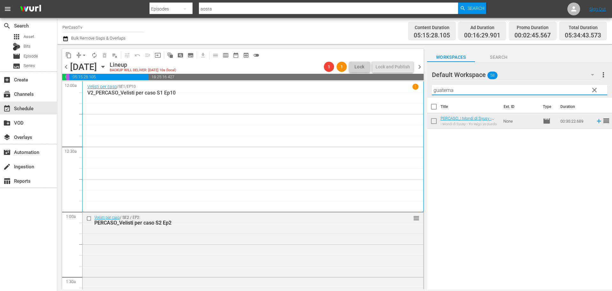
drag, startPoint x: 457, startPoint y: 93, endPoint x: 416, endPoint y: 102, distance: 41.5
click at [416, 102] on div "content_copy compress arrow_drop_down autorenew_outlined delete_forever_outline…" at bounding box center [334, 166] width 555 height 245
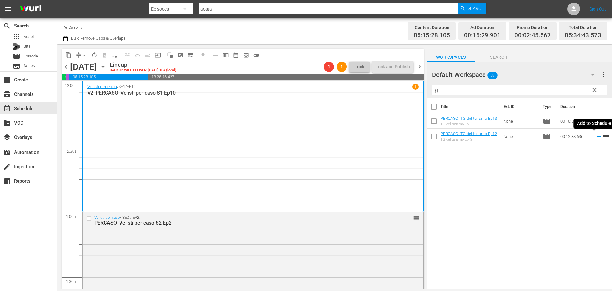
click at [596, 137] on icon at bounding box center [599, 136] width 7 height 7
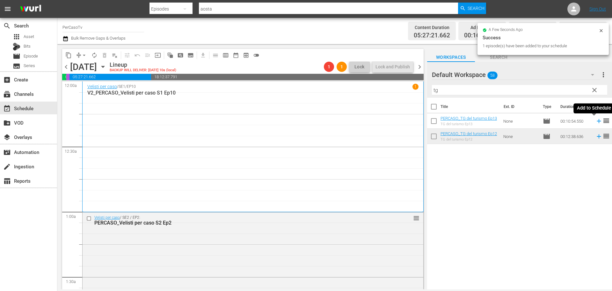
click at [596, 123] on icon at bounding box center [599, 120] width 7 height 7
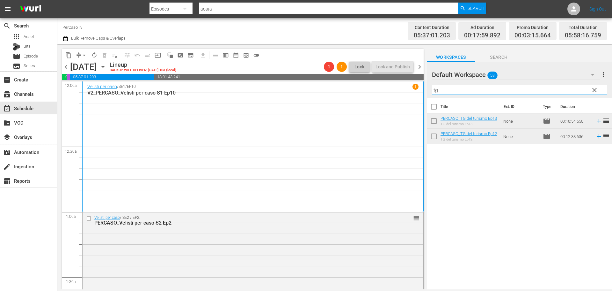
drag, startPoint x: 417, startPoint y: 95, endPoint x: 401, endPoint y: 100, distance: 16.4
click at [401, 100] on div "content_copy compress arrow_drop_down autorenew_outlined delete_forever_outline…" at bounding box center [334, 166] width 555 height 245
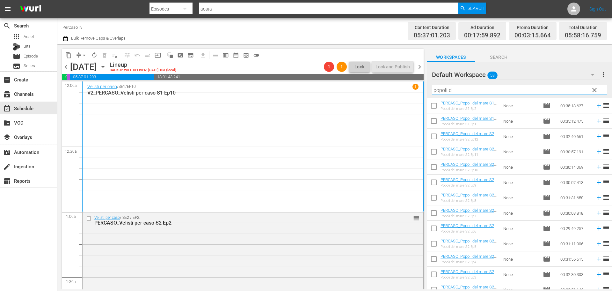
scroll to position [84, 0]
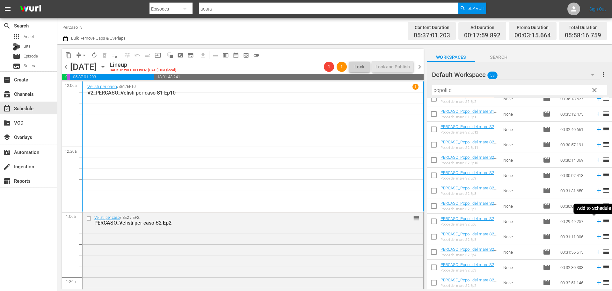
click at [597, 223] on icon at bounding box center [599, 221] width 4 height 4
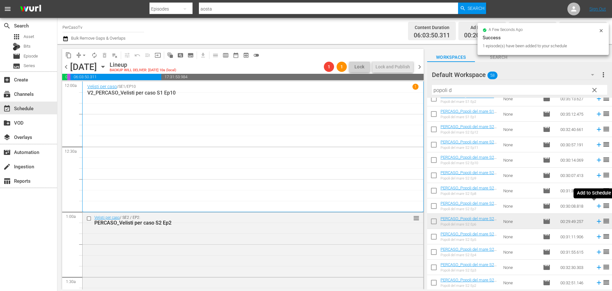
click at [596, 207] on icon at bounding box center [599, 205] width 7 height 7
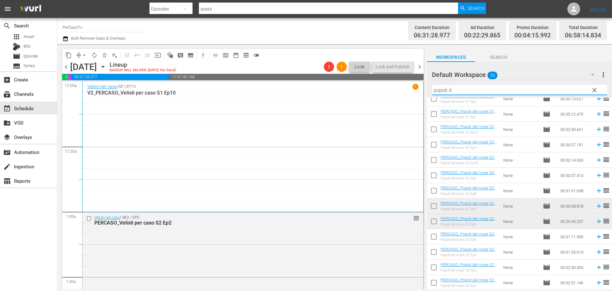
drag, startPoint x: 472, startPoint y: 92, endPoint x: 368, endPoint y: 103, distance: 104.6
click at [368, 103] on div "content_copy compress arrow_drop_down autorenew_outlined delete_forever_outline…" at bounding box center [334, 166] width 555 height 245
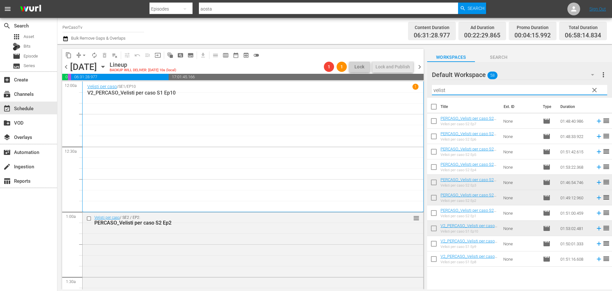
scroll to position [0, 0]
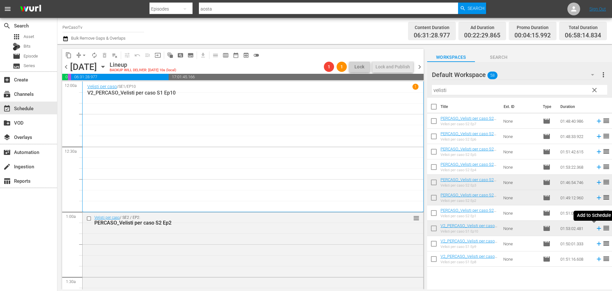
click at [597, 228] on icon at bounding box center [599, 228] width 4 height 4
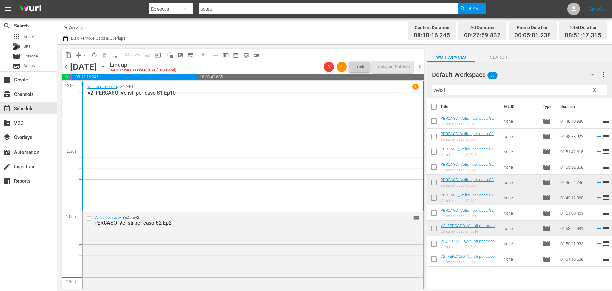
drag, startPoint x: 453, startPoint y: 88, endPoint x: 435, endPoint y: 98, distance: 21.0
click at [429, 96] on div "Default Workspace 58 Default more_vert clear Filter by Title velisti" at bounding box center [519, 80] width 185 height 36
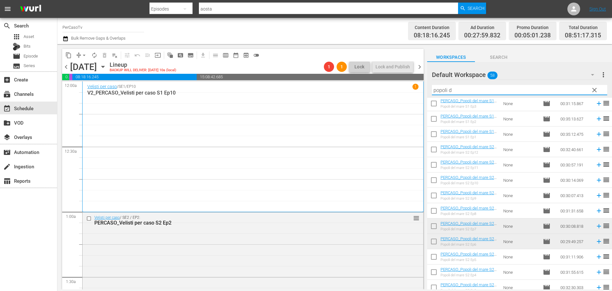
scroll to position [64, 0]
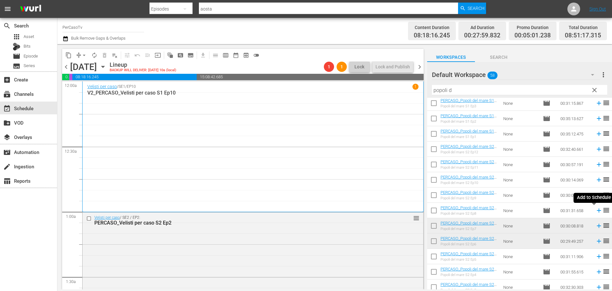
click at [596, 212] on icon at bounding box center [599, 210] width 7 height 7
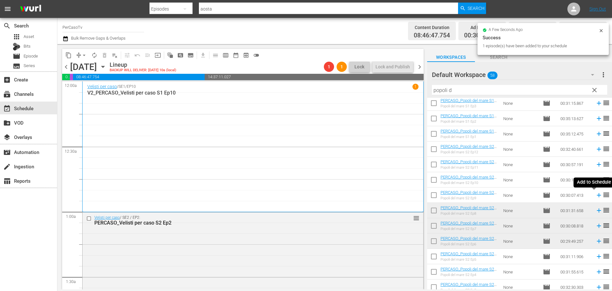
click at [596, 196] on icon at bounding box center [599, 194] width 7 height 7
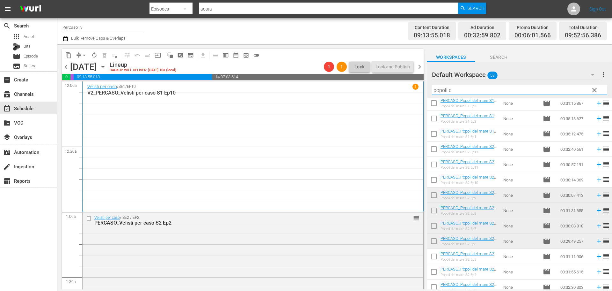
drag, startPoint x: 467, startPoint y: 87, endPoint x: 426, endPoint y: 100, distance: 42.8
click at [426, 100] on div "content_copy compress arrow_drop_down autorenew_outlined delete_forever_outline…" at bounding box center [334, 166] width 555 height 245
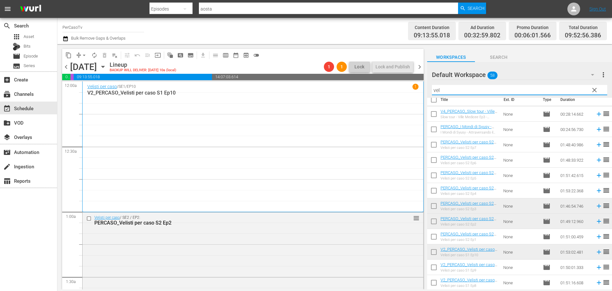
scroll to position [0, 0]
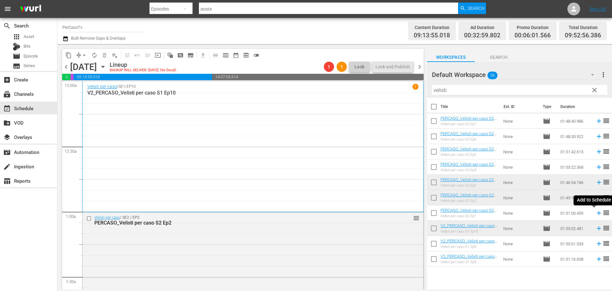
click at [596, 215] on icon at bounding box center [599, 212] width 7 height 7
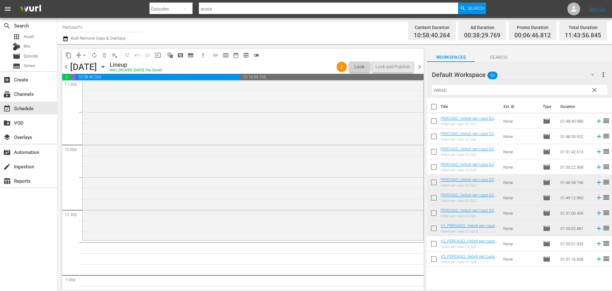
scroll to position [1488, 0]
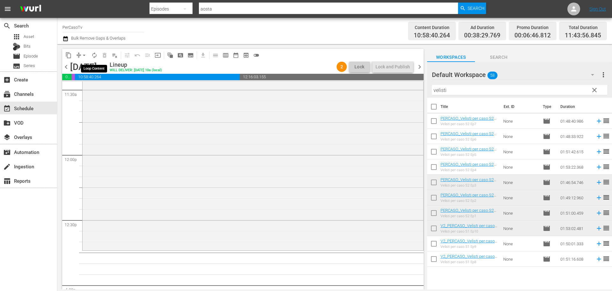
click at [97, 57] on span "autorenew_outlined" at bounding box center [94, 55] width 6 height 6
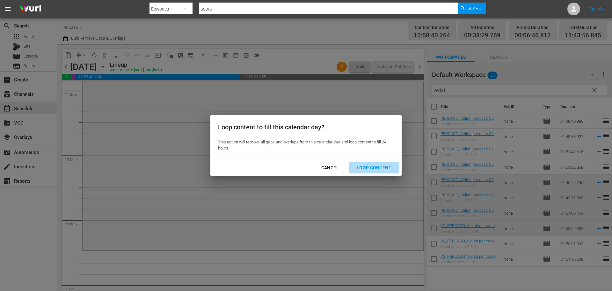
click at [382, 168] on div "Loop Content" at bounding box center [374, 168] width 45 height 8
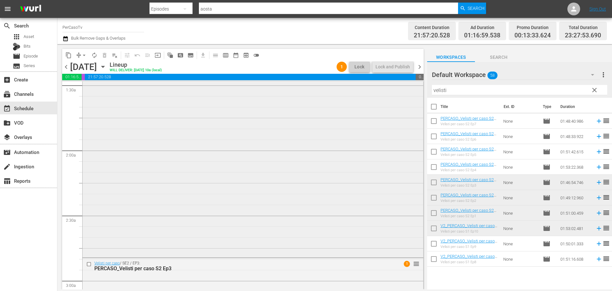
scroll to position [255, 0]
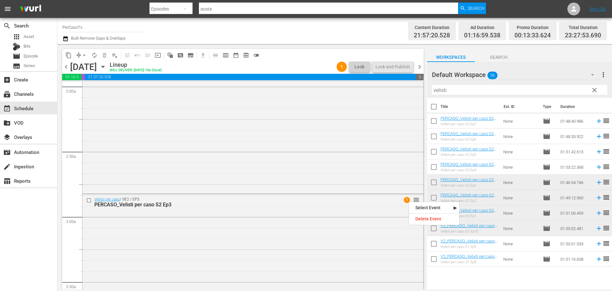
click at [422, 214] on nav "Select Event Velisti per caso S2 Ep3 Delete Event" at bounding box center [434, 213] width 51 height 24
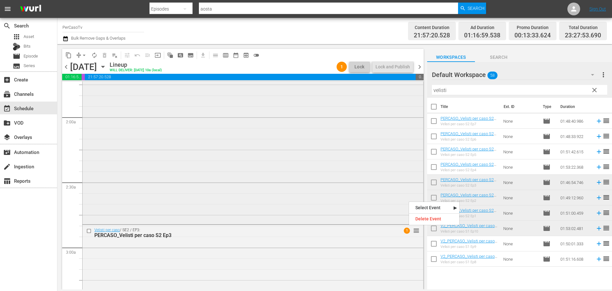
scroll to position [287, 0]
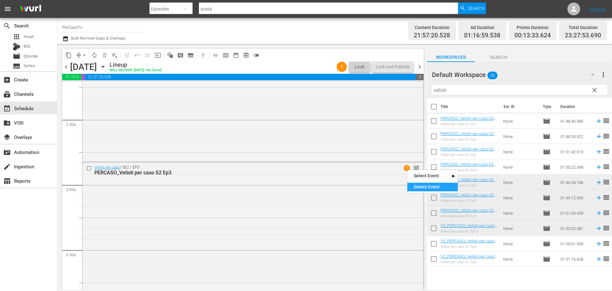
click at [416, 187] on div "Delete Event" at bounding box center [433, 186] width 50 height 9
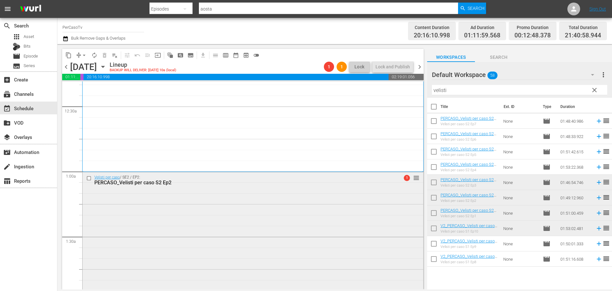
scroll to position [32, 0]
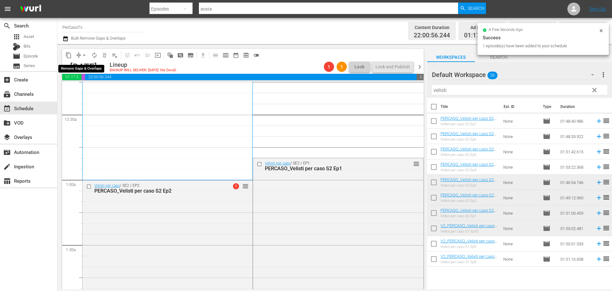
click at [84, 55] on span "arrow_drop_down" at bounding box center [84, 55] width 6 height 6
click at [86, 92] on li "Align to End of Previous Day" at bounding box center [84, 89] width 67 height 11
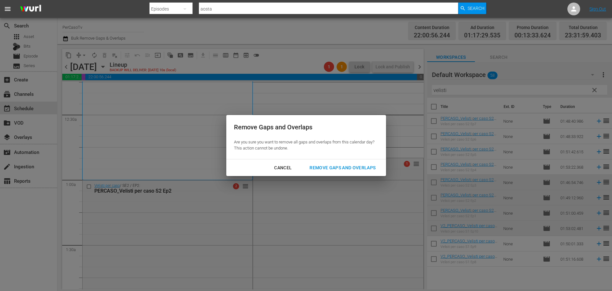
click at [323, 169] on div "Remove Gaps and Overlaps" at bounding box center [343, 168] width 76 height 8
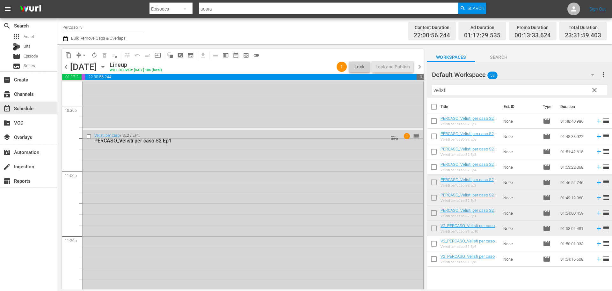
scroll to position [2831, 0]
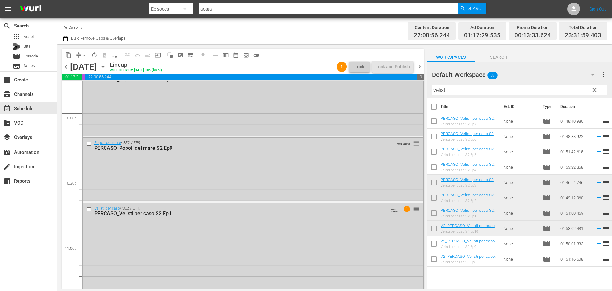
drag, startPoint x: 495, startPoint y: 90, endPoint x: 409, endPoint y: 103, distance: 87.5
click at [409, 103] on div "content_copy compress arrow_drop_down autorenew_outlined delete_forever_outline…" at bounding box center [334, 166] width 555 height 245
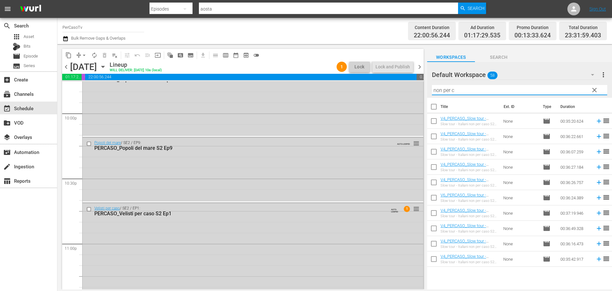
drag, startPoint x: 461, startPoint y: 90, endPoint x: 425, endPoint y: 103, distance: 37.9
click at [425, 103] on div "content_copy compress arrow_drop_down autorenew_outlined delete_forever_outline…" at bounding box center [334, 166] width 555 height 245
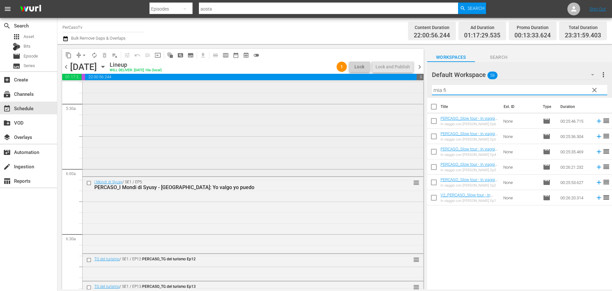
scroll to position [725, 0]
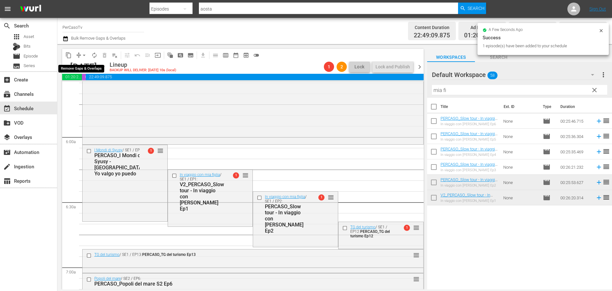
click at [84, 55] on span "arrow_drop_down" at bounding box center [84, 55] width 6 height 6
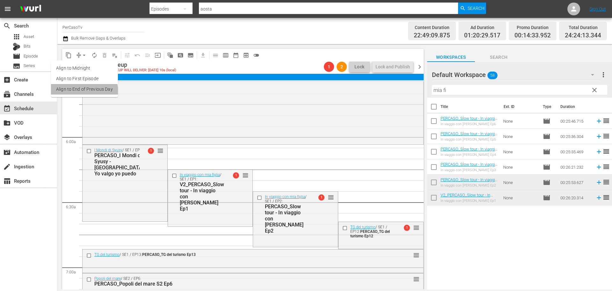
click at [78, 92] on li "Align to End of Previous Day" at bounding box center [84, 89] width 67 height 11
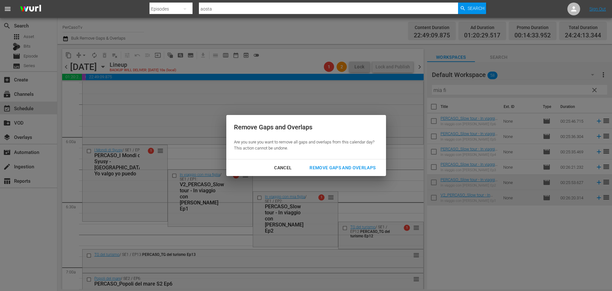
click at [366, 169] on div "Remove Gaps and Overlaps" at bounding box center [343, 168] width 76 height 8
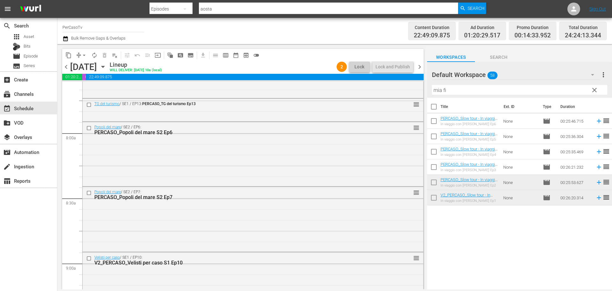
scroll to position [909, 0]
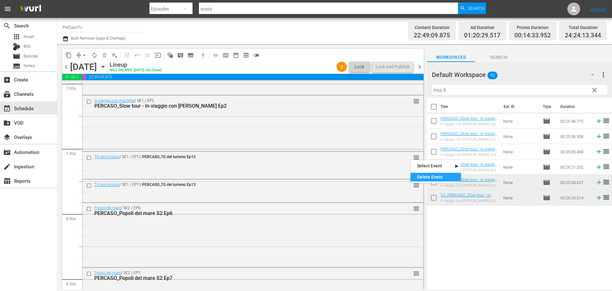
click at [418, 176] on div "Delete Event" at bounding box center [436, 177] width 50 height 9
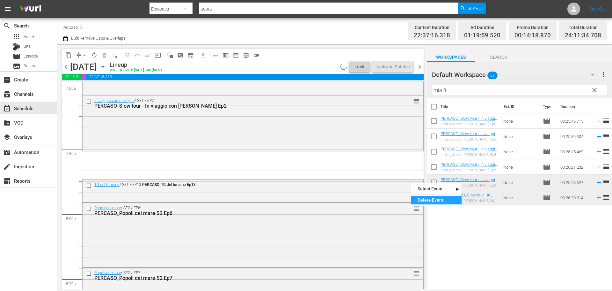
click at [423, 197] on div "Delete Event" at bounding box center [436, 199] width 50 height 9
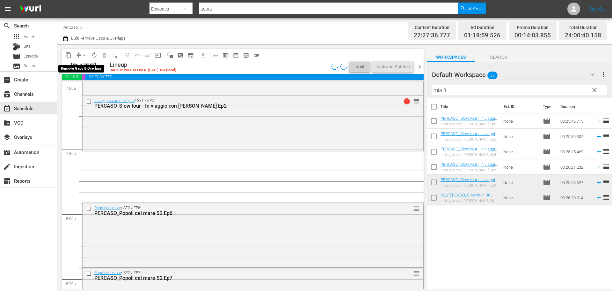
click at [85, 55] on span "arrow_drop_down" at bounding box center [84, 55] width 6 height 6
click at [93, 89] on li "Align to End of Previous Day" at bounding box center [84, 89] width 67 height 11
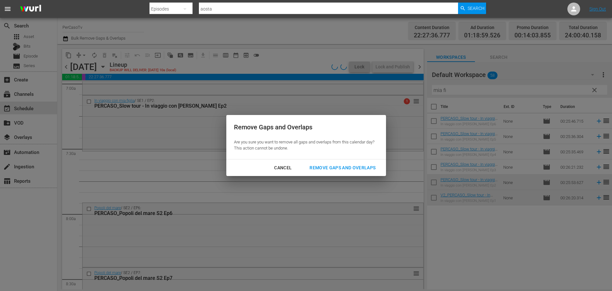
click at [333, 167] on div "Remove Gaps and Overlaps" at bounding box center [343, 168] width 76 height 8
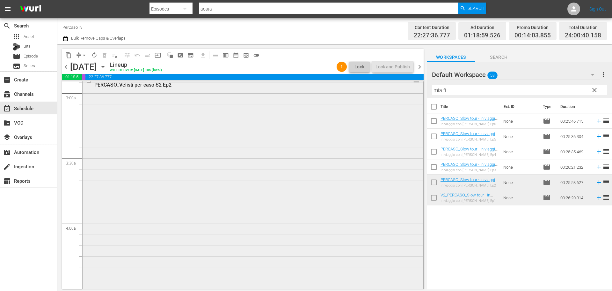
scroll to position [446, 0]
click at [420, 67] on span "chevron_right" at bounding box center [420, 67] width 8 height 8
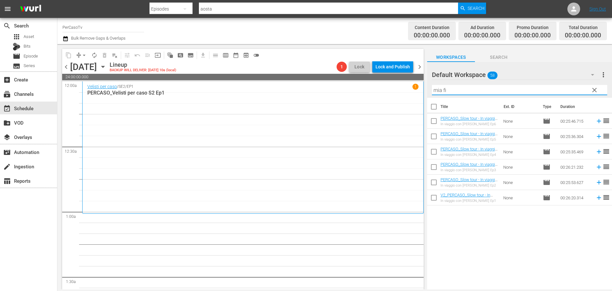
drag, startPoint x: 450, startPoint y: 91, endPoint x: 418, endPoint y: 95, distance: 31.5
click at [418, 95] on div "content_copy compress arrow_drop_down autorenew_outlined delete_forever_outline…" at bounding box center [334, 166] width 555 height 245
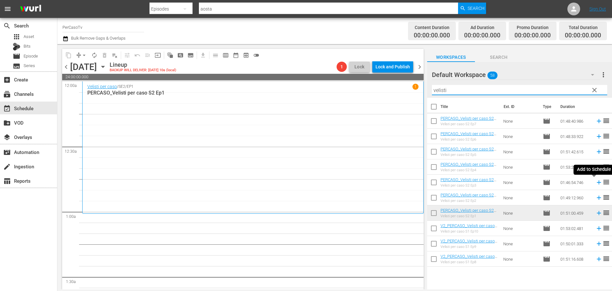
click at [596, 184] on icon at bounding box center [599, 182] width 7 height 7
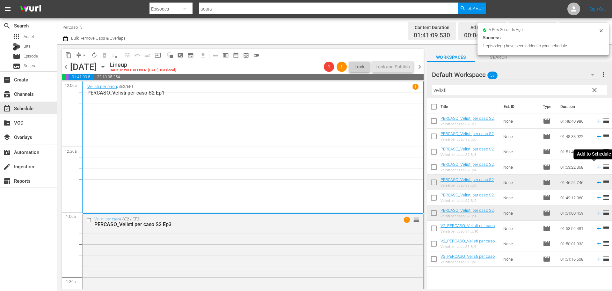
click at [597, 168] on icon at bounding box center [599, 167] width 4 height 4
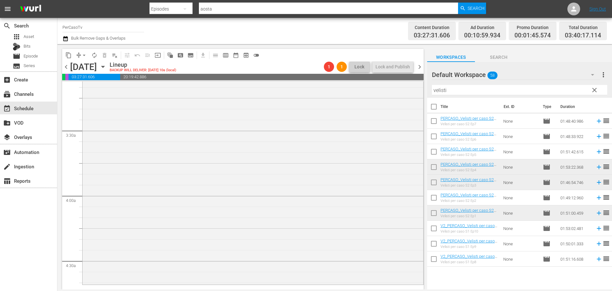
scroll to position [416, 0]
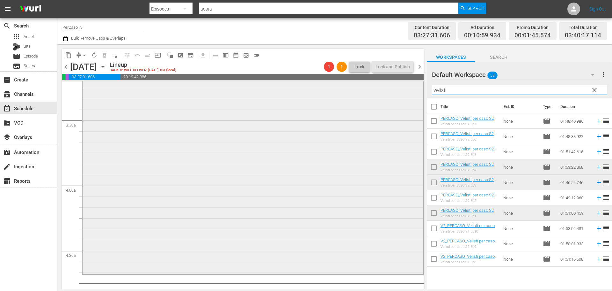
drag, startPoint x: 446, startPoint y: 90, endPoint x: 414, endPoint y: 98, distance: 32.3
click at [414, 98] on div "content_copy compress arrow_drop_down autorenew_outlined delete_forever_outline…" at bounding box center [334, 166] width 555 height 245
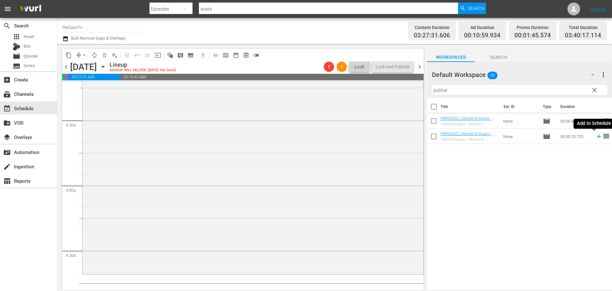
click at [596, 139] on icon at bounding box center [599, 136] width 7 height 7
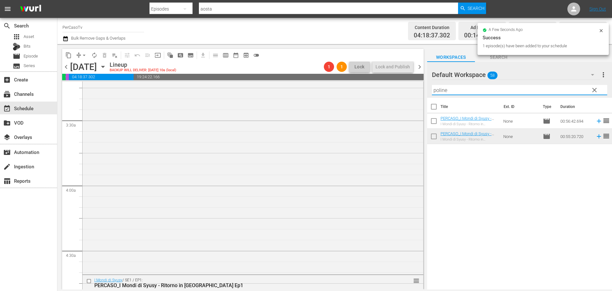
drag, startPoint x: 453, startPoint y: 93, endPoint x: 434, endPoint y: 101, distance: 20.6
click at [427, 101] on div "Default Workspace 58 Default more_vert clear Filter by Title poline Title Ext. …" at bounding box center [519, 177] width 185 height 231
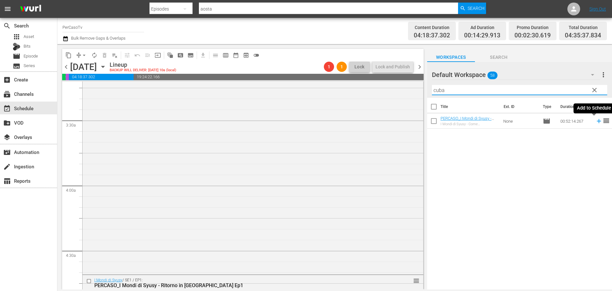
drag, startPoint x: 593, startPoint y: 122, endPoint x: 369, endPoint y: 6, distance: 252.6
click at [596, 122] on icon at bounding box center [599, 120] width 7 height 7
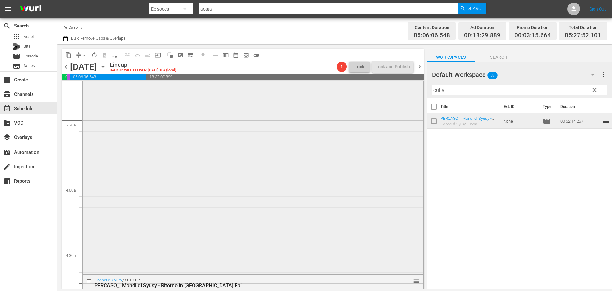
click at [396, 105] on div "content_copy compress arrow_drop_down autorenew_outlined delete_forever_outline…" at bounding box center [334, 166] width 555 height 245
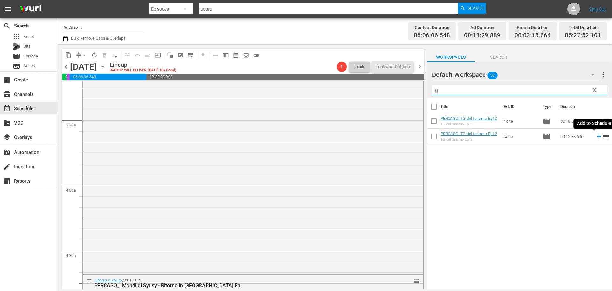
type input "tg"
click at [596, 139] on icon at bounding box center [599, 136] width 7 height 7
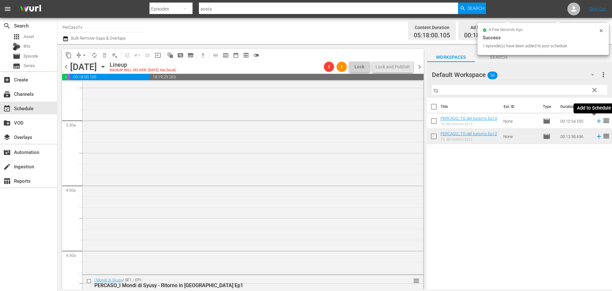
click at [597, 122] on icon at bounding box center [599, 121] width 4 height 4
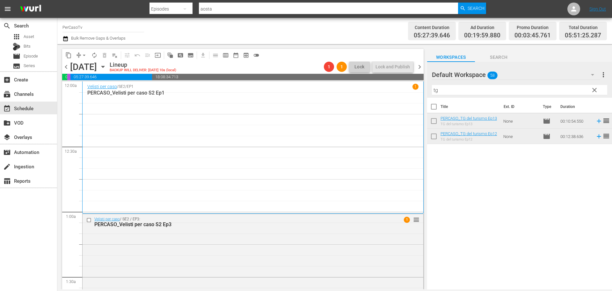
scroll to position [416, 0]
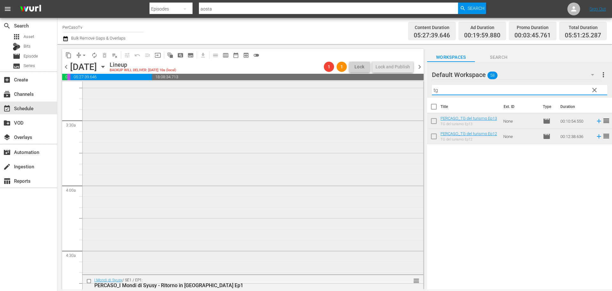
drag, startPoint x: 452, startPoint y: 88, endPoint x: 417, endPoint y: 95, distance: 35.0
click at [417, 95] on div "content_copy compress arrow_drop_down autorenew_outlined delete_forever_outline…" at bounding box center [334, 166] width 555 height 245
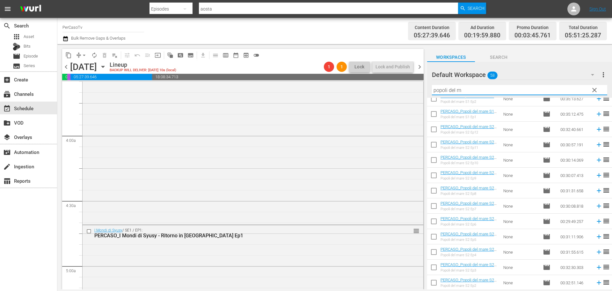
scroll to position [544, 0]
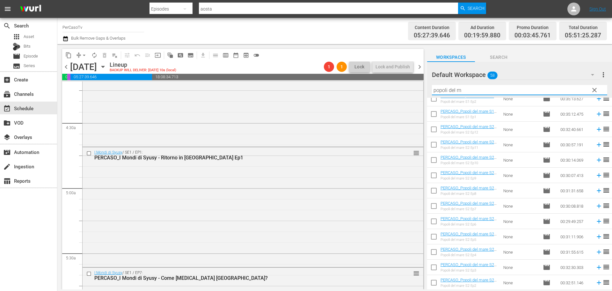
click at [596, 191] on icon at bounding box center [599, 190] width 7 height 7
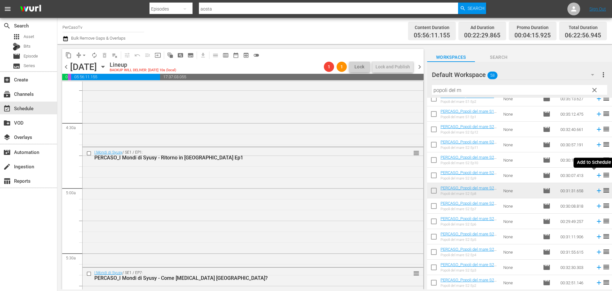
click at [597, 176] on icon at bounding box center [599, 175] width 4 height 4
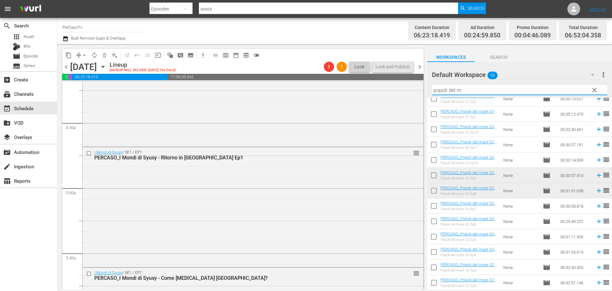
drag, startPoint x: 465, startPoint y: 93, endPoint x: 421, endPoint y: 103, distance: 44.8
click at [421, 103] on div "content_copy compress arrow_drop_down autorenew_outlined delete_forever_outline…" at bounding box center [334, 166] width 555 height 245
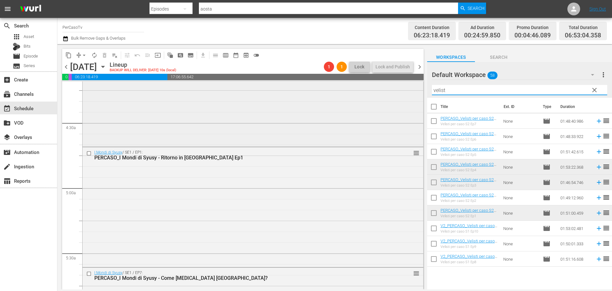
scroll to position [0, 0]
click at [596, 215] on icon at bounding box center [599, 212] width 7 height 7
drag, startPoint x: 432, startPoint y: 92, endPoint x: 407, endPoint y: 99, distance: 25.6
click at [408, 99] on div "content_copy compress arrow_drop_down autorenew_outlined delete_forever_outline…" at bounding box center [334, 166] width 555 height 245
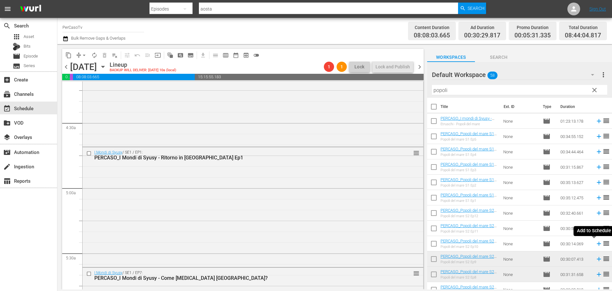
click at [596, 244] on icon at bounding box center [599, 243] width 7 height 7
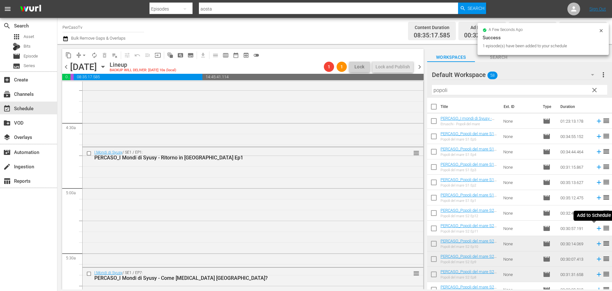
click at [597, 230] on icon at bounding box center [599, 228] width 4 height 4
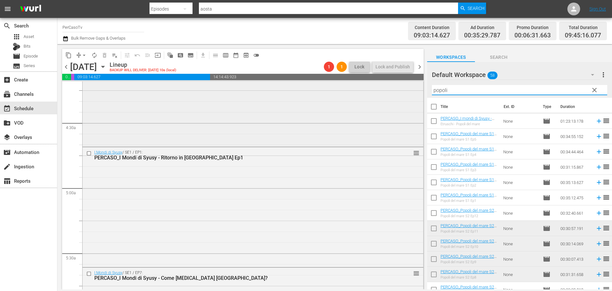
drag, startPoint x: 451, startPoint y: 90, endPoint x: 412, endPoint y: 100, distance: 40.1
click at [412, 100] on div "content_copy compress arrow_drop_down autorenew_outlined delete_forever_outline…" at bounding box center [334, 166] width 555 height 245
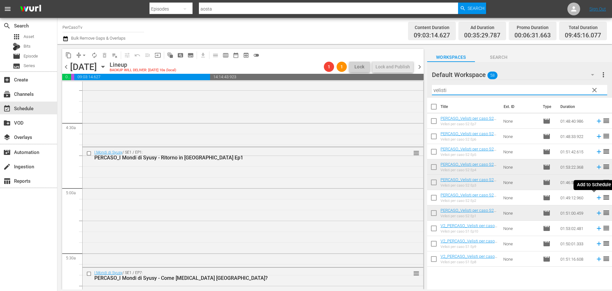
click at [597, 199] on icon at bounding box center [599, 197] width 4 height 4
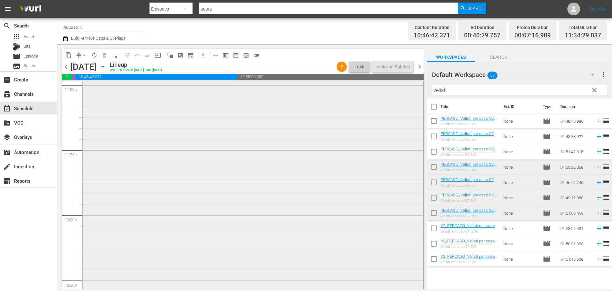
scroll to position [1523, 0]
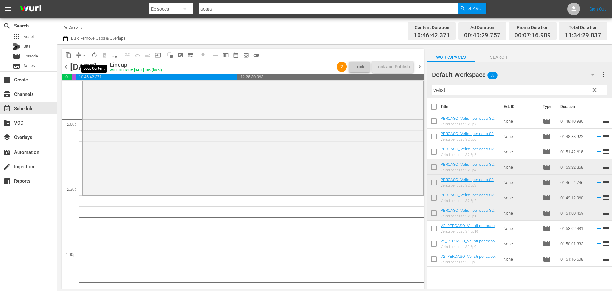
click at [91, 57] on button "autorenew_outlined" at bounding box center [94, 55] width 10 height 10
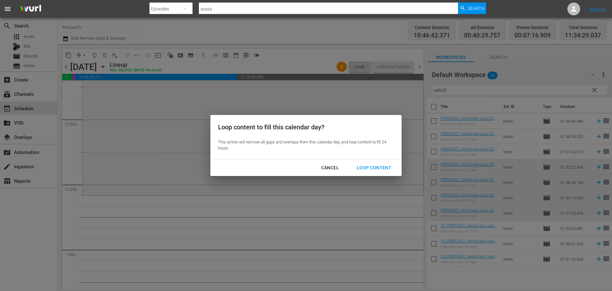
click at [393, 166] on div "Loop Content" at bounding box center [374, 168] width 45 height 8
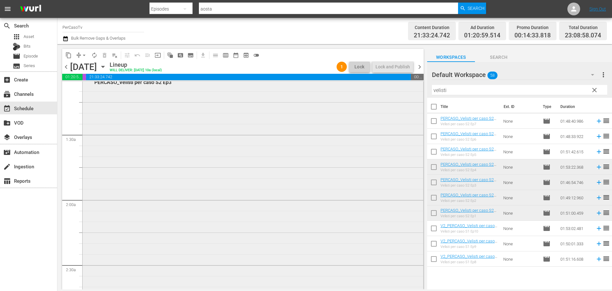
scroll to position [255, 0]
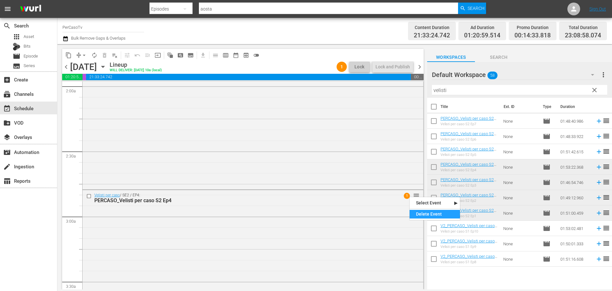
click at [418, 211] on div "Delete Event" at bounding box center [435, 214] width 50 height 9
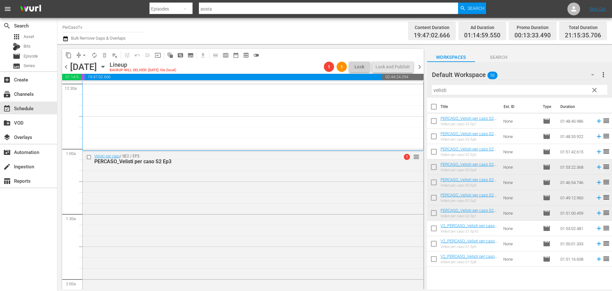
scroll to position [32, 0]
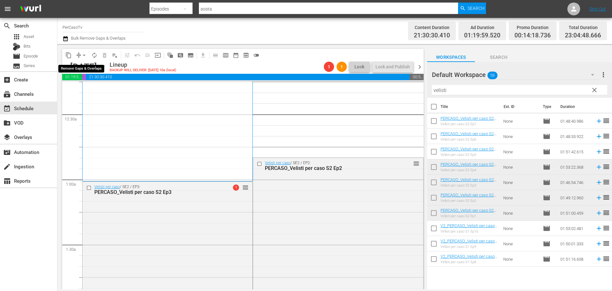
click at [84, 54] on span "arrow_drop_down" at bounding box center [84, 55] width 6 height 6
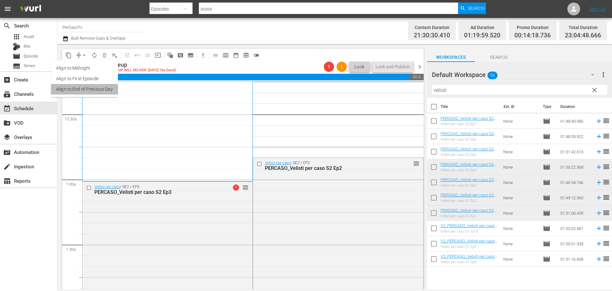
click at [99, 92] on li "Align to End of Previous Day" at bounding box center [84, 89] width 67 height 11
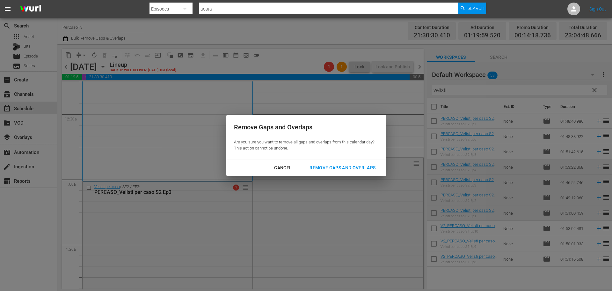
click at [328, 166] on div "Remove Gaps and Overlaps" at bounding box center [343, 168] width 76 height 8
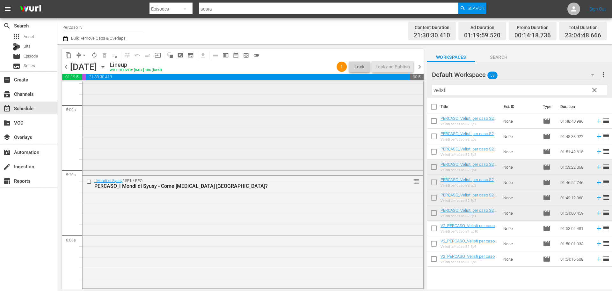
scroll to position [702, 0]
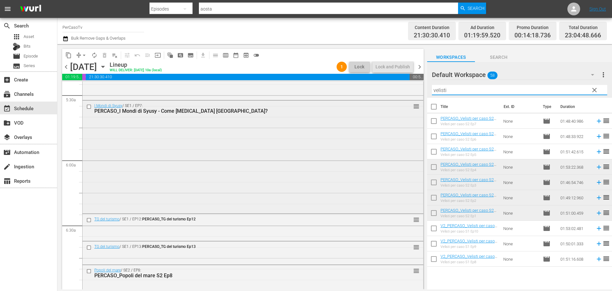
drag, startPoint x: 448, startPoint y: 92, endPoint x: 411, endPoint y: 103, distance: 38.2
click at [411, 106] on div "content_copy compress arrow_drop_down autorenew_outlined delete_forever_outline…" at bounding box center [334, 166] width 555 height 245
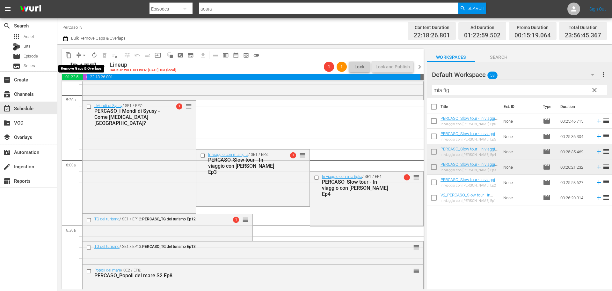
click at [82, 55] on span "arrow_drop_down" at bounding box center [84, 55] width 6 height 6
click at [95, 87] on li "Align to End of Previous Day" at bounding box center [84, 89] width 67 height 11
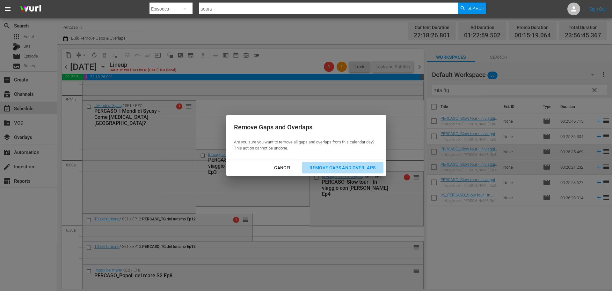
click at [351, 169] on div "Remove Gaps and Overlaps" at bounding box center [343, 168] width 76 height 8
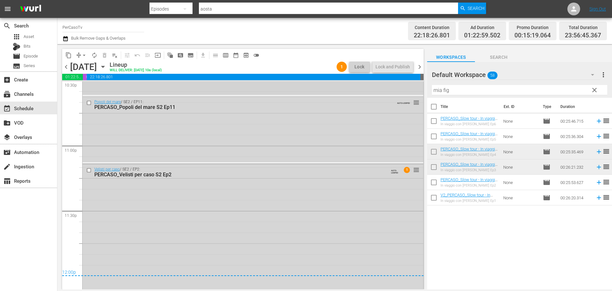
scroll to position [2882, 0]
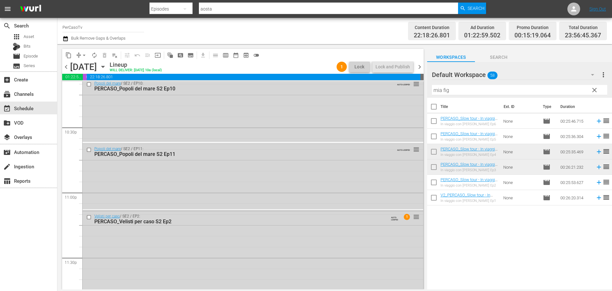
click at [418, 65] on span "chevron_right" at bounding box center [420, 67] width 8 height 8
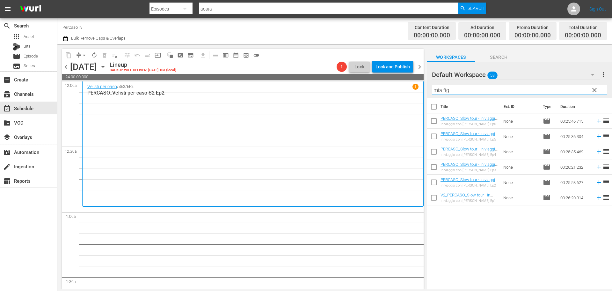
drag, startPoint x: 460, startPoint y: 88, endPoint x: 421, endPoint y: 93, distance: 39.3
click at [421, 93] on div "content_copy compress arrow_drop_down autorenew_outlined delete_forever_outline…" at bounding box center [334, 166] width 555 height 245
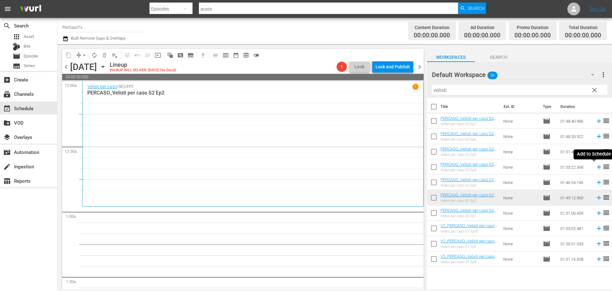
click at [596, 169] on icon at bounding box center [599, 166] width 7 height 7
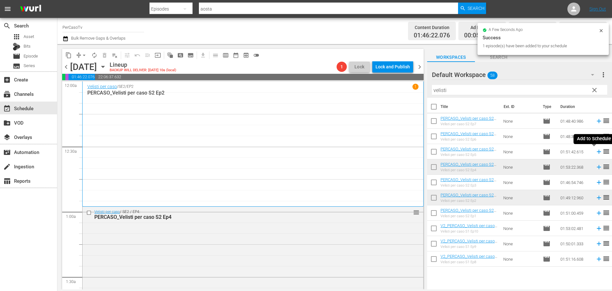
click at [597, 152] on icon at bounding box center [599, 152] width 4 height 4
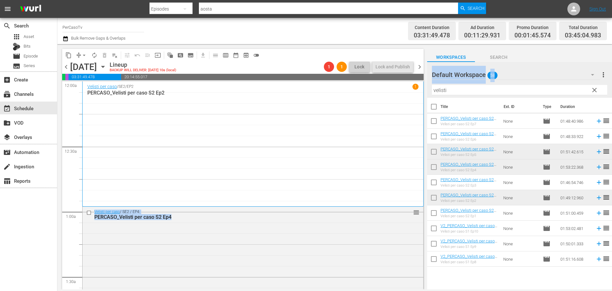
drag, startPoint x: 454, startPoint y: 85, endPoint x: 419, endPoint y: 90, distance: 34.9
click at [419, 90] on div "content_copy compress arrow_drop_down autorenew_outlined delete_forever_outline…" at bounding box center [334, 166] width 555 height 245
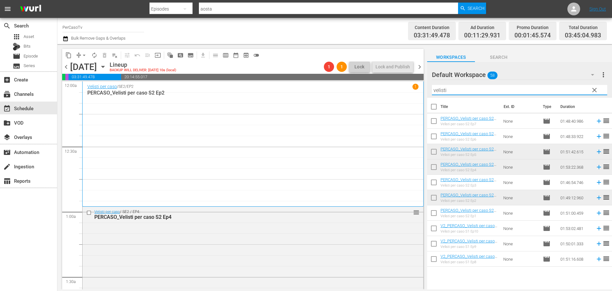
drag, startPoint x: 450, startPoint y: 92, endPoint x: 420, endPoint y: 104, distance: 32.0
click at [420, 104] on div "content_copy compress arrow_drop_down autorenew_outlined delete_forever_outline…" at bounding box center [334, 166] width 555 height 245
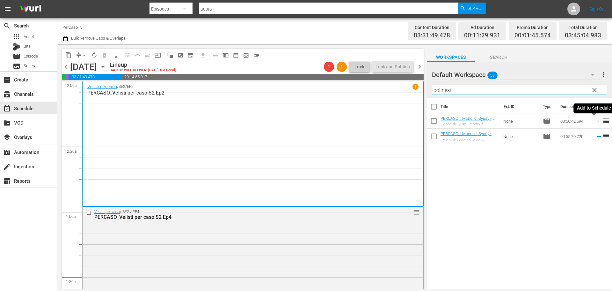
click at [596, 123] on icon at bounding box center [599, 120] width 7 height 7
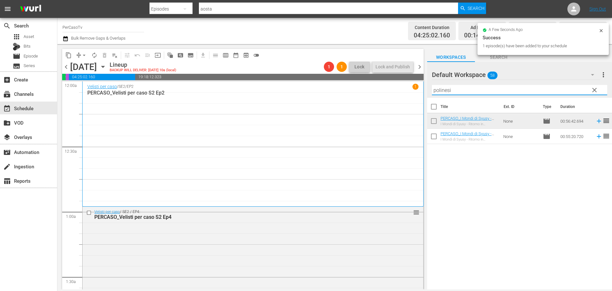
drag, startPoint x: 467, startPoint y: 92, endPoint x: 392, endPoint y: 100, distance: 75.1
click at [392, 100] on div "content_copy compress arrow_drop_down autorenew_outlined delete_forever_outline…" at bounding box center [334, 166] width 555 height 245
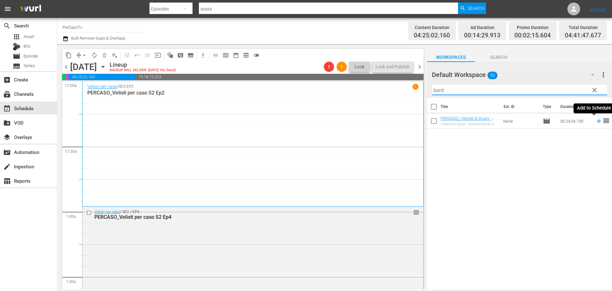
click at [596, 123] on icon at bounding box center [599, 120] width 7 height 7
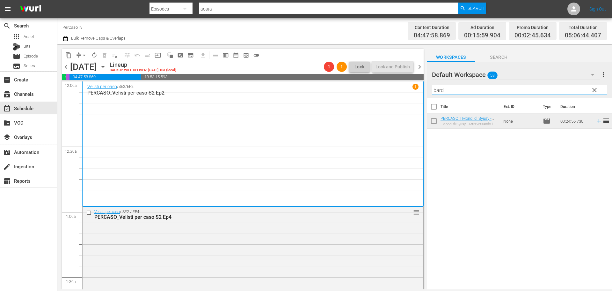
drag, startPoint x: 450, startPoint y: 92, endPoint x: 419, endPoint y: 91, distance: 31.3
click at [419, 91] on div "content_copy compress arrow_drop_down autorenew_outlined delete_forever_outline…" at bounding box center [334, 166] width 555 height 245
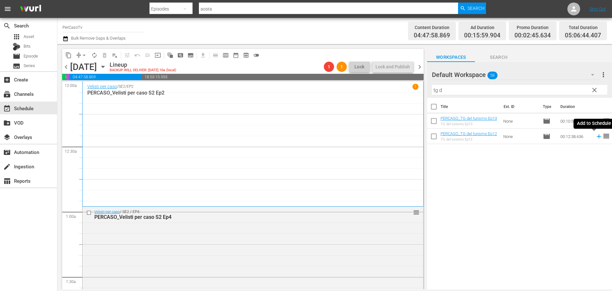
click at [596, 138] on icon at bounding box center [599, 136] width 7 height 7
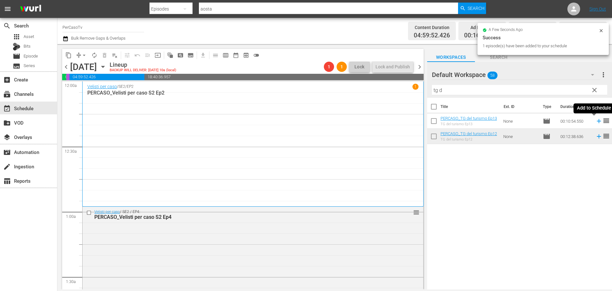
click at [596, 122] on icon at bounding box center [599, 120] width 7 height 7
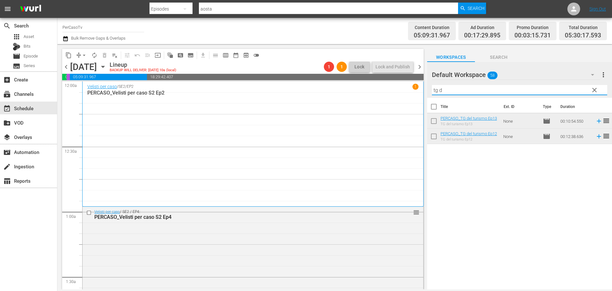
drag, startPoint x: 490, startPoint y: 90, endPoint x: 403, endPoint y: 98, distance: 87.7
click at [403, 98] on div "content_copy compress arrow_drop_down autorenew_outlined delete_forever_outline…" at bounding box center [334, 166] width 555 height 245
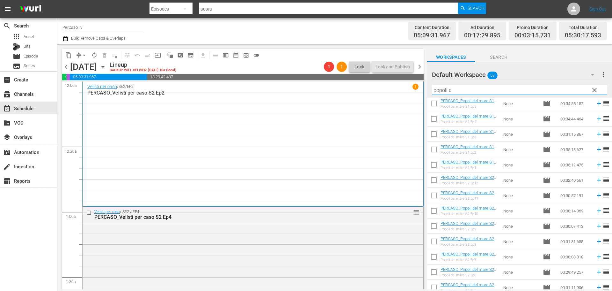
scroll to position [84, 0]
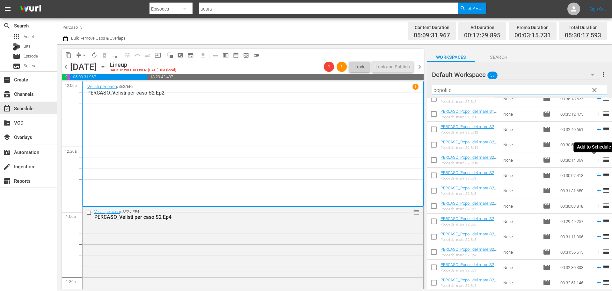
click at [596, 162] on icon at bounding box center [599, 159] width 7 height 7
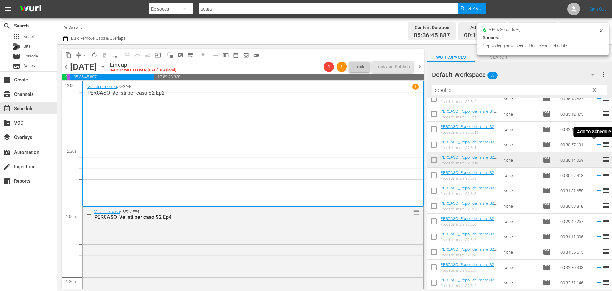
click at [596, 145] on icon at bounding box center [599, 144] width 7 height 7
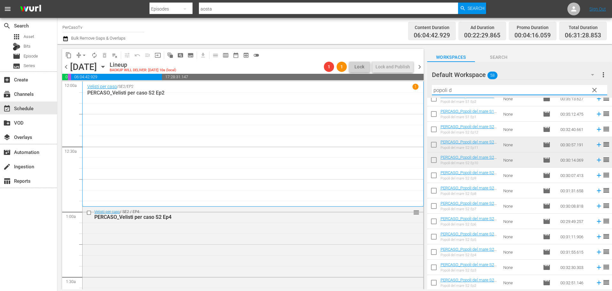
click at [405, 104] on div "content_copy compress arrow_drop_down autorenew_outlined delete_forever_outline…" at bounding box center [334, 166] width 555 height 245
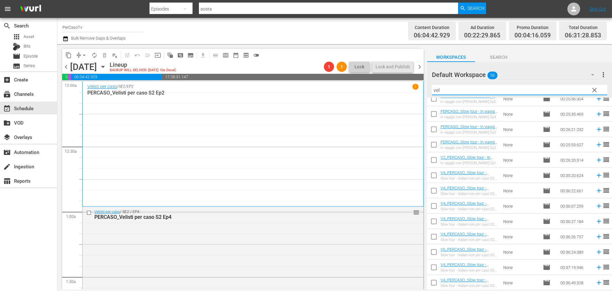
scroll to position [0, 0]
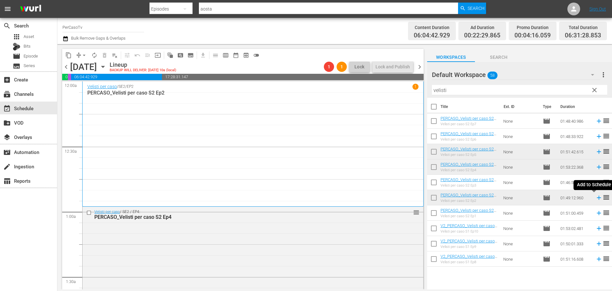
click at [596, 198] on icon at bounding box center [599, 197] width 7 height 7
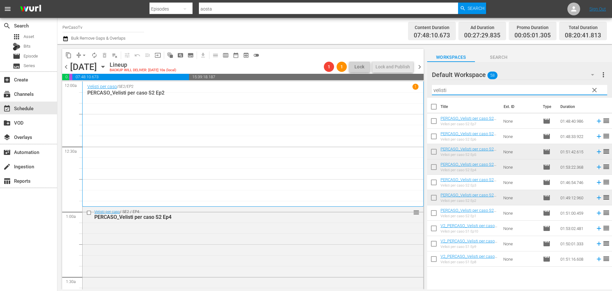
drag, startPoint x: 465, startPoint y: 91, endPoint x: 426, endPoint y: 97, distance: 39.7
click at [426, 97] on div "content_copy compress arrow_drop_down autorenew_outlined delete_forever_outline…" at bounding box center [334, 166] width 555 height 245
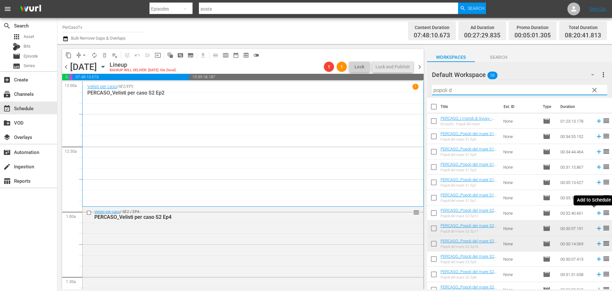
click at [596, 215] on icon at bounding box center [599, 212] width 7 height 7
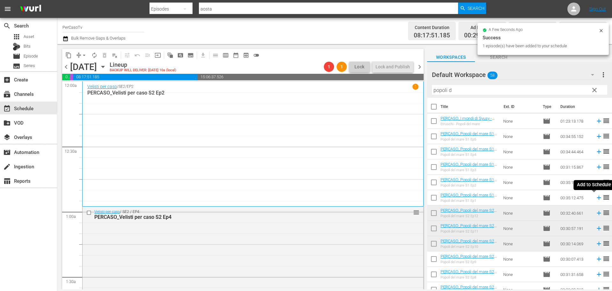
click at [596, 198] on icon at bounding box center [599, 197] width 7 height 7
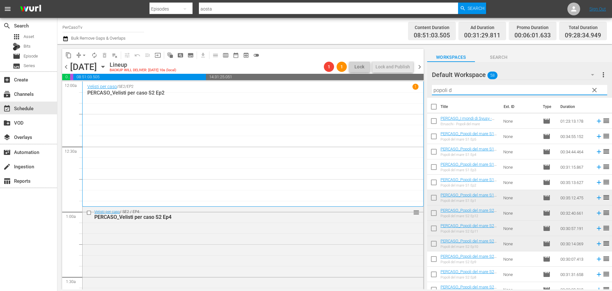
drag, startPoint x: 463, startPoint y: 88, endPoint x: 366, endPoint y: 112, distance: 100.3
click at [365, 112] on div "content_copy compress arrow_drop_down autorenew_outlined delete_forever_outline…" at bounding box center [334, 166] width 555 height 245
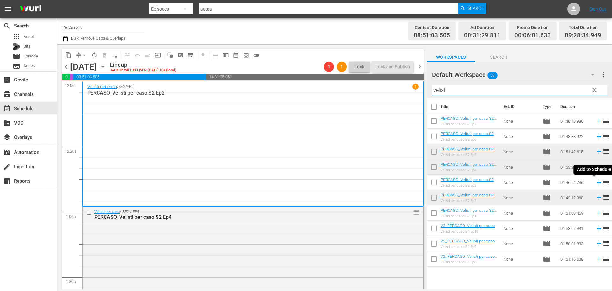
type input "velisti"
drag, startPoint x: 594, startPoint y: 183, endPoint x: 495, endPoint y: 149, distance: 104.8
click at [597, 183] on icon at bounding box center [599, 182] width 4 height 4
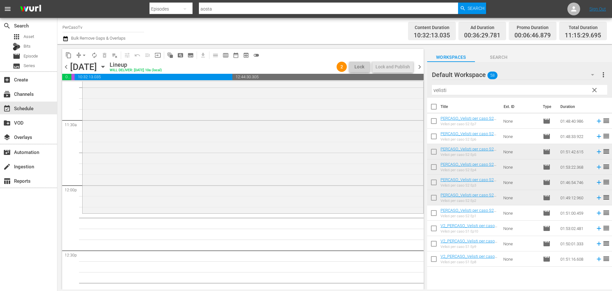
scroll to position [1310, 0]
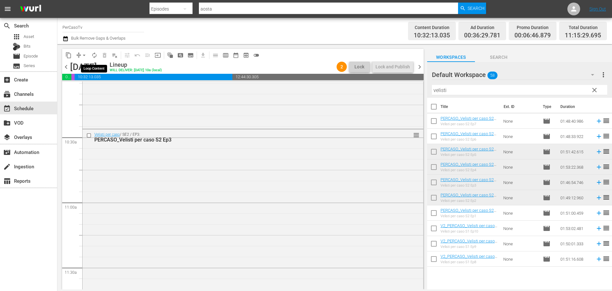
click at [94, 56] on span "autorenew_outlined" at bounding box center [94, 55] width 6 height 6
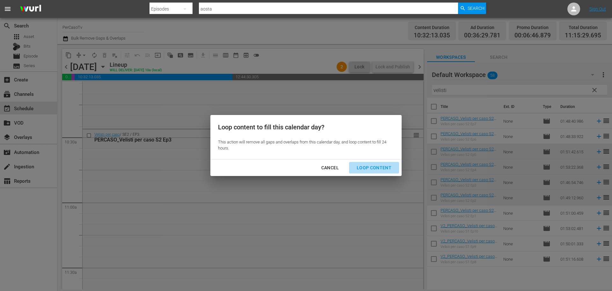
click at [385, 166] on div "Loop Content" at bounding box center [374, 168] width 45 height 8
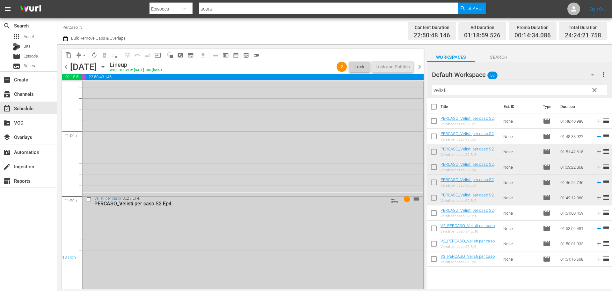
scroll to position [2974, 0]
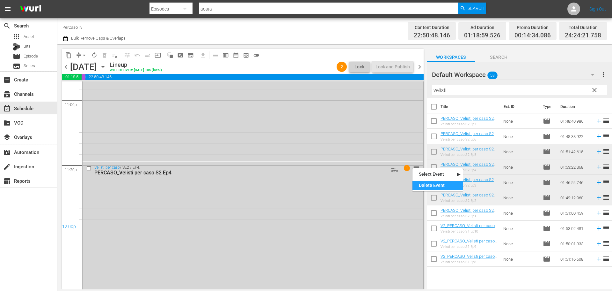
click at [429, 184] on div "Delete Event" at bounding box center [438, 185] width 50 height 9
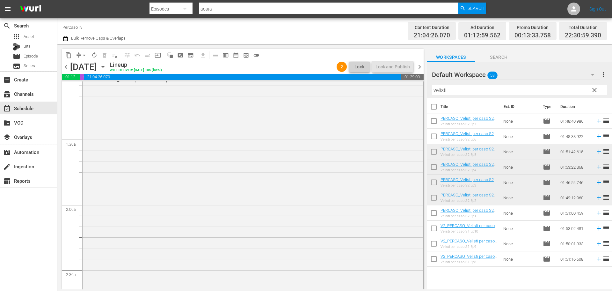
scroll to position [97, 0]
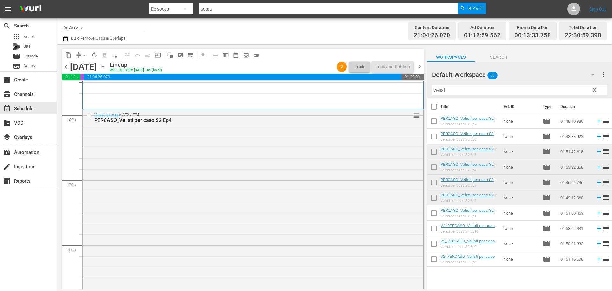
click at [310, 192] on div "Velisti per caso / SE2 / EP4: PERCASO_Velisti per caso S2 Ep4 reorder" at bounding box center [253, 232] width 341 height 244
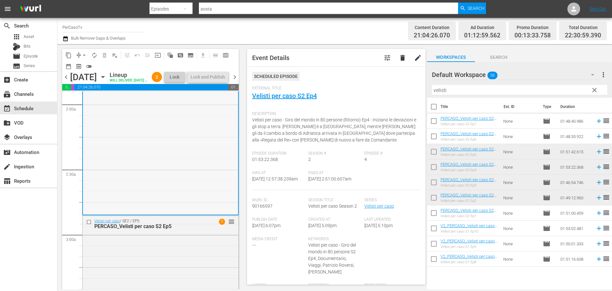
scroll to position [319, 0]
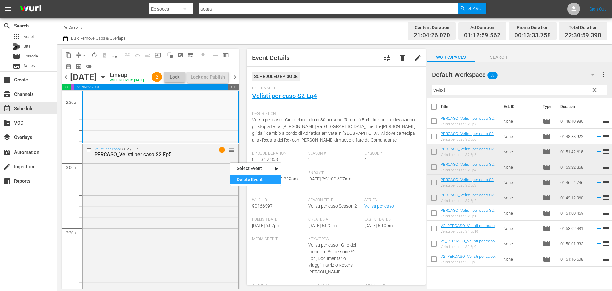
click at [240, 178] on div "Delete Event" at bounding box center [256, 179] width 50 height 9
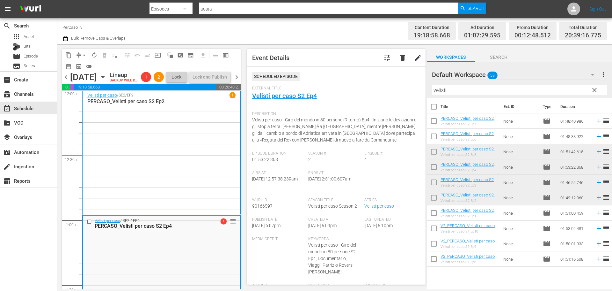
scroll to position [0, 0]
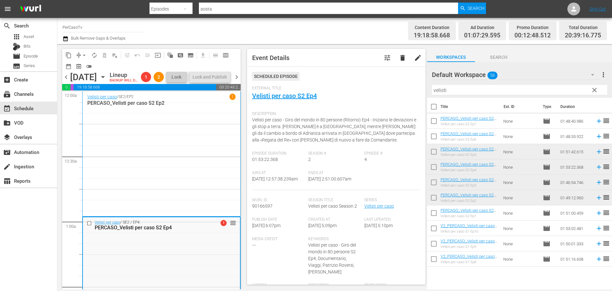
click at [306, 34] on div "Channel Title PerCasoTv Bulk Remove Gaps & Overlaps" at bounding box center [211, 30] width 297 height 23
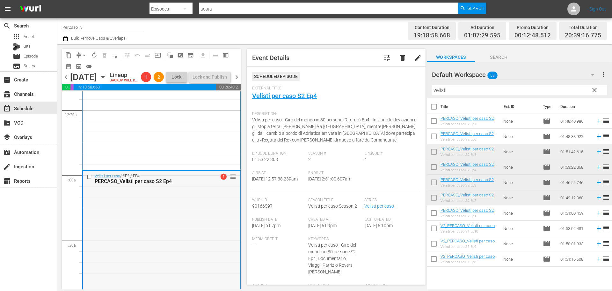
scroll to position [32, 0]
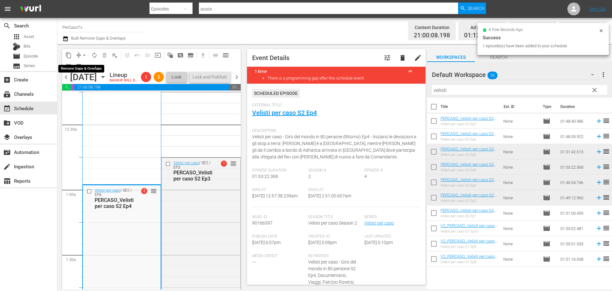
click at [83, 55] on span "arrow_drop_down" at bounding box center [84, 55] width 6 height 6
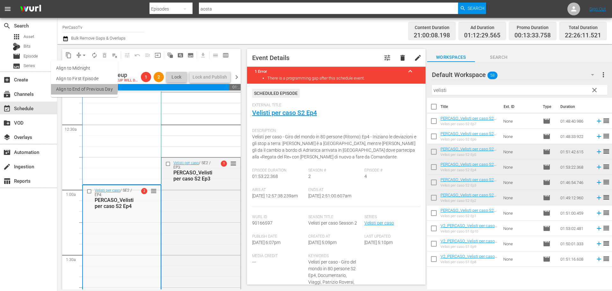
click at [79, 88] on li "Align to End of Previous Day" at bounding box center [84, 89] width 67 height 11
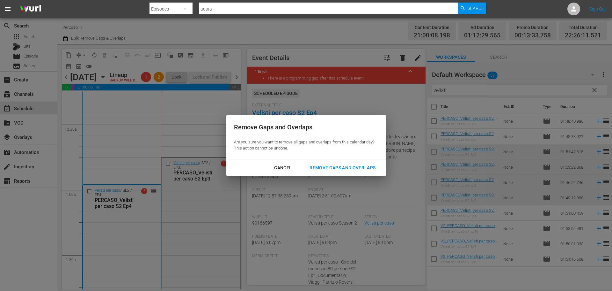
click at [311, 170] on div "Remove Gaps and Overlaps" at bounding box center [343, 168] width 76 height 8
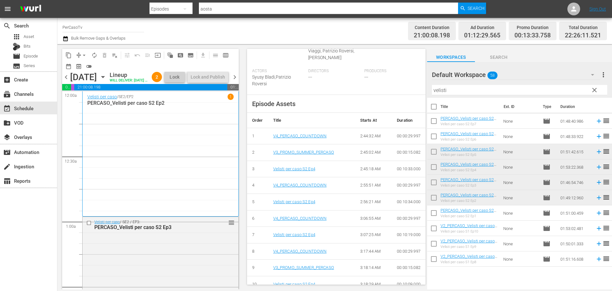
scroll to position [128, 0]
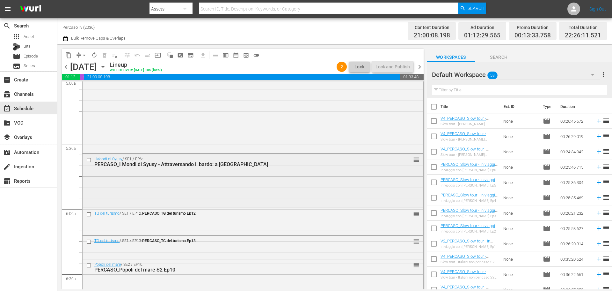
scroll to position [705, 0]
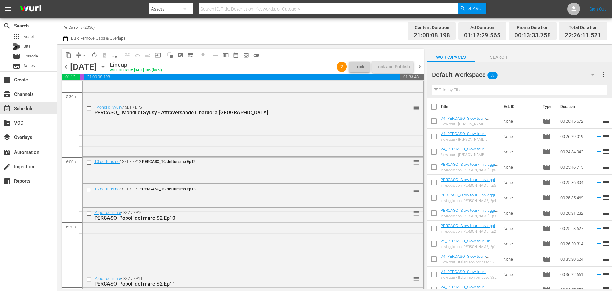
click at [466, 92] on input "text" at bounding box center [519, 90] width 175 height 10
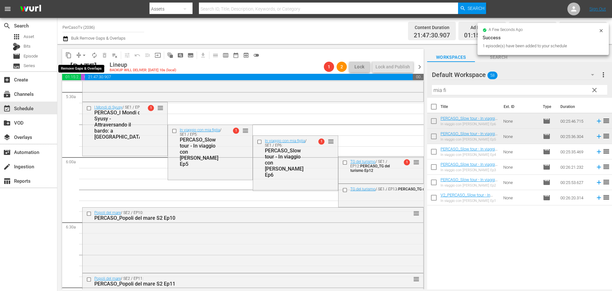
click at [84, 56] on span "arrow_drop_down" at bounding box center [84, 55] width 6 height 6
click at [92, 92] on li "Align to End of Previous Day" at bounding box center [84, 89] width 67 height 11
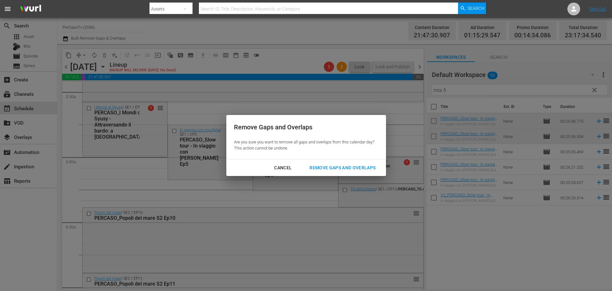
click at [322, 169] on div "Remove Gaps and Overlaps" at bounding box center [343, 168] width 76 height 8
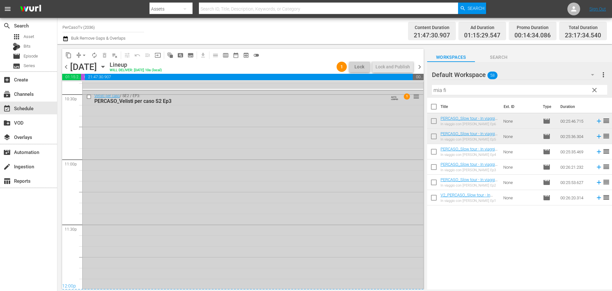
scroll to position [2910, 0]
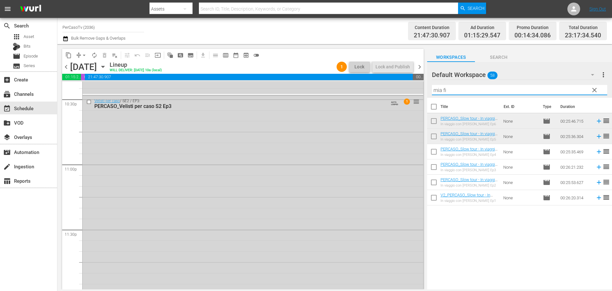
drag, startPoint x: 452, startPoint y: 93, endPoint x: 425, endPoint y: 96, distance: 27.0
click at [425, 96] on div "content_copy compress arrow_drop_down autorenew_outlined delete_forever_outline…" at bounding box center [334, 166] width 555 height 245
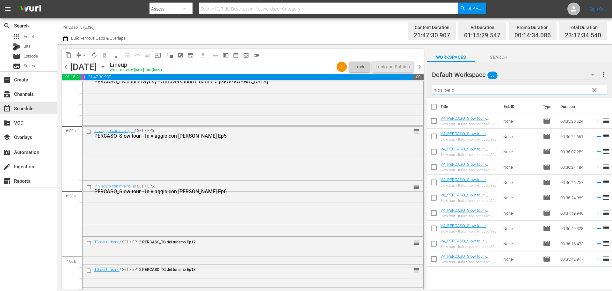
scroll to position [737, 0]
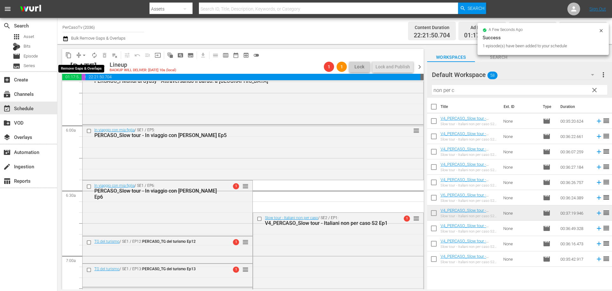
click at [84, 55] on span "arrow_drop_down" at bounding box center [84, 55] width 6 height 6
click at [85, 90] on li "Align to End of Previous Day" at bounding box center [84, 89] width 67 height 11
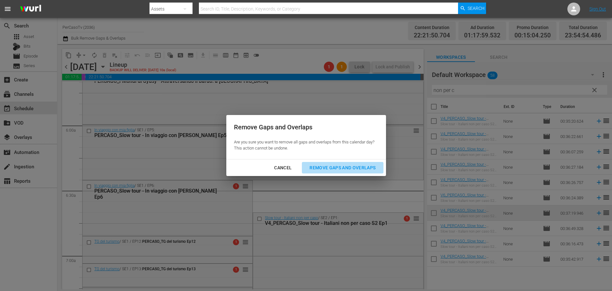
click at [342, 167] on div "Remove Gaps and Overlaps" at bounding box center [343, 168] width 76 height 8
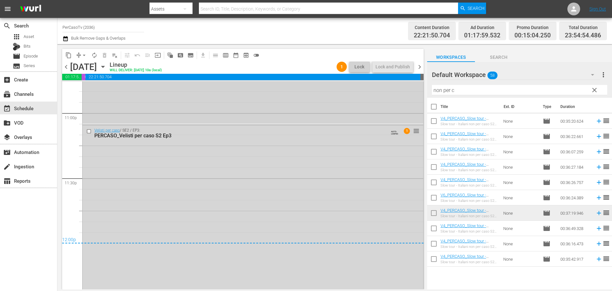
scroll to position [2924, 0]
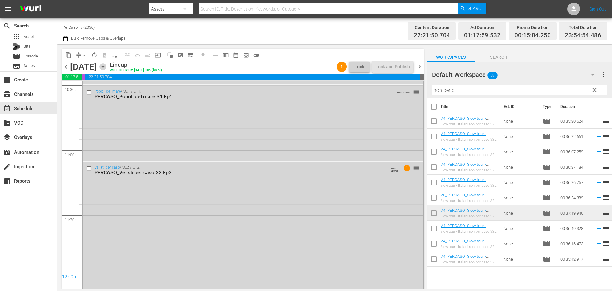
click at [107, 69] on icon "button" at bounding box center [102, 66] width 7 height 7
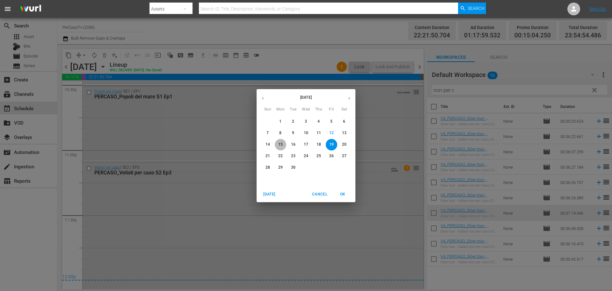
click at [281, 145] on p "15" at bounding box center [280, 144] width 4 height 5
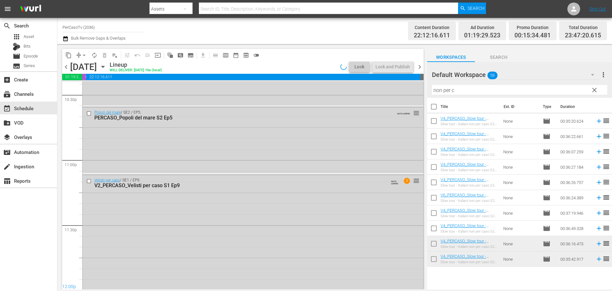
scroll to position [2741, 0]
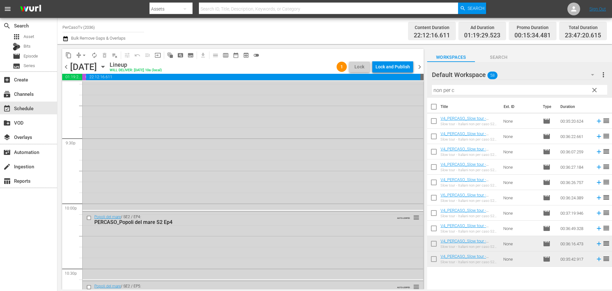
click at [401, 69] on div "Lock and Publish" at bounding box center [393, 66] width 34 height 11
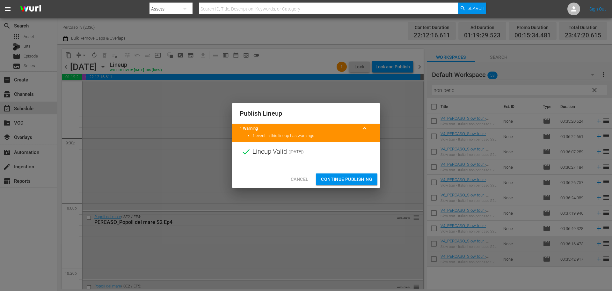
click at [365, 177] on span "Continue Publishing" at bounding box center [346, 179] width 51 height 8
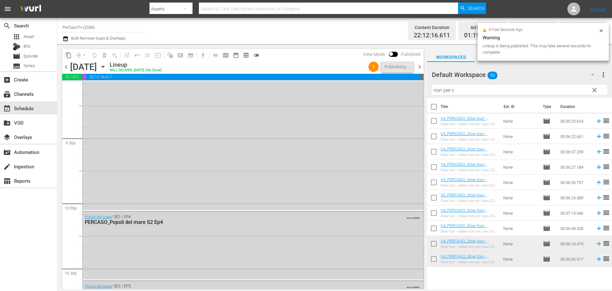
click at [421, 69] on span "chevron_right" at bounding box center [420, 67] width 8 height 8
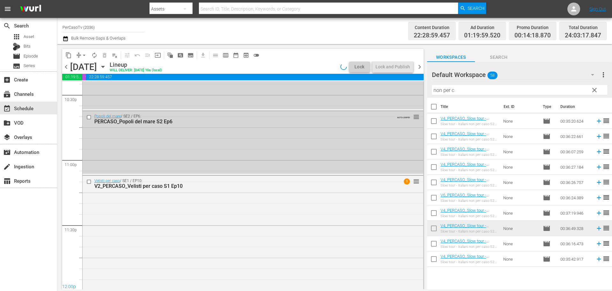
scroll to position [2730, 0]
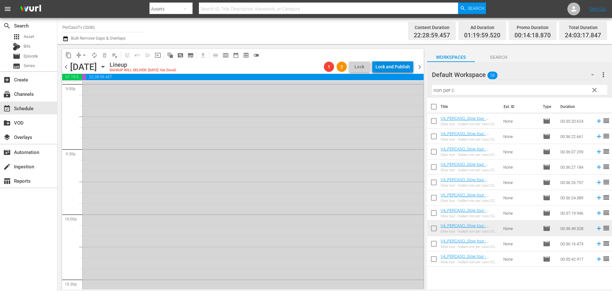
click at [398, 64] on div "Lock and Publish" at bounding box center [393, 66] width 34 height 11
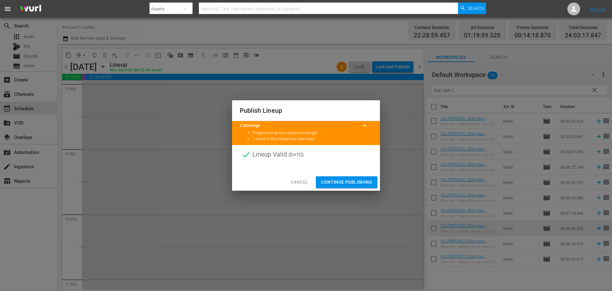
click at [362, 180] on span "Continue Publishing" at bounding box center [346, 182] width 51 height 8
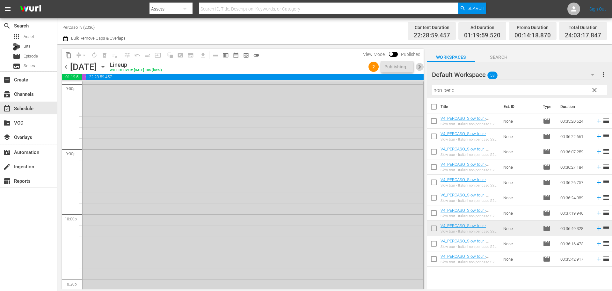
click at [420, 66] on span "chevron_right" at bounding box center [420, 67] width 8 height 8
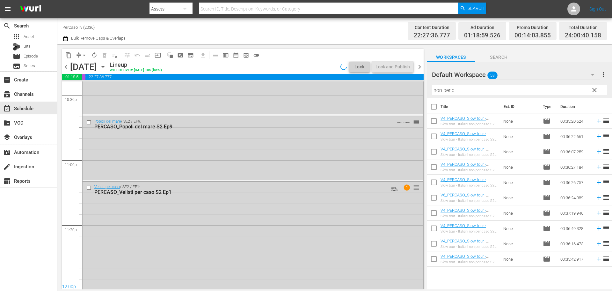
scroll to position [2806, 0]
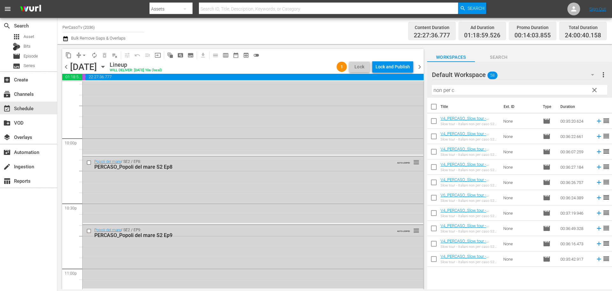
click at [392, 69] on div "Lock and Publish" at bounding box center [393, 66] width 34 height 11
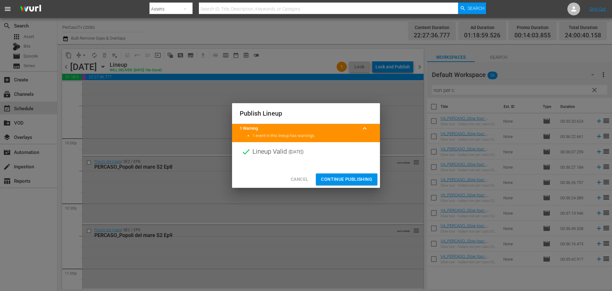
click at [363, 177] on span "Continue Publishing" at bounding box center [346, 179] width 51 height 8
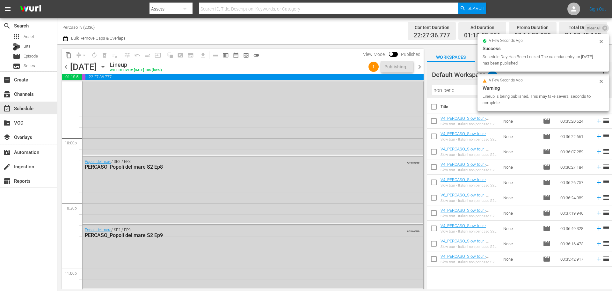
click at [420, 66] on span "chevron_right" at bounding box center [420, 67] width 8 height 8
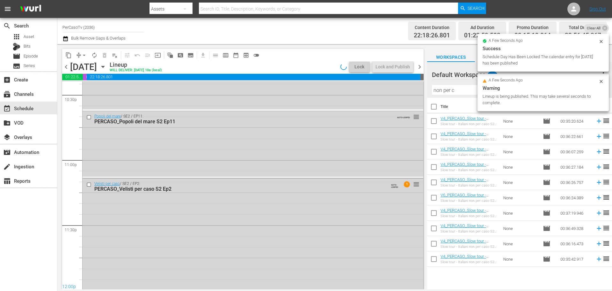
scroll to position [2751, 0]
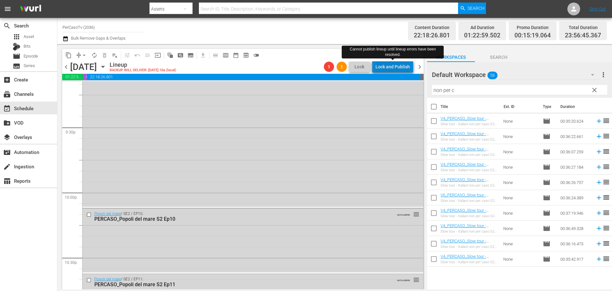
click at [401, 66] on div "Lock and Publish" at bounding box center [393, 66] width 34 height 11
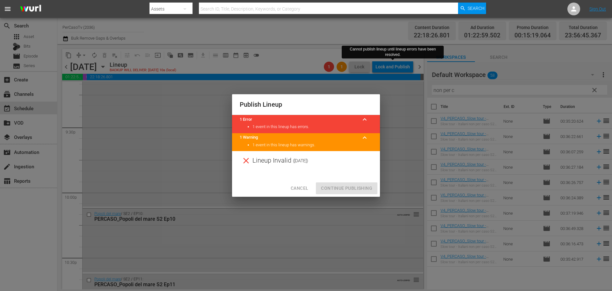
click at [310, 190] on button "Cancel" at bounding box center [300, 188] width 28 height 12
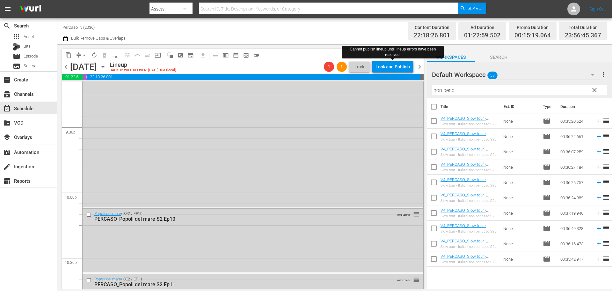
click at [68, 67] on span "chevron_left" at bounding box center [66, 67] width 8 height 8
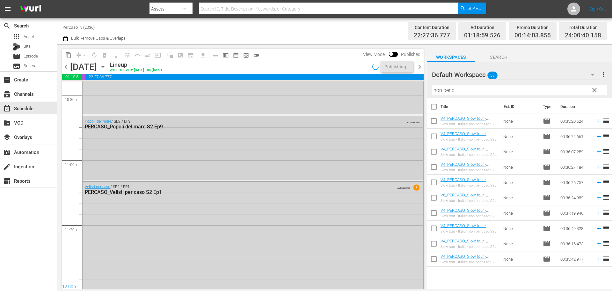
scroll to position [2806, 0]
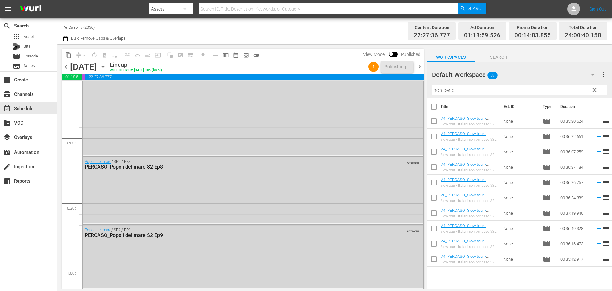
click at [416, 68] on span "chevron_right" at bounding box center [420, 67] width 8 height 8
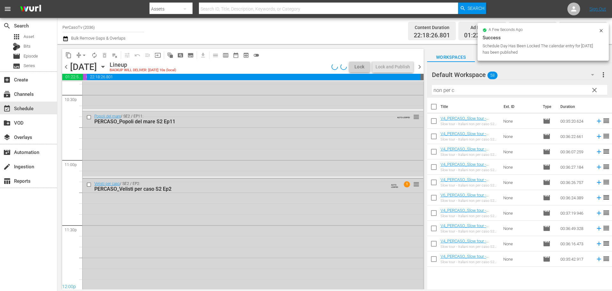
scroll to position [2751, 0]
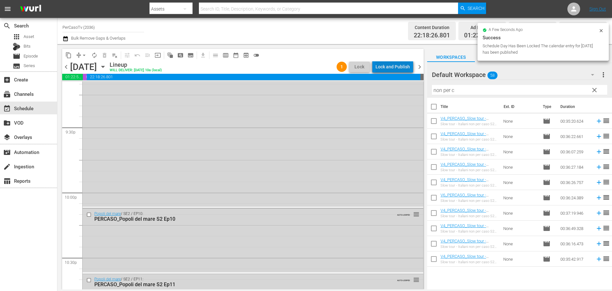
click at [399, 68] on div "Lock and Publish" at bounding box center [393, 66] width 34 height 11
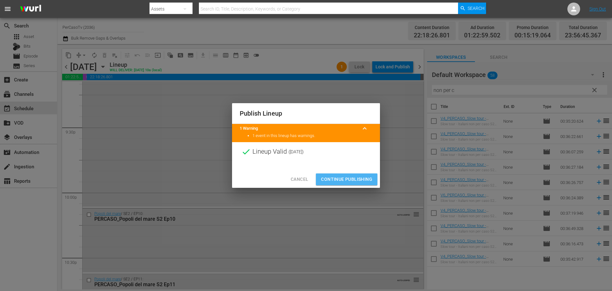
click at [366, 180] on span "Continue Publishing" at bounding box center [346, 179] width 51 height 8
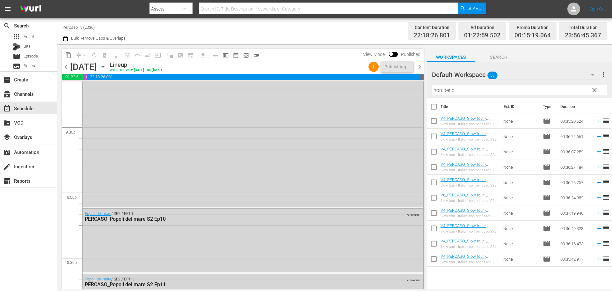
click at [420, 67] on span "chevron_right" at bounding box center [420, 67] width 8 height 8
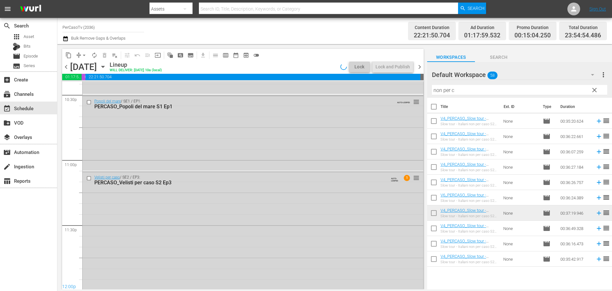
scroll to position [2762, 0]
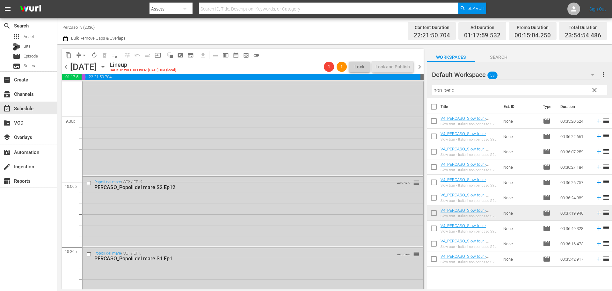
click at [419, 66] on span "chevron_right" at bounding box center [420, 67] width 8 height 8
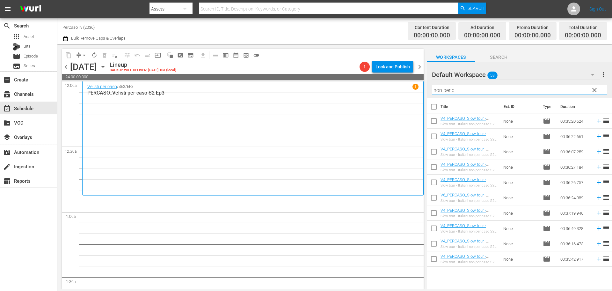
drag, startPoint x: 460, startPoint y: 90, endPoint x: 421, endPoint y: 92, distance: 39.3
click at [421, 92] on div "content_copy compress arrow_drop_down autorenew_outlined delete_forever_outline…" at bounding box center [334, 166] width 555 height 245
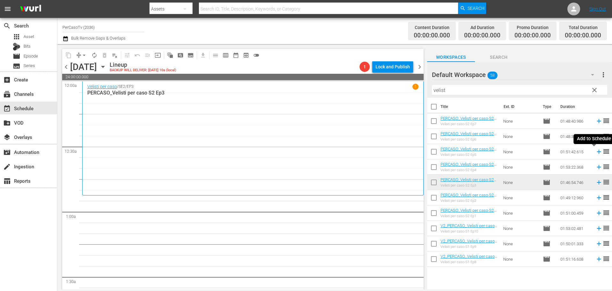
click at [596, 154] on icon at bounding box center [599, 151] width 7 height 7
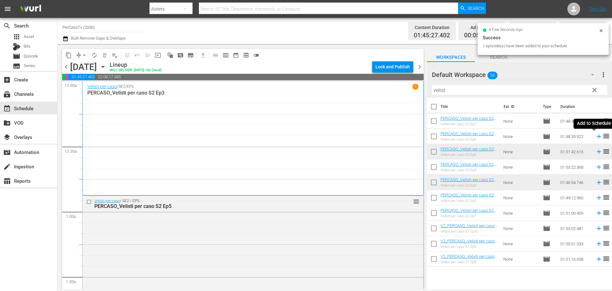
click at [597, 138] on icon at bounding box center [599, 136] width 4 height 4
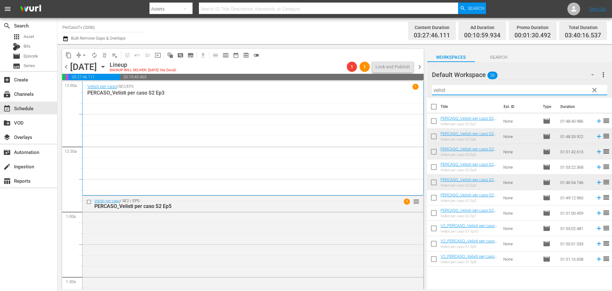
drag, startPoint x: 452, startPoint y: 90, endPoint x: 409, endPoint y: 89, distance: 43.7
click at [416, 96] on div "content_copy compress arrow_drop_down autorenew_outlined delete_forever_outline…" at bounding box center [334, 166] width 555 height 245
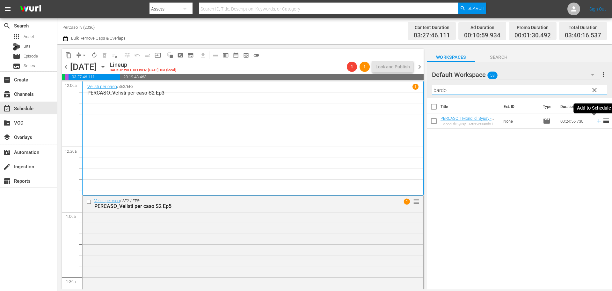
click at [596, 122] on icon at bounding box center [599, 120] width 7 height 7
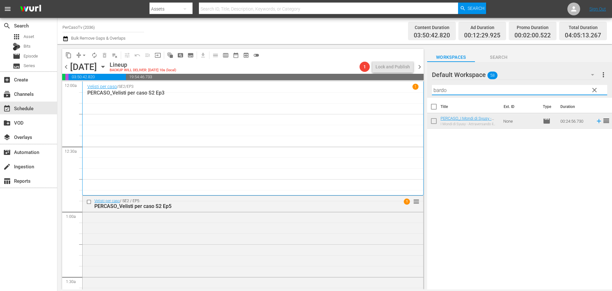
drag, startPoint x: 464, startPoint y: 93, endPoint x: 416, endPoint y: 91, distance: 48.5
click at [416, 92] on div "content_copy compress arrow_drop_down autorenew_outlined delete_forever_outline…" at bounding box center [334, 166] width 555 height 245
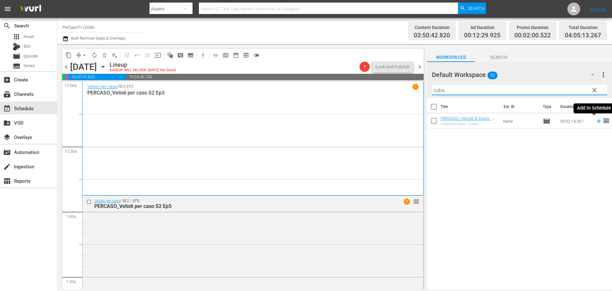
drag, startPoint x: 594, startPoint y: 123, endPoint x: 521, endPoint y: 99, distance: 76.6
click at [597, 123] on icon at bounding box center [599, 121] width 4 height 4
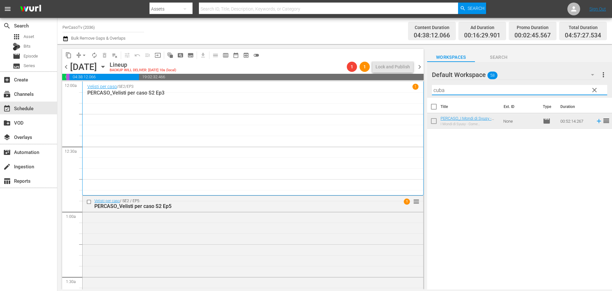
drag, startPoint x: 452, startPoint y: 93, endPoint x: 431, endPoint y: 97, distance: 21.5
click at [431, 97] on div "Default Workspace 58 Default more_vert clear Filter by Title cuba" at bounding box center [519, 80] width 185 height 36
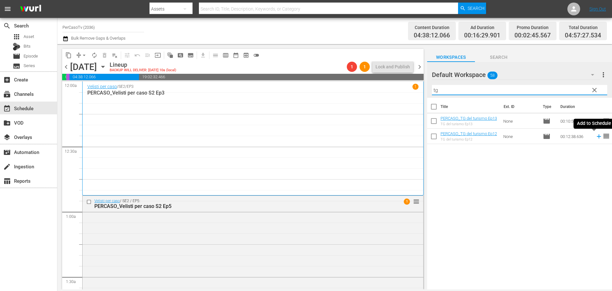
click at [596, 139] on icon at bounding box center [599, 136] width 7 height 7
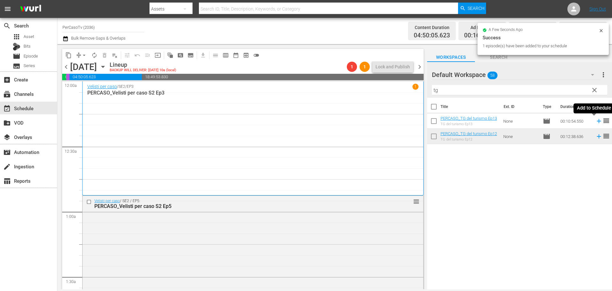
click at [597, 123] on icon at bounding box center [599, 121] width 4 height 4
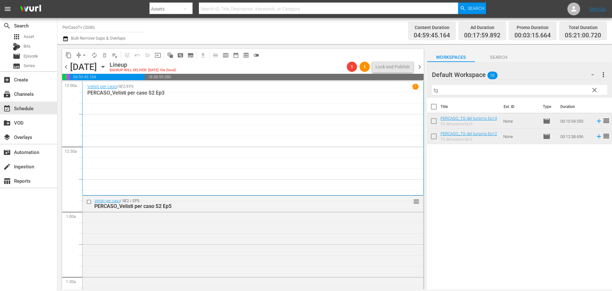
drag, startPoint x: 444, startPoint y: 92, endPoint x: 402, endPoint y: 96, distance: 42.3
click at [402, 96] on div "content_copy compress arrow_drop_down autorenew_outlined delete_forever_outline…" at bounding box center [334, 166] width 555 height 245
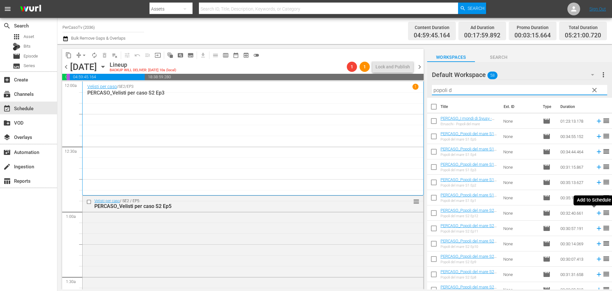
click at [597, 215] on icon at bounding box center [599, 213] width 4 height 4
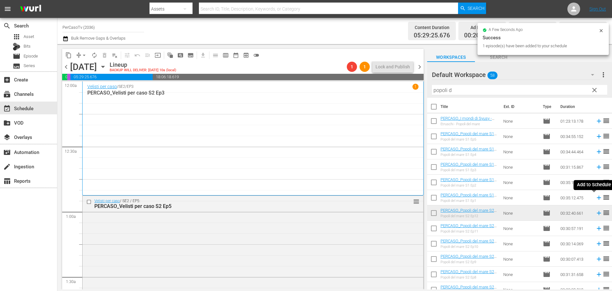
click at [597, 199] on icon at bounding box center [599, 197] width 4 height 4
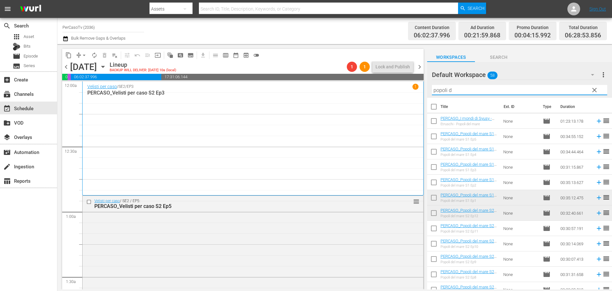
drag, startPoint x: 468, startPoint y: 85, endPoint x: 412, endPoint y: 99, distance: 57.5
click at [414, 103] on div "content_copy compress arrow_drop_down autorenew_outlined delete_forever_outline…" at bounding box center [334, 166] width 555 height 245
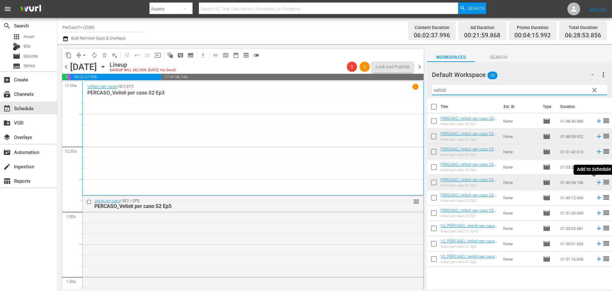
drag, startPoint x: 595, startPoint y: 184, endPoint x: 536, endPoint y: 142, distance: 71.8
click at [596, 184] on icon at bounding box center [599, 182] width 7 height 7
drag, startPoint x: 458, startPoint y: 86, endPoint x: 421, endPoint y: 107, distance: 42.1
click at [421, 107] on div "content_copy compress arrow_drop_down autorenew_outlined delete_forever_outline…" at bounding box center [334, 166] width 555 height 245
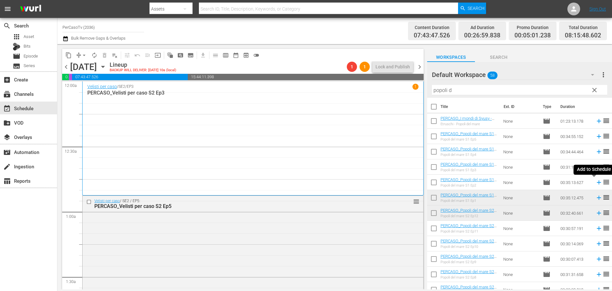
click at [596, 184] on icon at bounding box center [599, 182] width 7 height 7
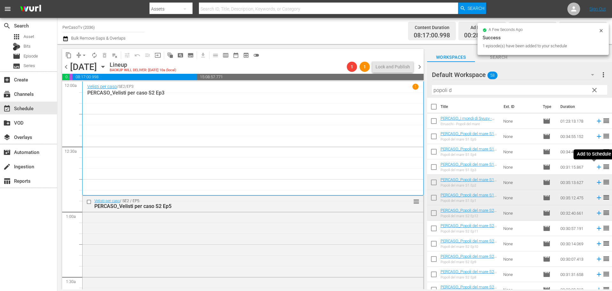
click at [596, 168] on icon at bounding box center [599, 166] width 7 height 7
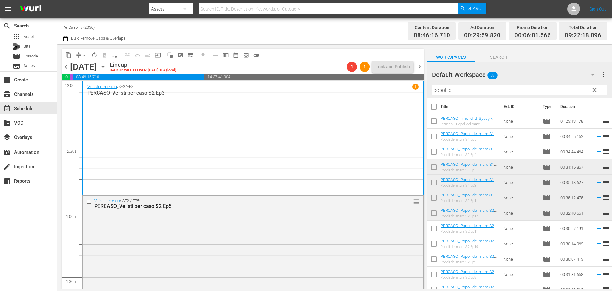
drag, startPoint x: 456, startPoint y: 88, endPoint x: 424, endPoint y: 101, distance: 34.6
click at [424, 101] on div "content_copy compress arrow_drop_down autorenew_outlined delete_forever_outline…" at bounding box center [334, 166] width 555 height 245
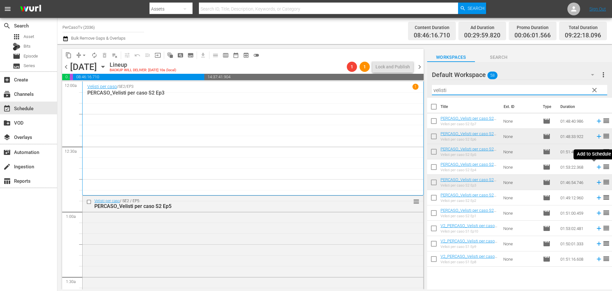
click at [597, 167] on icon at bounding box center [599, 167] width 4 height 4
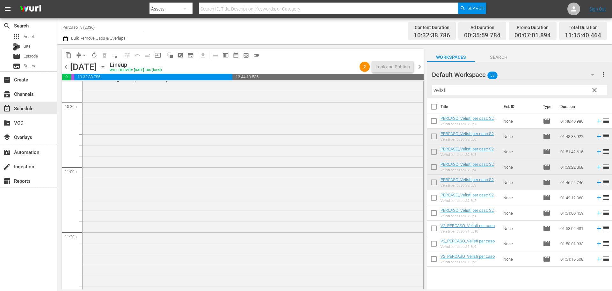
scroll to position [1300, 0]
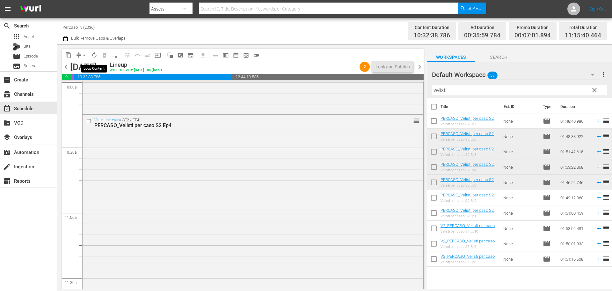
click at [94, 54] on span "autorenew_outlined" at bounding box center [94, 55] width 6 height 6
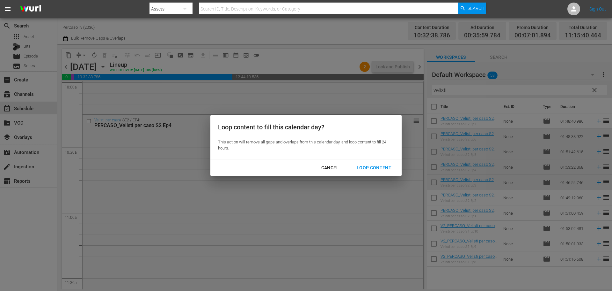
click at [374, 171] on div "Loop Content" at bounding box center [374, 168] width 45 height 8
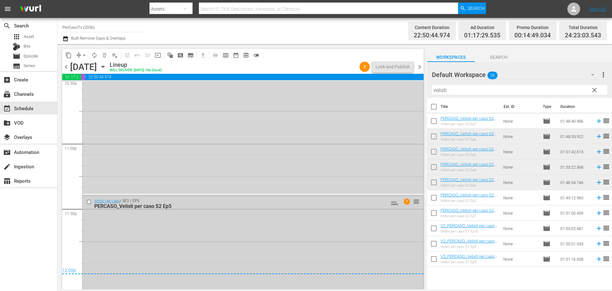
scroll to position [2920, 0]
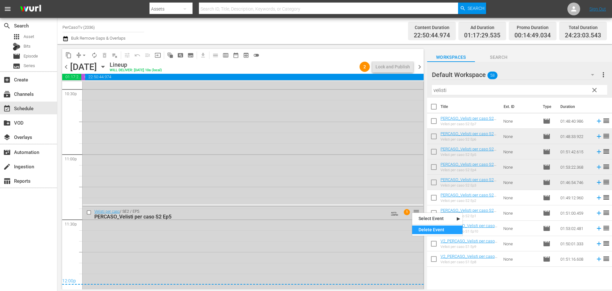
click at [428, 229] on div "Delete Event" at bounding box center [437, 229] width 50 height 9
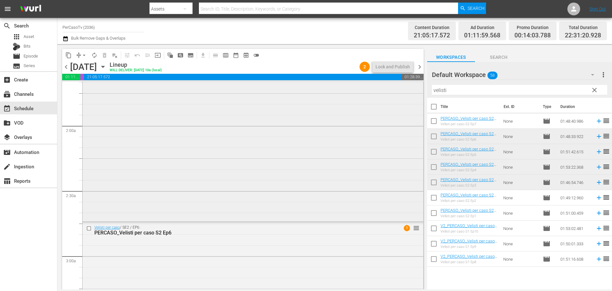
scroll to position [265, 0]
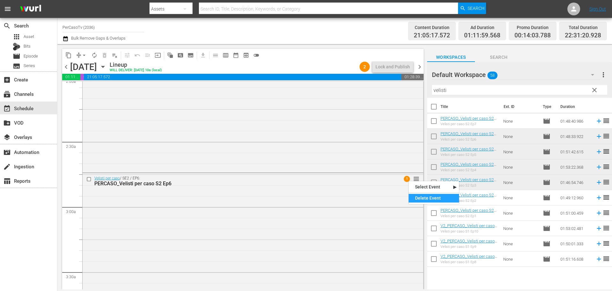
click at [417, 198] on div "Delete Event" at bounding box center [434, 198] width 50 height 9
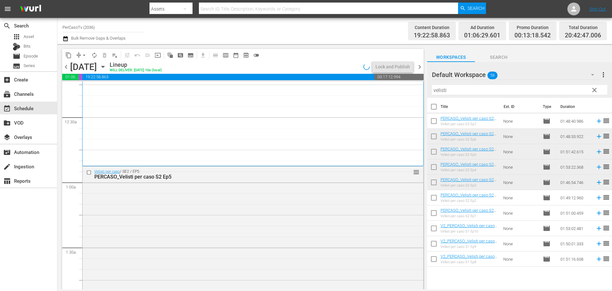
scroll to position [0, 0]
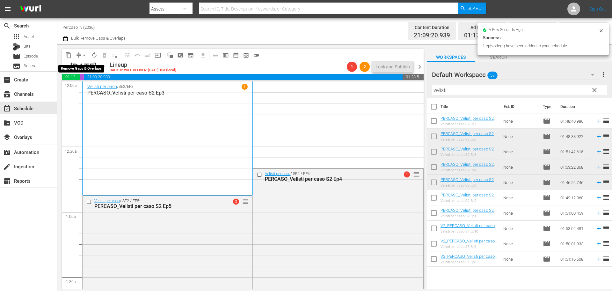
click at [84, 55] on span "arrow_drop_down" at bounding box center [84, 55] width 6 height 6
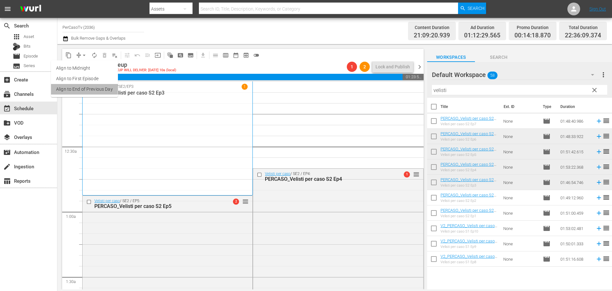
click at [98, 91] on li "Align to End of Previous Day" at bounding box center [84, 89] width 67 height 11
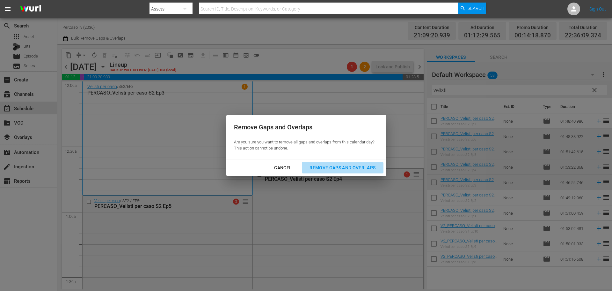
click at [364, 167] on div "Remove Gaps and Overlaps" at bounding box center [343, 168] width 76 height 8
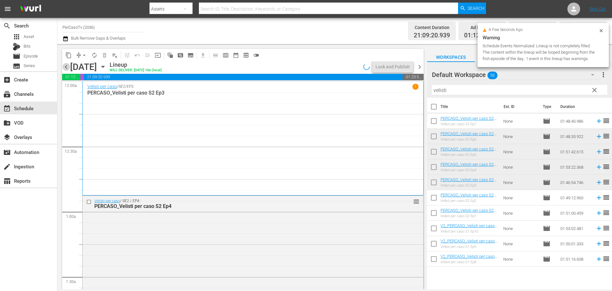
click at [67, 66] on span "chevron_left" at bounding box center [66, 67] width 8 height 8
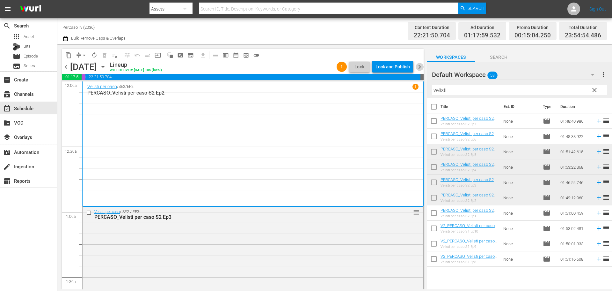
click at [419, 68] on span "chevron_right" at bounding box center [420, 67] width 8 height 8
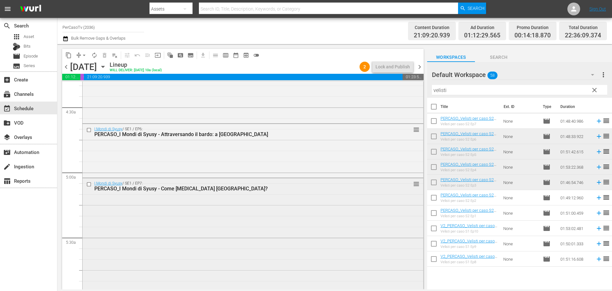
scroll to position [592, 0]
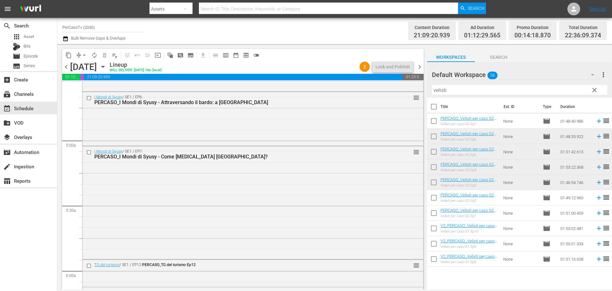
drag, startPoint x: 452, startPoint y: 91, endPoint x: 424, endPoint y: 97, distance: 28.4
click at [424, 97] on div "content_copy compress arrow_drop_down autorenew_outlined delete_forever_outline…" at bounding box center [334, 166] width 555 height 245
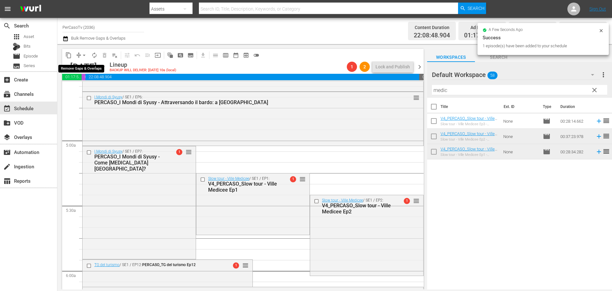
click at [83, 55] on span "arrow_drop_down" at bounding box center [84, 55] width 6 height 6
click at [85, 88] on li "Align to End of Previous Day" at bounding box center [84, 89] width 67 height 11
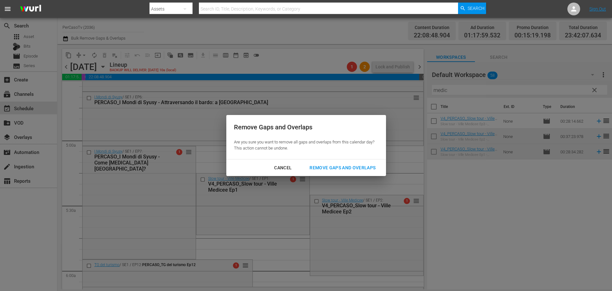
click at [334, 168] on div "Remove Gaps and Overlaps" at bounding box center [343, 168] width 76 height 8
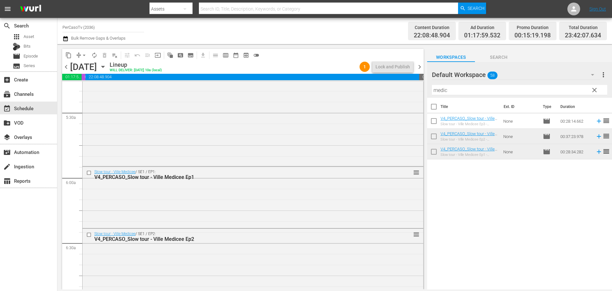
scroll to position [726, 0]
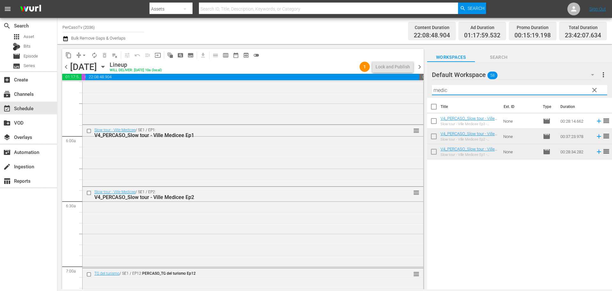
drag, startPoint x: 453, startPoint y: 90, endPoint x: 419, endPoint y: 99, distance: 34.8
click at [419, 99] on div "content_copy compress arrow_drop_down autorenew_outlined delete_forever_outline…" at bounding box center [334, 166] width 555 height 245
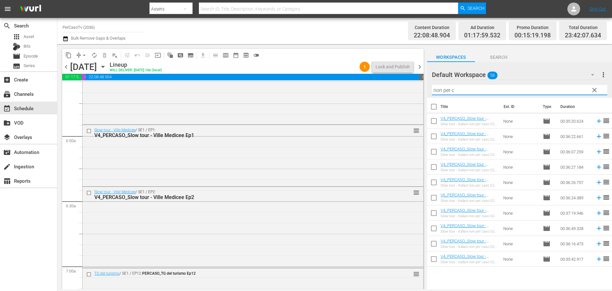
type input "non per c"
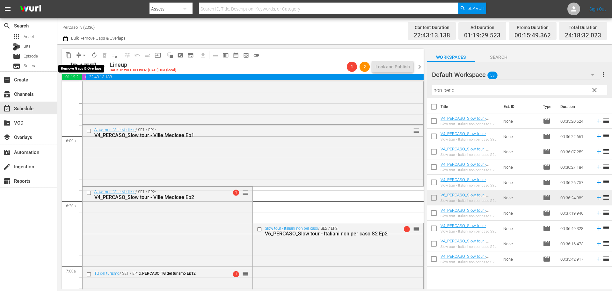
click at [83, 55] on span "arrow_drop_down" at bounding box center [84, 55] width 6 height 6
click at [83, 88] on li "Align to End of Previous Day" at bounding box center [84, 89] width 67 height 11
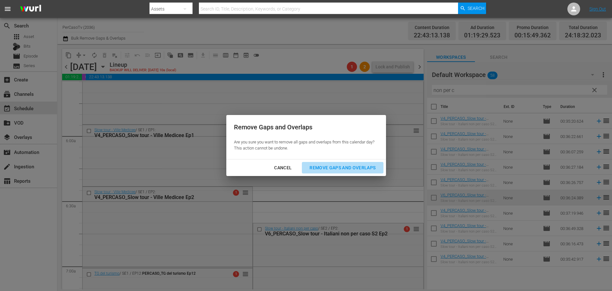
click at [344, 173] on button "Remove Gaps and Overlaps" at bounding box center [342, 168] width 81 height 12
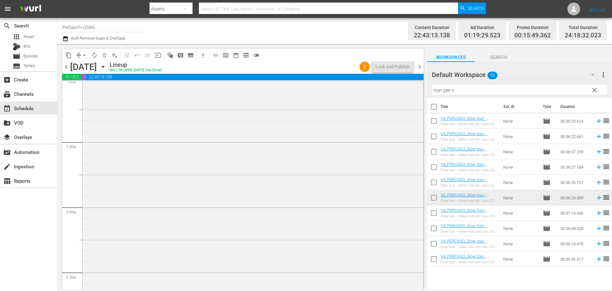
scroll to position [0, 0]
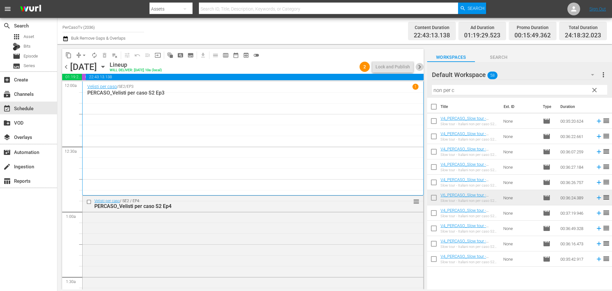
click at [421, 66] on span "chevron_right" at bounding box center [420, 67] width 8 height 8
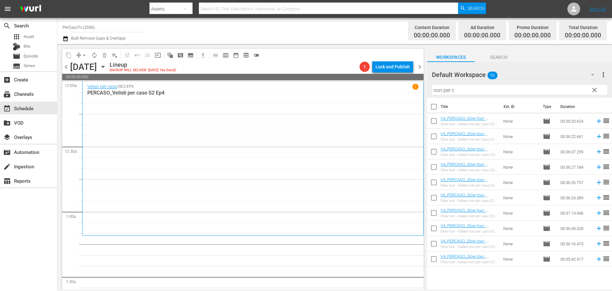
click at [594, 90] on span "clear" at bounding box center [595, 90] width 8 height 8
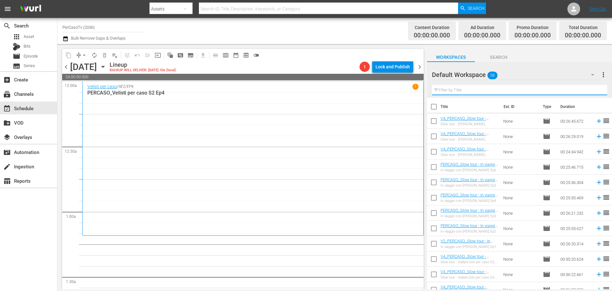
click at [456, 90] on input "text" at bounding box center [519, 90] width 175 height 10
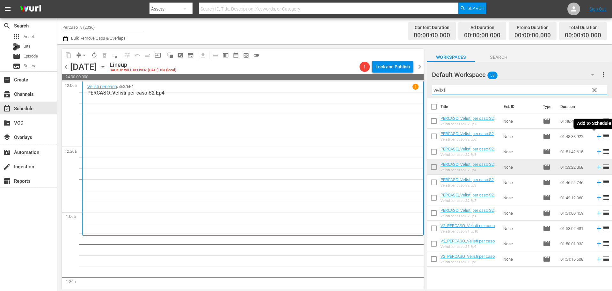
click at [596, 136] on icon at bounding box center [599, 136] width 7 height 7
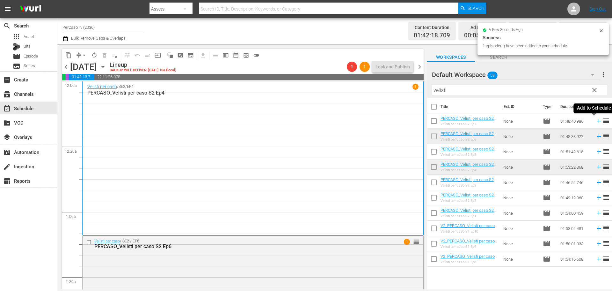
click at [596, 121] on icon at bounding box center [599, 120] width 7 height 7
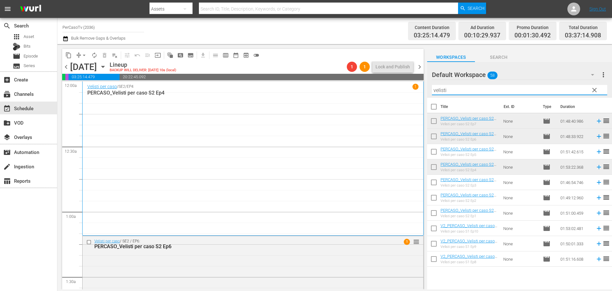
drag, startPoint x: 451, startPoint y: 91, endPoint x: 433, endPoint y: 87, distance: 18.4
click at [412, 100] on div "content_copy compress arrow_drop_down autorenew_outlined delete_forever_outline…" at bounding box center [334, 166] width 555 height 245
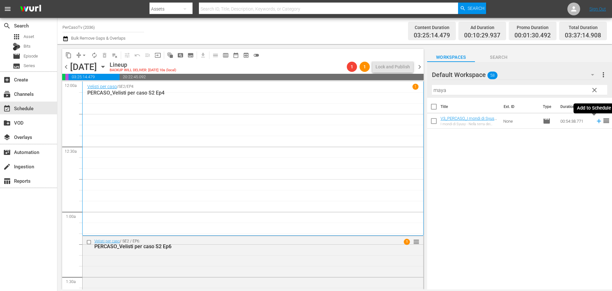
click at [596, 123] on icon at bounding box center [599, 120] width 7 height 7
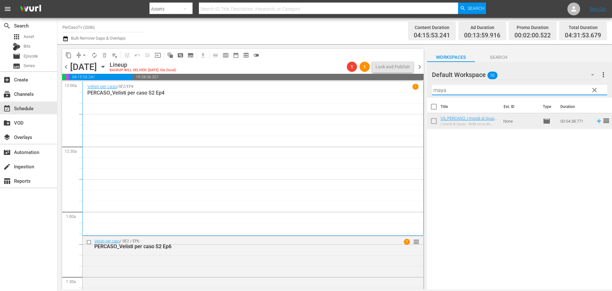
drag, startPoint x: 451, startPoint y: 93, endPoint x: 416, endPoint y: 100, distance: 35.8
click at [416, 100] on div "content_copy compress arrow_drop_down autorenew_outlined delete_forever_outline…" at bounding box center [334, 166] width 555 height 245
click at [594, 125] on td at bounding box center [598, 120] width 10 height 15
drag, startPoint x: 437, startPoint y: 96, endPoint x: 429, endPoint y: 99, distance: 8.0
click at [429, 99] on div "Default Workspace 58 Default more_vert clear Filter by Title yo v Title Ext. ID…" at bounding box center [519, 177] width 185 height 231
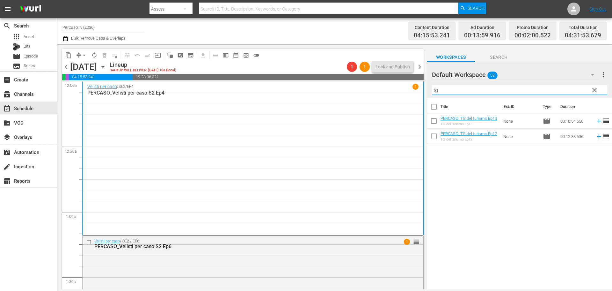
click at [595, 140] on td at bounding box center [598, 136] width 10 height 15
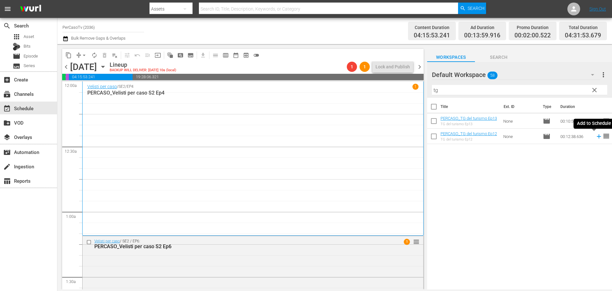
click at [596, 138] on icon at bounding box center [599, 136] width 7 height 7
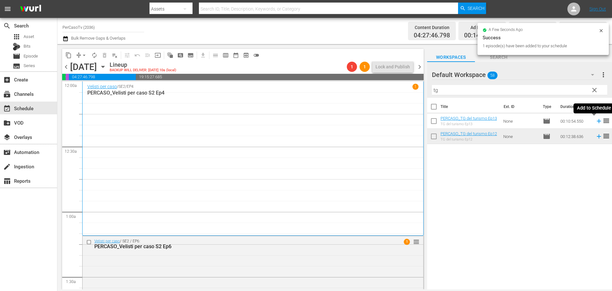
click at [596, 122] on icon at bounding box center [599, 120] width 7 height 7
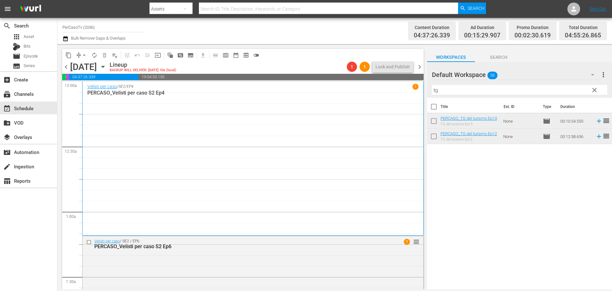
click at [417, 98] on div "content_copy compress arrow_drop_down autorenew_outlined delete_forever_outline…" at bounding box center [334, 166] width 555 height 245
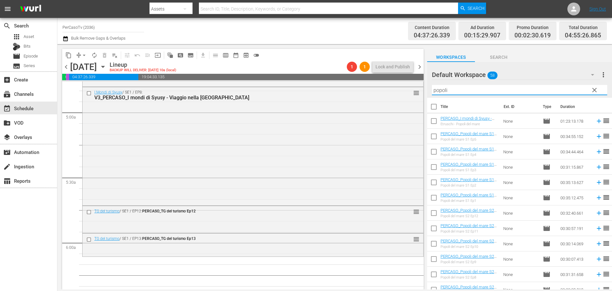
scroll to position [625, 0]
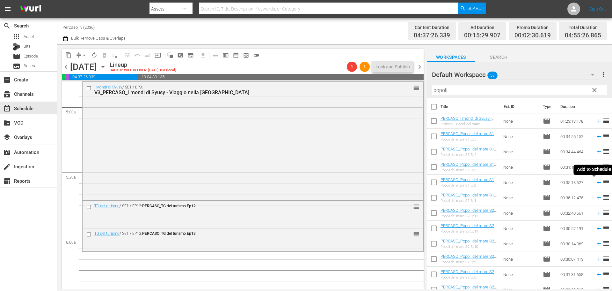
click at [596, 183] on icon at bounding box center [599, 182] width 7 height 7
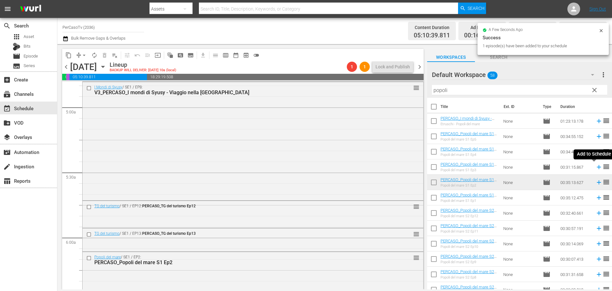
click at [597, 168] on icon at bounding box center [599, 167] width 4 height 4
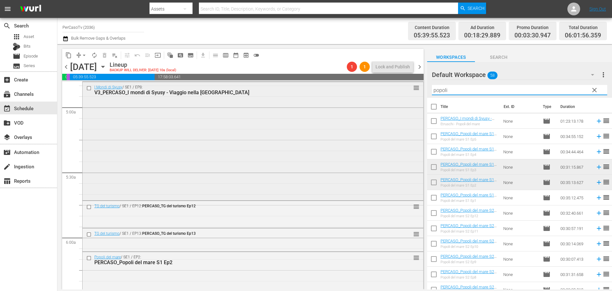
drag, startPoint x: 456, startPoint y: 91, endPoint x: 413, endPoint y: 107, distance: 45.2
click at [413, 107] on div "content_copy compress arrow_drop_down autorenew_outlined delete_forever_outline…" at bounding box center [334, 166] width 555 height 245
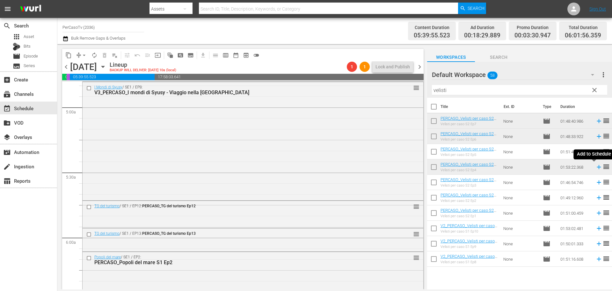
click at [596, 169] on icon at bounding box center [599, 166] width 7 height 7
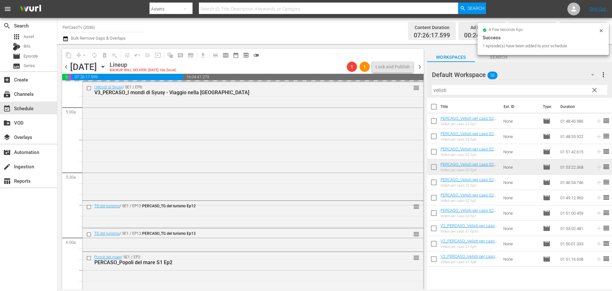
click at [389, 103] on div "content_copy compress arrow_drop_down autorenew_outlined delete_forever_outline…" at bounding box center [334, 166] width 555 height 245
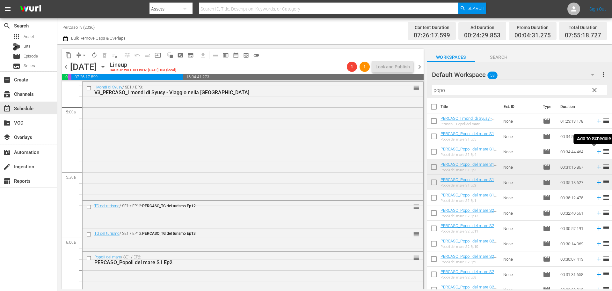
click at [596, 154] on icon at bounding box center [599, 151] width 7 height 7
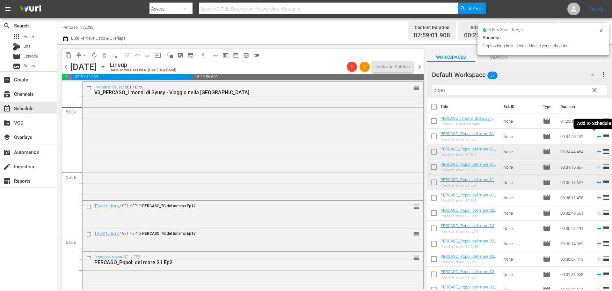
click at [596, 137] on icon at bounding box center [599, 136] width 7 height 7
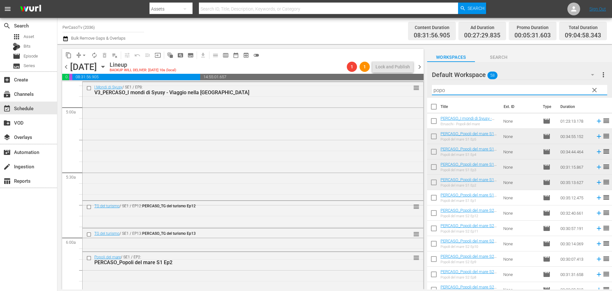
click at [417, 93] on div "content_copy compress arrow_drop_down autorenew_outlined delete_forever_outline…" at bounding box center [334, 166] width 555 height 245
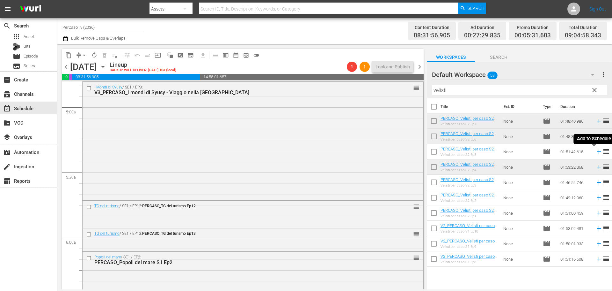
click at [597, 152] on icon at bounding box center [599, 152] width 4 height 4
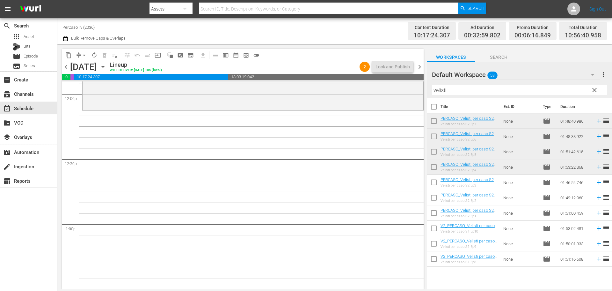
scroll to position [1462, 0]
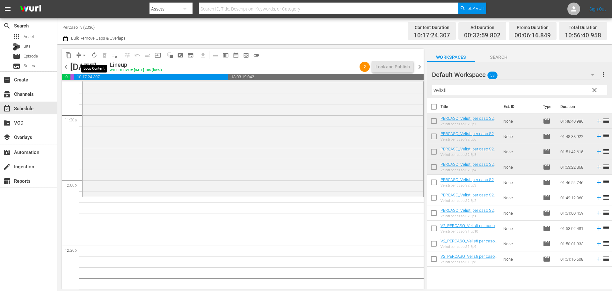
click at [96, 55] on span "autorenew_outlined" at bounding box center [94, 55] width 6 height 6
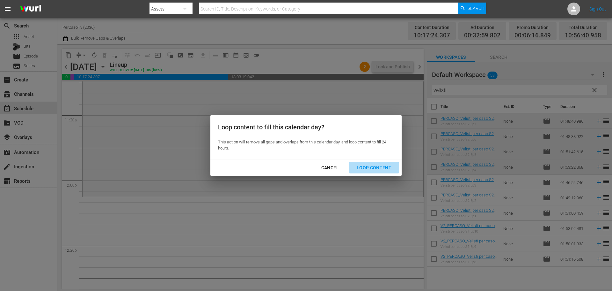
click at [369, 164] on div "Loop Content" at bounding box center [374, 168] width 45 height 8
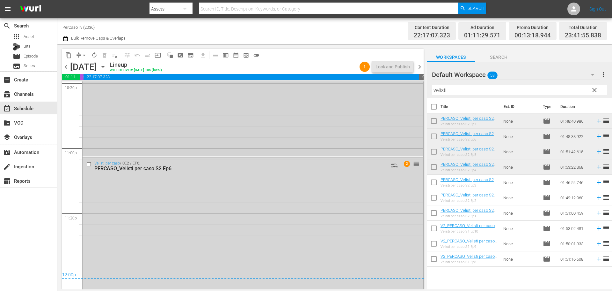
scroll to position [2902, 0]
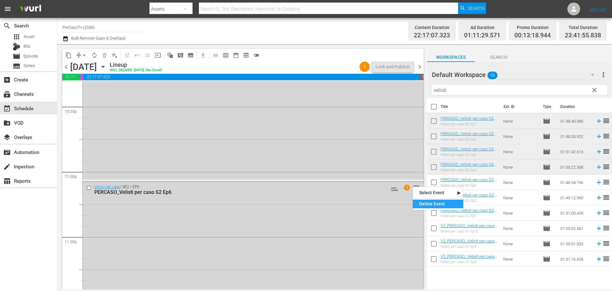
click at [433, 205] on div "Delete Event" at bounding box center [438, 203] width 50 height 9
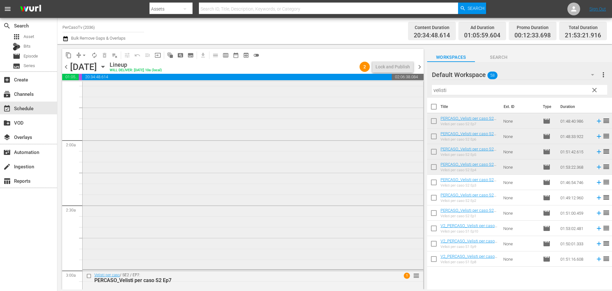
scroll to position [287, 0]
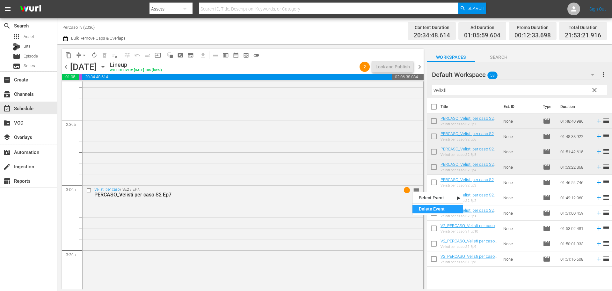
click at [421, 206] on div "Delete Event" at bounding box center [438, 208] width 50 height 9
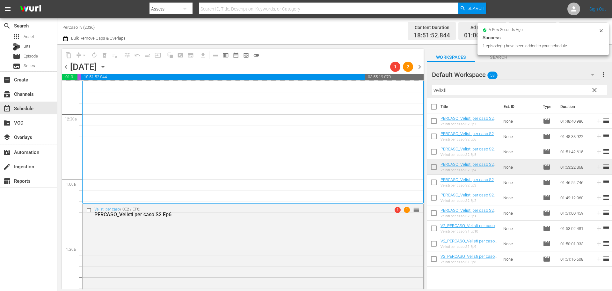
scroll to position [0, 0]
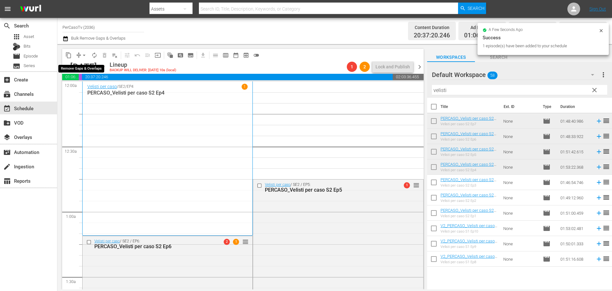
click at [83, 55] on span "arrow_drop_down" at bounding box center [84, 55] width 6 height 6
click at [96, 92] on li "Align to End of Previous Day" at bounding box center [84, 89] width 67 height 11
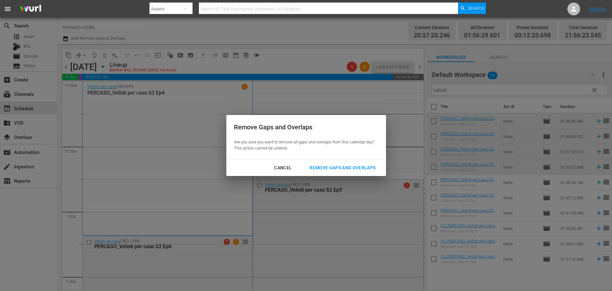
click at [344, 171] on div "Remove Gaps and Overlaps" at bounding box center [343, 168] width 76 height 8
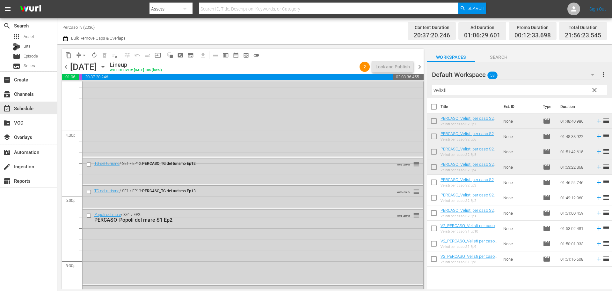
scroll to position [2105, 0]
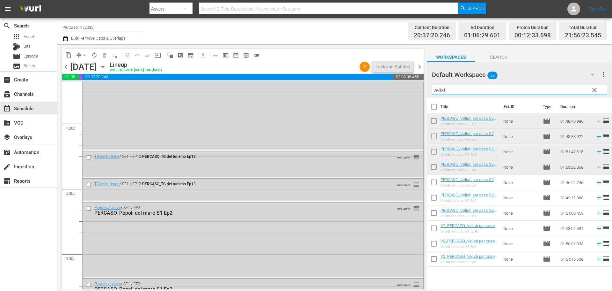
drag, startPoint x: 451, startPoint y: 85, endPoint x: 420, endPoint y: 101, distance: 34.8
click at [420, 101] on div "content_copy compress arrow_drop_down autorenew_outlined delete_forever_outline…" at bounding box center [334, 166] width 555 height 245
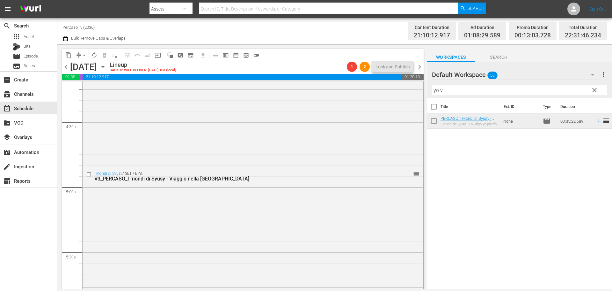
scroll to position [560, 0]
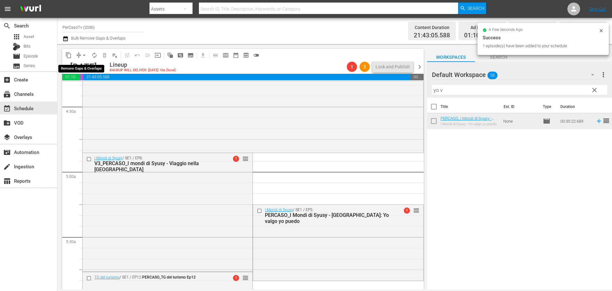
click at [84, 55] on span "arrow_drop_down" at bounding box center [84, 55] width 6 height 6
click at [89, 87] on li "Align to End of Previous Day" at bounding box center [84, 89] width 67 height 11
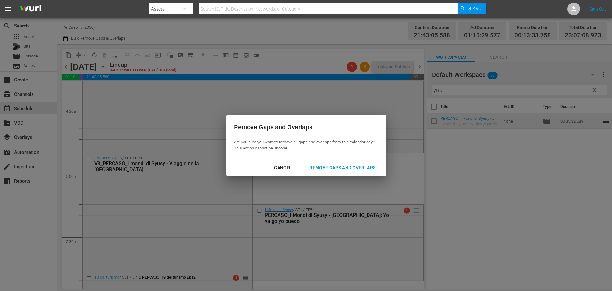
click at [346, 170] on div "Remove Gaps and Overlaps" at bounding box center [343, 168] width 76 height 8
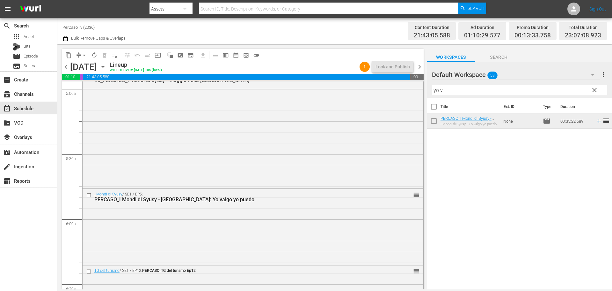
scroll to position [702, 0]
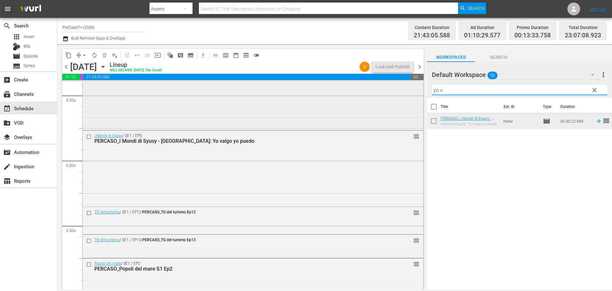
drag, startPoint x: 453, startPoint y: 94, endPoint x: 403, endPoint y: 96, distance: 50.4
click at [403, 96] on div "content_copy compress arrow_drop_down autorenew_outlined delete_forever_outline…" at bounding box center [334, 166] width 555 height 245
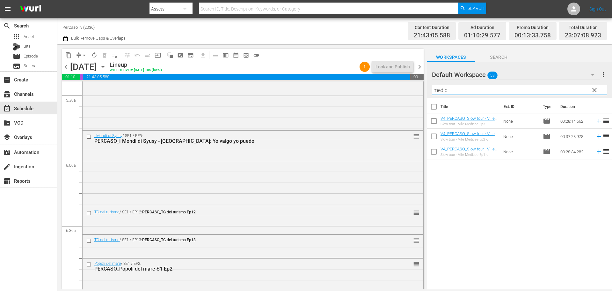
type input "medic"
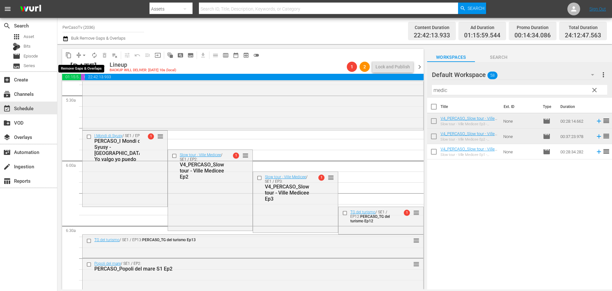
click at [85, 55] on span "arrow_drop_down" at bounding box center [84, 55] width 6 height 6
click at [102, 93] on li "Align to End of Previous Day" at bounding box center [84, 89] width 67 height 11
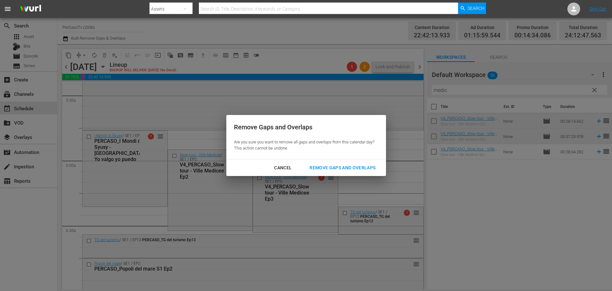
click at [373, 170] on div "Remove Gaps and Overlaps" at bounding box center [343, 168] width 76 height 8
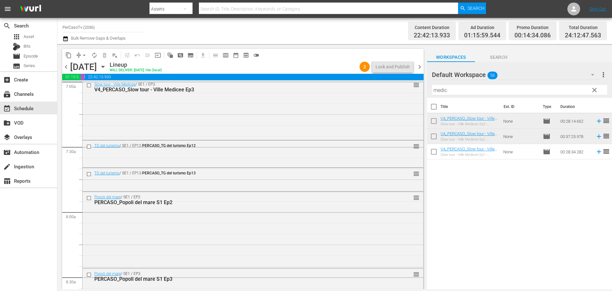
scroll to position [932, 0]
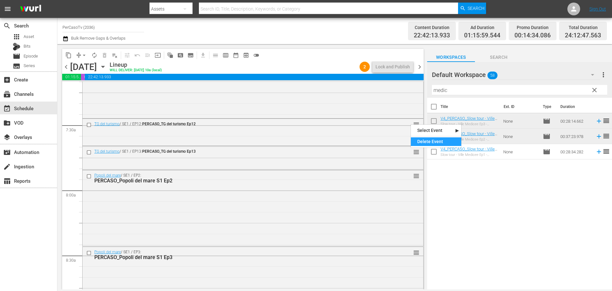
click at [418, 140] on div "Delete Event" at bounding box center [436, 141] width 50 height 9
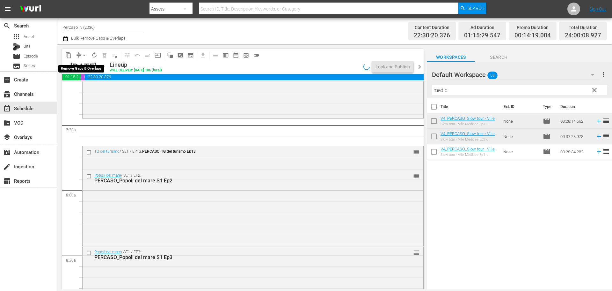
click at [84, 54] on span "arrow_drop_down" at bounding box center [84, 55] width 6 height 6
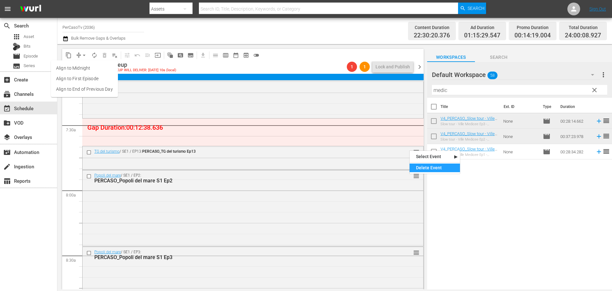
click at [417, 167] on div "Delete Event" at bounding box center [435, 167] width 50 height 9
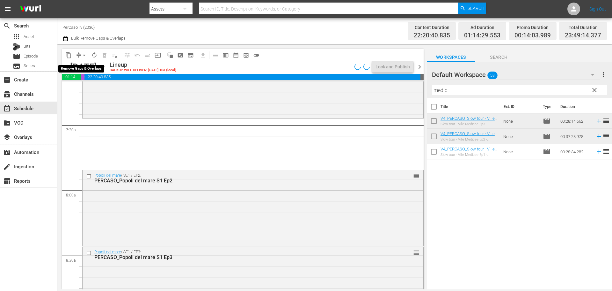
click at [84, 55] on span "arrow_drop_down" at bounding box center [84, 55] width 6 height 6
click at [85, 90] on li "Align to End of Previous Day" at bounding box center [84, 89] width 67 height 11
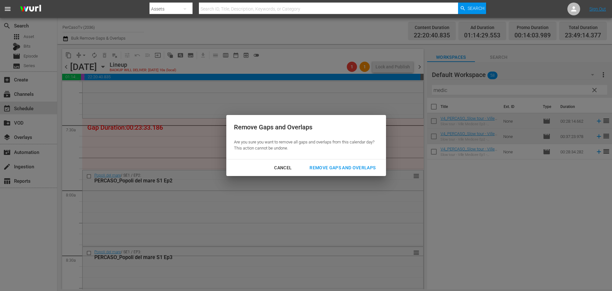
click at [335, 169] on div "Remove Gaps and Overlaps" at bounding box center [343, 168] width 76 height 8
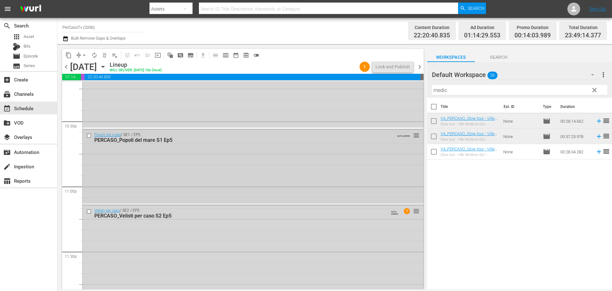
scroll to position [2883, 0]
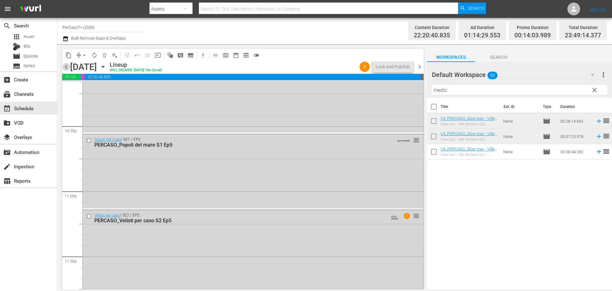
click at [66, 67] on span "chevron_left" at bounding box center [66, 67] width 8 height 8
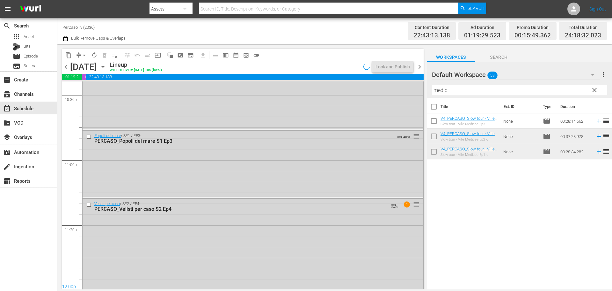
scroll to position [2926, 0]
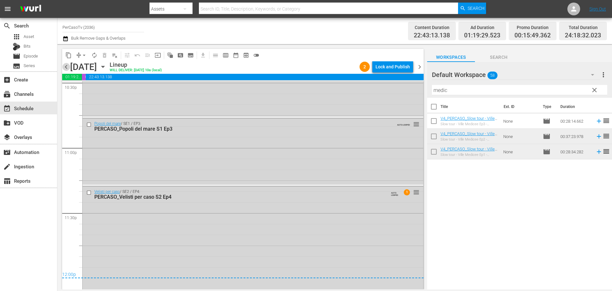
click at [66, 67] on span "chevron_left" at bounding box center [66, 67] width 8 height 8
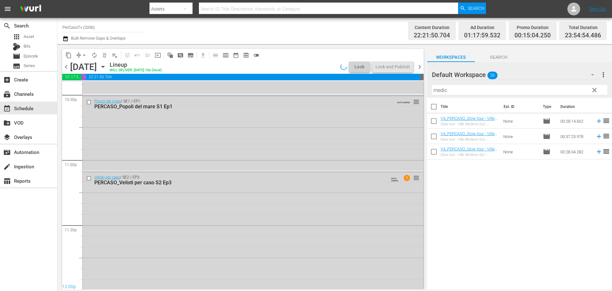
scroll to position [2883, 0]
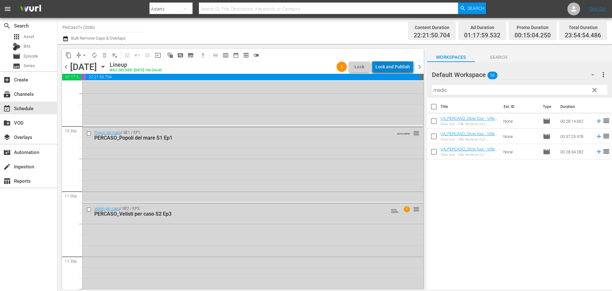
click at [401, 66] on div "Lock and Publish" at bounding box center [393, 66] width 34 height 11
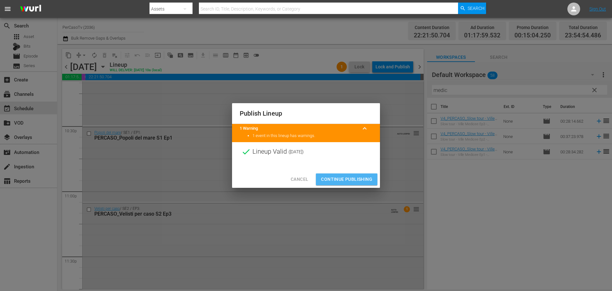
click at [357, 181] on span "Continue Publishing" at bounding box center [346, 179] width 51 height 8
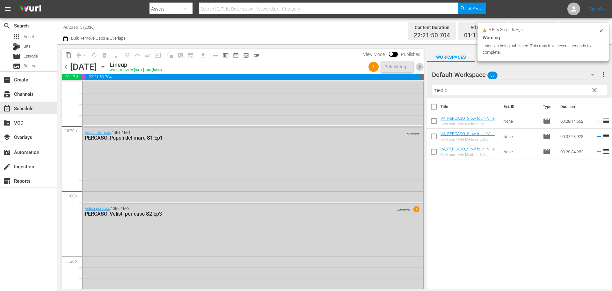
click at [421, 67] on span "chevron_right" at bounding box center [420, 67] width 8 height 8
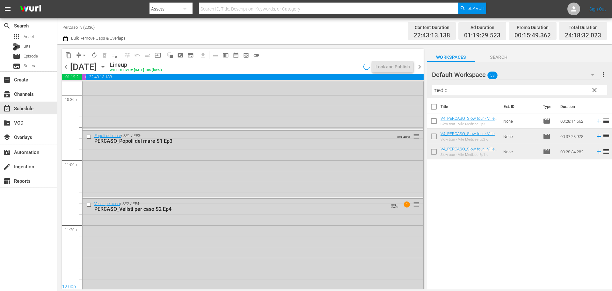
scroll to position [2937, 0]
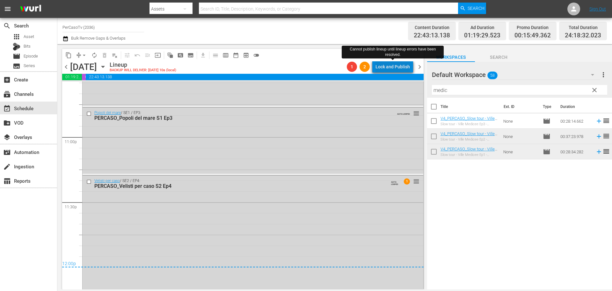
click at [400, 70] on div "Lock and Publish" at bounding box center [393, 66] width 34 height 11
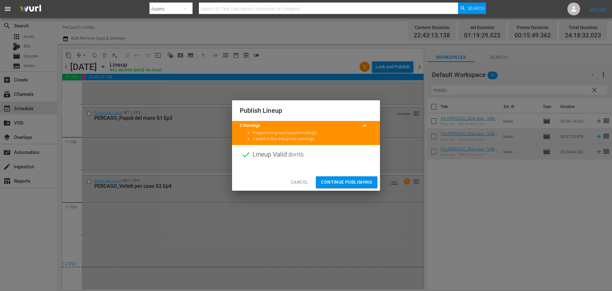
click at [359, 180] on span "Continue Publishing" at bounding box center [346, 182] width 51 height 8
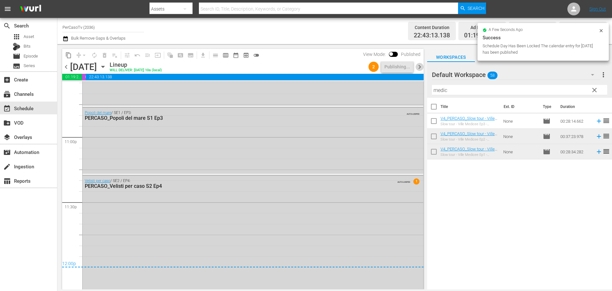
click at [420, 67] on span "chevron_right" at bounding box center [420, 67] width 8 height 8
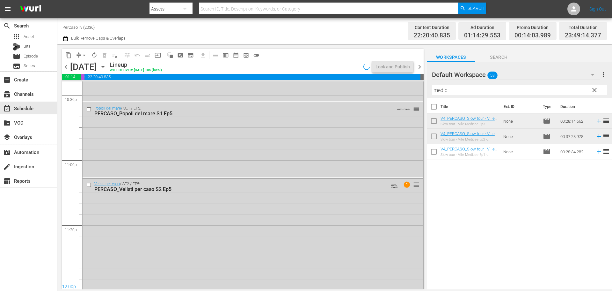
scroll to position [2894, 0]
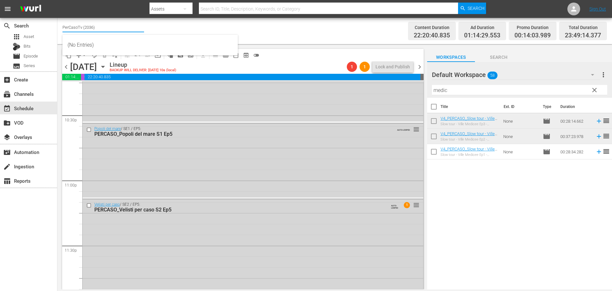
click at [105, 31] on input "PerCasoTv (2036)" at bounding box center [104, 26] width 82 height 15
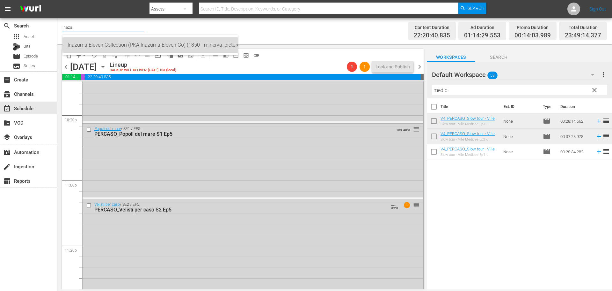
click at [180, 48] on div "Inazuma Eleven Collection (PKA Inazuma Eleven Go) (1850 - minerva_pictures_inaz…" at bounding box center [150, 44] width 165 height 15
type input "Inazuma Eleven Collection (PKA Inazuma Eleven Go) (1850 - minerva_pictures_inaz…"
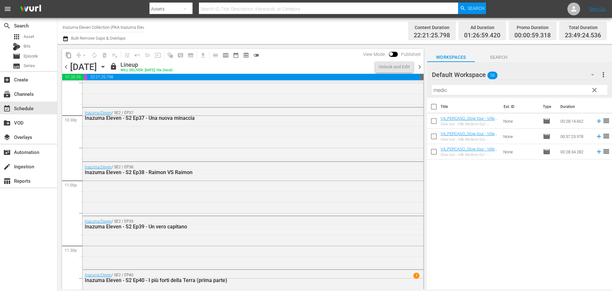
scroll to position [2677, 0]
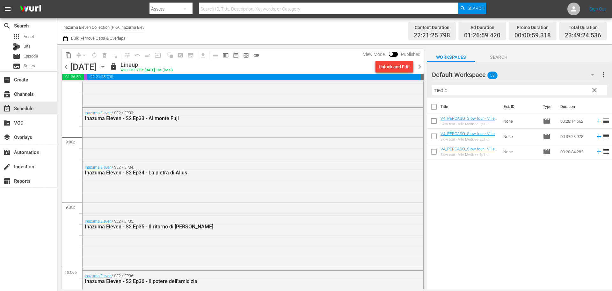
click at [107, 68] on icon "button" at bounding box center [102, 66] width 7 height 7
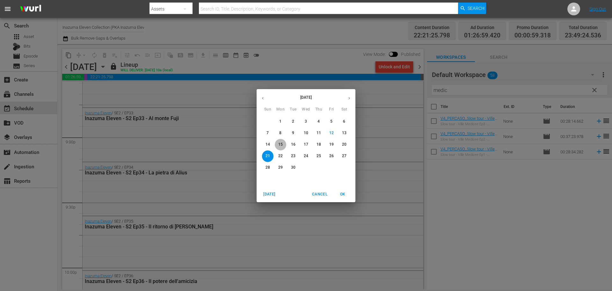
click at [282, 145] on p "15" at bounding box center [280, 144] width 4 height 5
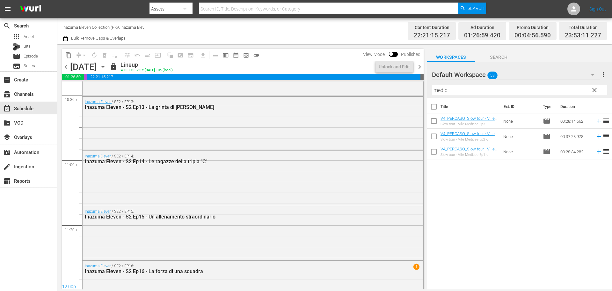
scroll to position [2785, 0]
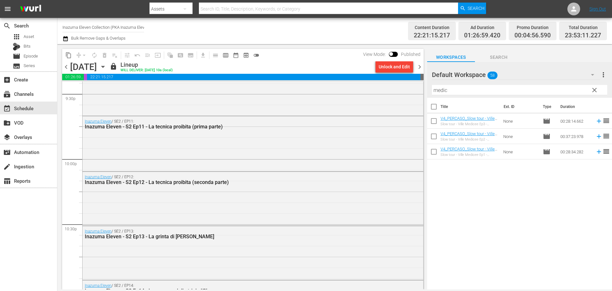
click at [386, 68] on div "Unlock and Edit" at bounding box center [394, 66] width 31 height 11
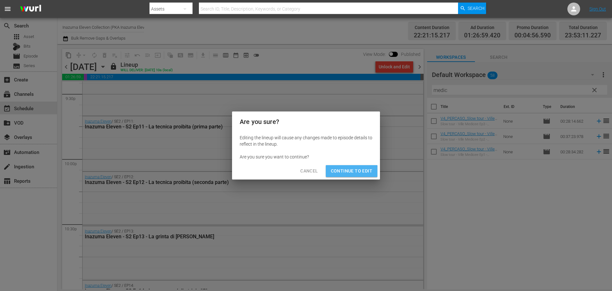
click at [350, 174] on span "Continue to Edit" at bounding box center [351, 171] width 41 height 8
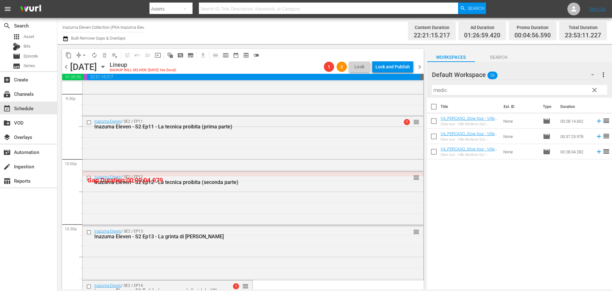
scroll to position [0, 0]
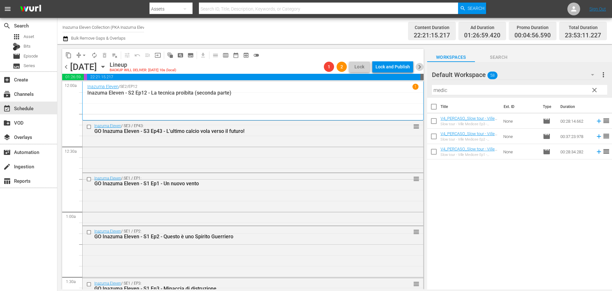
click at [419, 69] on span "chevron_right" at bounding box center [420, 67] width 8 height 8
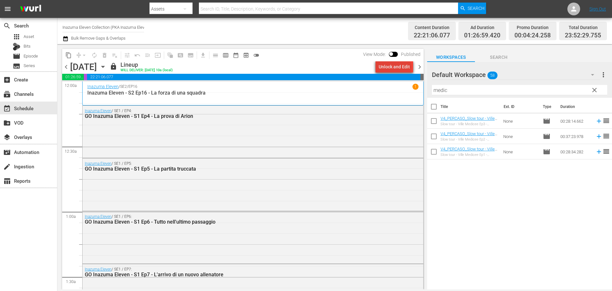
click at [396, 68] on div "Unlock and Edit" at bounding box center [394, 66] width 31 height 11
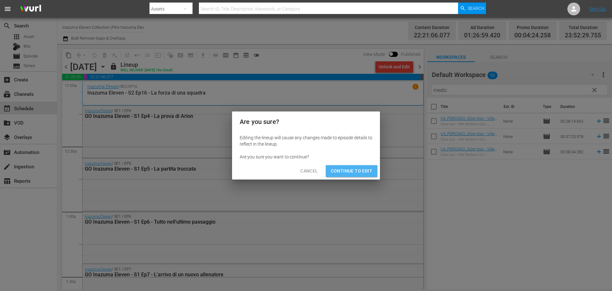
click at [365, 171] on span "Continue to Edit" at bounding box center [351, 171] width 41 height 8
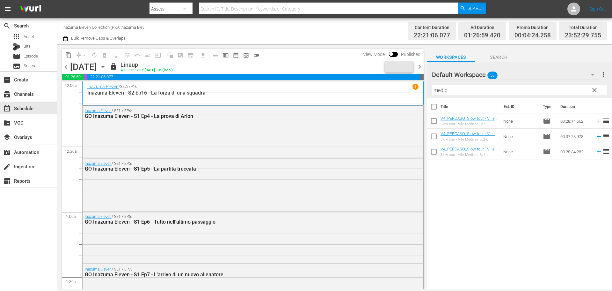
click at [419, 67] on span "chevron_right" at bounding box center [420, 67] width 8 height 8
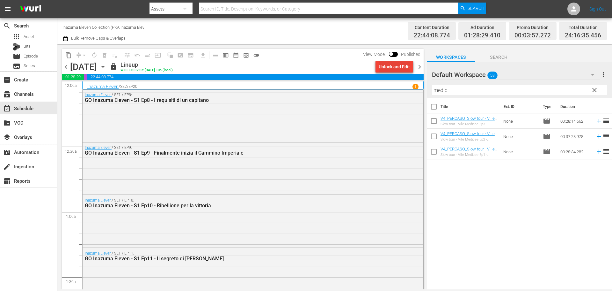
click at [408, 68] on div "Unlock and Edit" at bounding box center [394, 66] width 31 height 11
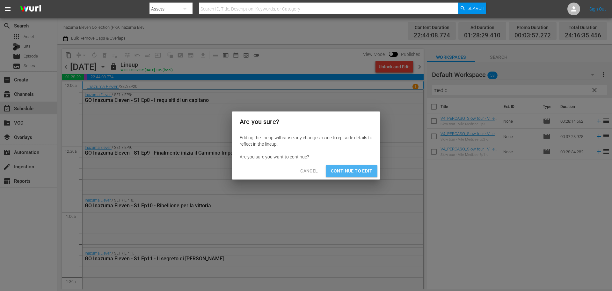
click at [355, 174] on span "Continue to Edit" at bounding box center [351, 171] width 41 height 8
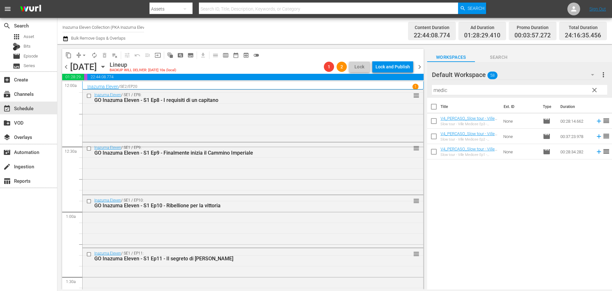
click at [418, 68] on span "chevron_right" at bounding box center [420, 67] width 8 height 8
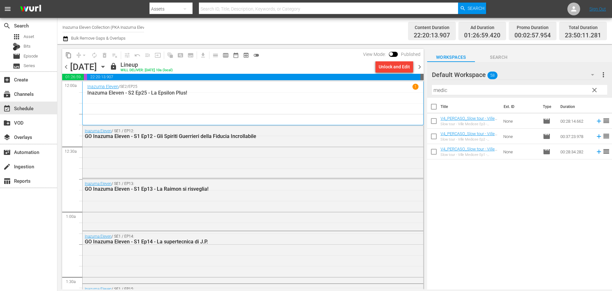
click at [397, 68] on div "Unlock and Edit" at bounding box center [394, 66] width 31 height 11
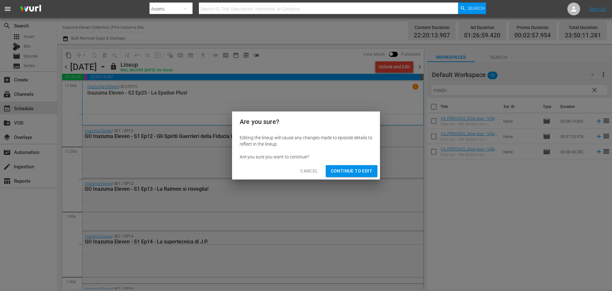
click at [354, 170] on span "Continue to Edit" at bounding box center [351, 171] width 41 height 8
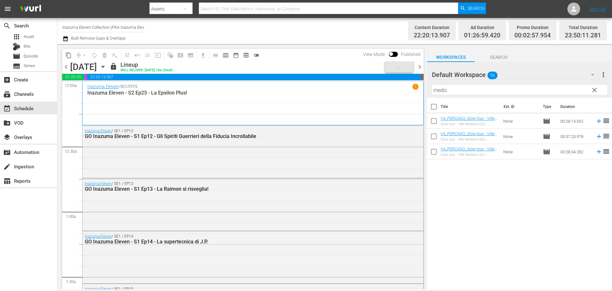
click at [421, 65] on span "chevron_right" at bounding box center [420, 67] width 8 height 8
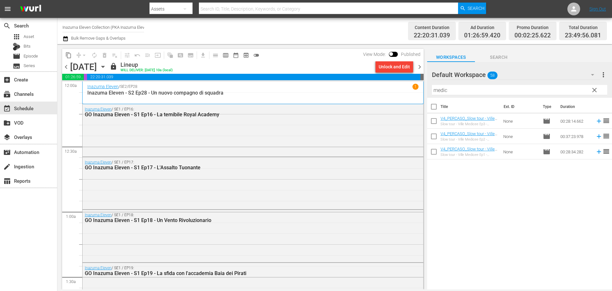
click at [402, 69] on div "Unlock and Edit" at bounding box center [394, 66] width 31 height 11
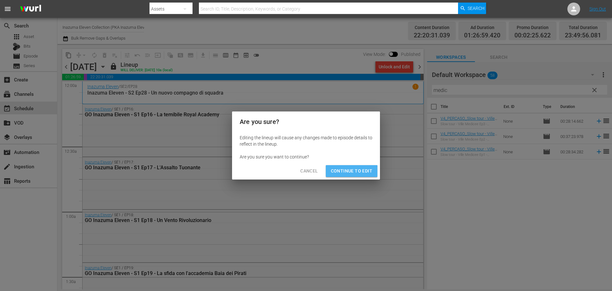
click at [352, 172] on span "Continue to Edit" at bounding box center [351, 171] width 41 height 8
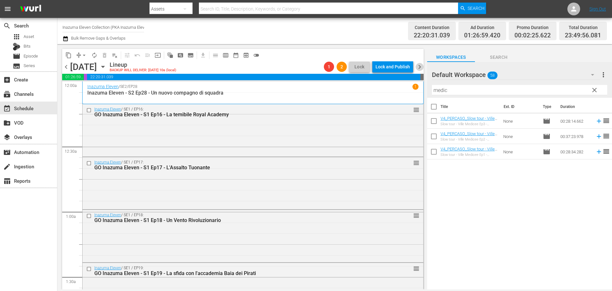
click at [419, 68] on span "chevron_right" at bounding box center [420, 67] width 8 height 8
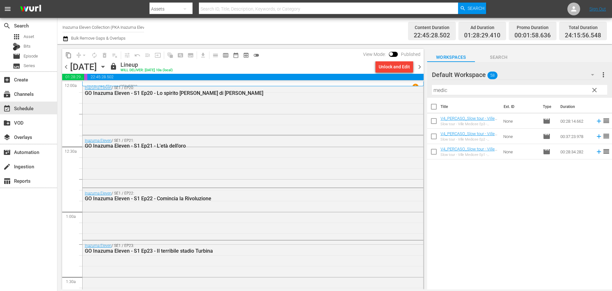
click at [393, 68] on div "Unlock and Edit" at bounding box center [394, 66] width 31 height 11
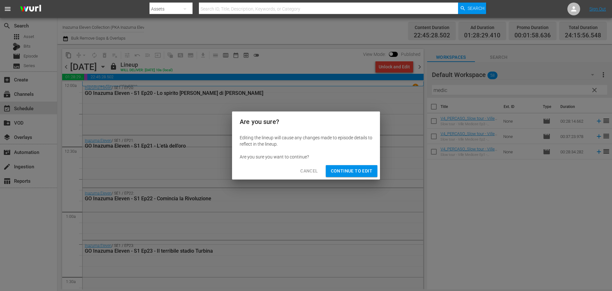
click at [358, 167] on span "Continue to Edit" at bounding box center [351, 171] width 41 height 8
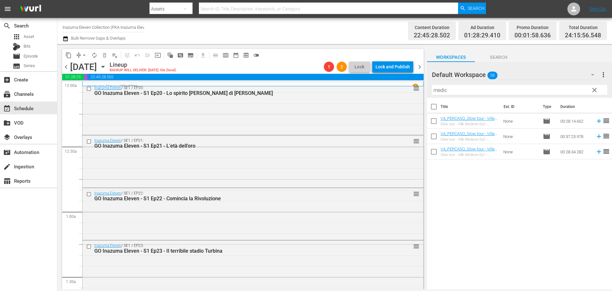
click at [419, 69] on span "chevron_right" at bounding box center [420, 67] width 8 height 8
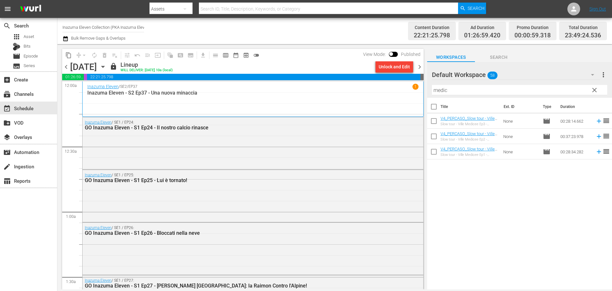
click at [404, 68] on div "Unlock and Edit" at bounding box center [394, 66] width 31 height 11
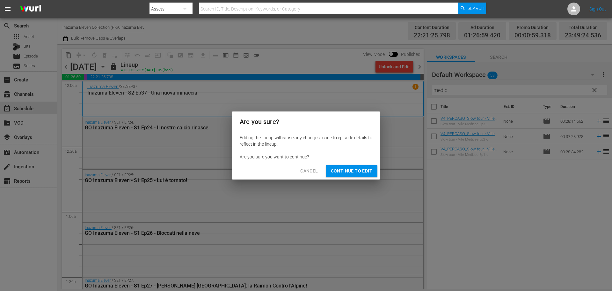
click at [367, 167] on span "Continue to Edit" at bounding box center [351, 171] width 41 height 8
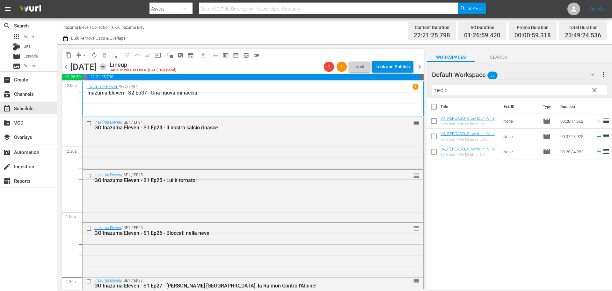
click at [104, 66] on icon "button" at bounding box center [102, 67] width 3 height 2
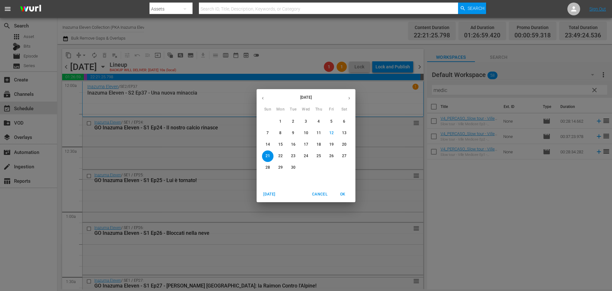
click at [277, 145] on span "15" at bounding box center [280, 144] width 11 height 5
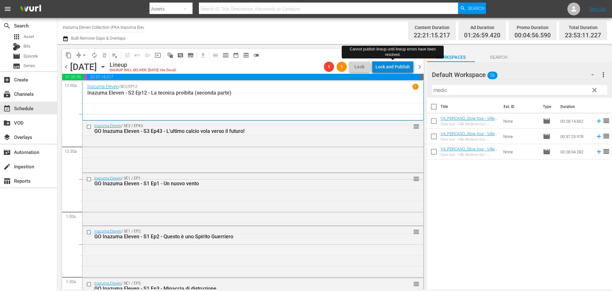
click at [405, 67] on div "Lock and Publish" at bounding box center [393, 66] width 34 height 11
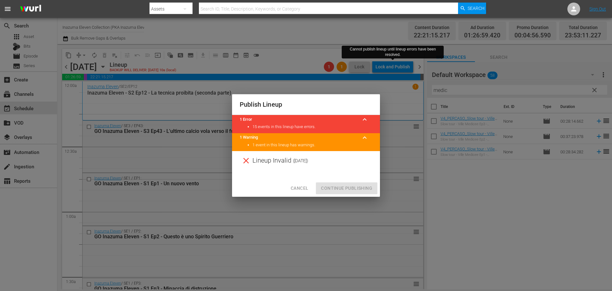
click at [363, 191] on div "Cancel Continue Publishing" at bounding box center [306, 188] width 148 height 17
drag, startPoint x: 363, startPoint y: 191, endPoint x: 335, endPoint y: 190, distance: 27.4
click at [362, 191] on div "Cancel Continue Publishing" at bounding box center [306, 188] width 148 height 17
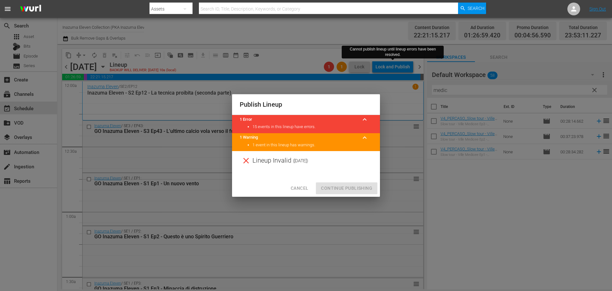
drag, startPoint x: 282, startPoint y: 187, endPoint x: 295, endPoint y: 189, distance: 13.8
click at [282, 187] on div "Cancel Continue Publishing" at bounding box center [306, 188] width 148 height 17
click at [296, 189] on span "Cancel" at bounding box center [300, 188] width 18 height 8
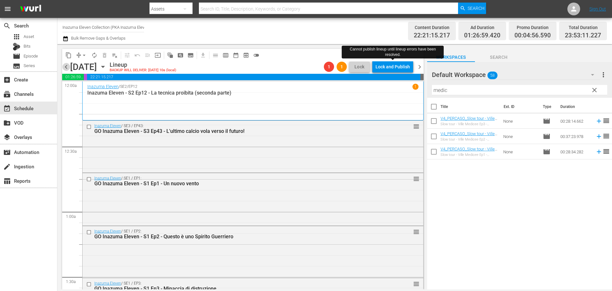
click at [65, 67] on span "chevron_left" at bounding box center [66, 67] width 8 height 8
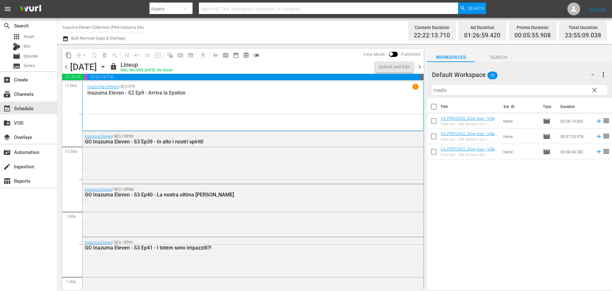
click at [418, 68] on span "chevron_right" at bounding box center [420, 67] width 8 height 8
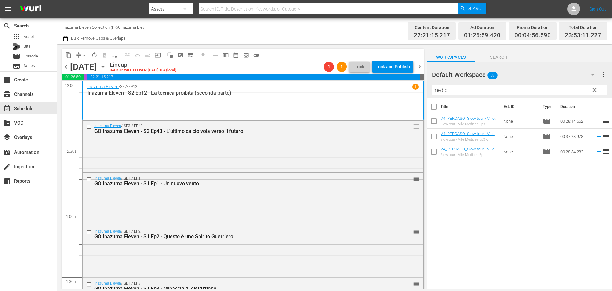
click at [84, 56] on span "arrow_drop_down" at bounding box center [84, 55] width 6 height 6
click at [93, 90] on li "Align to End of Previous Day" at bounding box center [84, 89] width 67 height 11
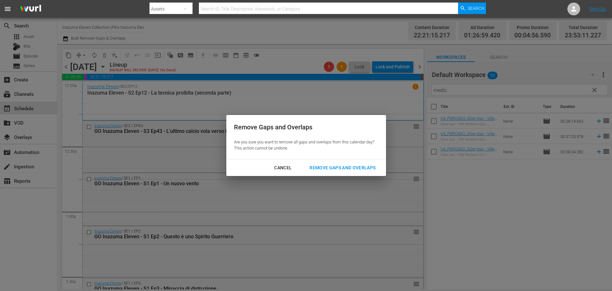
click at [352, 167] on div "Remove Gaps and Overlaps" at bounding box center [343, 168] width 76 height 8
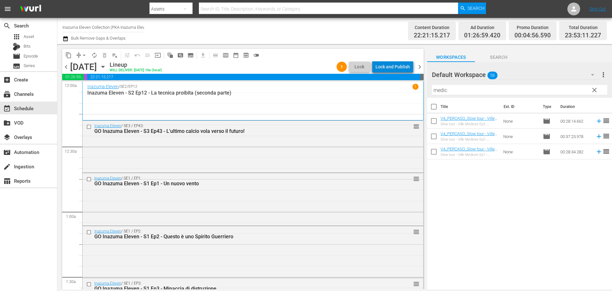
click at [403, 70] on div "Lock and Publish" at bounding box center [393, 66] width 34 height 11
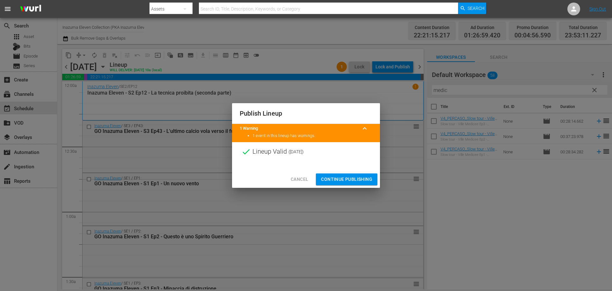
drag, startPoint x: 350, startPoint y: 182, endPoint x: 393, endPoint y: 59, distance: 130.4
click at [350, 181] on span "Continue Publishing" at bounding box center [346, 179] width 51 height 8
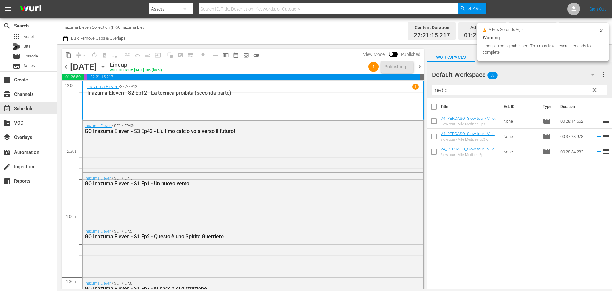
click at [419, 68] on span "chevron_right" at bounding box center [420, 67] width 8 height 8
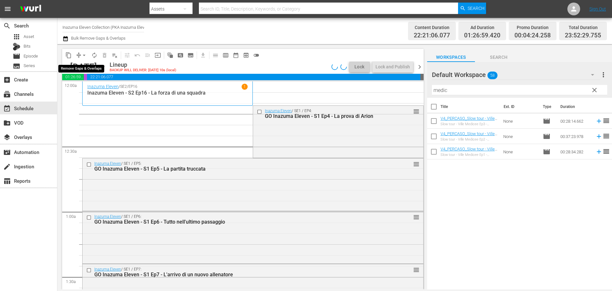
click at [82, 54] on span "arrow_drop_down" at bounding box center [84, 55] width 6 height 6
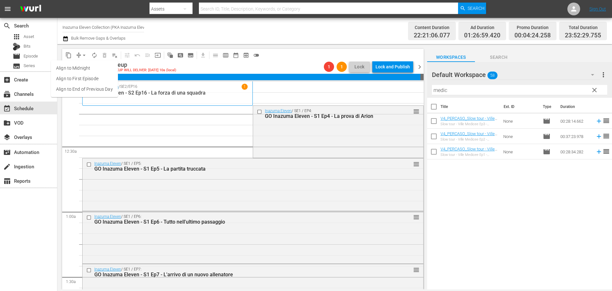
click at [81, 94] on li "Align to End of Previous Day" at bounding box center [84, 89] width 67 height 11
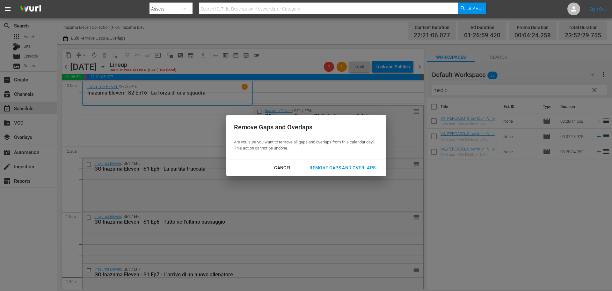
click at [370, 167] on div "Remove Gaps and Overlaps" at bounding box center [343, 168] width 76 height 8
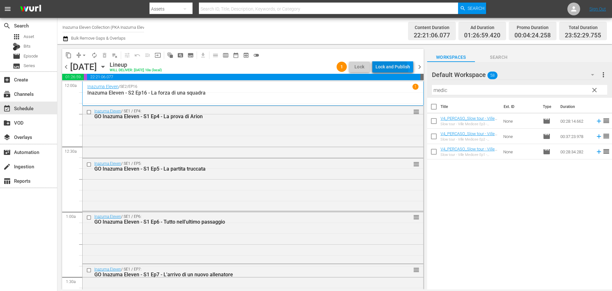
click at [392, 70] on div "Lock and Publish" at bounding box center [393, 66] width 34 height 11
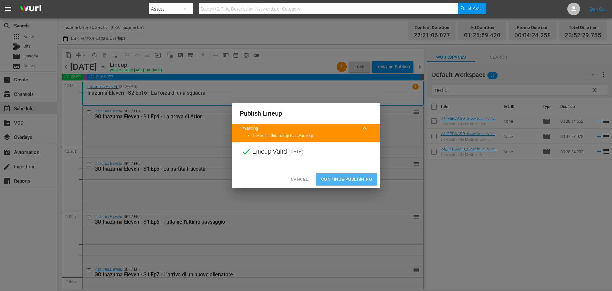
click at [361, 176] on span "Continue Publishing" at bounding box center [346, 179] width 51 height 8
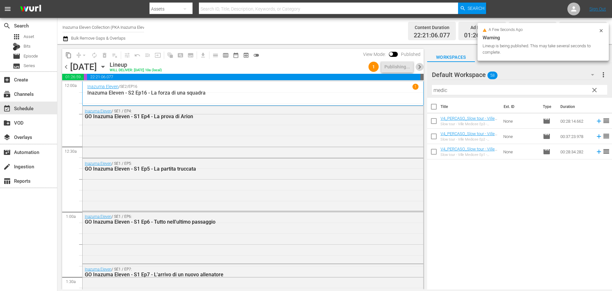
click at [418, 66] on span "chevron_right" at bounding box center [420, 67] width 8 height 8
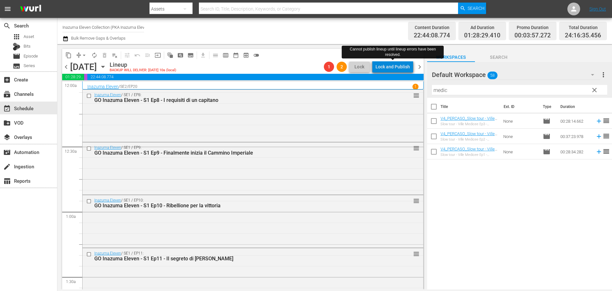
click at [397, 66] on div "Lock and Publish" at bounding box center [393, 66] width 34 height 11
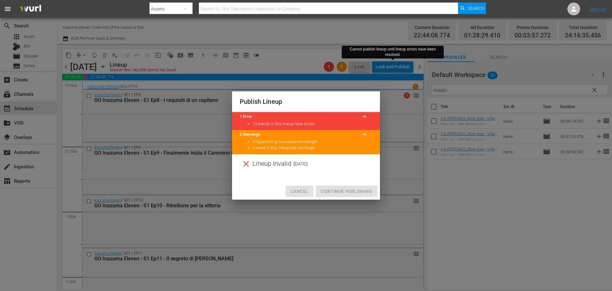
click at [297, 189] on span "Cancel" at bounding box center [300, 191] width 18 height 8
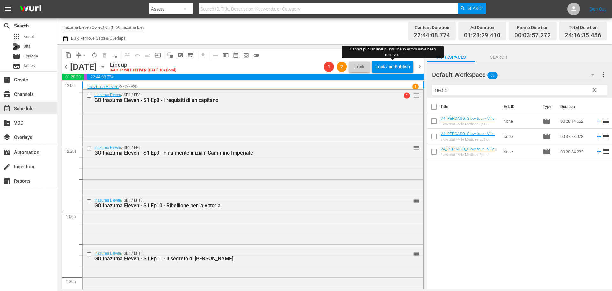
click at [399, 65] on div "Lock and Publish" at bounding box center [393, 66] width 34 height 11
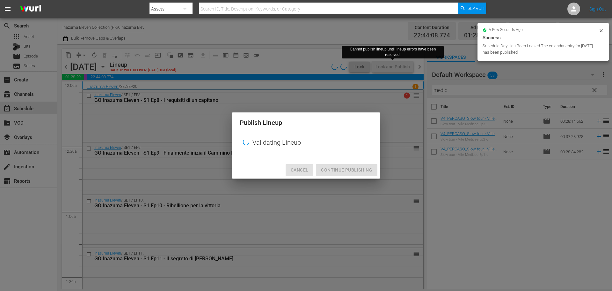
click at [310, 170] on button "Cancel" at bounding box center [300, 170] width 28 height 12
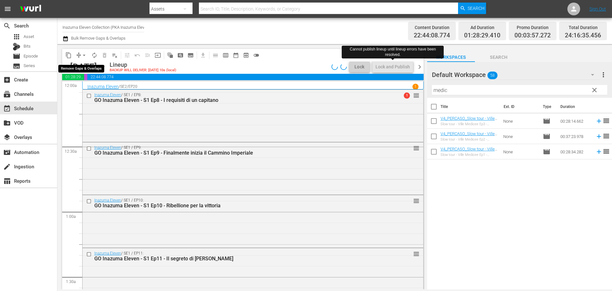
click at [85, 54] on span "arrow_drop_down" at bounding box center [84, 55] width 6 height 6
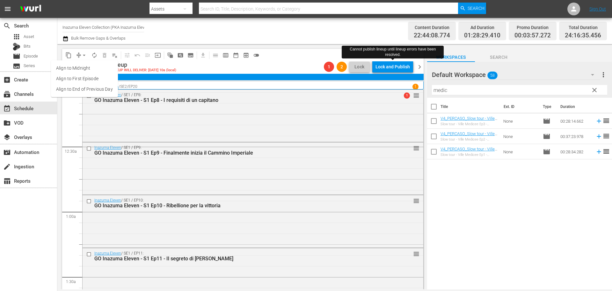
click at [87, 92] on li "Align to End of Previous Day" at bounding box center [84, 89] width 67 height 11
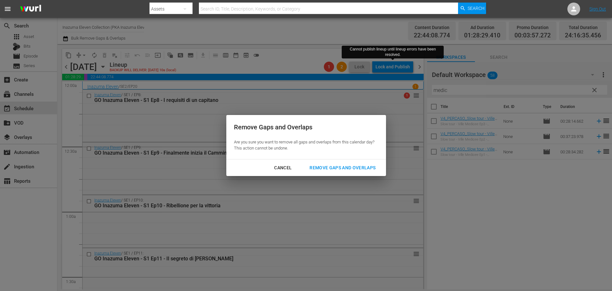
click at [321, 167] on div "Remove Gaps and Overlaps" at bounding box center [343, 168] width 76 height 8
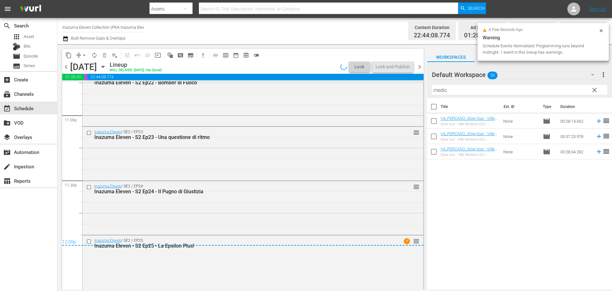
scroll to position [2959, 0]
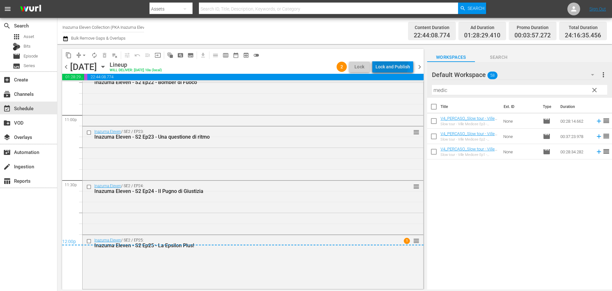
click at [393, 65] on div "Lock and Publish" at bounding box center [393, 66] width 34 height 11
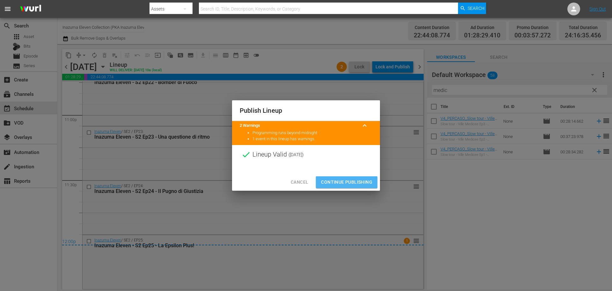
click at [356, 182] on span "Continue Publishing" at bounding box center [346, 182] width 51 height 8
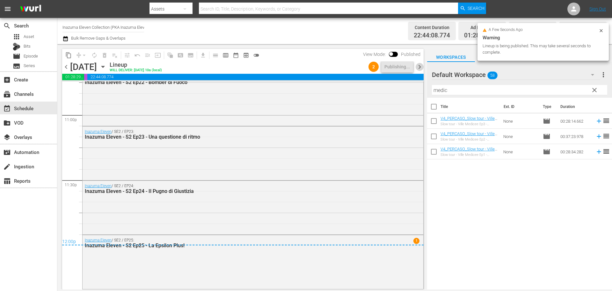
click at [420, 68] on span "chevron_right" at bounding box center [420, 67] width 8 height 8
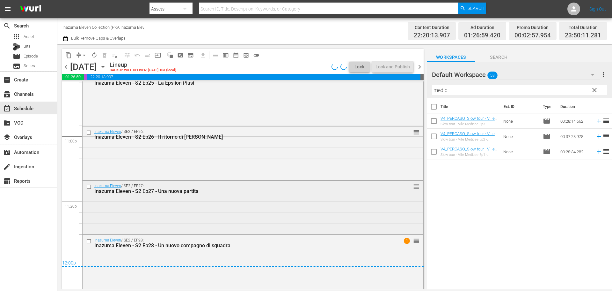
scroll to position [2937, 0]
click at [83, 55] on span "arrow_drop_down" at bounding box center [84, 55] width 6 height 6
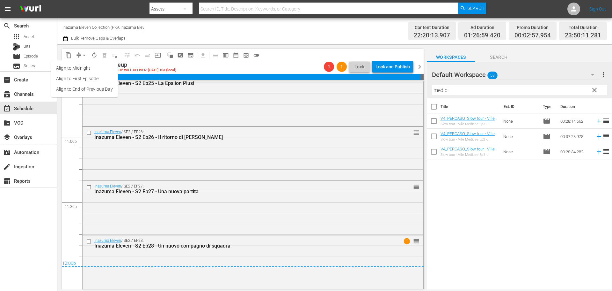
click at [99, 89] on li "Align to End of Previous Day" at bounding box center [84, 89] width 67 height 11
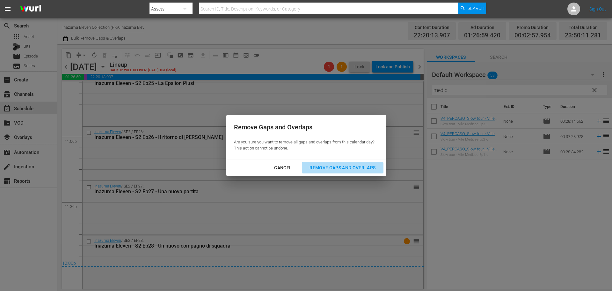
click at [363, 169] on div "Remove Gaps and Overlaps" at bounding box center [343, 168] width 76 height 8
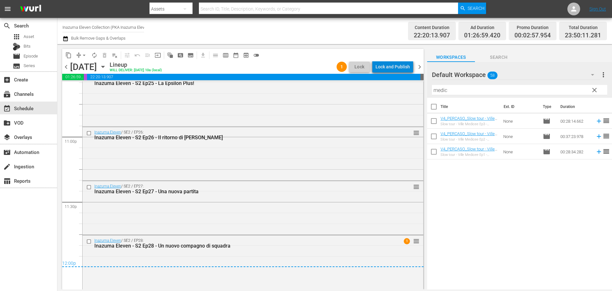
click at [398, 68] on div "Lock and Publish" at bounding box center [393, 66] width 34 height 11
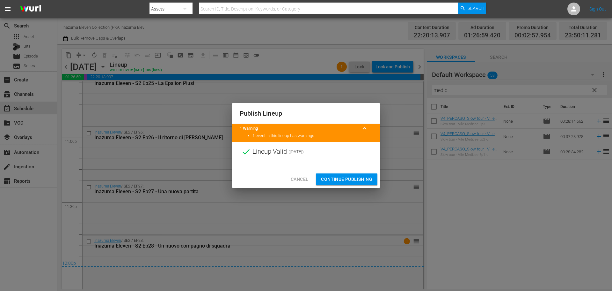
click at [347, 184] on button "Continue Publishing" at bounding box center [347, 179] width 62 height 12
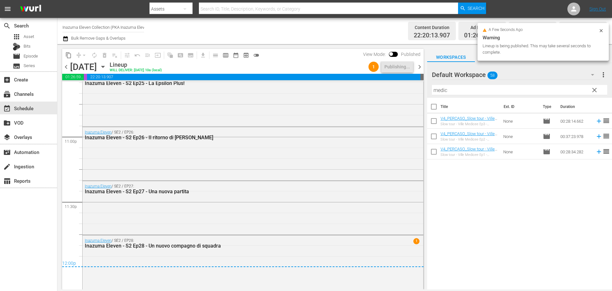
click at [420, 68] on span "chevron_right" at bounding box center [420, 67] width 8 height 8
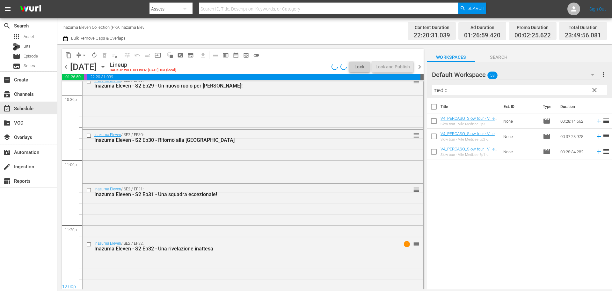
scroll to position [2916, 0]
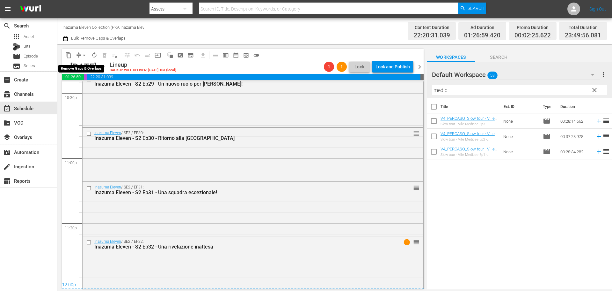
click at [85, 54] on span "arrow_drop_down" at bounding box center [84, 55] width 6 height 6
click at [96, 86] on li "Align to End of Previous Day" at bounding box center [84, 89] width 67 height 11
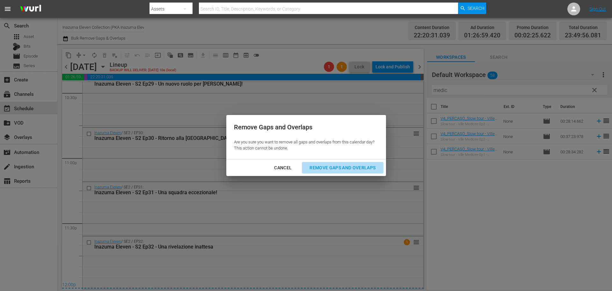
click at [336, 166] on div "Remove Gaps and Overlaps" at bounding box center [343, 168] width 76 height 8
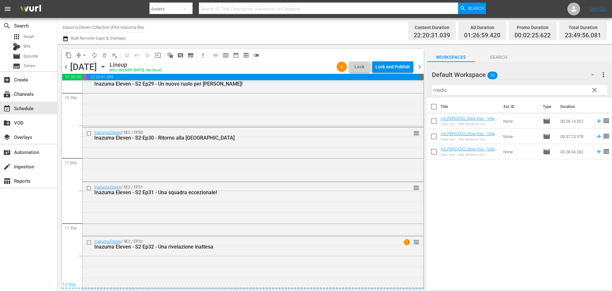
click at [400, 68] on div "Lock and Publish" at bounding box center [393, 66] width 34 height 11
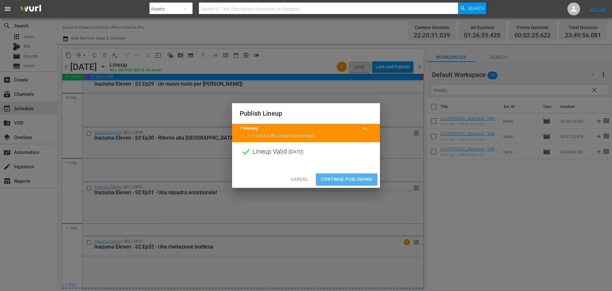
click at [353, 180] on span "Continue Publishing" at bounding box center [346, 179] width 51 height 8
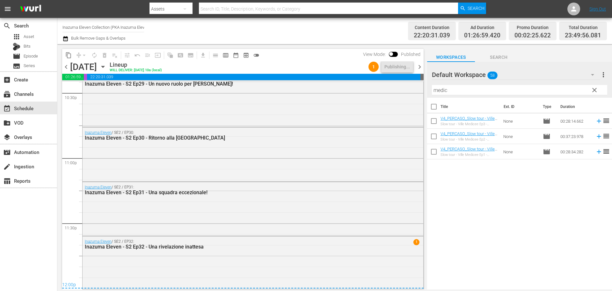
click at [419, 69] on span "chevron_right" at bounding box center [420, 67] width 8 height 8
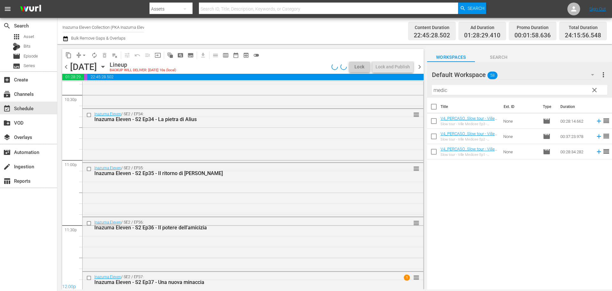
scroll to position [2937, 0]
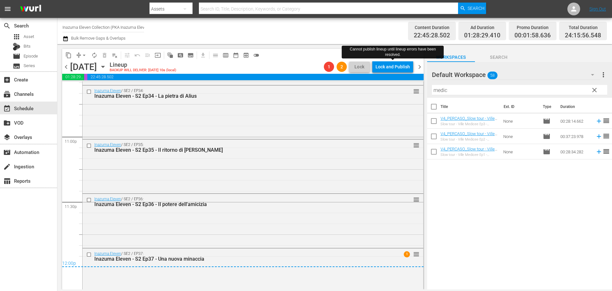
click at [407, 70] on div "Lock and Publish" at bounding box center [393, 66] width 34 height 11
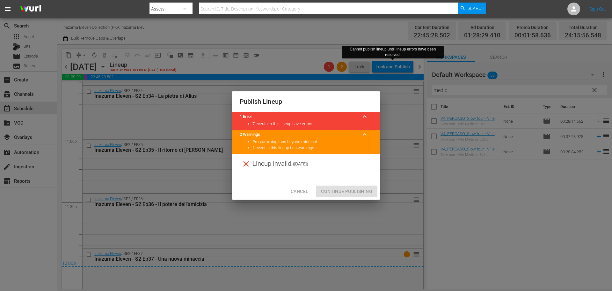
click at [302, 191] on span "Cancel" at bounding box center [300, 191] width 18 height 8
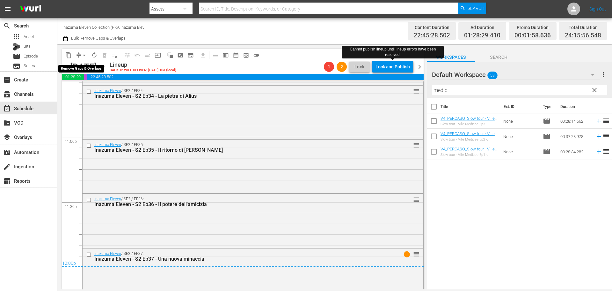
click at [83, 53] on span "arrow_drop_down" at bounding box center [84, 55] width 6 height 6
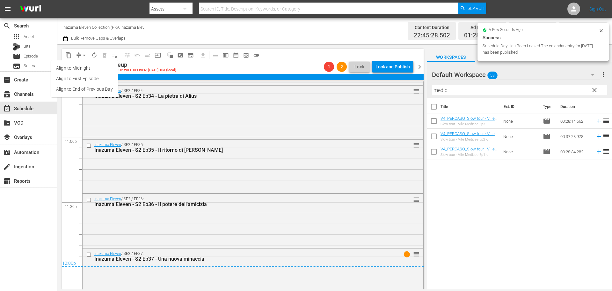
click at [96, 89] on li "Align to End of Previous Day" at bounding box center [84, 89] width 67 height 11
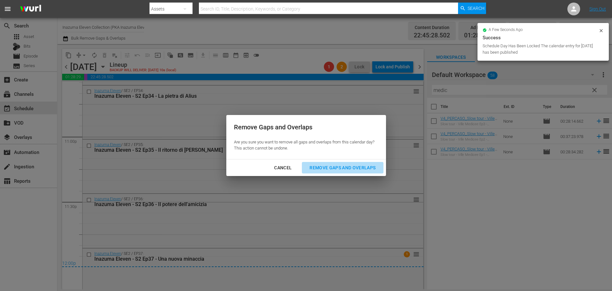
click at [359, 164] on div "Remove Gaps and Overlaps" at bounding box center [343, 168] width 76 height 8
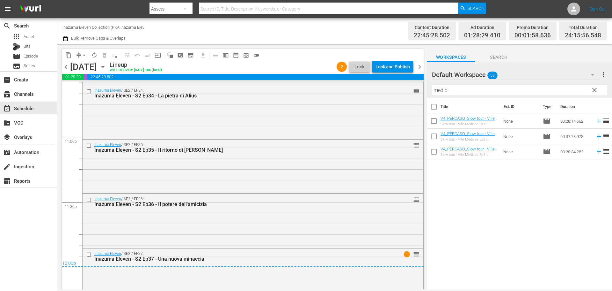
click at [402, 69] on div "Lock and Publish" at bounding box center [393, 66] width 34 height 11
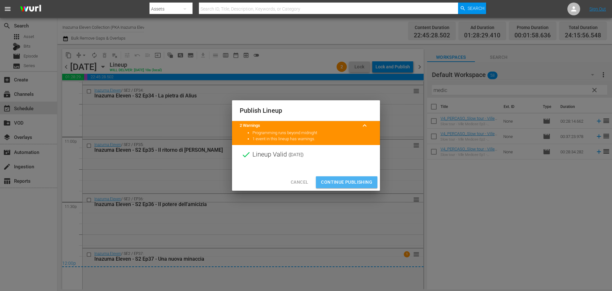
click at [348, 182] on span "Continue Publishing" at bounding box center [346, 182] width 51 height 8
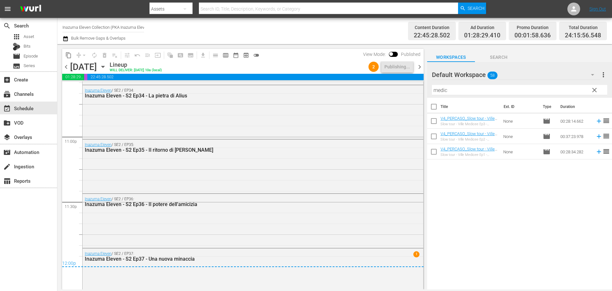
click at [419, 67] on span "chevron_right" at bounding box center [420, 67] width 8 height 8
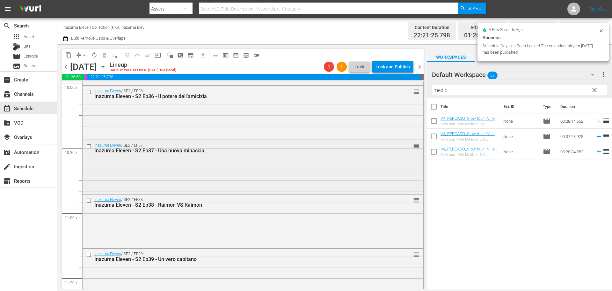
scroll to position [2928, 0]
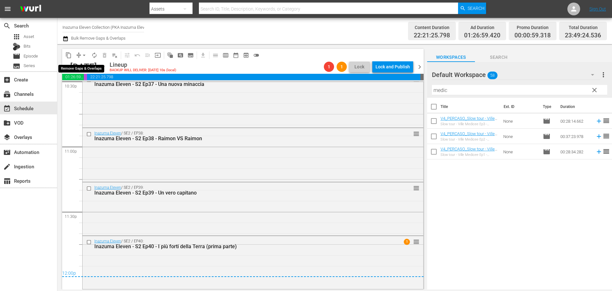
click at [81, 55] on span "arrow_drop_down" at bounding box center [84, 55] width 6 height 6
click at [89, 91] on li "Align to End of Previous Day" at bounding box center [84, 89] width 67 height 11
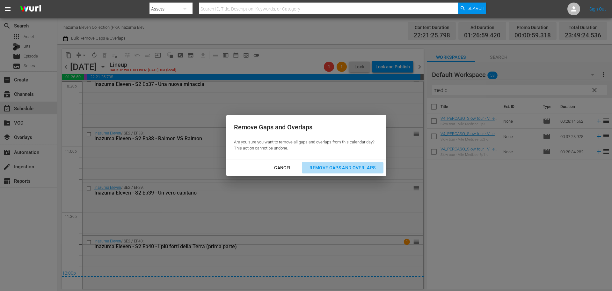
click at [353, 166] on div "Remove Gaps and Overlaps" at bounding box center [343, 168] width 76 height 8
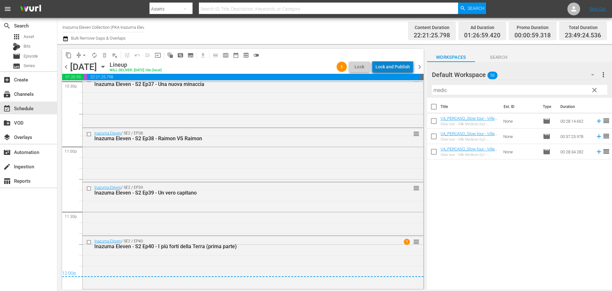
click at [407, 65] on div "Lock and Publish" at bounding box center [393, 66] width 34 height 11
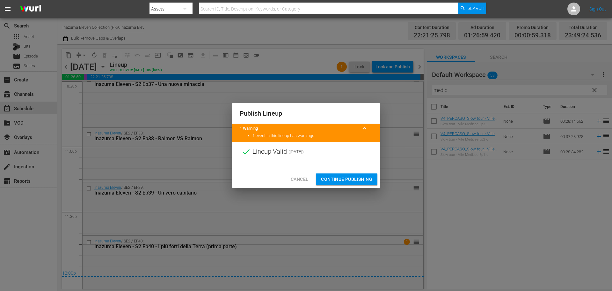
click at [365, 180] on span "Continue Publishing" at bounding box center [346, 179] width 51 height 8
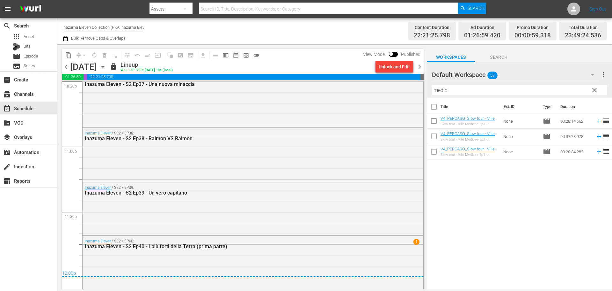
click at [77, 26] on input "Inazuma Eleven Collection (PKA Inazuma Eleven Go) (1850)" at bounding box center [104, 26] width 82 height 15
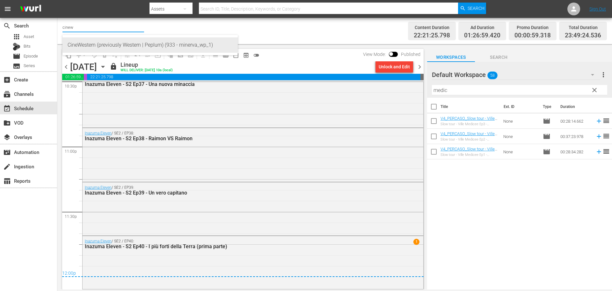
click at [93, 46] on div "CineWestern (previously Western | Peplum) (933 - minerva_wp_1)" at bounding box center [150, 44] width 165 height 15
type input "CineWestern (previously Western | Peplum) (933 - minerva_wp_1)"
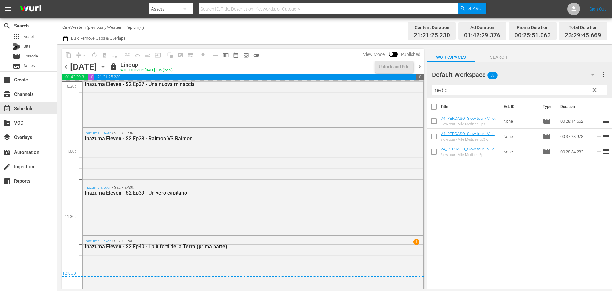
scroll to position [2928, 0]
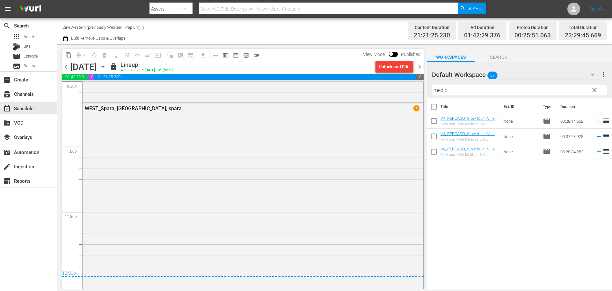
click at [67, 41] on icon "button" at bounding box center [66, 39] width 6 height 8
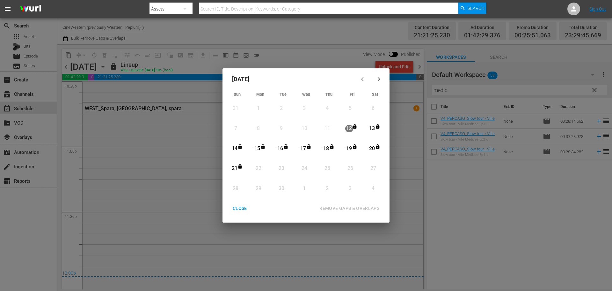
click at [246, 207] on div "CLOSE" at bounding box center [240, 208] width 25 height 8
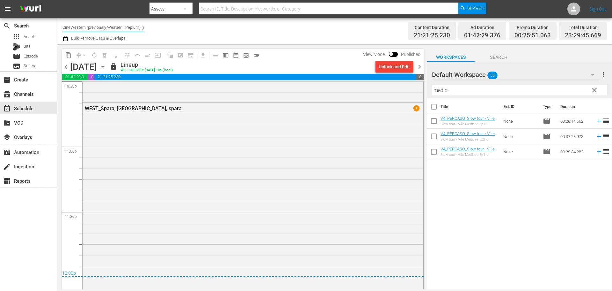
click at [81, 30] on input "CineWestern (previously Western | Peplum) (933)" at bounding box center [104, 26] width 82 height 15
type input "a"
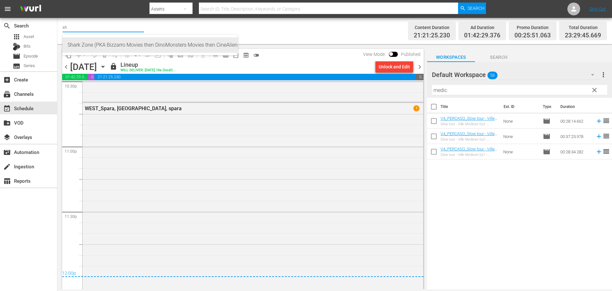
click at [116, 50] on div "Shark Zone (PKA Bizzarro Movies then DinoMonsters Movies then CineAliens) (607 …" at bounding box center [150, 44] width 165 height 15
type input "Shark Zone (PKA Bizzarro Movies then DinoMonsters Movies then CineAliens) (607 …"
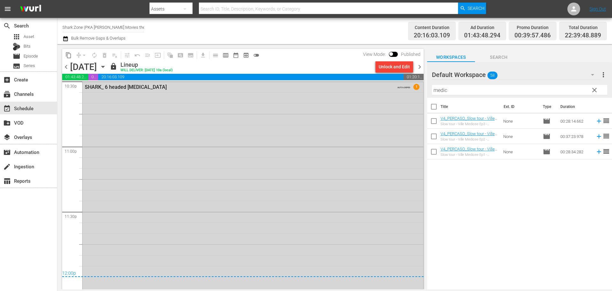
click at [65, 38] on icon "button" at bounding box center [66, 39] width 6 height 8
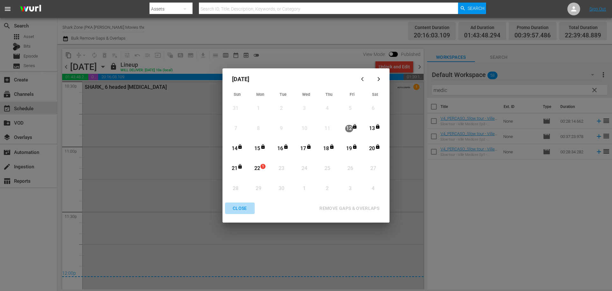
click at [245, 210] on div "CLOSE" at bounding box center [240, 208] width 25 height 8
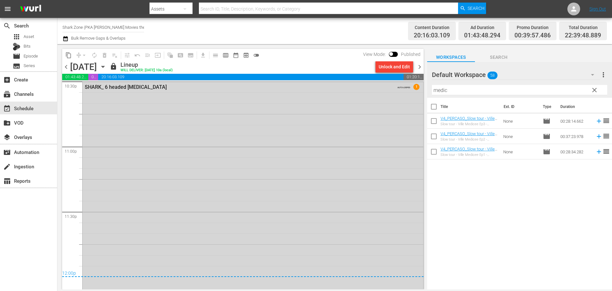
click at [120, 28] on input "Shark Zone (PKA [PERSON_NAME] Movies then DinoMonsters Movies then CineAliens) …" at bounding box center [104, 26] width 82 height 15
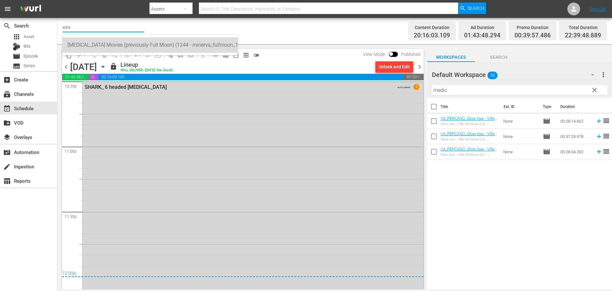
click at [144, 42] on div "[MEDICAL_DATA] Movies (previously Full Moon) (1244 - minerva_fullmoon_1)" at bounding box center [150, 44] width 165 height 15
type input "[MEDICAL_DATA] Movies (previously Full Moon) (1244 - minerva_fullmoon_1)"
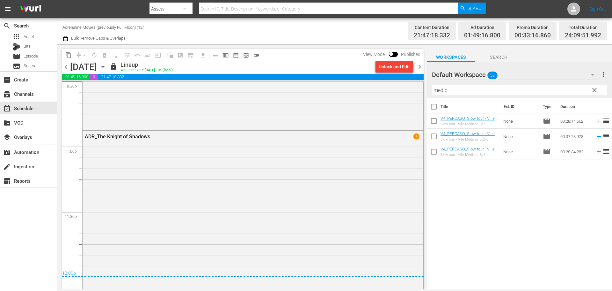
click at [68, 38] on icon "button" at bounding box center [66, 39] width 6 height 8
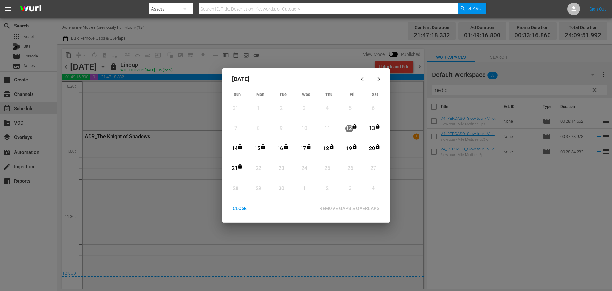
click at [243, 214] on div "CLOSE REMOVE GAPS & OVERLAPS All lineups in the selected date range will be unl…" at bounding box center [306, 212] width 162 height 20
click at [241, 206] on div "CLOSE" at bounding box center [240, 208] width 25 height 8
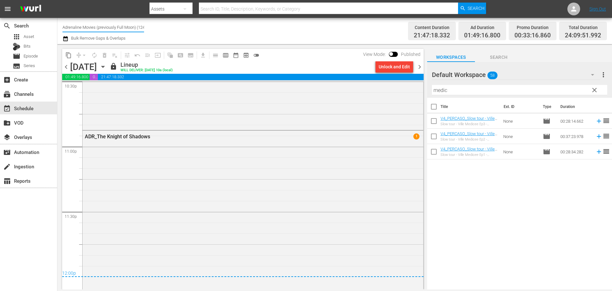
click at [109, 28] on input "Adrenaline Movies (previously Full Moon) (1244)" at bounding box center [104, 26] width 82 height 15
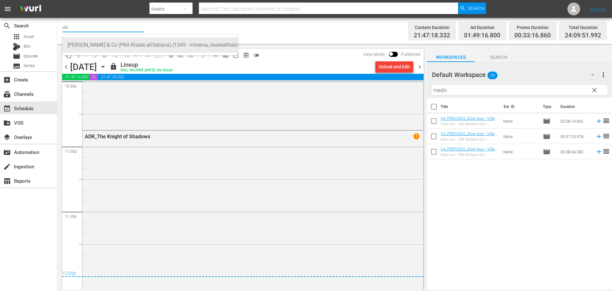
click at [122, 42] on div "[PERSON_NAME] & Co (PKA Risate all'italiana) (1349 - minerva_risateallitaliana_…" at bounding box center [150, 44] width 165 height 15
type input "[PERSON_NAME] & Co (PKA Risate all'italiana) (1349 - minerva_risateallitaliana_…"
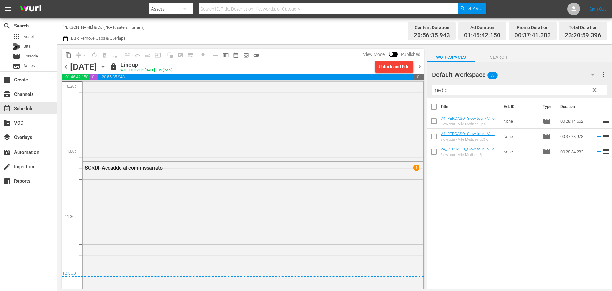
click at [67, 38] on icon "button" at bounding box center [66, 39] width 6 height 8
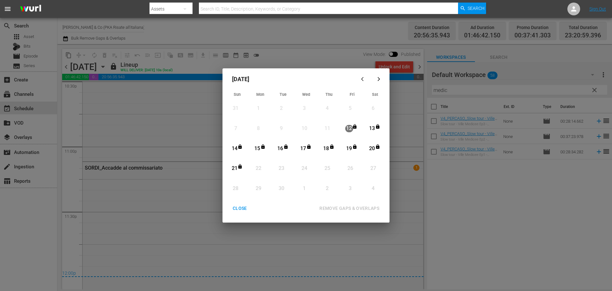
click at [242, 209] on div "CLOSE" at bounding box center [240, 208] width 25 height 8
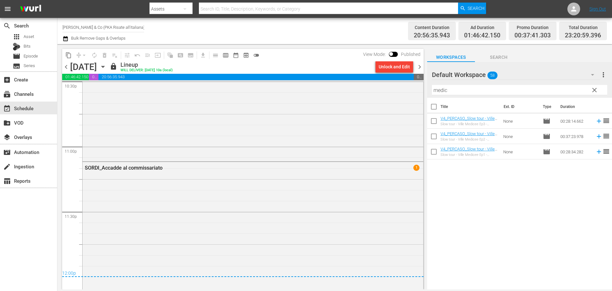
click at [99, 27] on input "[PERSON_NAME] & Co (PKA Risate all'italiana) (1349)" at bounding box center [104, 26] width 82 height 15
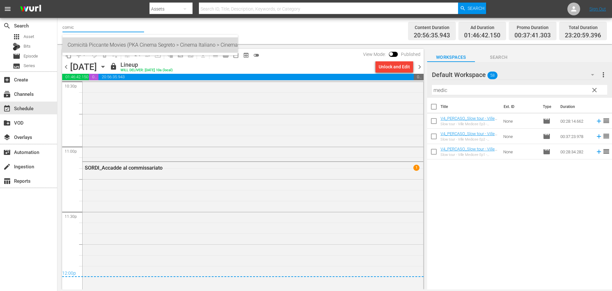
click at [215, 39] on div "Comicità Piccante Movies (PKA Cinema Segreto > Cinema Italiano > Cinema Polizio…" at bounding box center [150, 44] width 165 height 15
type input "Comicità Piccante Movies (PKA Cinema Segreto > Cinema Italiano > Cinema Polizio…"
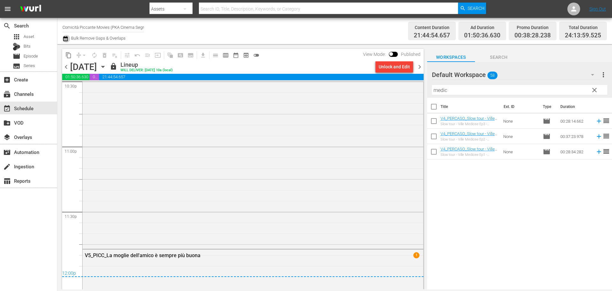
click at [66, 39] on icon "button" at bounding box center [66, 39] width 6 height 8
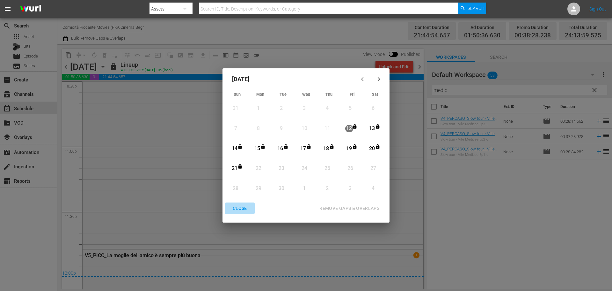
click at [239, 211] on div "CLOSE" at bounding box center [240, 208] width 25 height 8
